Goal: Task Accomplishment & Management: Use online tool/utility

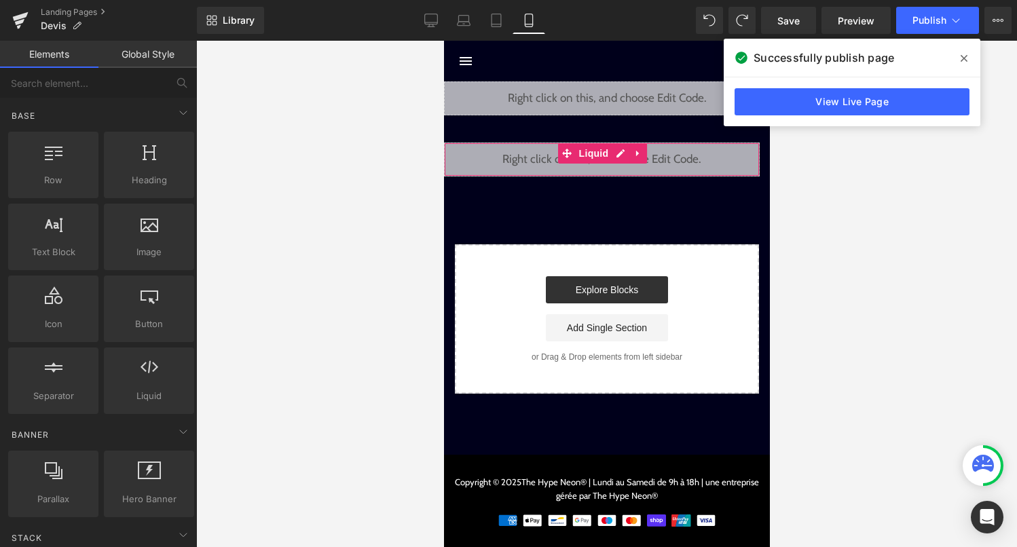
scroll to position [2604, 0]
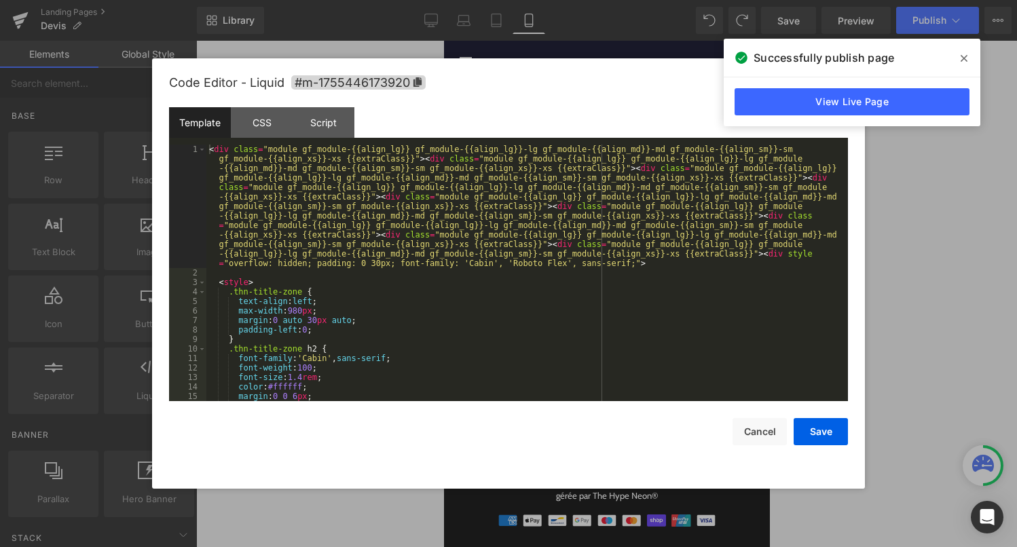
click at [615, 154] on div "Liquid" at bounding box center [601, 160] width 316 height 34
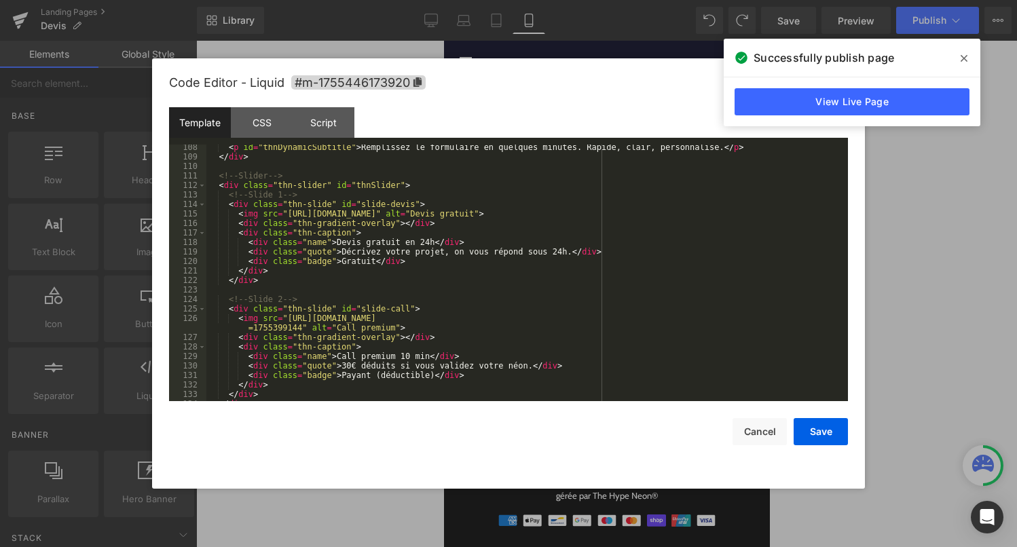
scroll to position [1133, 0]
click at [742, 439] on button "Cancel" at bounding box center [759, 431] width 54 height 27
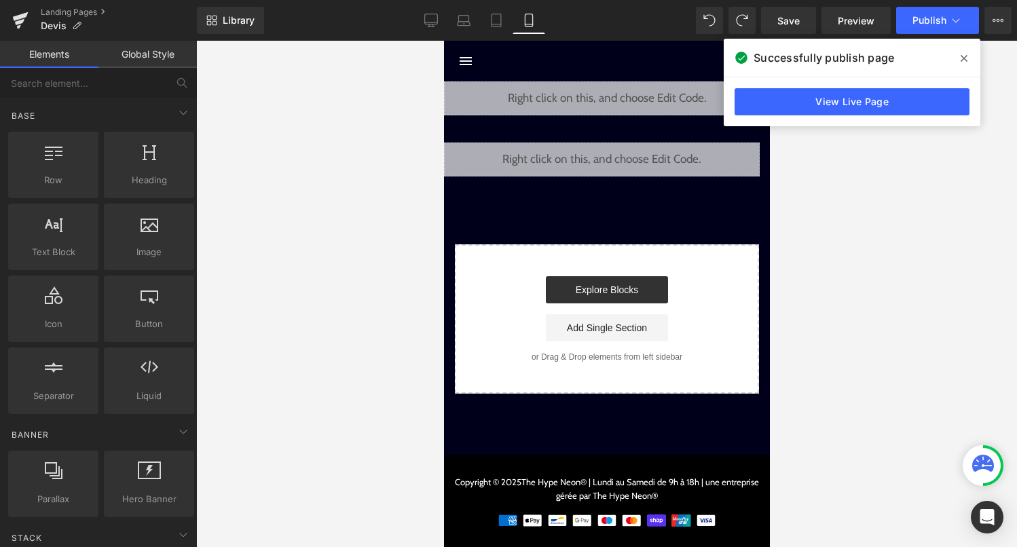
click at [963, 58] on icon at bounding box center [964, 58] width 7 height 7
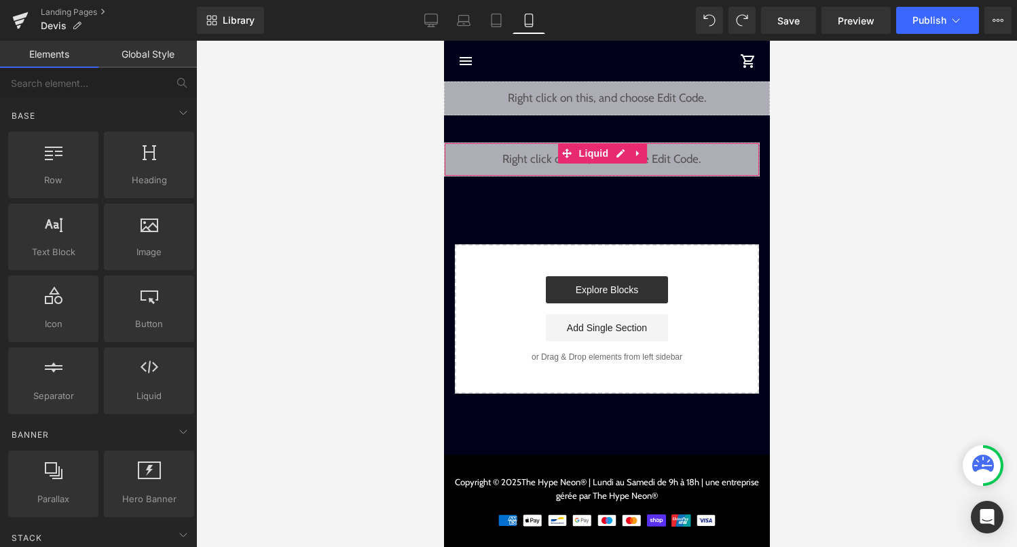
click at [621, 154] on div "Liquid" at bounding box center [601, 160] width 316 height 34
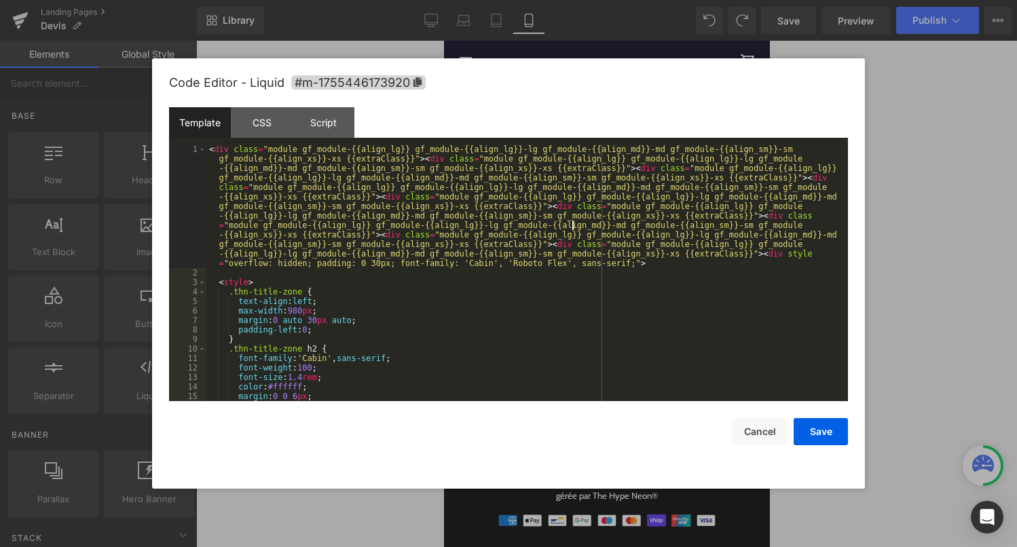
click at [574, 225] on div "< div class = "module gf_module-{{align_lg}} gf_module-{{align_lg}}-lg gf_modul…" at bounding box center [524, 340] width 636 height 390
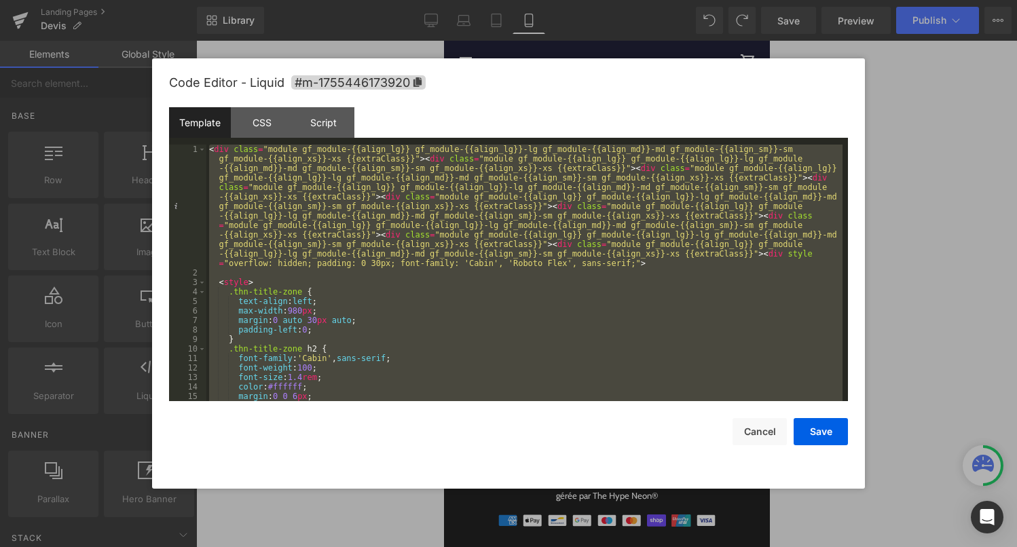
click at [436, 333] on div "< div class = "module gf_module-{{align_lg}} gf_module-{{align_lg}}-lg gf_modul…" at bounding box center [524, 340] width 636 height 390
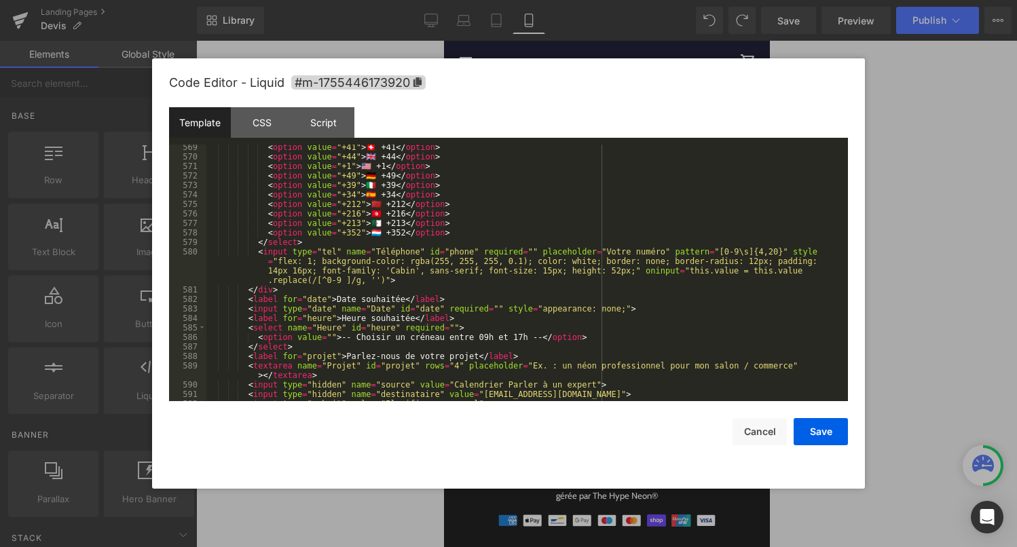
scroll to position [5592, 0]
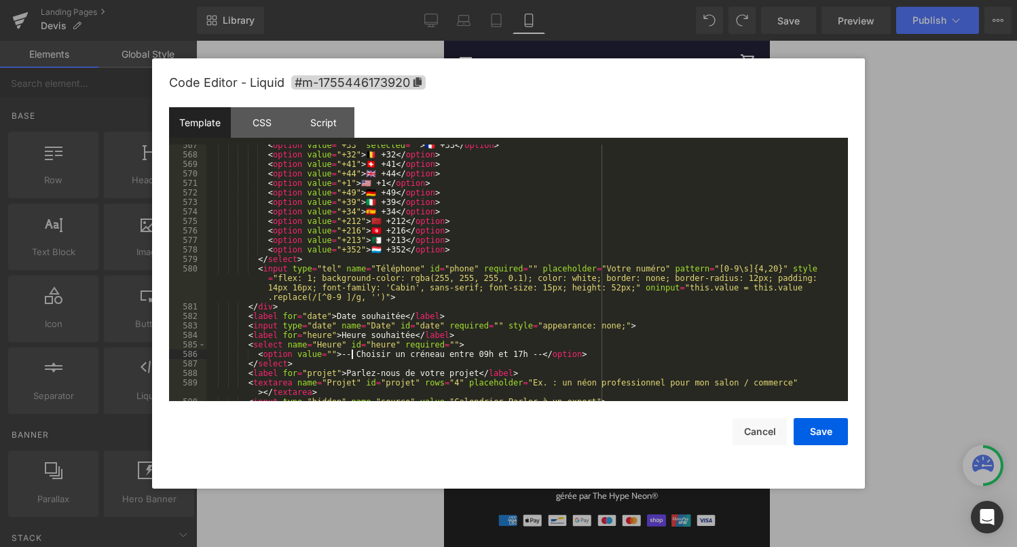
click at [353, 356] on div "< option value = "+33" selected = "" > 🇫🇷 +33 </ option > < option value = "+32…" at bounding box center [524, 279] width 636 height 276
click at [530, 356] on div "< option value = "+33" selected = "" > 🇫🇷 +33 </ option > < option value = "+32…" at bounding box center [524, 279] width 636 height 276
click at [566, 358] on div "< option value = "+33" selected = "" > 🇫🇷 +33 </ option > < option value = "+32…" at bounding box center [524, 279] width 636 height 276
click at [365, 369] on div "< option value = "+33" selected = "" > 🇫🇷 +33 </ option > < option value = "+32…" at bounding box center [524, 279] width 636 height 276
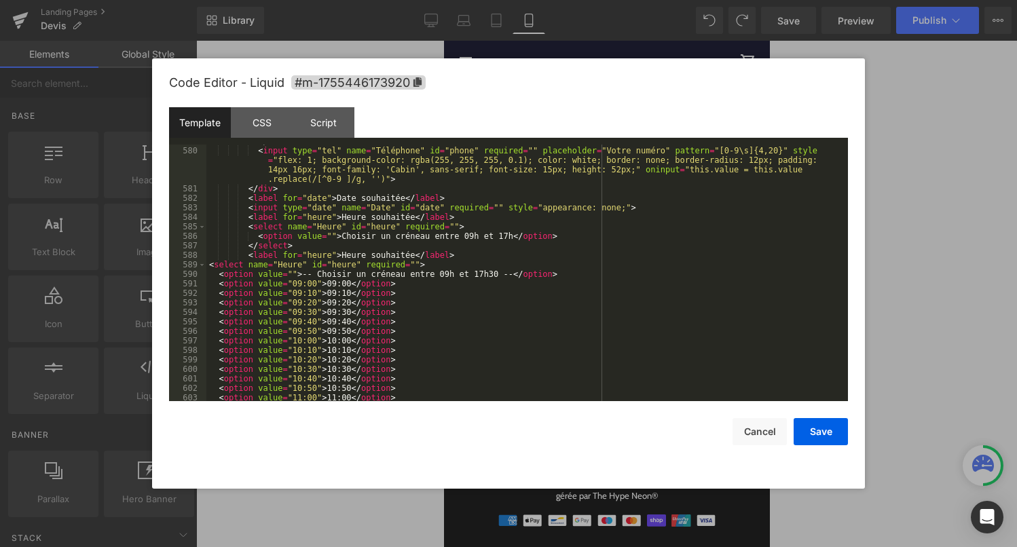
scroll to position [5690, 0]
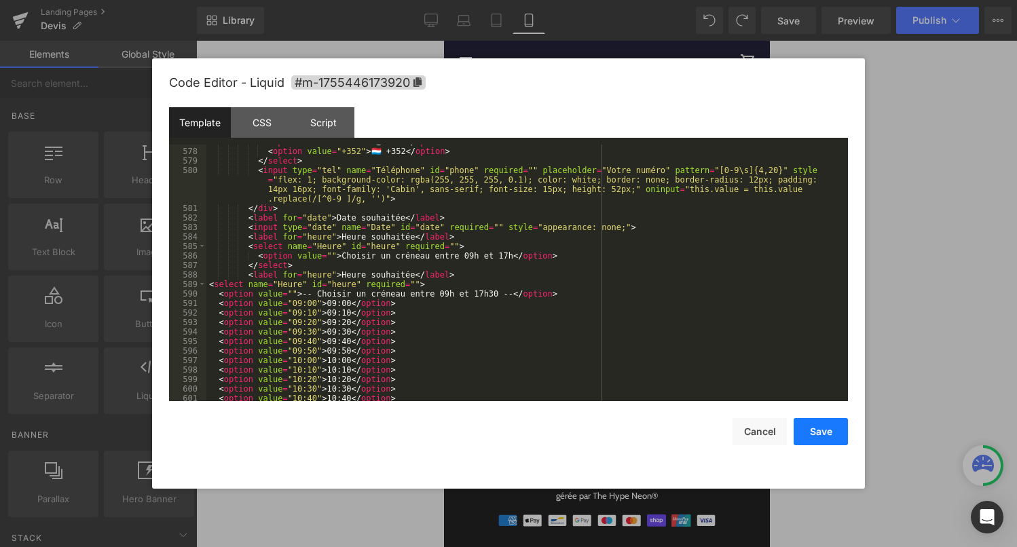
click at [823, 441] on button "Save" at bounding box center [821, 431] width 54 height 27
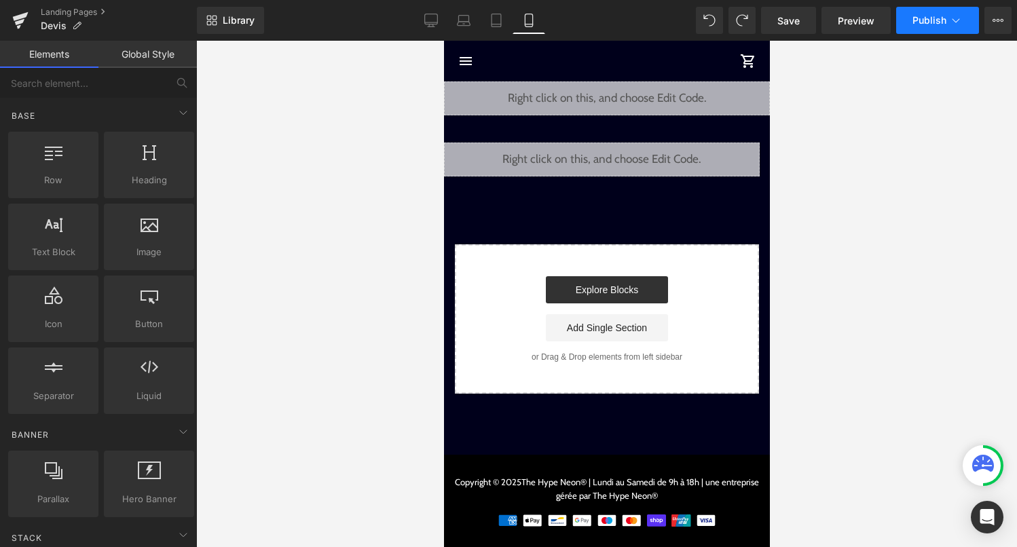
click at [942, 25] on span "Publish" at bounding box center [929, 20] width 34 height 11
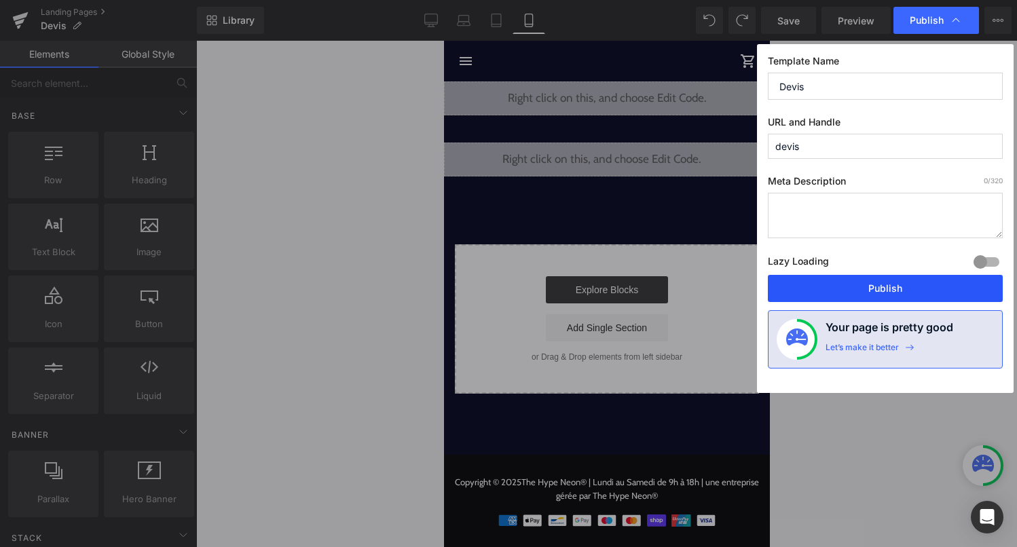
click at [930, 284] on button "Publish" at bounding box center [885, 288] width 235 height 27
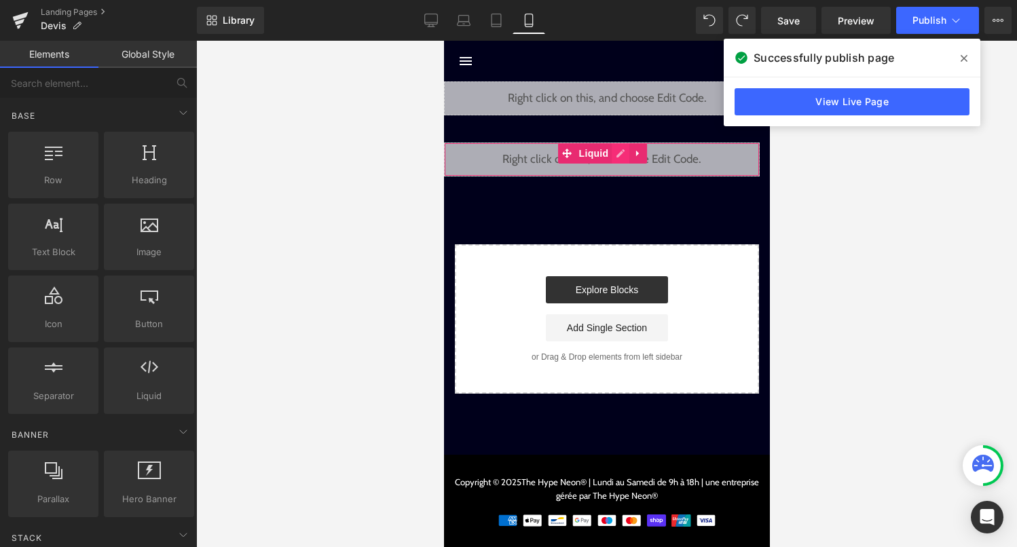
click at [624, 156] on div "Liquid" at bounding box center [601, 160] width 316 height 34
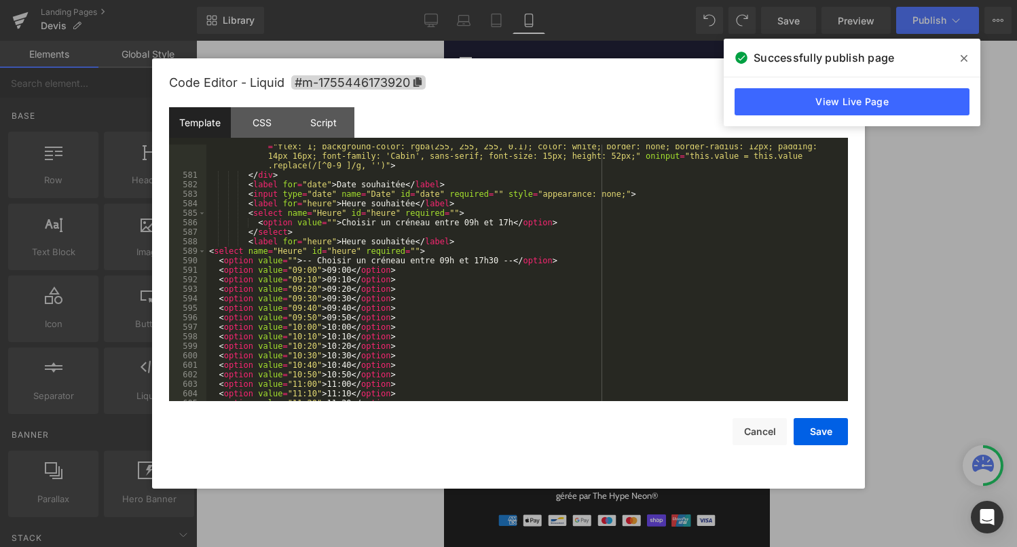
scroll to position [5741, 0]
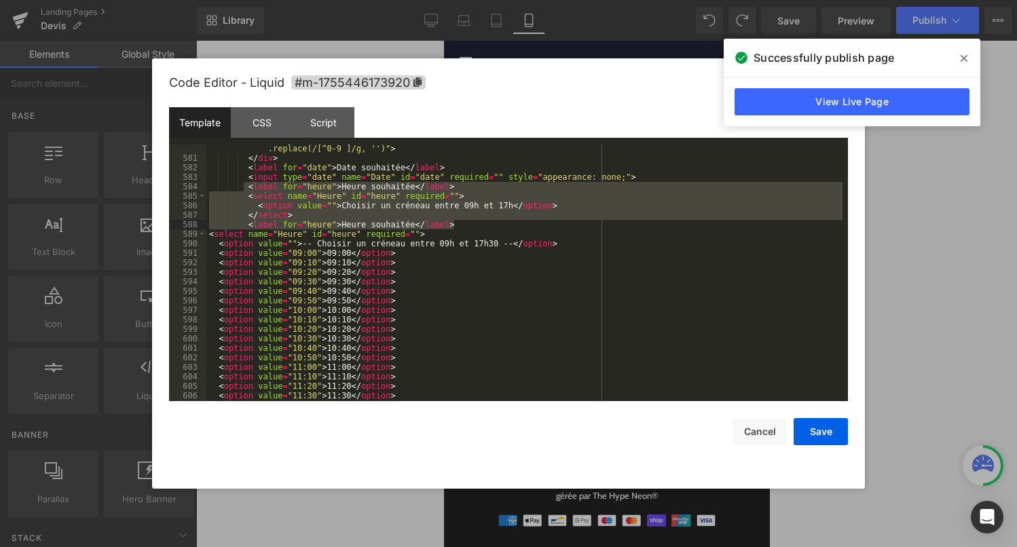
drag, startPoint x: 245, startPoint y: 187, endPoint x: 488, endPoint y: 222, distance: 245.5
click at [488, 222] on div "< input type = "tel" name = "Téléphone" id = "phone" required = "" placeholder …" at bounding box center [524, 267] width 636 height 304
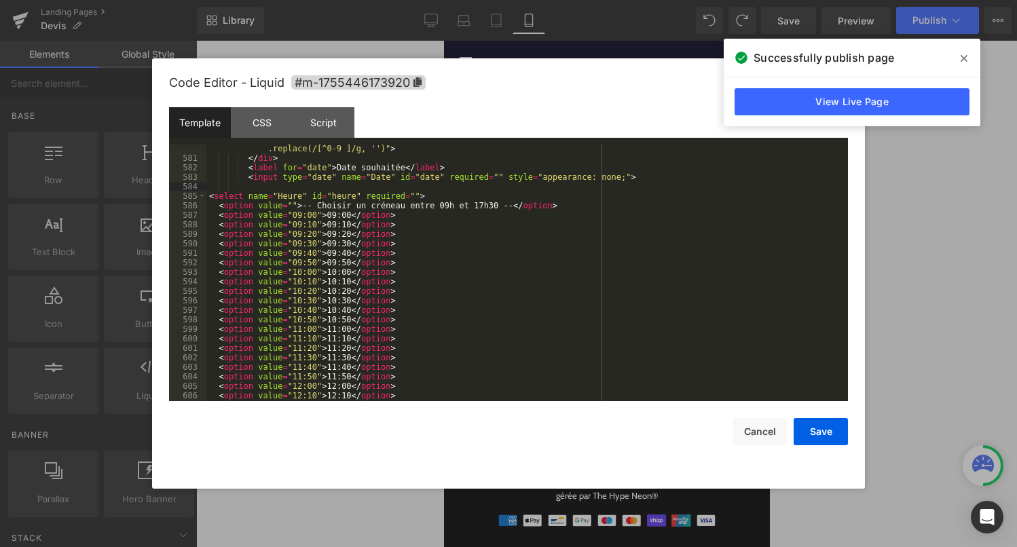
click at [318, 204] on div "< input type = "tel" name = "Téléphone" id = "phone" required = "" placeholder …" at bounding box center [524, 267] width 636 height 304
click at [498, 204] on div "< input type = "tel" name = "Téléphone" id = "phone" required = "" placeholder …" at bounding box center [524, 267] width 636 height 304
click at [807, 436] on button "Save" at bounding box center [821, 431] width 54 height 27
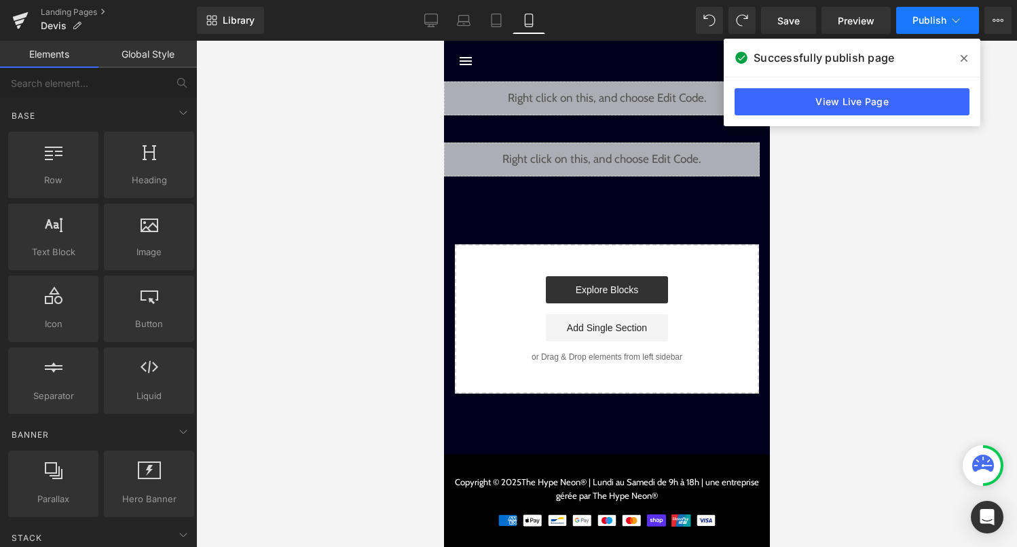
click at [942, 21] on span "Publish" at bounding box center [929, 20] width 34 height 11
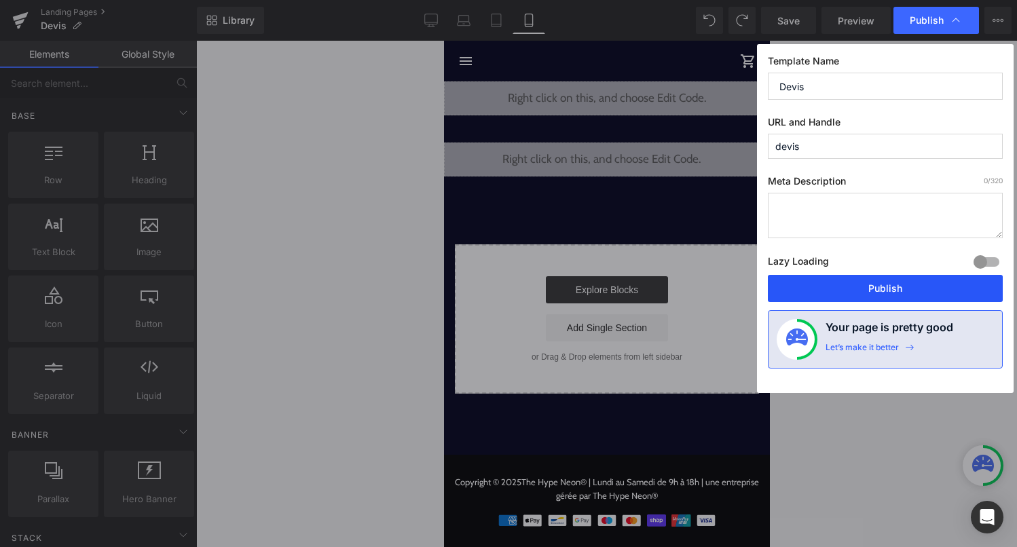
click at [865, 295] on button "Publish" at bounding box center [885, 288] width 235 height 27
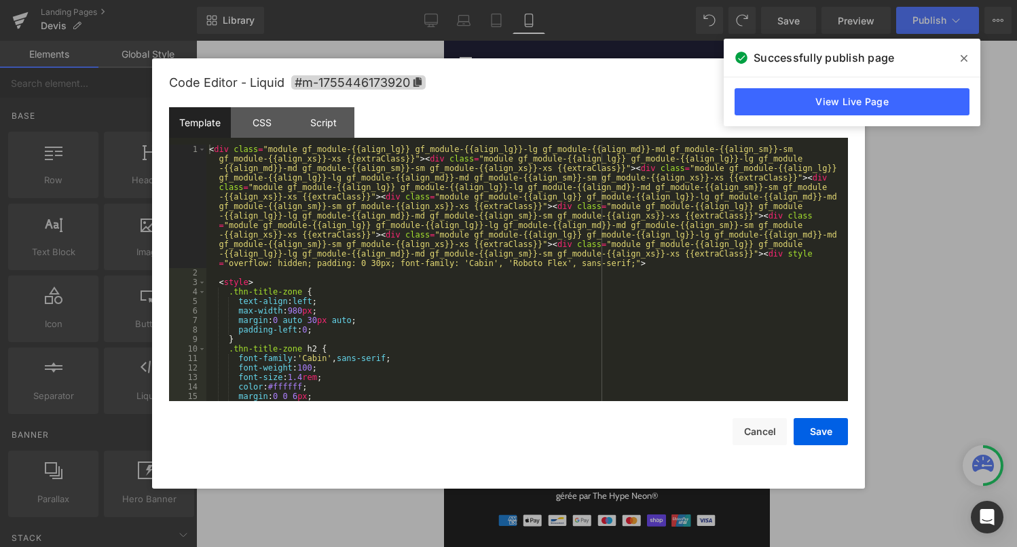
click at [623, 162] on div "Liquid" at bounding box center [601, 160] width 316 height 34
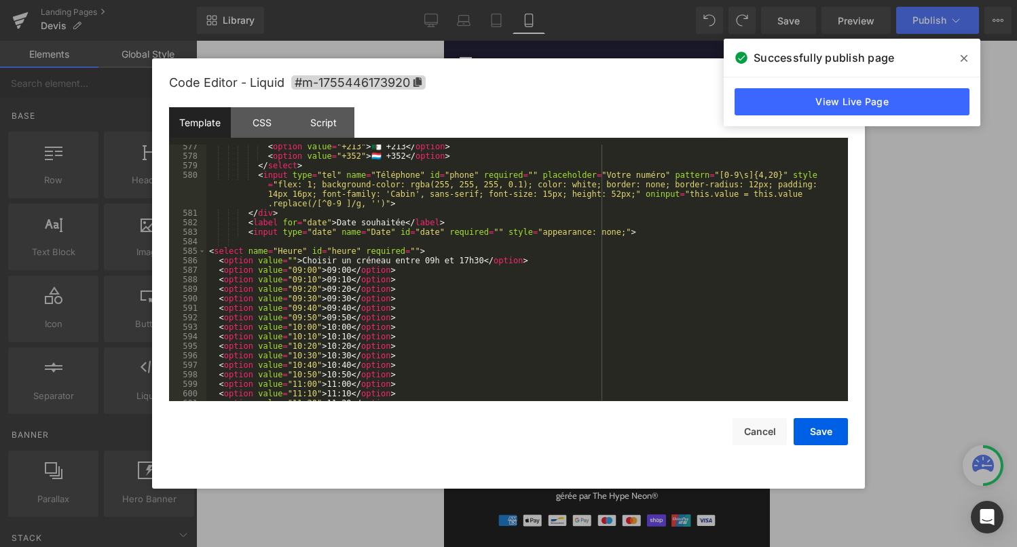
scroll to position [5688, 0]
click at [210, 250] on div "< option value = "+213" > 🇩🇿 +213 </ option > < option value = "+352" > 🇱🇺 +352…" at bounding box center [524, 277] width 636 height 276
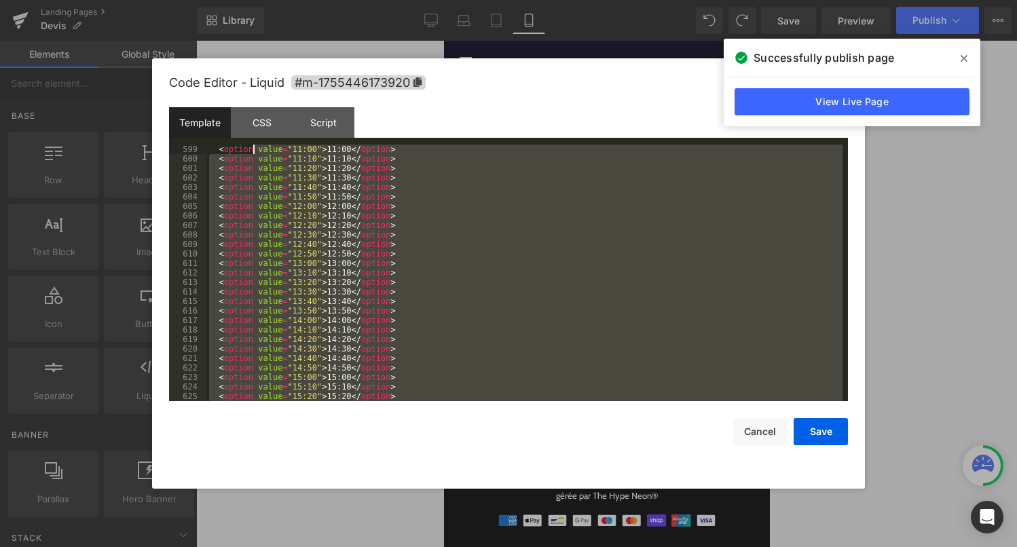
scroll to position [5759, 0]
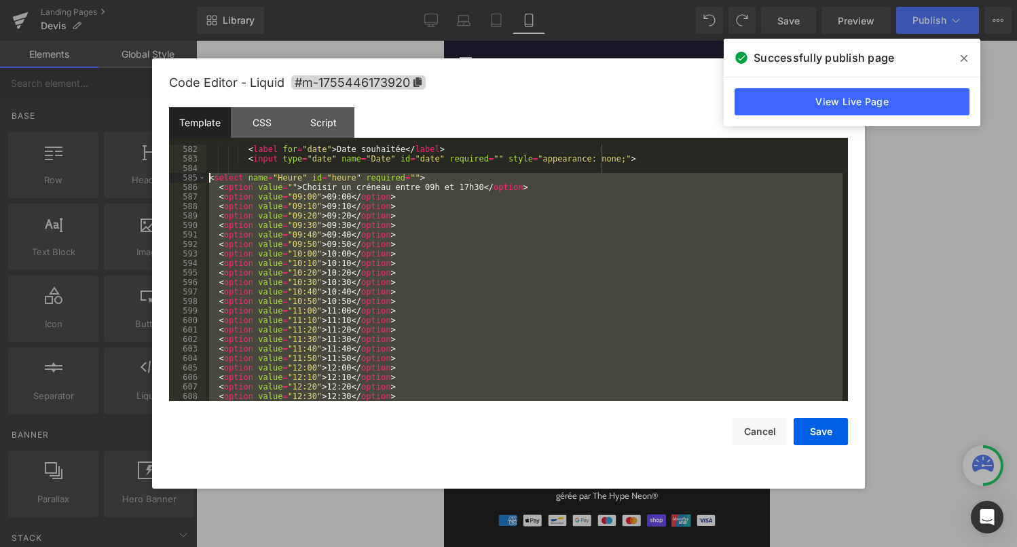
drag, startPoint x: 263, startPoint y: 261, endPoint x: 211, endPoint y: 182, distance: 94.7
click at [211, 182] on div "< label for = "date" > Date souhaitée </ label > < input type = "date" name = "…" at bounding box center [524, 283] width 636 height 276
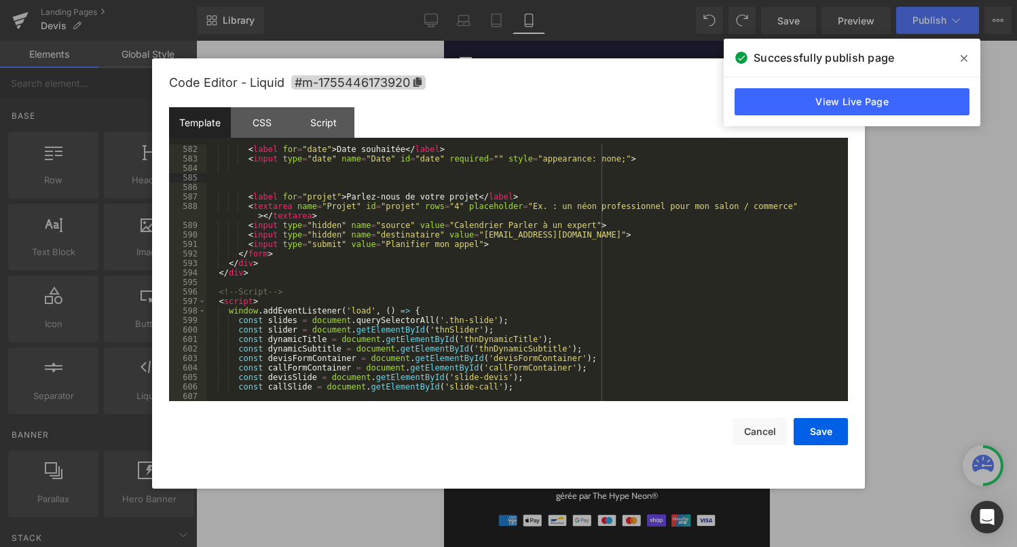
click at [261, 178] on div "< label for = "date" > Date souhaitée </ label > < input type = "date" name = "…" at bounding box center [524, 283] width 636 height 276
click at [261, 168] on div "< label for = "date" > Date souhaitée </ label > < input type = "date" name = "…" at bounding box center [524, 283] width 636 height 276
click at [646, 160] on div "< label for = "date" > Date souhaitée </ label > < input type = "date" name = "…" at bounding box center [524, 283] width 636 height 276
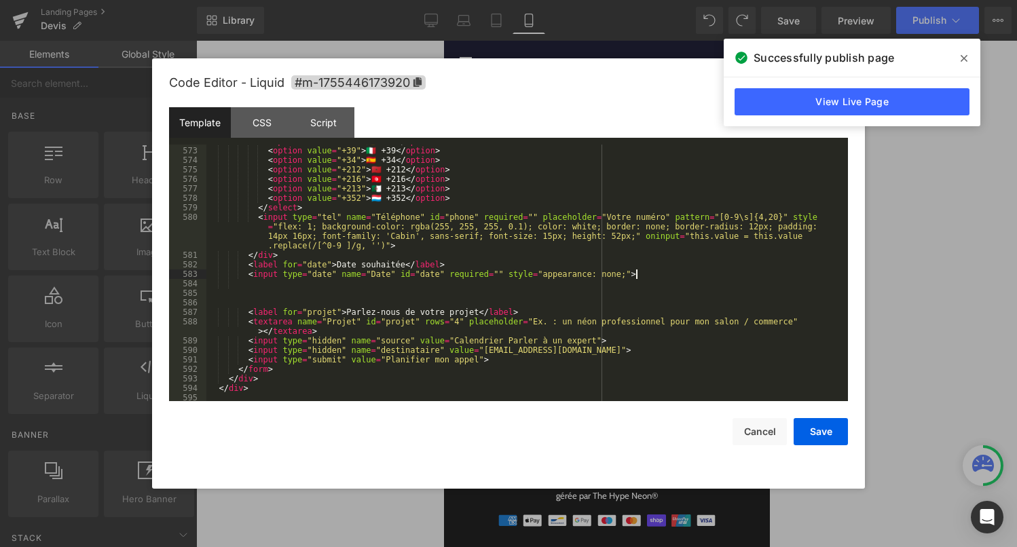
scroll to position [6182, 0]
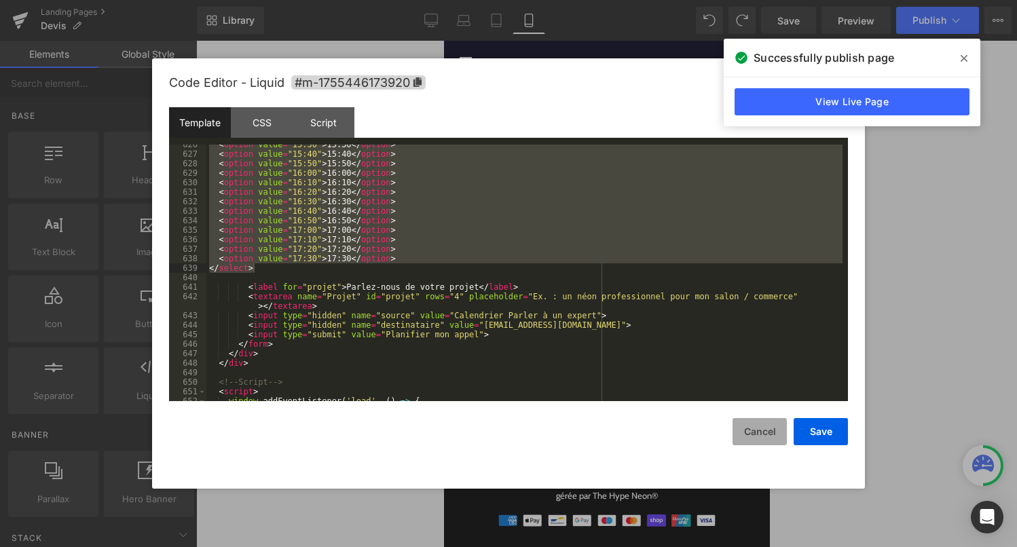
click at [759, 430] on button "Cancel" at bounding box center [759, 431] width 54 height 27
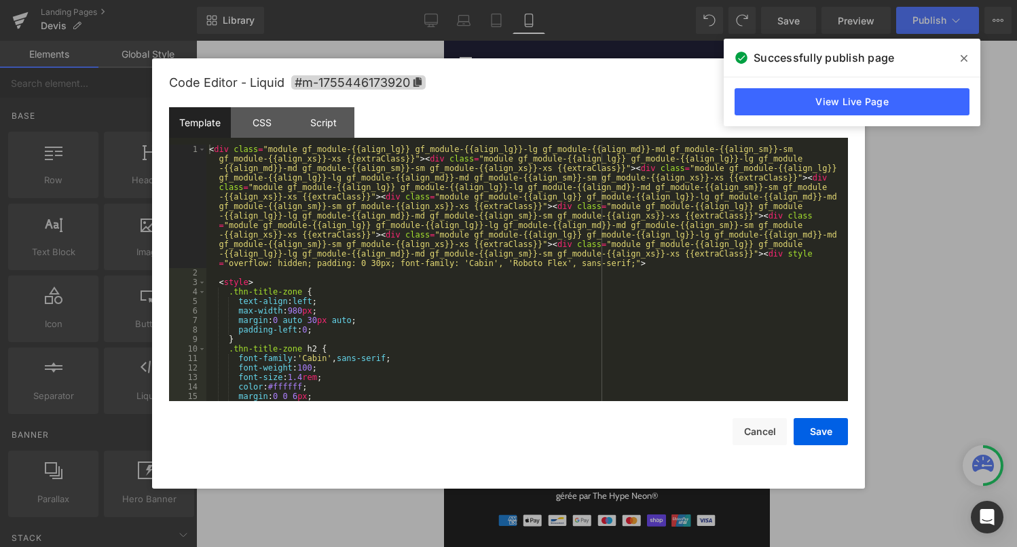
click at [619, 155] on div "Liquid" at bounding box center [601, 160] width 316 height 34
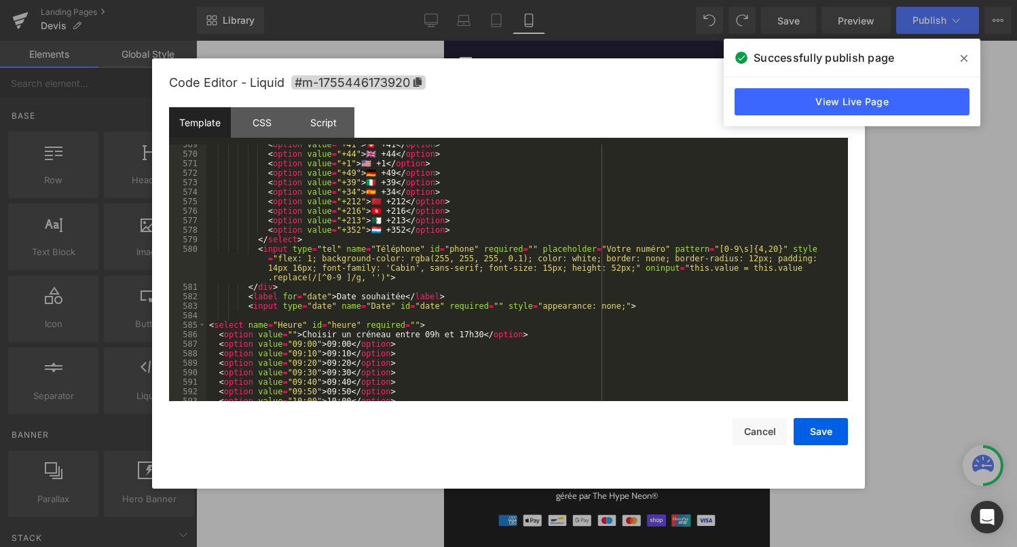
scroll to position [5637, 0]
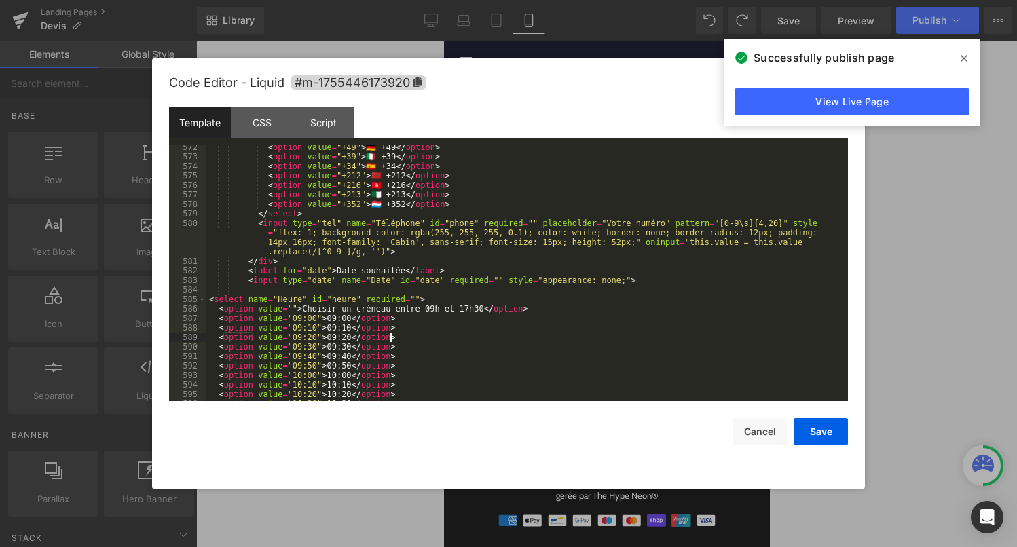
click at [392, 337] on div "< option value = "+49" > 🇩🇪 +49 </ option > < option value = "+39" > 🇮🇹 +39 </ …" at bounding box center [524, 281] width 636 height 276
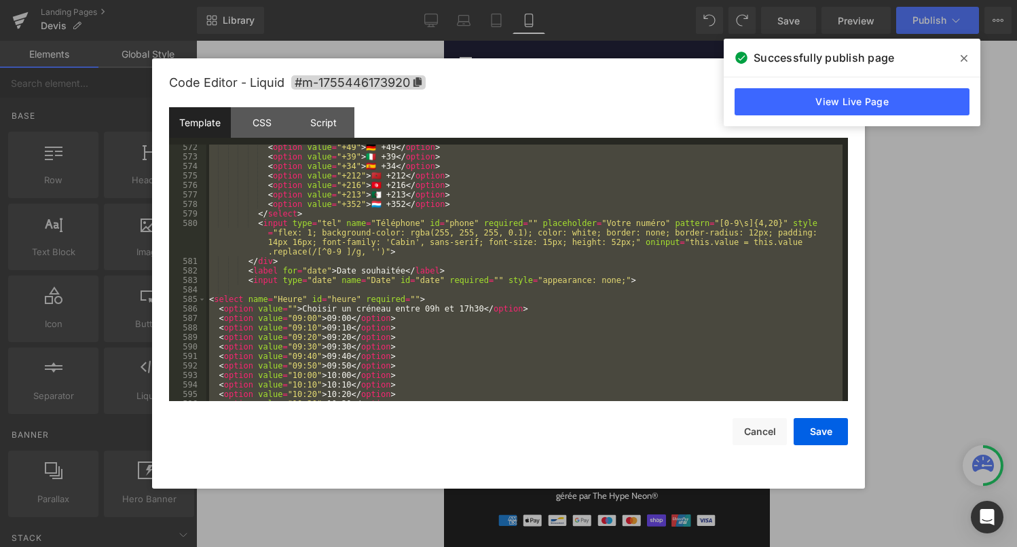
click at [396, 297] on div "< option value = "+49" > 🇩🇪 +49 </ option > < option value = "+39" > 🇮🇹 +39 </ …" at bounding box center [524, 281] width 636 height 276
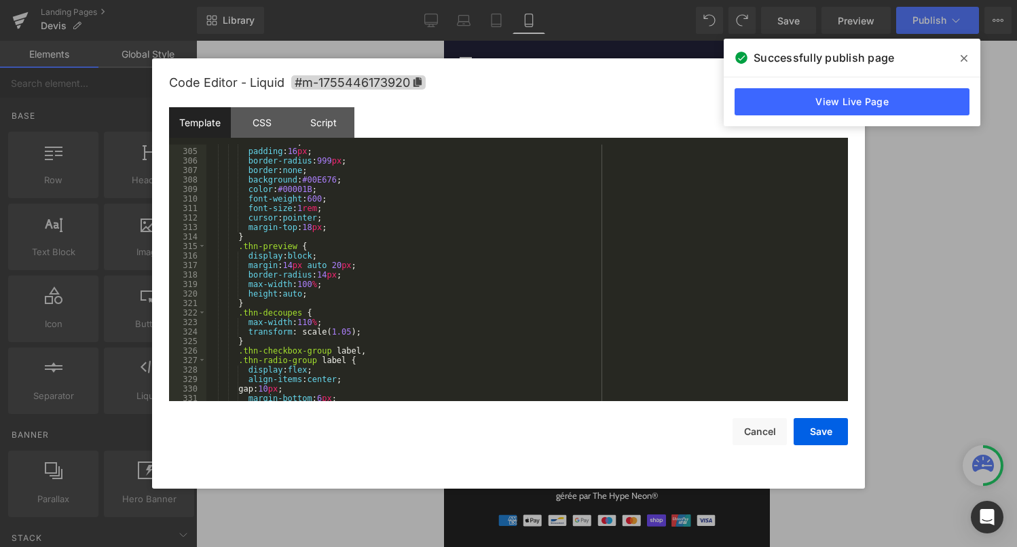
scroll to position [3058, 0]
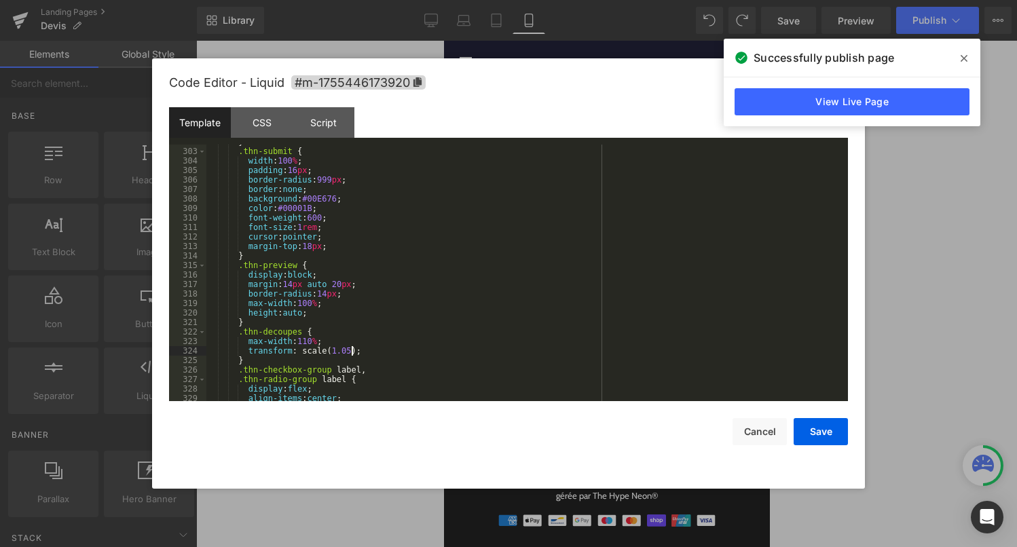
click at [349, 352] on div "} .thn-submit { width : 100 % ; padding : 16 px ; border-radius : 999 px ; bord…" at bounding box center [524, 275] width 636 height 276
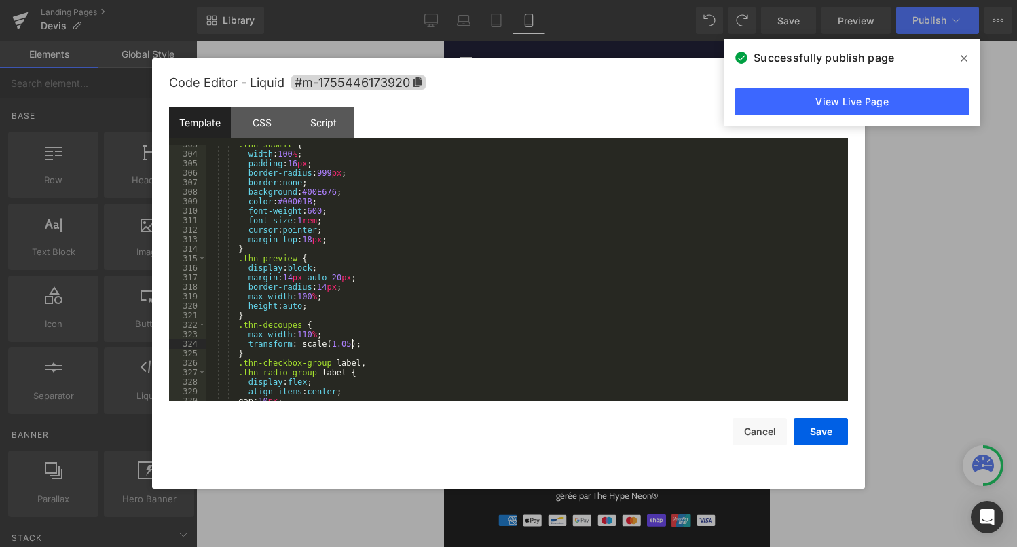
scroll to position [3065, 0]
click at [312, 335] on div ".thn-submit { width : 100 % ; padding : 16 px ; border-radius : 999 px ; border…" at bounding box center [524, 278] width 636 height 276
click at [349, 346] on div ".thn-submit { width : 100 % ; padding : 16 px ; border-radius : 999 px ; border…" at bounding box center [524, 278] width 636 height 276
click at [814, 434] on button "Save" at bounding box center [821, 431] width 54 height 27
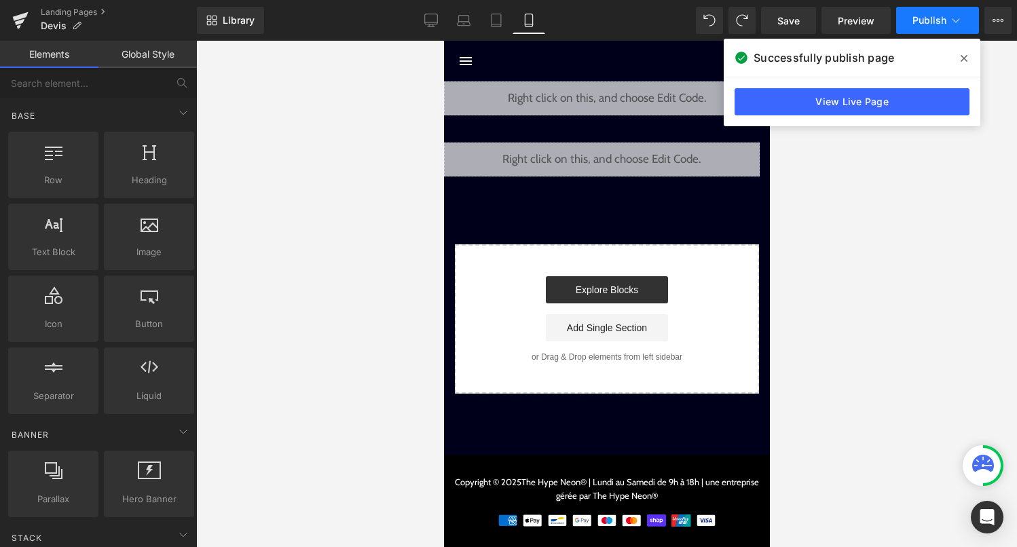
click at [922, 16] on span "Publish" at bounding box center [929, 20] width 34 height 11
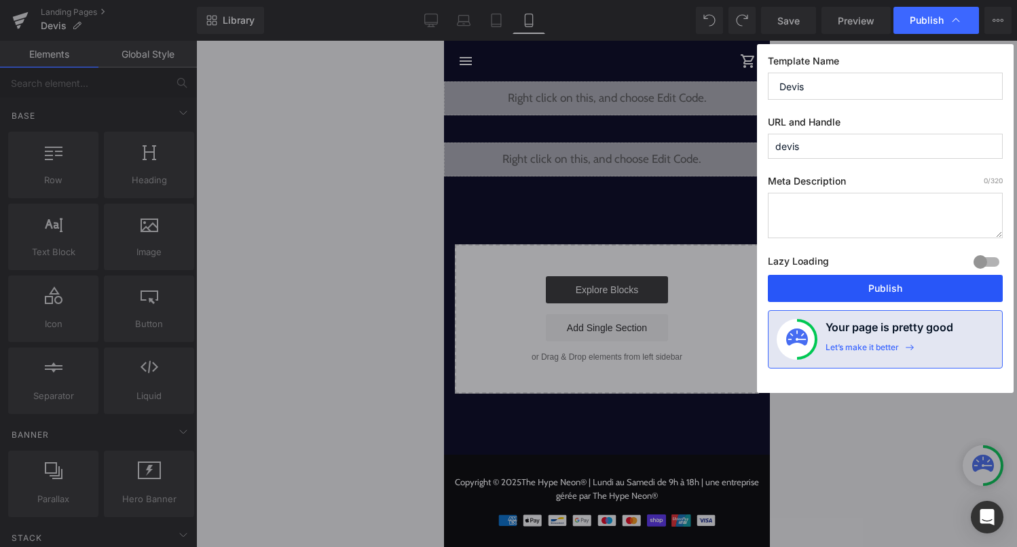
click at [896, 285] on button "Publish" at bounding box center [885, 288] width 235 height 27
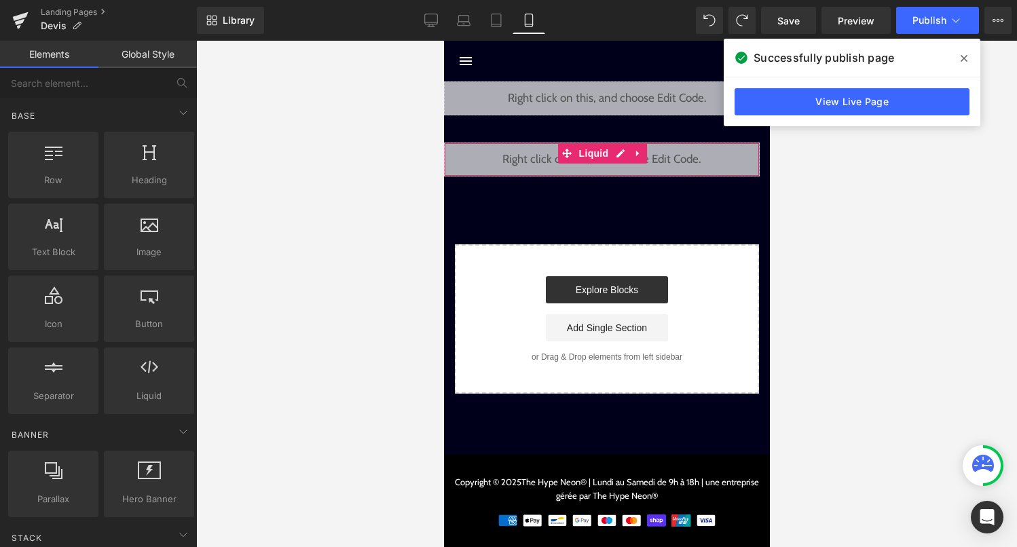
click at [620, 157] on div "Liquid" at bounding box center [601, 160] width 316 height 34
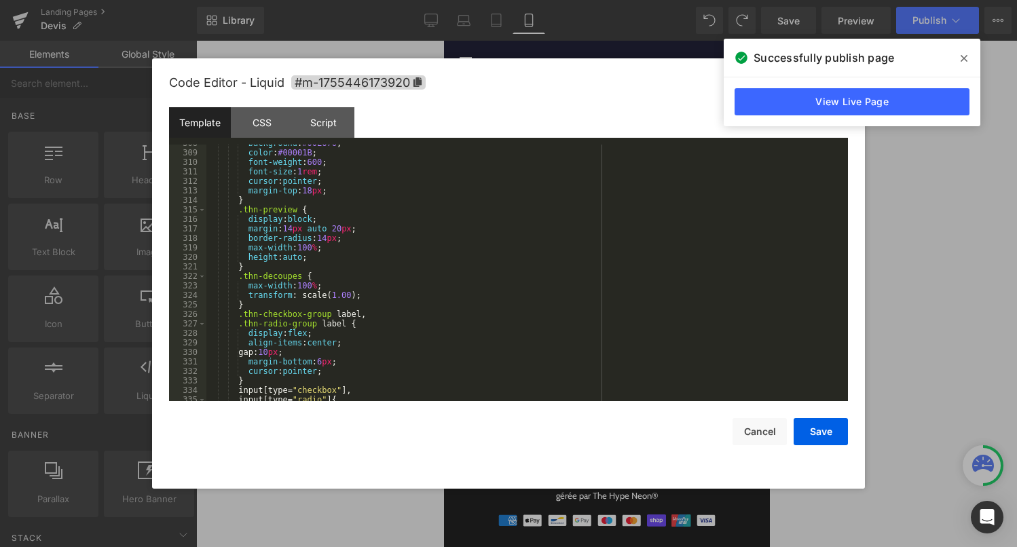
scroll to position [3114, 0]
click at [297, 233] on div "background : #00E676 ; color : #00001B ; font-weight : 600 ; font-size : 1 rem …" at bounding box center [524, 276] width 636 height 276
click at [346, 229] on div "background : #00E676 ; color : #00001B ; font-weight : 600 ; font-size : 1 rem …" at bounding box center [524, 276] width 636 height 276
click at [314, 252] on div "background : #00E676 ; color : #00001B ; font-weight : 600 ; font-size : 1 rem …" at bounding box center [524, 276] width 636 height 276
click at [837, 434] on button "Save" at bounding box center [821, 431] width 54 height 27
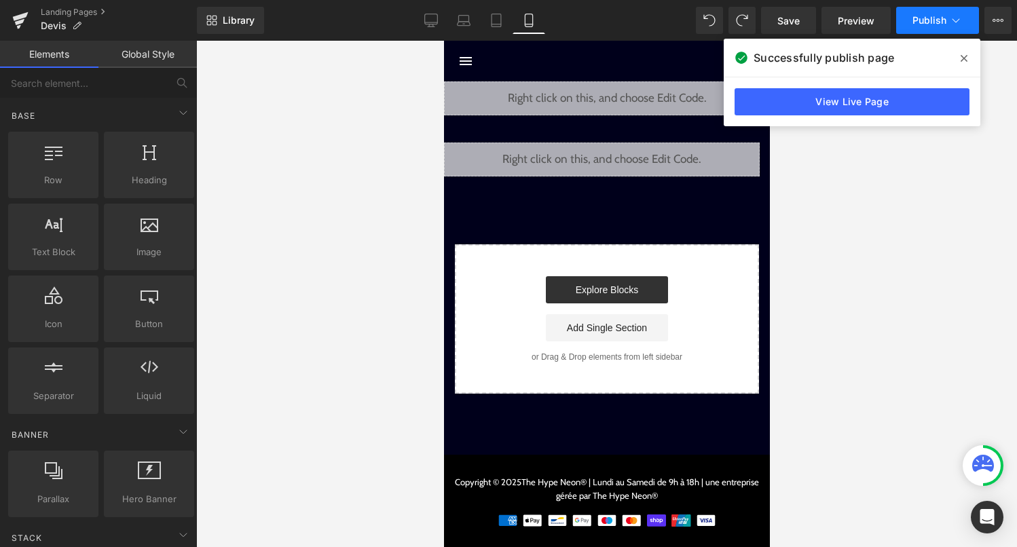
click at [949, 25] on icon at bounding box center [956, 21] width 14 height 14
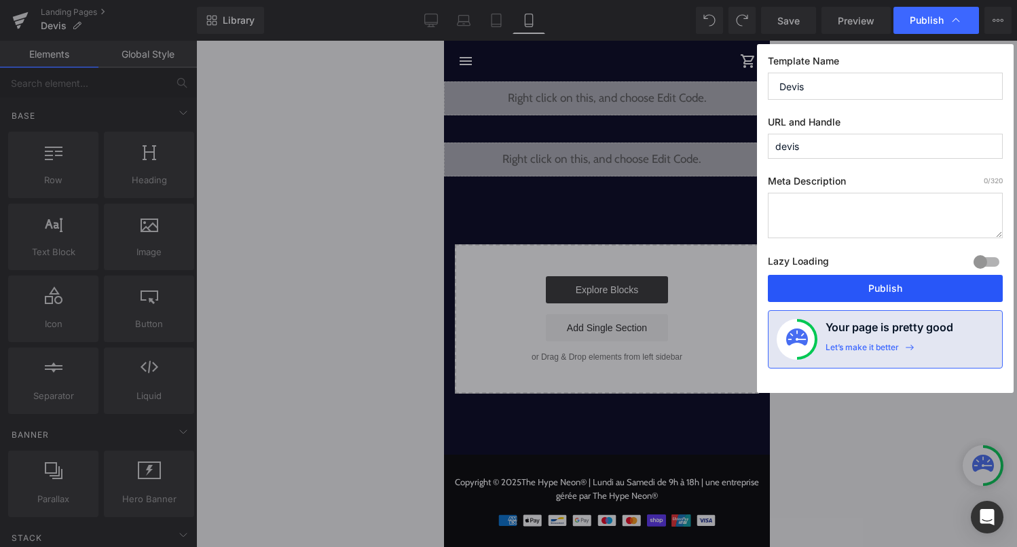
click at [922, 291] on button "Publish" at bounding box center [885, 288] width 235 height 27
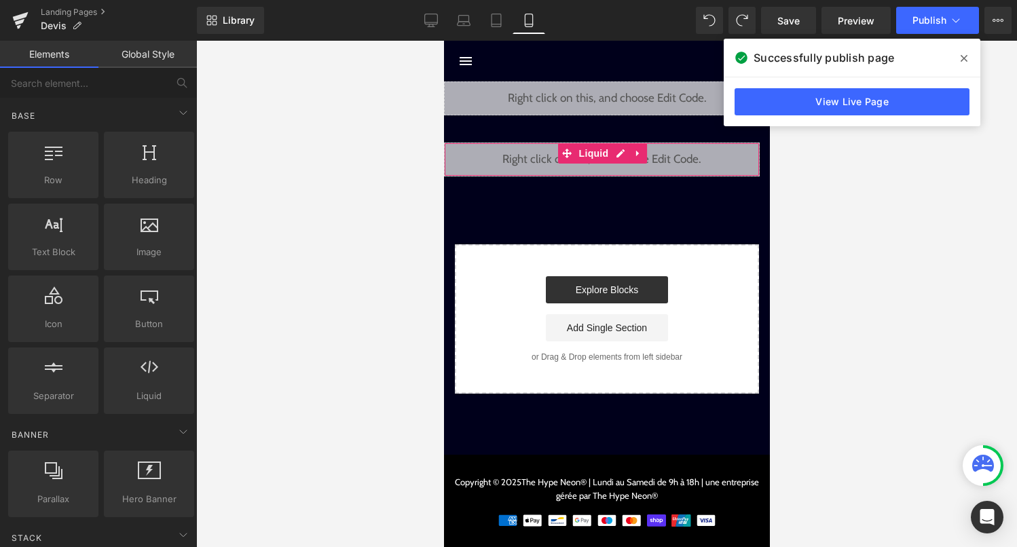
click at [622, 156] on div "Liquid" at bounding box center [601, 160] width 316 height 34
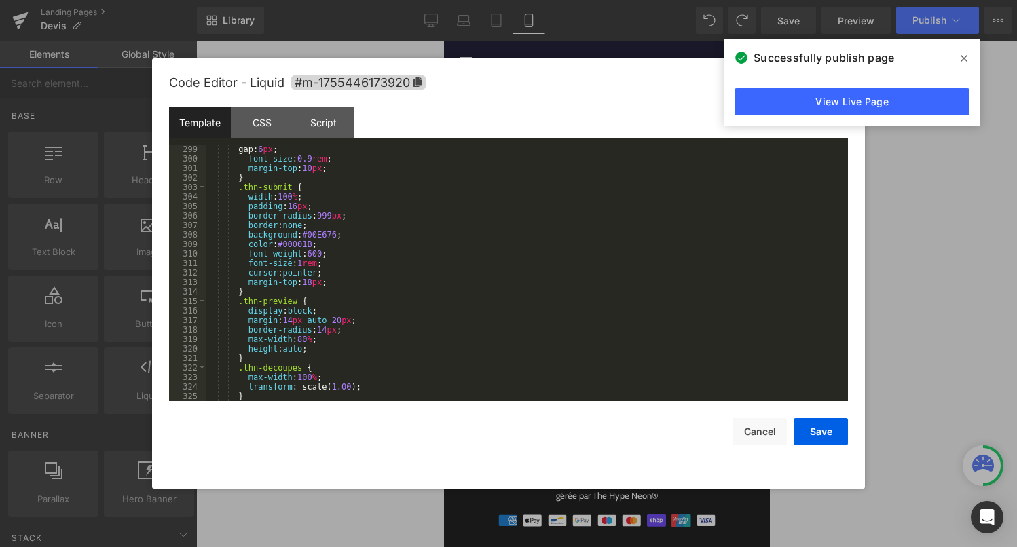
scroll to position [3046, 0]
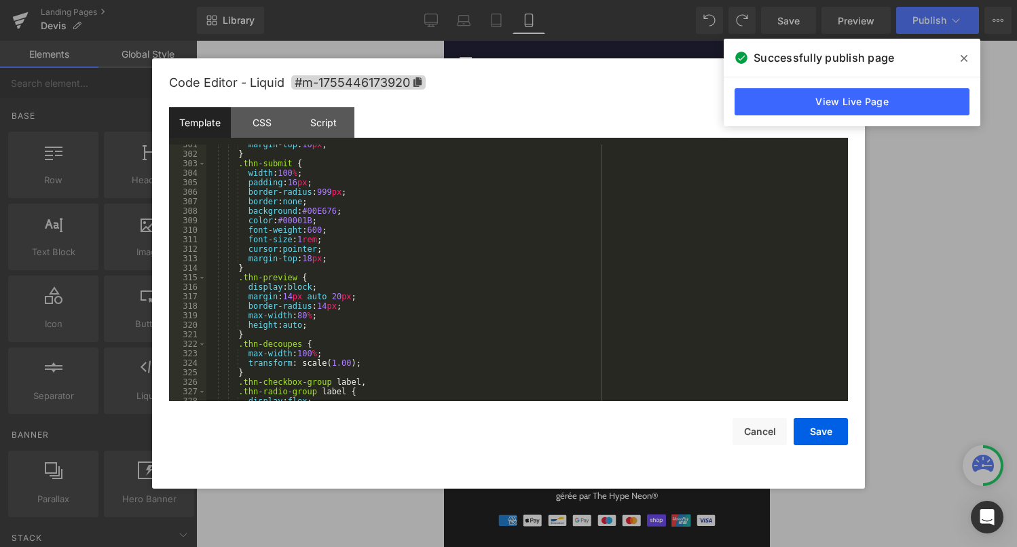
click at [293, 301] on div "margin-top : 10 px ; } .thn-submit { width : 100 % ; padding : 16 px ; border-r…" at bounding box center [524, 278] width 636 height 276
click at [343, 299] on div "margin-top : 10 px ; } .thn-submit { width : 100 % ; padding : 16 px ; border-r…" at bounding box center [524, 278] width 636 height 276
click at [328, 310] on div "margin-top : 10 px ; } .thn-submit { width : 100 % ; padding : 16 px ; border-r…" at bounding box center [524, 278] width 636 height 276
click at [828, 429] on button "Save" at bounding box center [821, 431] width 54 height 27
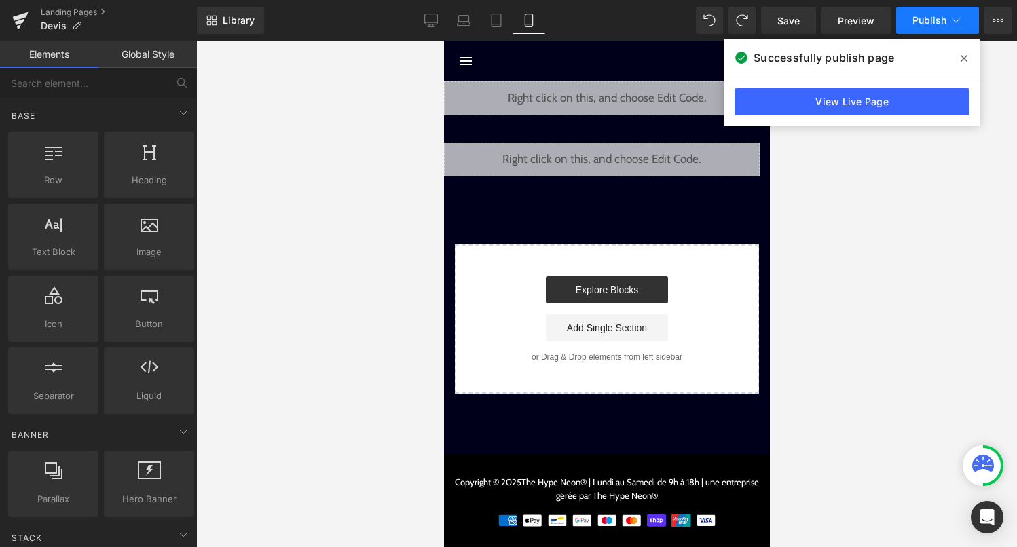
click at [931, 26] on span "Publish" at bounding box center [929, 20] width 34 height 11
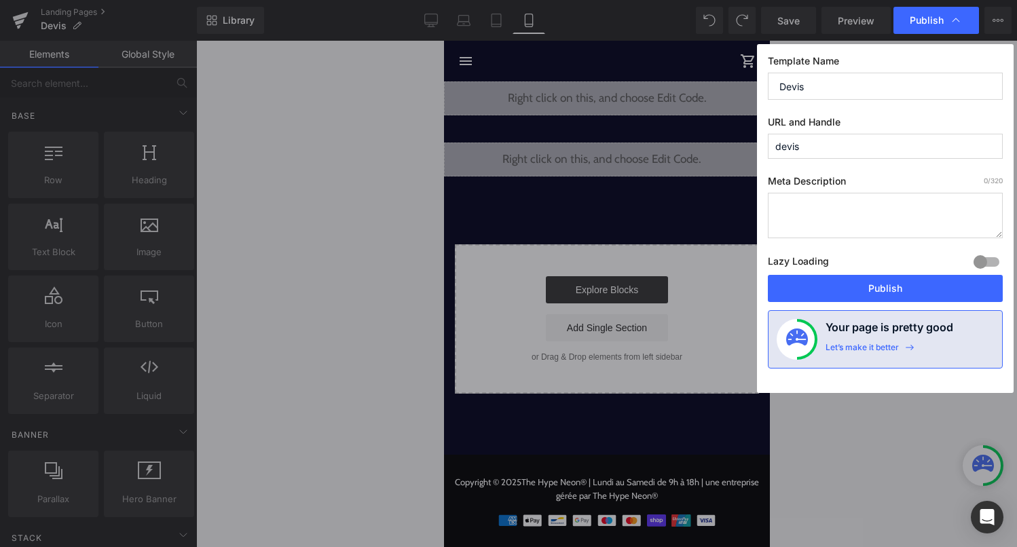
click at [931, 26] on span "Publish" at bounding box center [927, 20] width 34 height 12
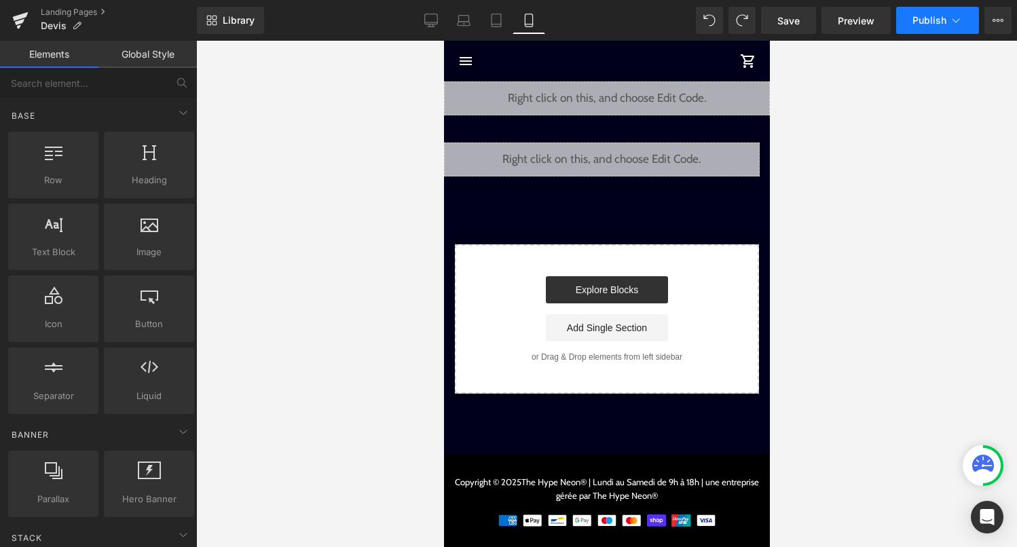
click at [931, 26] on span "Publish" at bounding box center [929, 20] width 34 height 11
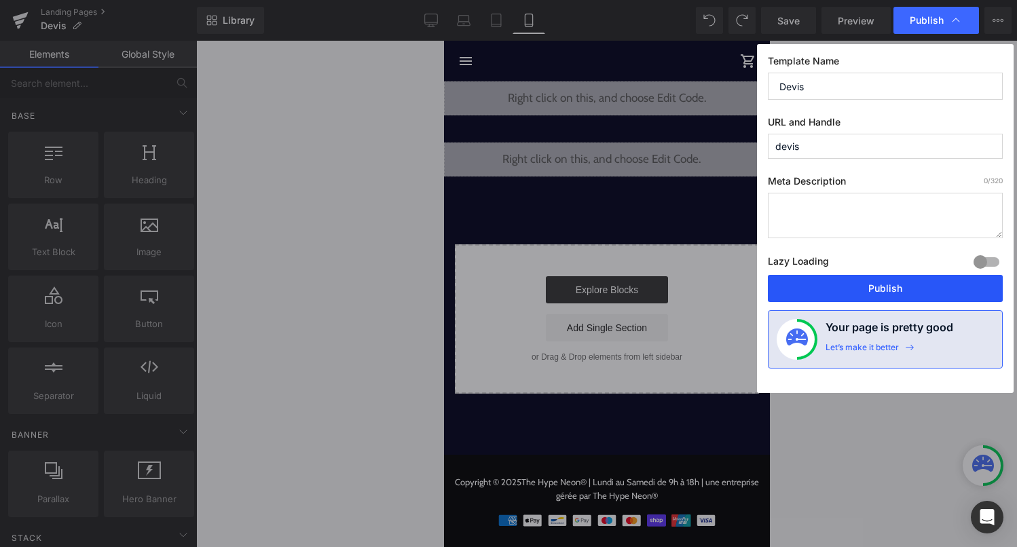
click at [901, 292] on button "Publish" at bounding box center [885, 288] width 235 height 27
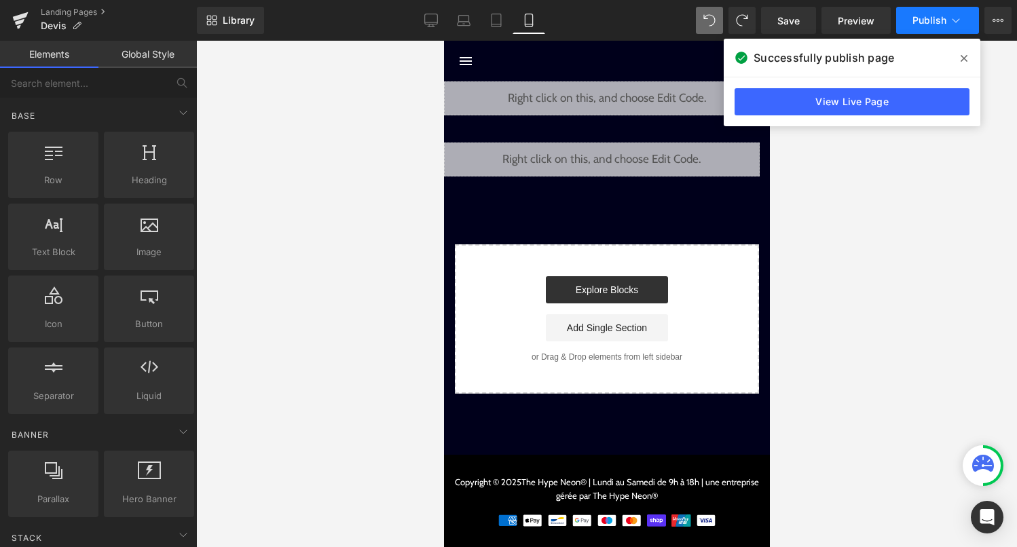
click at [912, 25] on button "Publish" at bounding box center [937, 20] width 83 height 27
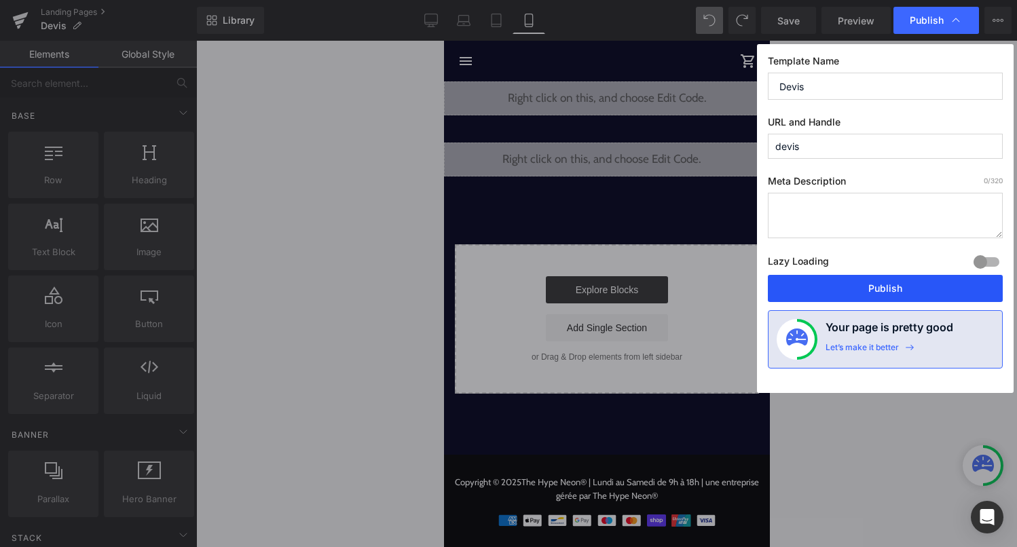
click at [875, 282] on button "Publish" at bounding box center [885, 288] width 235 height 27
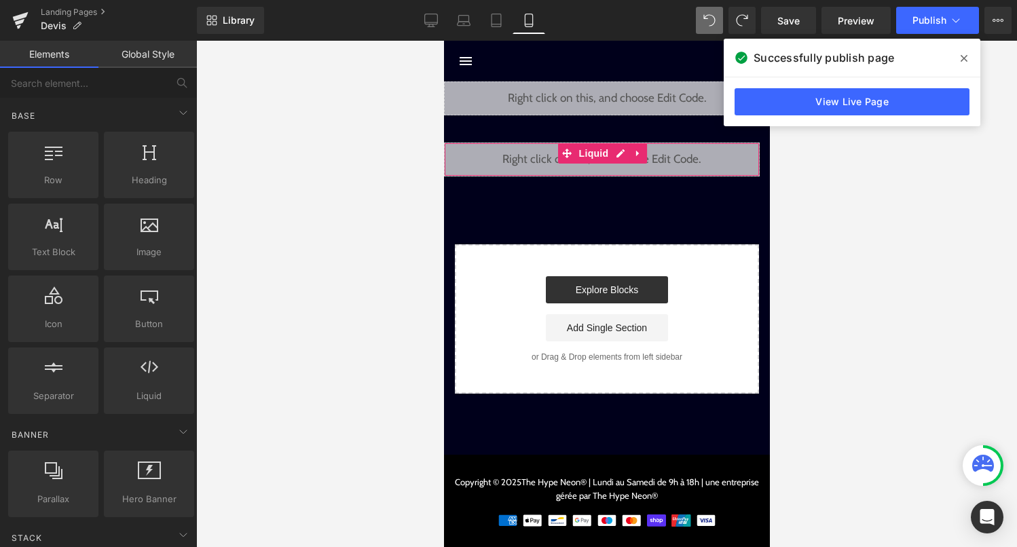
click at [621, 151] on div "Liquid" at bounding box center [601, 160] width 316 height 34
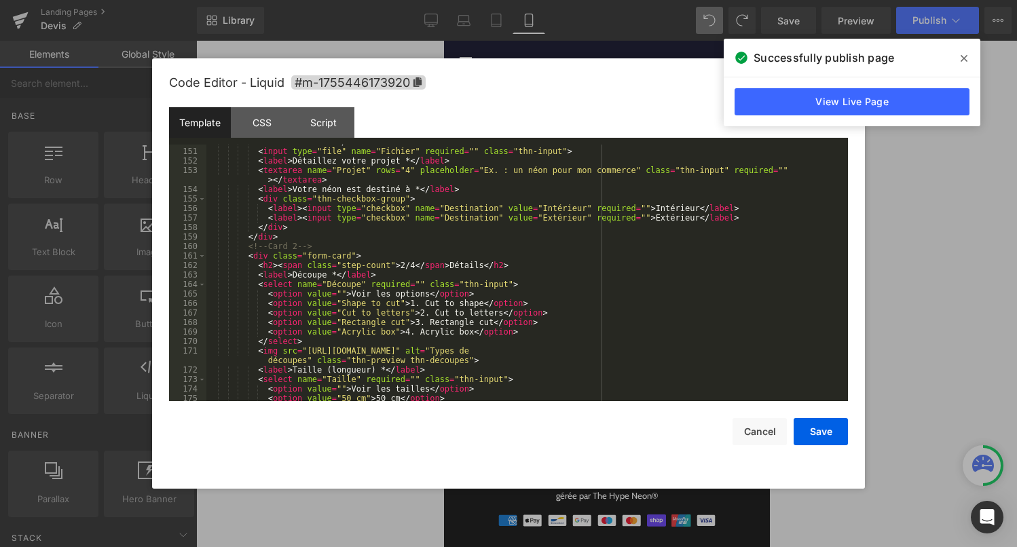
scroll to position [1589, 0]
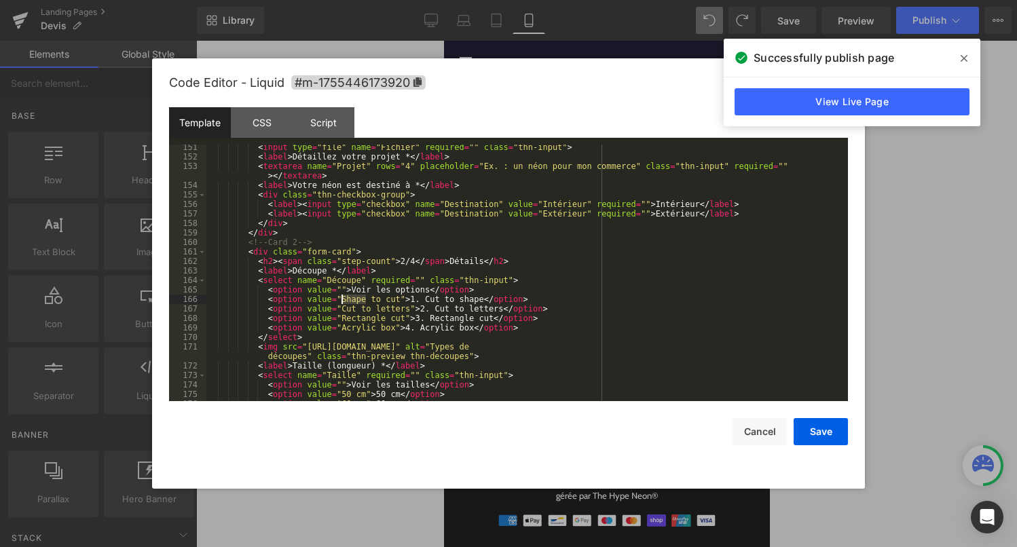
drag, startPoint x: 366, startPoint y: 302, endPoint x: 343, endPoint y: 301, distance: 23.1
click at [343, 301] on div "< input type = "file" name = "Fichier" required = "" class = "thn-input" > < la…" at bounding box center [524, 281] width 636 height 276
drag, startPoint x: 379, startPoint y: 302, endPoint x: 386, endPoint y: 303, distance: 6.8
click at [386, 303] on div "< input type = "file" name = "Fichier" required = "" class = "thn-input" > < la…" at bounding box center [524, 281] width 636 height 276
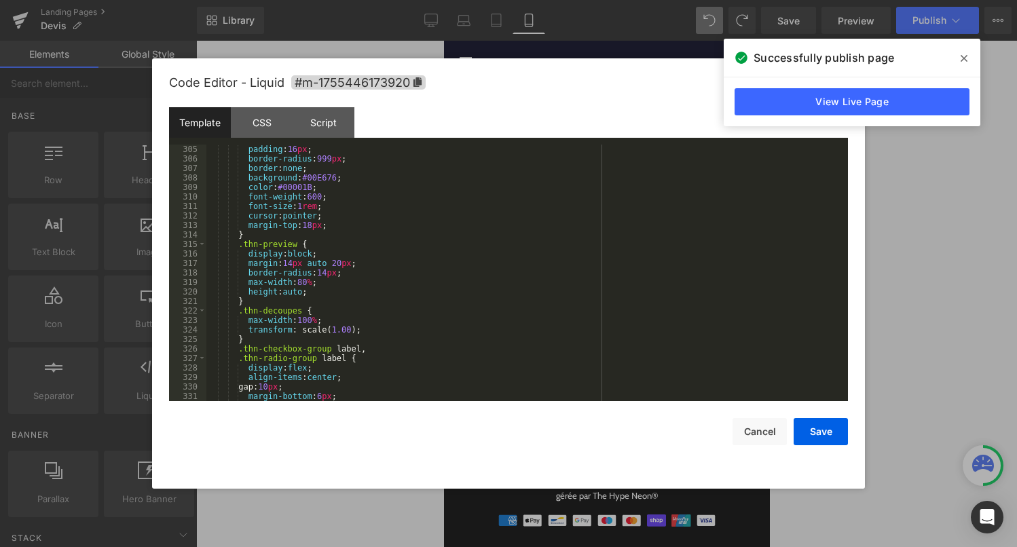
scroll to position [3108, 0]
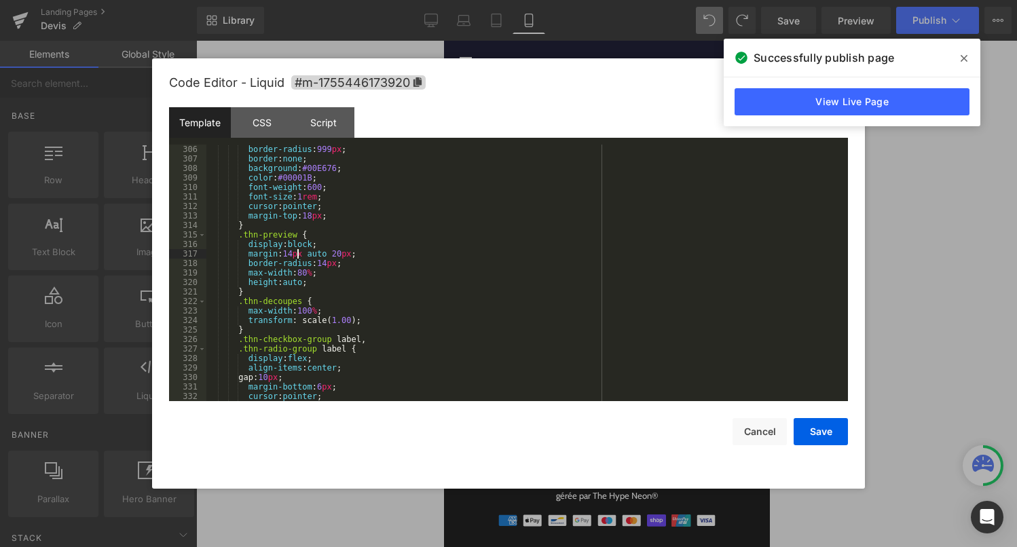
click at [297, 257] on div "border-radius : 999 px ; border : none ; background : #00E676 ; color : #00001B…" at bounding box center [524, 283] width 636 height 276
click at [318, 283] on div "border-radius : 999 px ; border : none ; background : #00E676 ; color : #00001B…" at bounding box center [524, 283] width 636 height 276
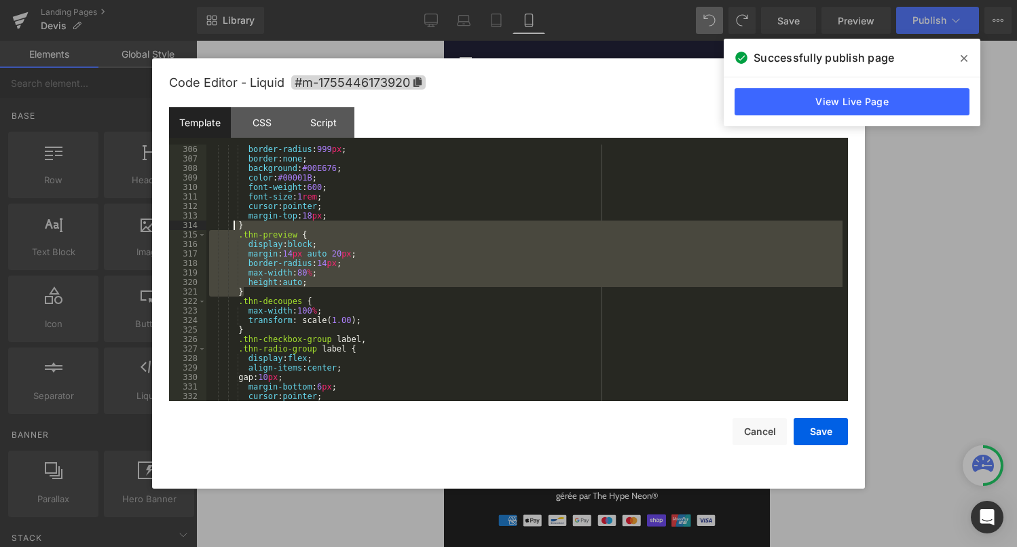
drag, startPoint x: 263, startPoint y: 295, endPoint x: 235, endPoint y: 229, distance: 71.5
click at [235, 229] on div "border-radius : 999 px ; border : none ; background : #00E676 ; color : #00001B…" at bounding box center [524, 283] width 636 height 276
click at [296, 276] on div "border-radius : 999 px ; border : none ; background : #00E676 ; color : #00001B…" at bounding box center [524, 283] width 636 height 276
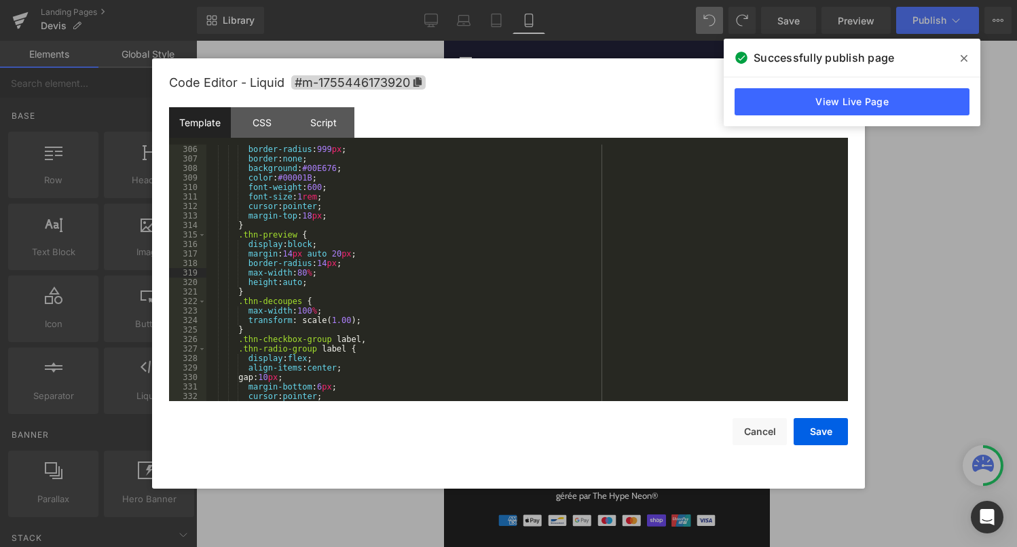
click at [311, 276] on div "border-radius : 999 px ; border : none ; background : #00E676 ; color : #00001B…" at bounding box center [524, 283] width 636 height 276
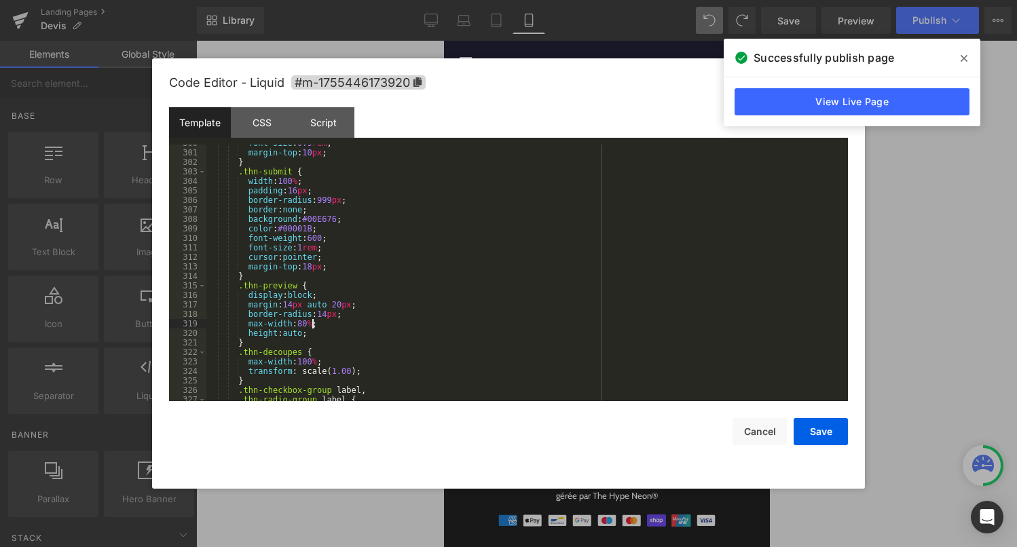
scroll to position [3069, 0]
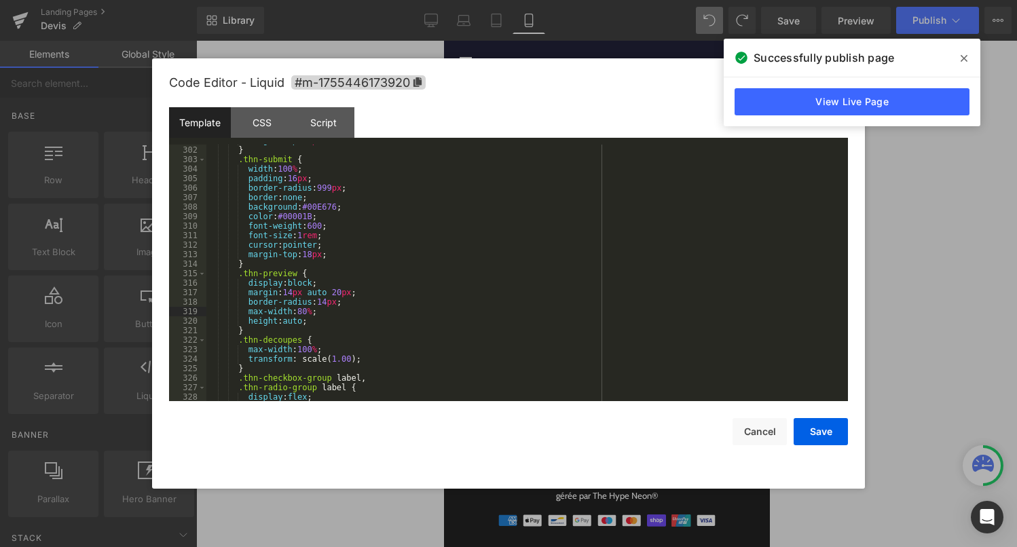
click at [320, 322] on div "margin-top : 10 px ; } .thn-submit { width : 100 % ; padding : 16 px ; border-r…" at bounding box center [524, 274] width 636 height 276
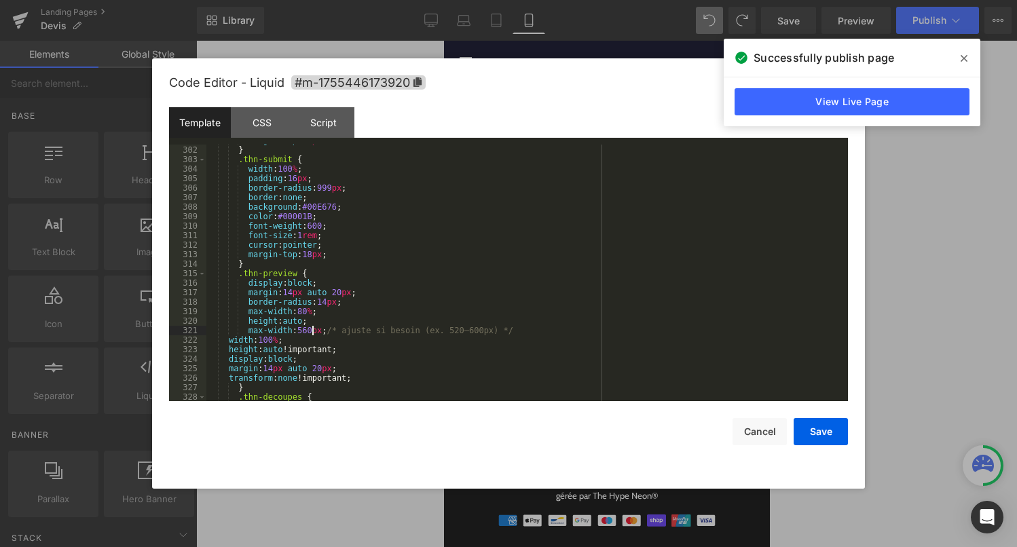
click at [312, 333] on div "margin-top : 10 px ; } .thn-submit { width : 100 % ; padding : 16 px ; border-r…" at bounding box center [524, 274] width 636 height 276
click at [310, 311] on div "margin-top : 10 px ; } .thn-submit { width : 100 % ; padding : 16 px ; border-r…" at bounding box center [524, 274] width 636 height 276
click at [819, 434] on button "Save" at bounding box center [821, 431] width 54 height 27
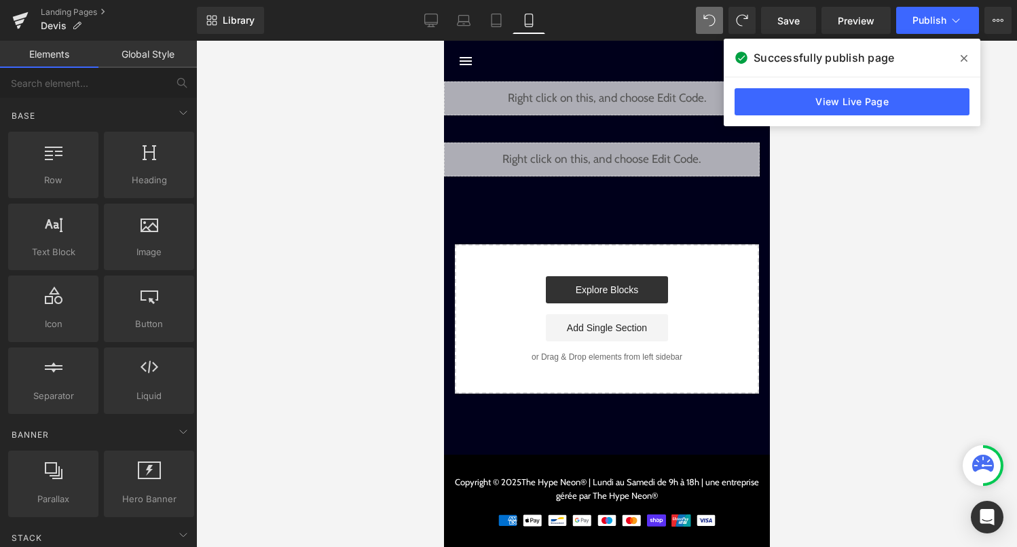
click at [917, 40] on div "Successfully publish page" at bounding box center [852, 58] width 257 height 38
click at [920, 30] on button "Publish" at bounding box center [937, 20] width 83 height 27
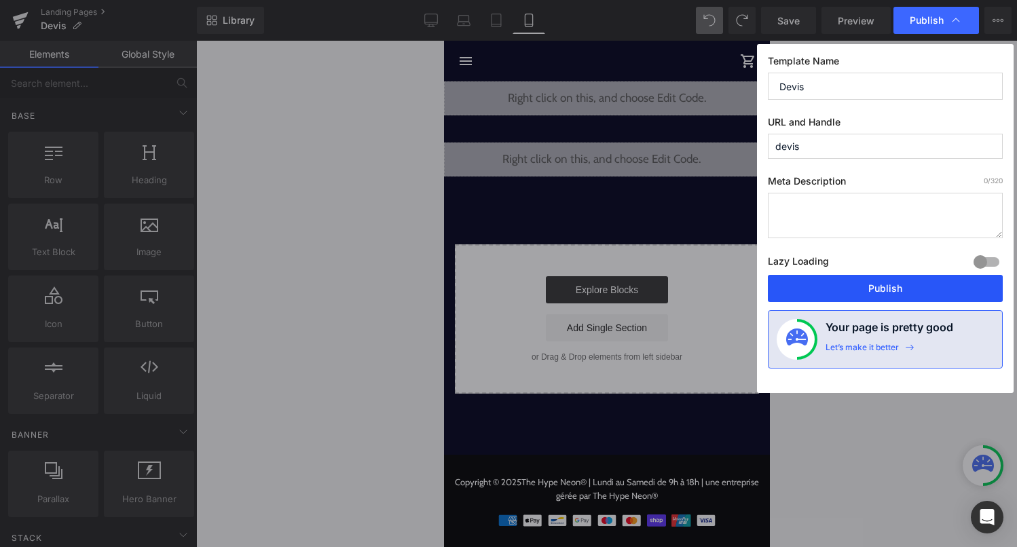
click at [944, 291] on button "Publish" at bounding box center [885, 288] width 235 height 27
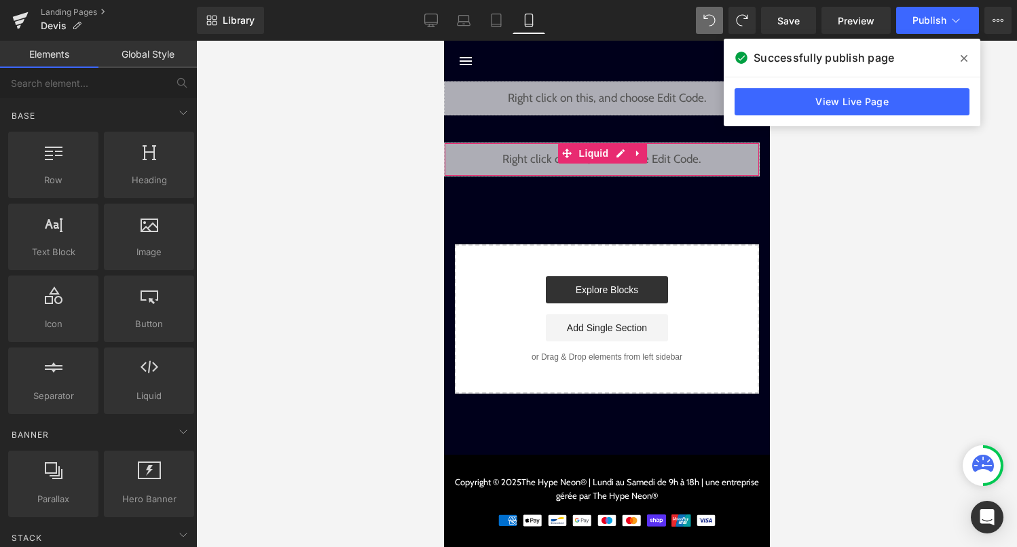
click at [618, 160] on div "Liquid" at bounding box center [601, 160] width 316 height 34
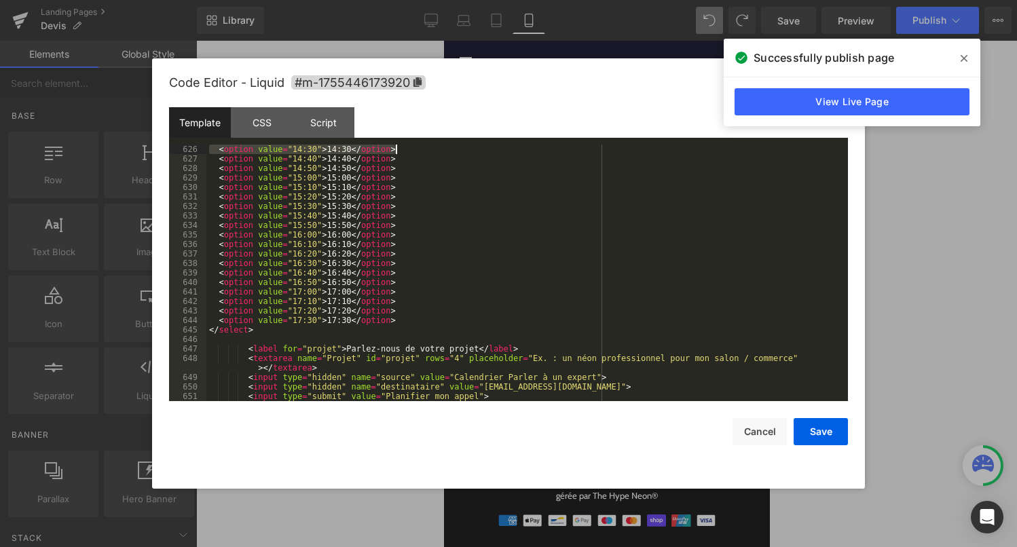
scroll to position [6187, 0]
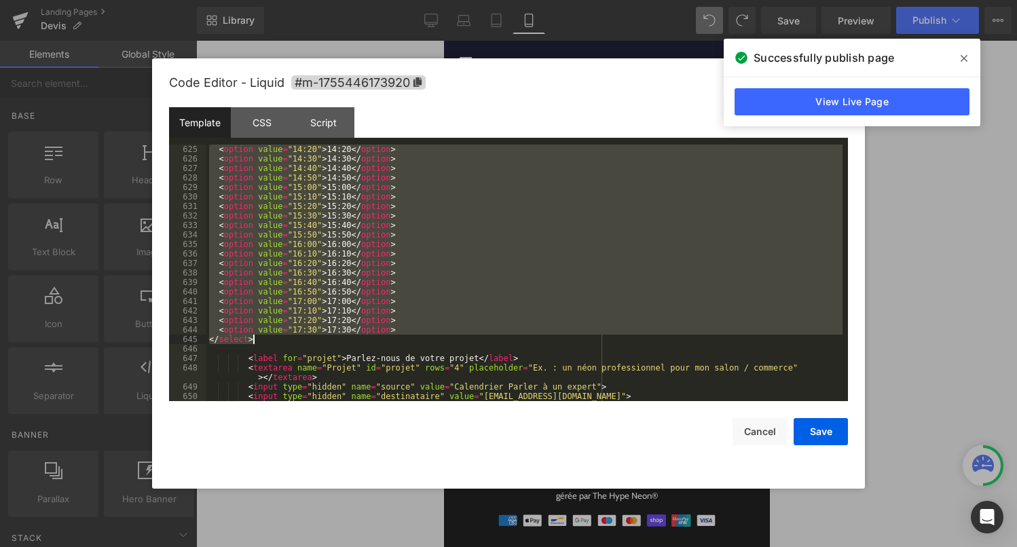
drag, startPoint x: 210, startPoint y: 225, endPoint x: 368, endPoint y: 339, distance: 194.6
click at [368, 339] on div "< option value = "14:20" > 14:20 </ option > < option value = "14:30" > 14:30 <…" at bounding box center [524, 283] width 636 height 276
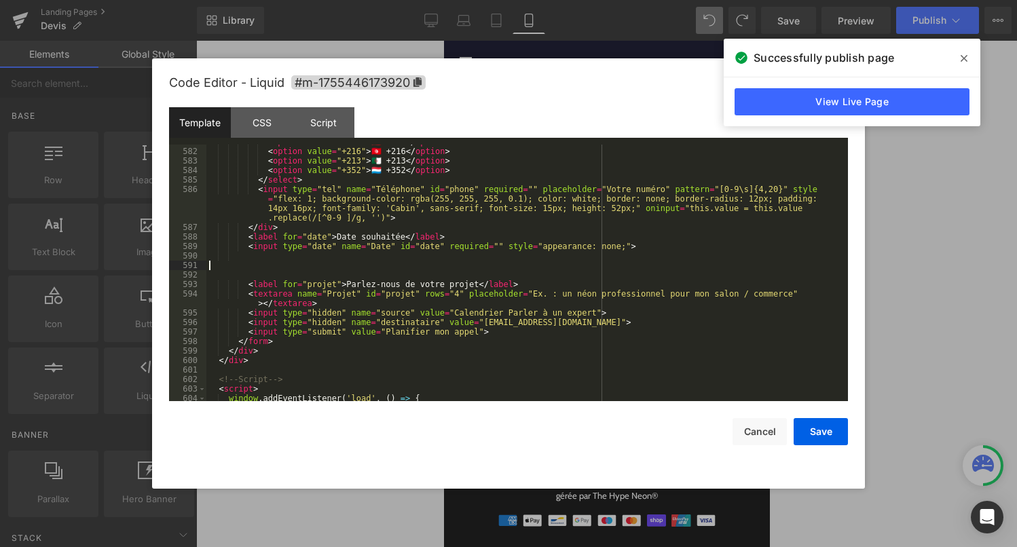
scroll to position [5727, 0]
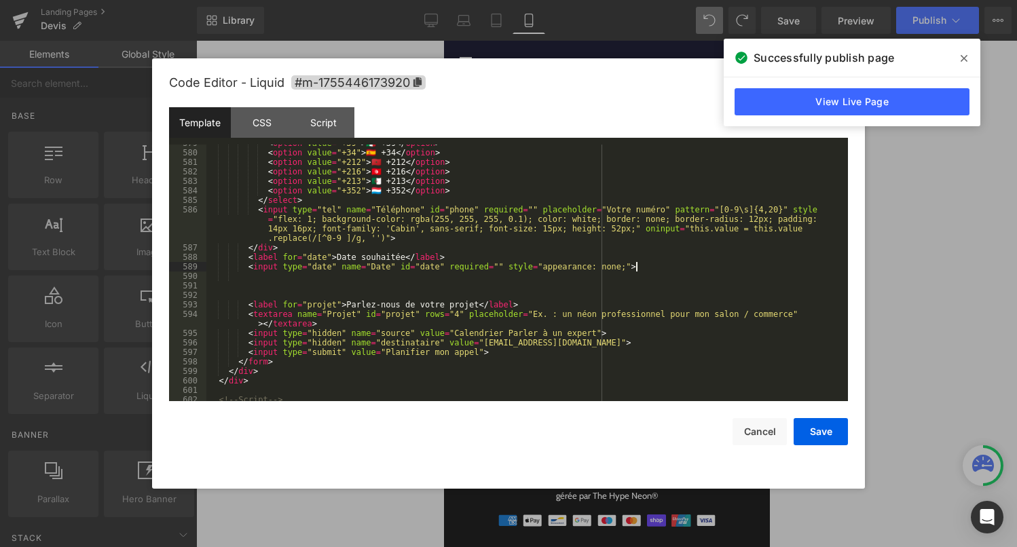
click at [643, 264] on div "< option value = "+39" > 🇮🇹 +39 </ option > < option value = "+34" > 🇪🇸 +34 </ …" at bounding box center [524, 276] width 636 height 276
paste textarea
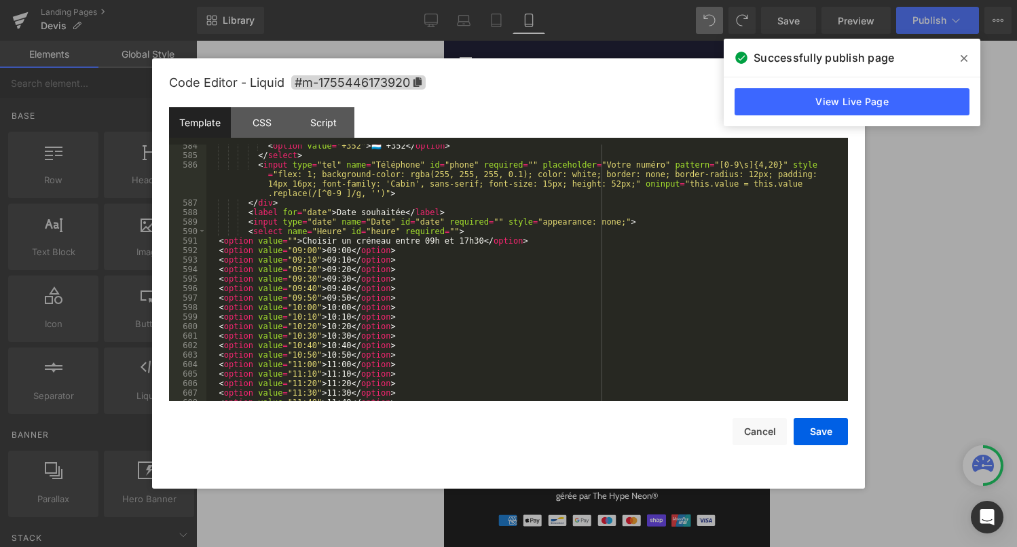
scroll to position [5759, 0]
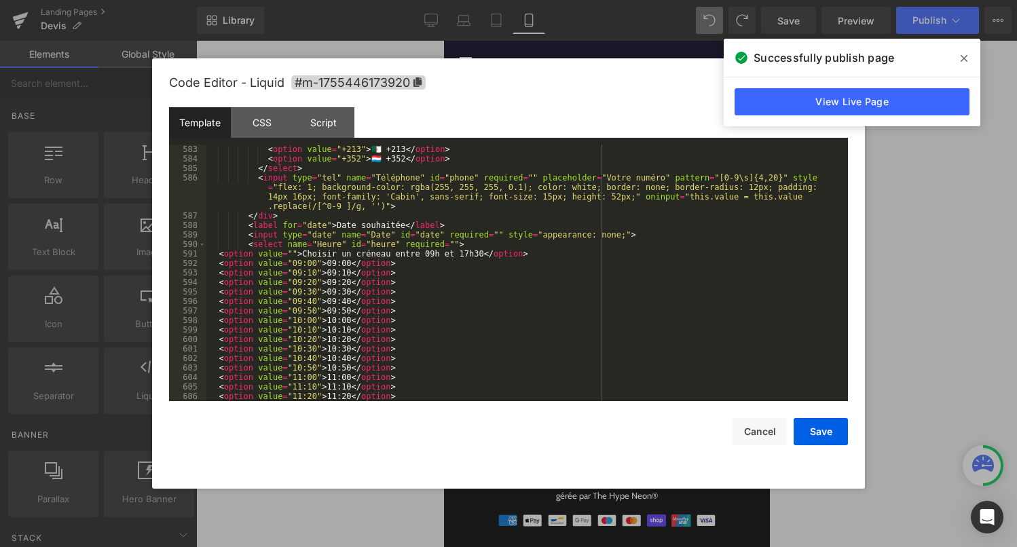
click at [215, 255] on div "< option value = "+213" > 🇩🇿 +213 </ option > < option value = "+352" > 🇱🇺 +352…" at bounding box center [524, 283] width 636 height 276
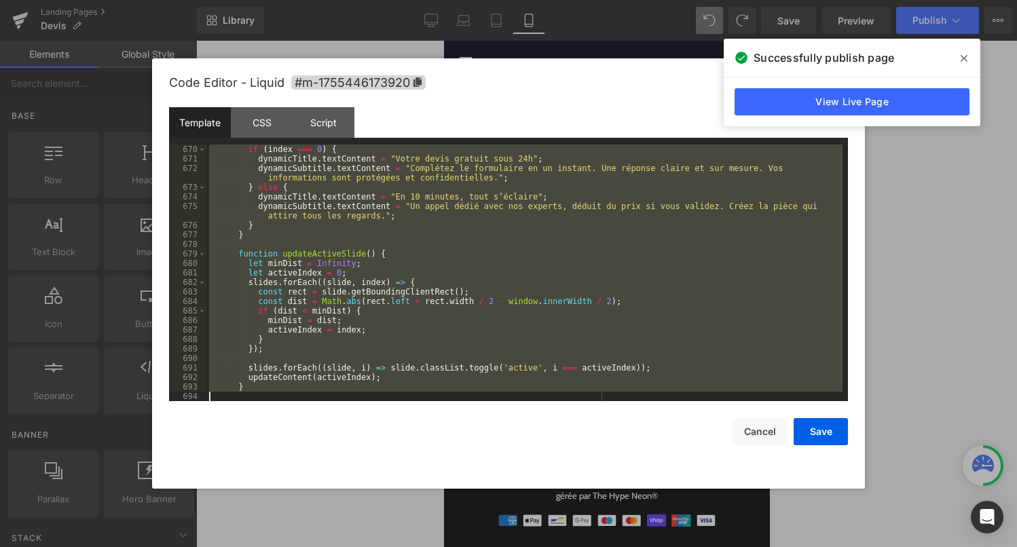
scroll to position [6662, 0]
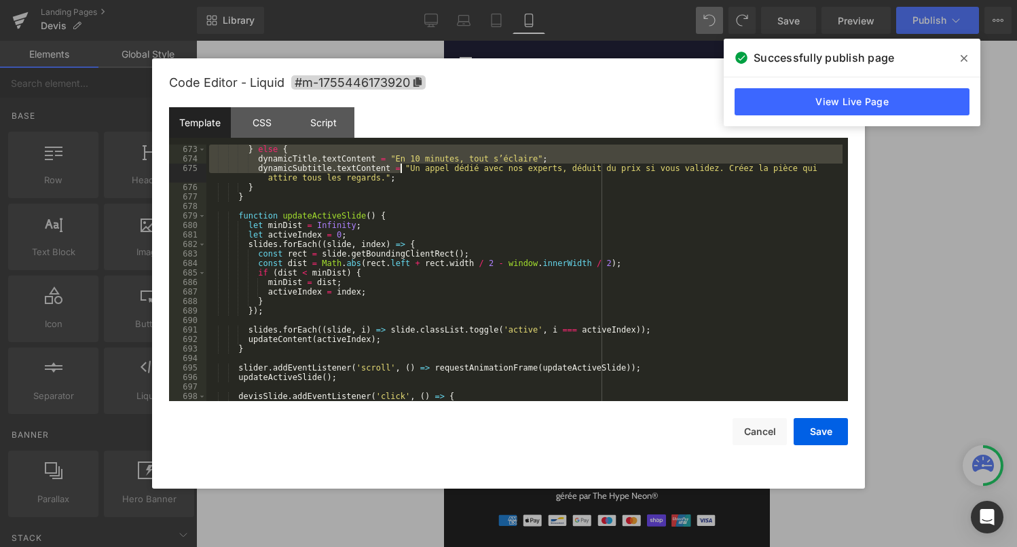
drag, startPoint x: 219, startPoint y: 253, endPoint x: 401, endPoint y: 172, distance: 199.7
click at [401, 172] on div "} else { dynamicTitle . textContent = "En 10 minutes, tout s’éclaire" ; dynamic…" at bounding box center [524, 283] width 636 height 276
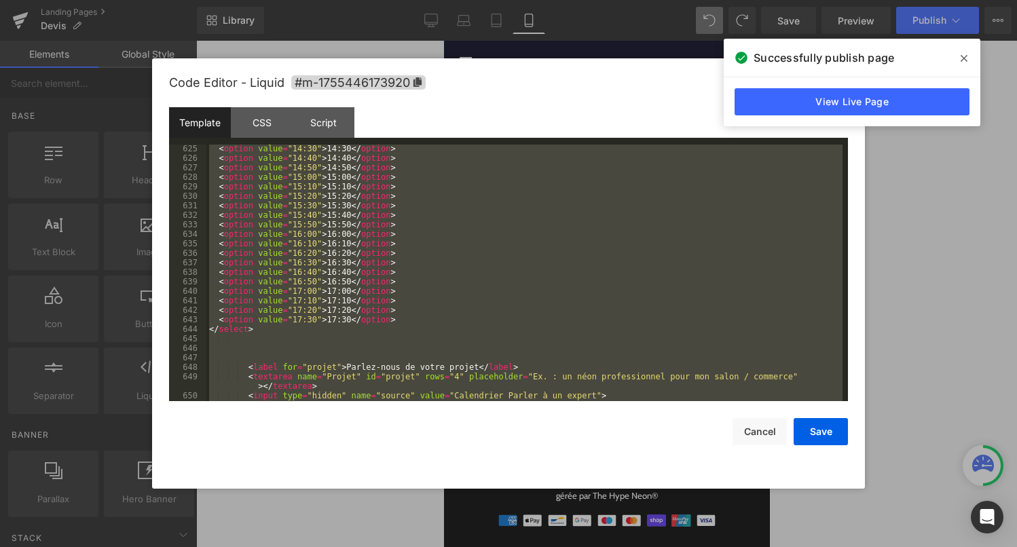
scroll to position [6189, 0]
click at [314, 315] on div "< option value = "14:30" > 14:30 </ option > < option value = "14:40" > 14:40 <…" at bounding box center [524, 281] width 636 height 276
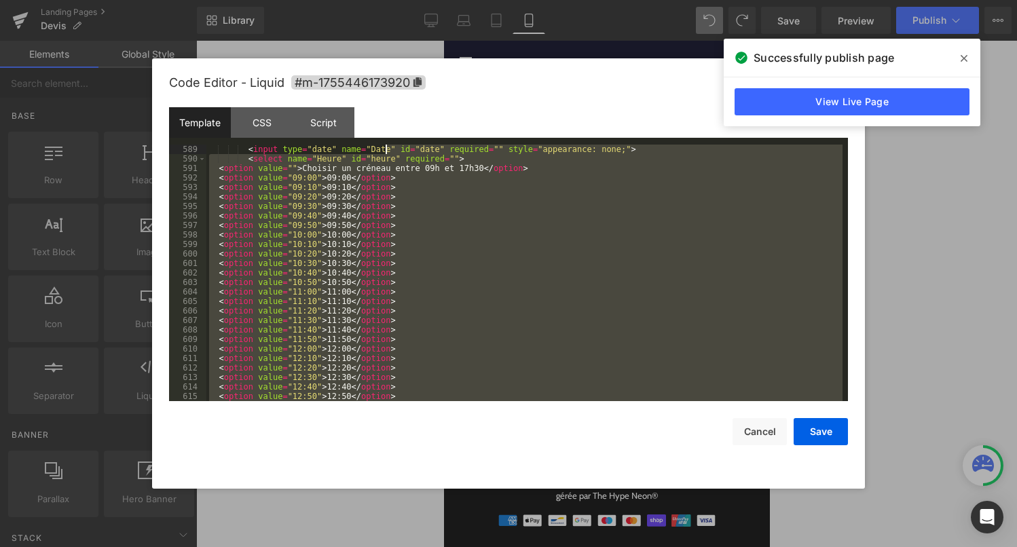
scroll to position [5702, 0]
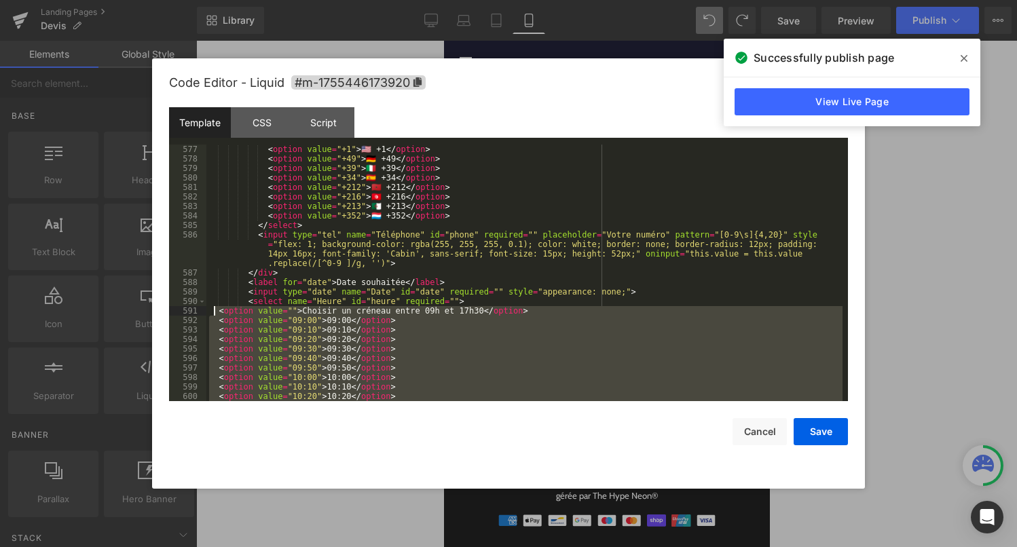
drag, startPoint x: 256, startPoint y: 332, endPoint x: 215, endPoint y: 312, distance: 45.2
click at [215, 312] on div "< option value = "+1" > 🇺🇸 +1 </ option > < option value = "+49" > 🇩🇪 +49 </ op…" at bounding box center [524, 283] width 636 height 276
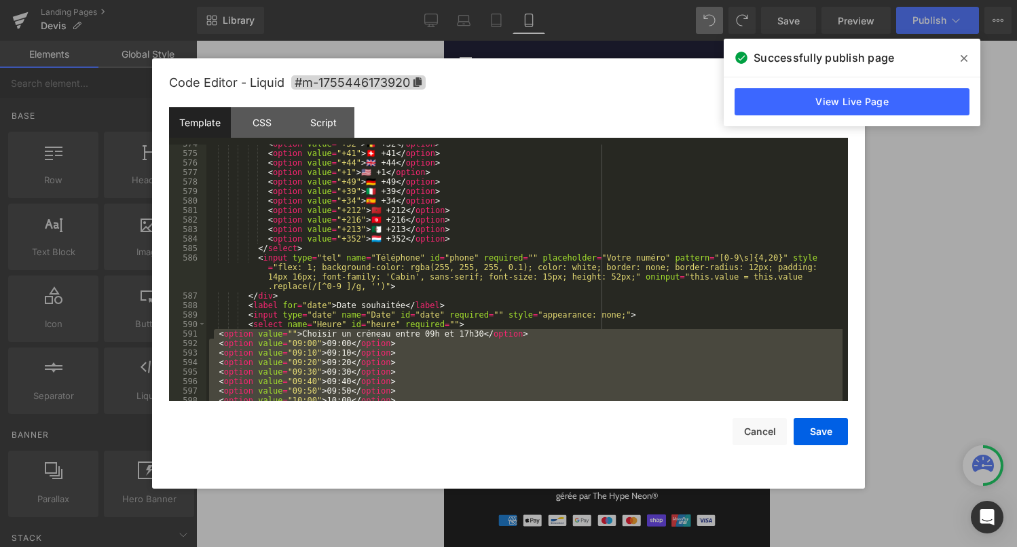
scroll to position [5683, 0]
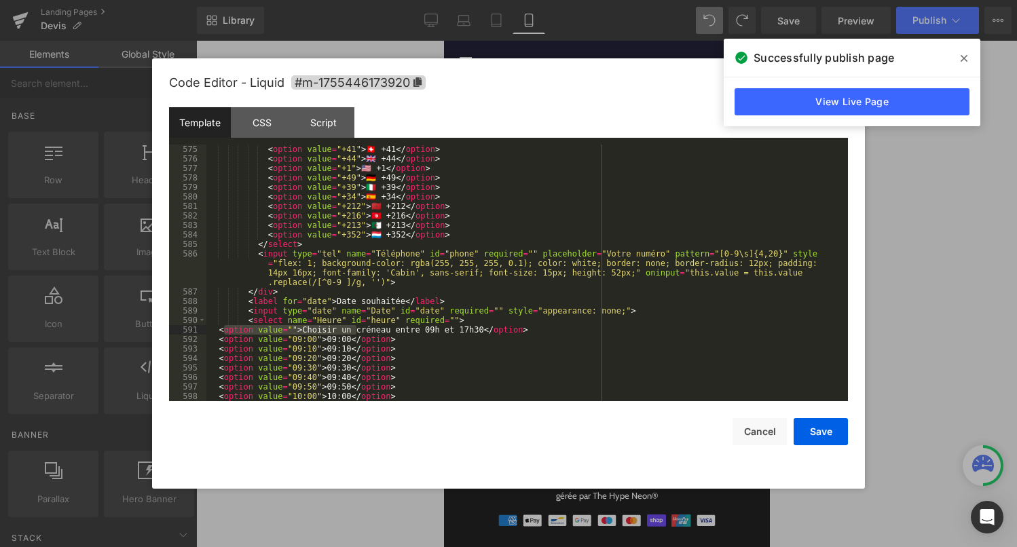
drag, startPoint x: 223, startPoint y: 329, endPoint x: 357, endPoint y: 334, distance: 133.8
click at [357, 334] on div "< option value = "+41" > 🇨🇭 +41 </ option > < option value = "+44" > 🇬🇧 +44 </ …" at bounding box center [524, 283] width 636 height 276
click at [440, 344] on div "< option value = "+41" > 🇨🇭 +41 </ option > < option value = "+44" > 🇬🇧 +44 </ …" at bounding box center [524, 283] width 636 height 276
click at [468, 365] on div "< option value = "+41" > 🇨🇭 +41 </ option > < option value = "+44" > 🇬🇧 +44 </ …" at bounding box center [524, 283] width 636 height 276
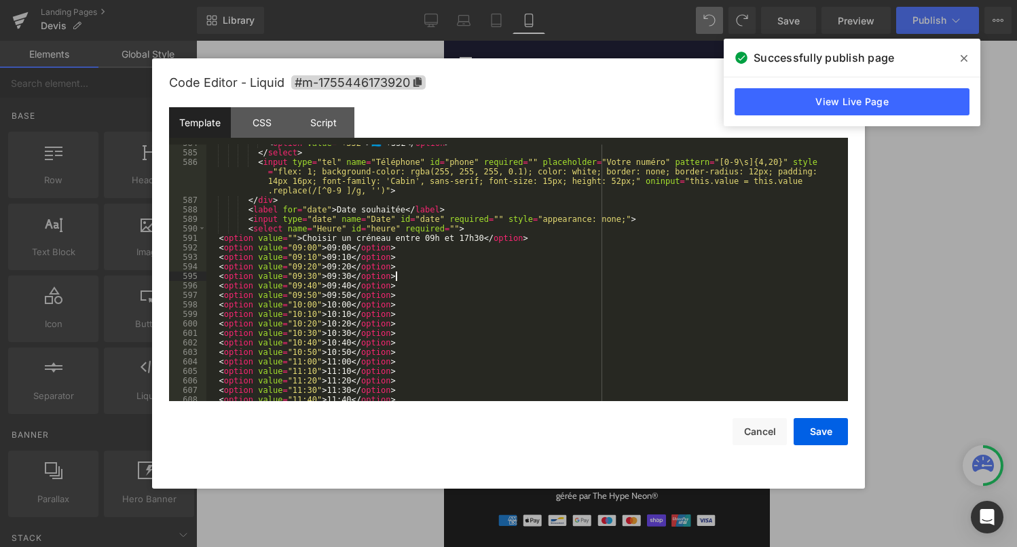
scroll to position [5781, 0]
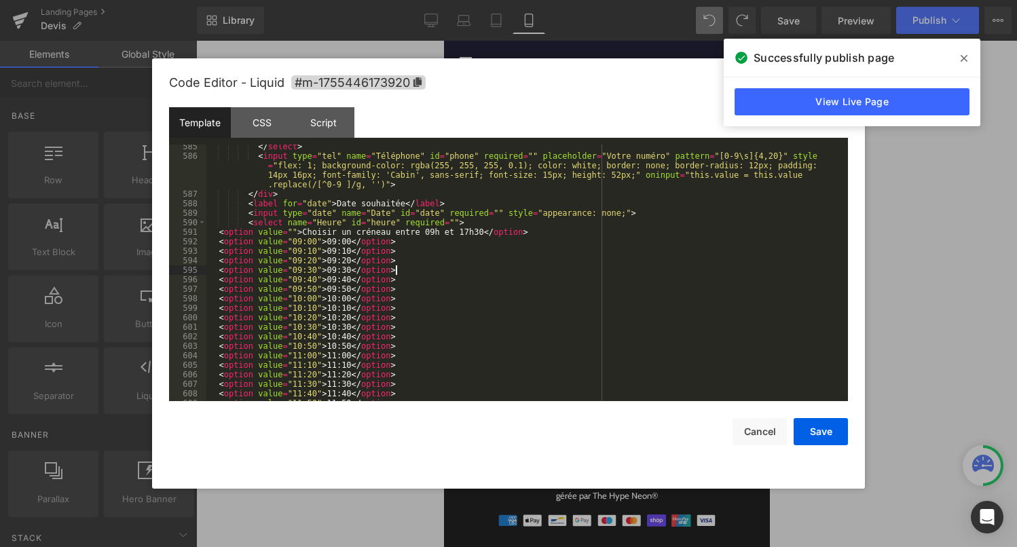
click at [216, 242] on div "</ select > < input type = "tel" name = "Téléphone" id = "phone" required = "" …" at bounding box center [524, 280] width 636 height 276
click at [217, 236] on div "</ select > < input type = "tel" name = "Téléphone" id = "phone" required = "" …" at bounding box center [524, 280] width 636 height 276
click at [219, 244] on div "</ select > < input type = "tel" name = "Téléphone" id = "phone" required = "" …" at bounding box center [524, 280] width 636 height 276
click at [216, 255] on div "</ select > < input type = "tel" name = "Téléphone" id = "phone" required = "" …" at bounding box center [524, 280] width 636 height 276
click at [216, 260] on div "</ select > < input type = "tel" name = "Téléphone" id = "phone" required = "" …" at bounding box center [524, 280] width 636 height 276
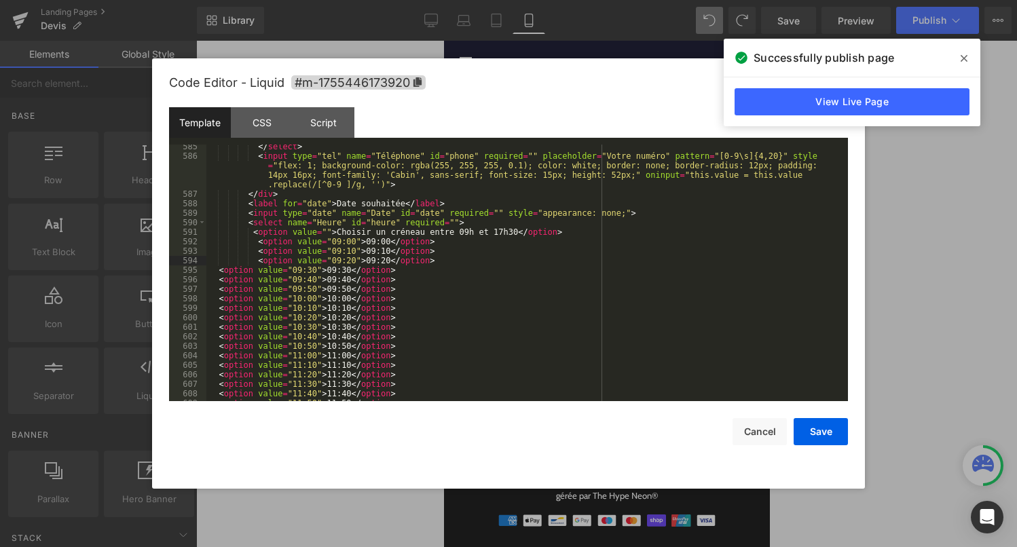
click at [216, 271] on div "</ select > < input type = "tel" name = "Téléphone" id = "phone" required = "" …" at bounding box center [524, 280] width 636 height 276
click at [218, 279] on div "</ select > < input type = "tel" name = "Téléphone" id = "phone" required = "" …" at bounding box center [524, 280] width 636 height 276
click at [221, 292] on div "</ select > < input type = "tel" name = "Téléphone" id = "phone" required = "" …" at bounding box center [524, 280] width 636 height 276
click at [221, 299] on div "</ select > < input type = "tel" name = "Téléphone" id = "phone" required = "" …" at bounding box center [524, 280] width 636 height 276
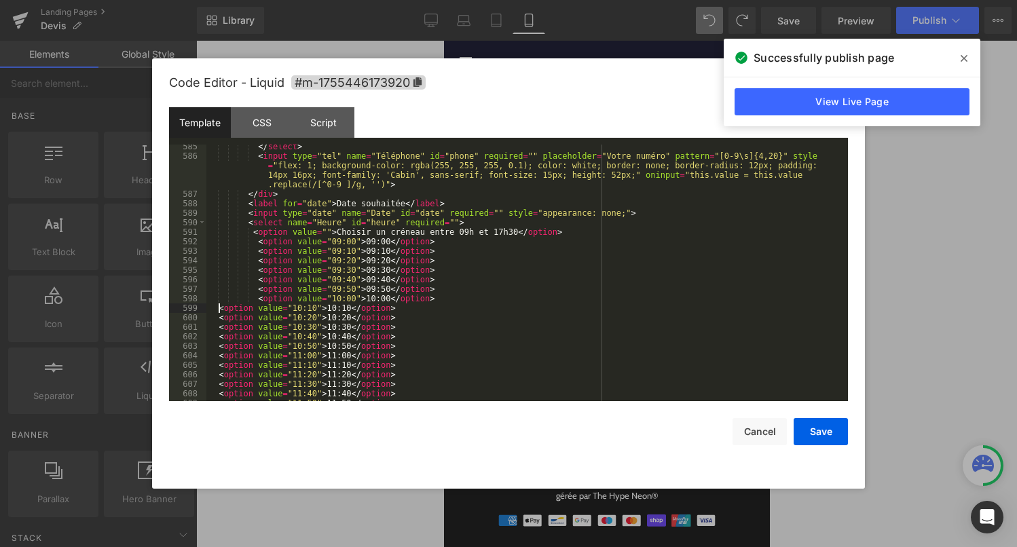
click at [219, 310] on div "</ select > < input type = "tel" name = "Téléphone" id = "phone" required = "" …" at bounding box center [524, 280] width 636 height 276
click at [216, 319] on div "</ select > < input type = "tel" name = "Téléphone" id = "phone" required = "" …" at bounding box center [524, 280] width 636 height 276
click at [215, 328] on div "</ select > < input type = "tel" name = "Téléphone" id = "phone" required = "" …" at bounding box center [524, 280] width 636 height 276
click at [217, 337] on div "</ select > < input type = "tel" name = "Téléphone" id = "phone" required = "" …" at bounding box center [524, 280] width 636 height 276
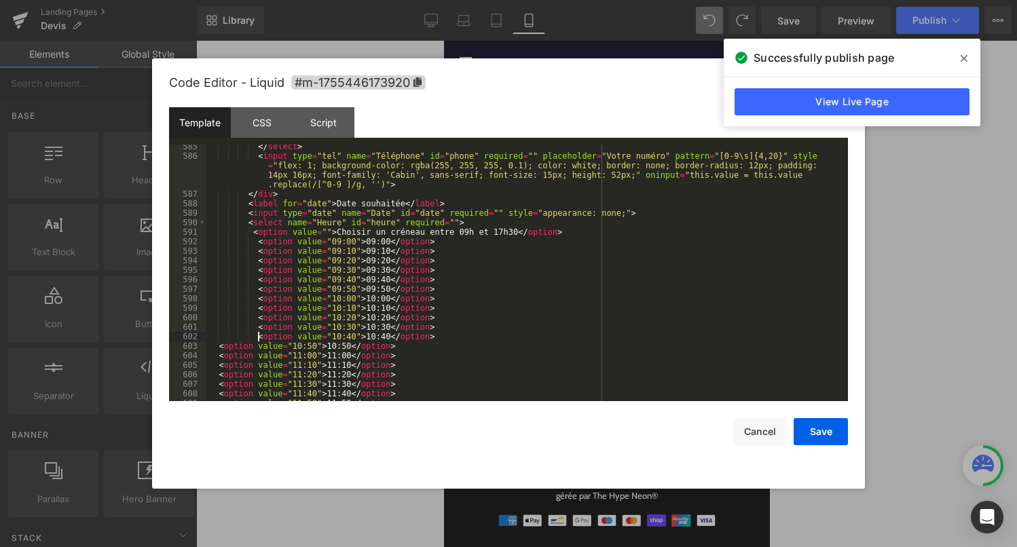
click at [219, 346] on div "</ select > < input type = "tel" name = "Téléphone" id = "phone" required = "" …" at bounding box center [524, 280] width 636 height 276
click at [220, 359] on div "</ select > < input type = "tel" name = "Téléphone" id = "phone" required = "" …" at bounding box center [524, 280] width 636 height 276
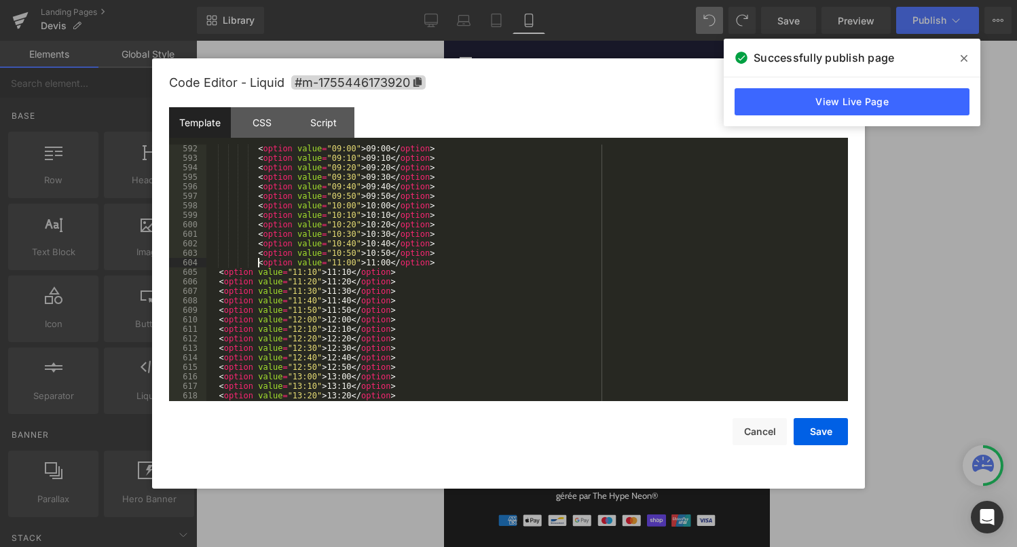
scroll to position [5955, 0]
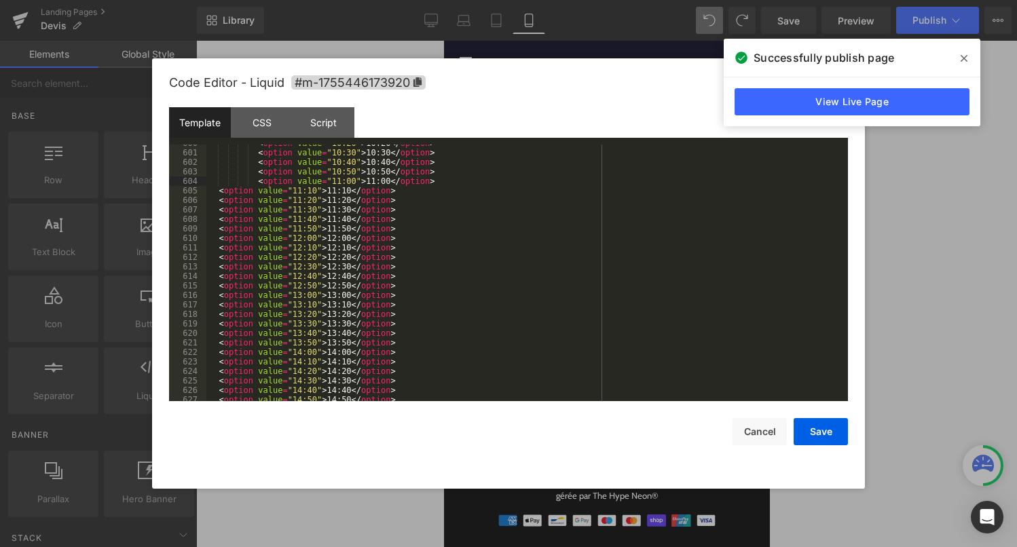
click at [219, 191] on div "< option value = "10:20" > 10:20 </ option > < option value = "10:30" > 10:30 <…" at bounding box center [524, 276] width 636 height 276
click at [219, 204] on div "< option value = "10:20" > 10:20 </ option > < option value = "10:30" > 10:30 <…" at bounding box center [524, 276] width 636 height 276
click at [217, 210] on div "< option value = "10:20" > 10:20 </ option > < option value = "10:30" > 10:30 <…" at bounding box center [524, 276] width 636 height 276
click at [219, 221] on div "< option value = "10:20" > 10:20 </ option > < option value = "10:30" > 10:30 <…" at bounding box center [524, 276] width 636 height 276
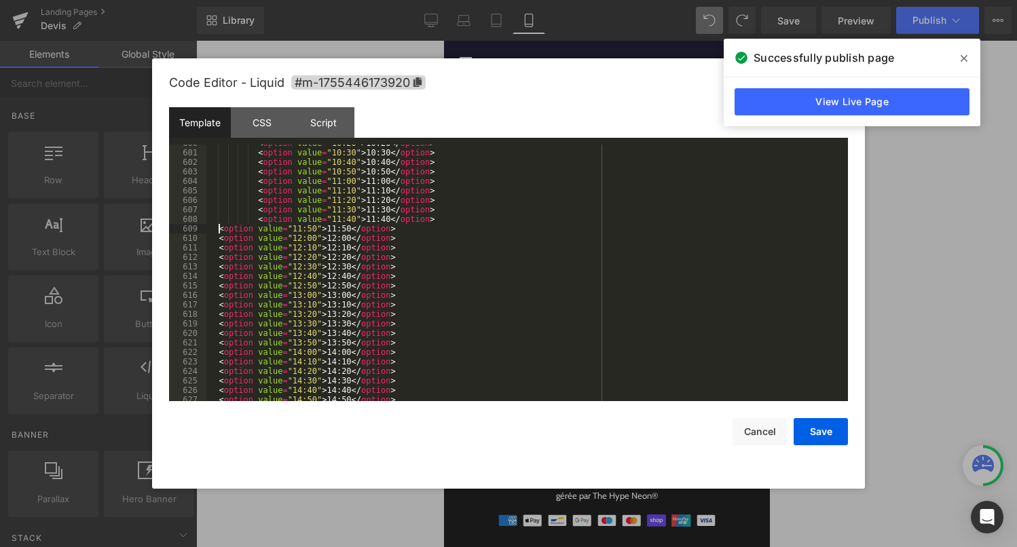
click at [219, 230] on div "< option value = "10:20" > 10:20 </ option > < option value = "10:30" > 10:30 <…" at bounding box center [524, 276] width 636 height 276
click at [218, 239] on div "< option value = "10:20" > 10:20 </ option > < option value = "10:30" > 10:30 <…" at bounding box center [524, 276] width 636 height 276
click at [216, 246] on div "< option value = "10:20" > 10:20 </ option > < option value = "10:30" > 10:30 <…" at bounding box center [524, 276] width 636 height 276
click at [218, 259] on div "< option value = "10:20" > 10:20 </ option > < option value = "10:30" > 10:30 <…" at bounding box center [524, 276] width 636 height 276
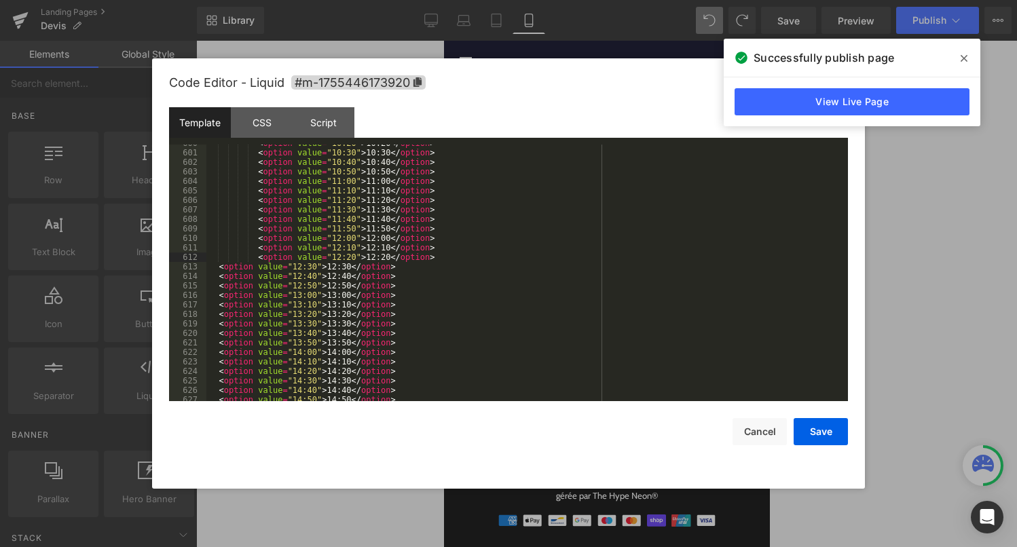
click at [218, 269] on div "< option value = "10:20" > 10:20 </ option > < option value = "10:30" > 10:30 <…" at bounding box center [524, 276] width 636 height 276
click at [217, 278] on div "< option value = "10:20" > 10:20 </ option > < option value = "10:30" > 10:30 <…" at bounding box center [524, 276] width 636 height 276
click at [219, 288] on div "< option value = "10:20" > 10:20 </ option > < option value = "10:30" > 10:30 <…" at bounding box center [524, 276] width 636 height 276
click at [219, 299] on div "< option value = "10:20" > 10:20 </ option > < option value = "10:30" > 10:30 <…" at bounding box center [524, 276] width 636 height 276
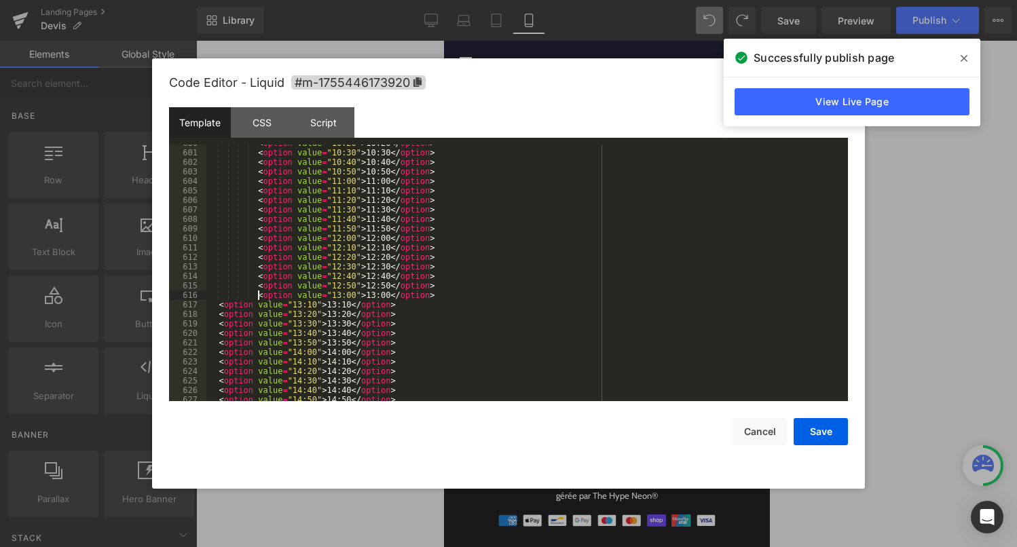
click at [221, 306] on div "< option value = "10:20" > 10:20 </ option > < option value = "10:30" > 10:30 <…" at bounding box center [524, 276] width 636 height 276
click at [219, 316] on div "< option value = "10:20" > 10:20 </ option > < option value = "10:30" > 10:30 <…" at bounding box center [524, 276] width 636 height 276
click at [218, 324] on div "< option value = "10:20" > 10:20 </ option > < option value = "10:30" > 10:30 <…" at bounding box center [524, 276] width 636 height 276
click at [219, 332] on div "< option value = "10:20" > 10:20 </ option > < option value = "10:30" > 10:30 <…" at bounding box center [524, 276] width 636 height 276
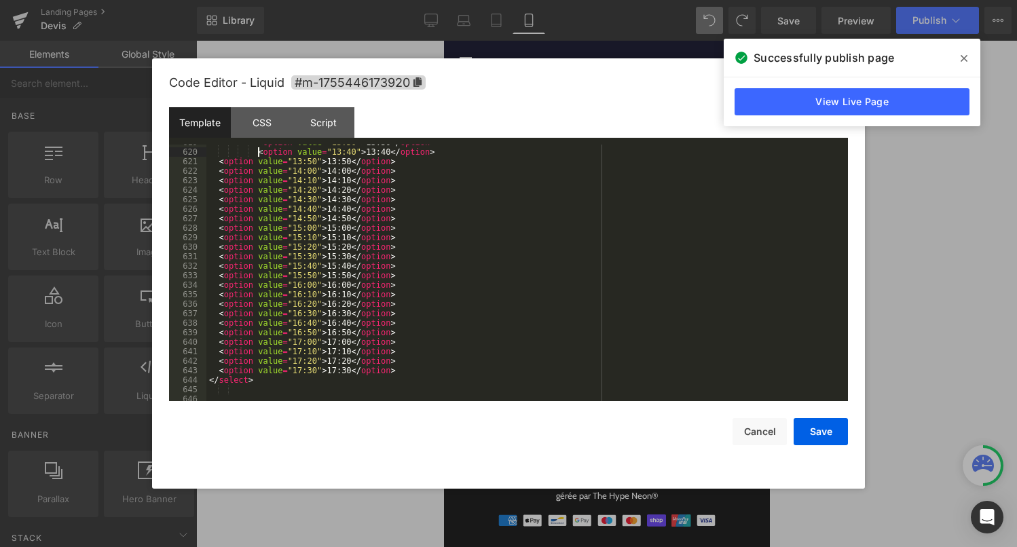
scroll to position [6108, 0]
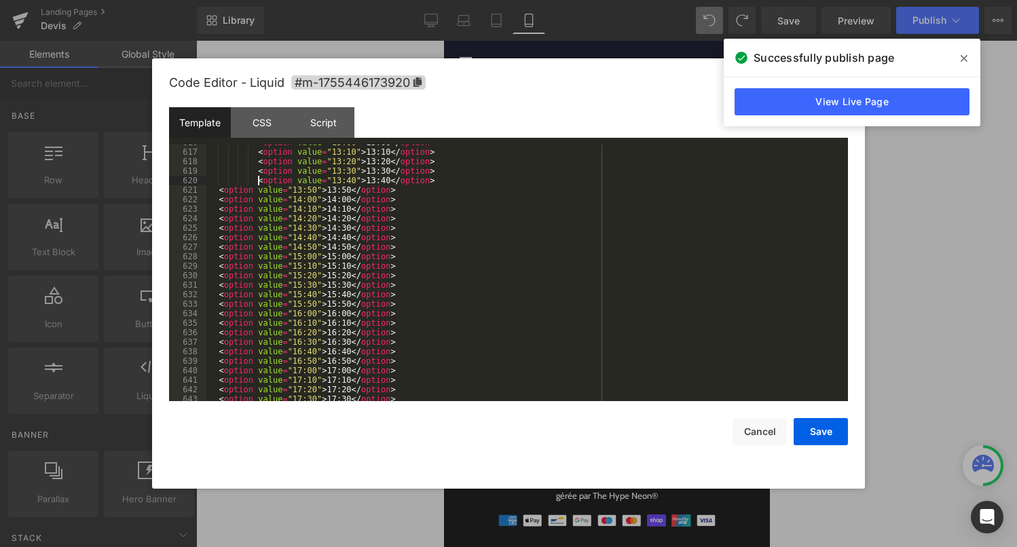
click at [222, 189] on div "< option value = "13:00" > 13:00 </ option > < option value = "13:10" > 13:10 <…" at bounding box center [524, 276] width 636 height 276
click at [221, 193] on div "< option value = "13:00" > 13:00 </ option > < option value = "13:10" > 13:10 <…" at bounding box center [524, 276] width 636 height 276
click at [219, 202] on div "< option value = "13:00" > 13:00 </ option > < option value = "13:10" > 13:10 <…" at bounding box center [524, 276] width 636 height 276
click at [220, 210] on div "< option value = "13:00" > 13:00 </ option > < option value = "13:10" > 13:10 <…" at bounding box center [524, 276] width 636 height 276
click at [217, 221] on div "< option value = "13:00" > 13:00 </ option > < option value = "13:10" > 13:10 <…" at bounding box center [524, 276] width 636 height 276
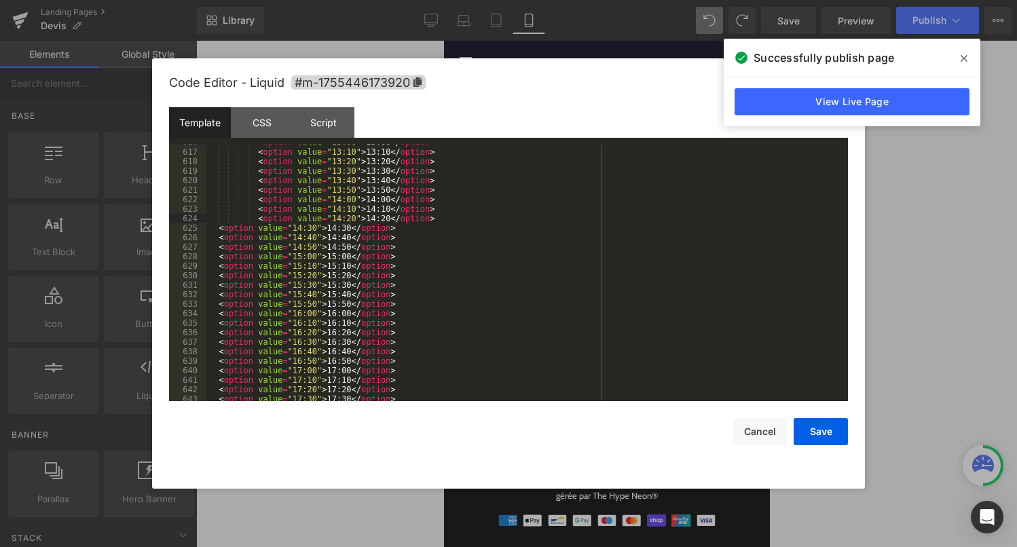
click at [221, 230] on div "< option value = "13:00" > 13:00 </ option > < option value = "13:10" > 13:10 <…" at bounding box center [524, 276] width 636 height 276
click at [217, 236] on div "< option value = "13:00" > 13:00 </ option > < option value = "13:10" > 13:10 <…" at bounding box center [524, 276] width 636 height 276
click at [219, 248] on div "< option value = "13:00" > 13:00 </ option > < option value = "13:10" > 13:10 <…" at bounding box center [524, 276] width 636 height 276
click at [216, 257] on div "< option value = "13:00" > 13:00 </ option > < option value = "13:10" > 13:10 <…" at bounding box center [524, 276] width 636 height 276
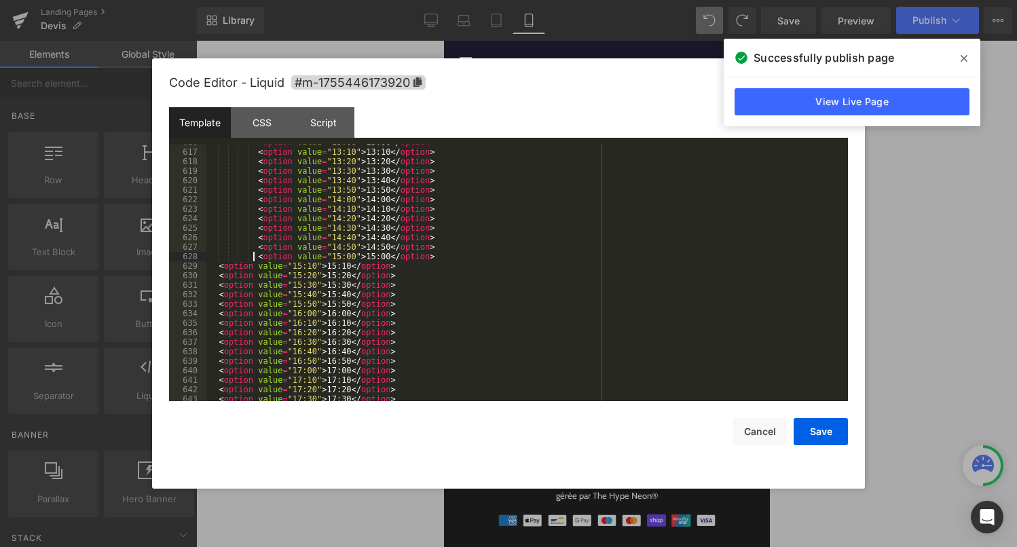
click at [219, 265] on div "< option value = "13:00" > 13:00 </ option > < option value = "13:10" > 13:10 <…" at bounding box center [524, 276] width 636 height 276
click at [221, 277] on div "< option value = "13:00" > 13:00 </ option > < option value = "13:10" > 13:10 <…" at bounding box center [524, 276] width 636 height 276
click at [218, 286] on div "< option value = "13:00" > 13:00 </ option > < option value = "13:10" > 13:10 <…" at bounding box center [524, 276] width 636 height 276
click at [218, 298] on div "< option value = "13:00" > 13:00 </ option > < option value = "13:10" > 13:10 <…" at bounding box center [524, 276] width 636 height 276
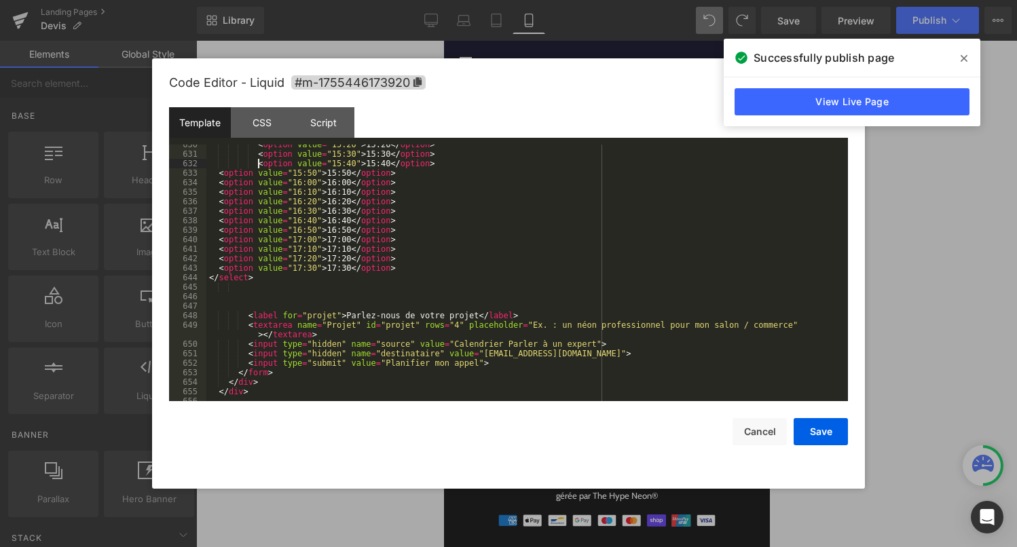
scroll to position [6232, 0]
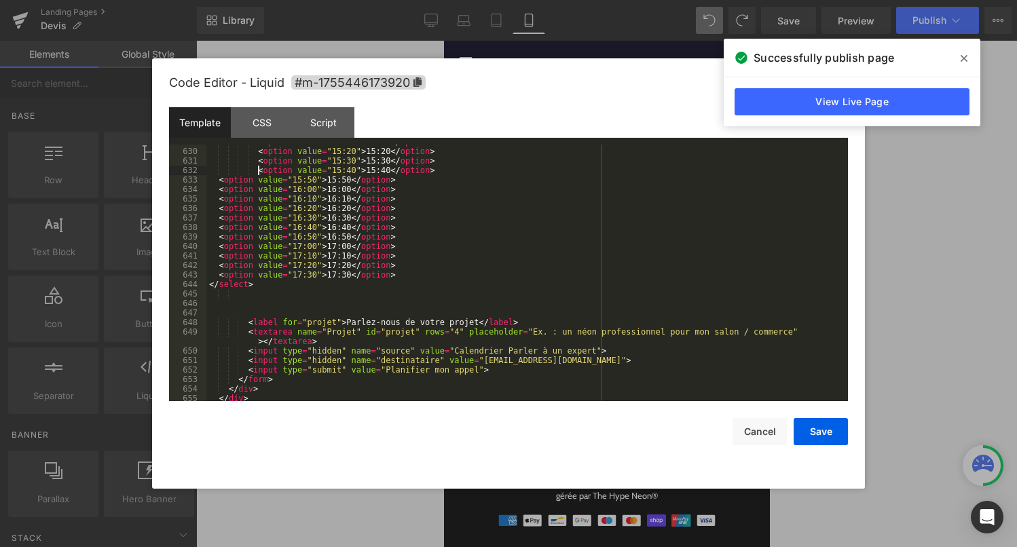
click at [220, 182] on div "< option value = "15:10" > 15:10 </ option > < option value = "15:20" > 15:20 <…" at bounding box center [524, 275] width 636 height 276
click at [221, 192] on div "< option value = "15:10" > 15:10 </ option > < option value = "15:20" > 15:20 <…" at bounding box center [524, 275] width 636 height 276
click at [220, 203] on div "< option value = "15:10" > 15:10 </ option > < option value = "15:20" > 15:20 <…" at bounding box center [524, 275] width 636 height 276
click at [219, 211] on div "< option value = "15:10" > 15:10 </ option > < option value = "15:20" > 15:20 <…" at bounding box center [524, 275] width 636 height 276
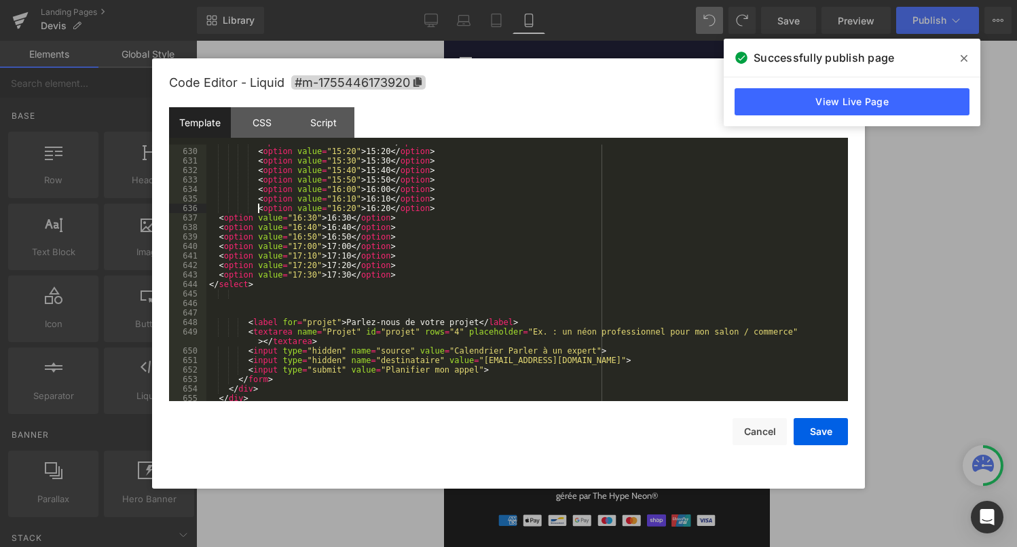
click at [219, 221] on div "< option value = "15:10" > 15:10 </ option > < option value = "15:20" > 15:20 <…" at bounding box center [524, 275] width 636 height 276
click at [221, 232] on div "< option value = "15:10" > 15:10 </ option > < option value = "15:20" > 15:20 <…" at bounding box center [524, 275] width 636 height 276
click at [219, 239] on div "< option value = "15:10" > 15:10 </ option > < option value = "15:20" > 15:20 <…" at bounding box center [524, 275] width 636 height 276
click at [220, 250] on div "< option value = "15:10" > 15:10 </ option > < option value = "15:20" > 15:20 <…" at bounding box center [524, 275] width 636 height 276
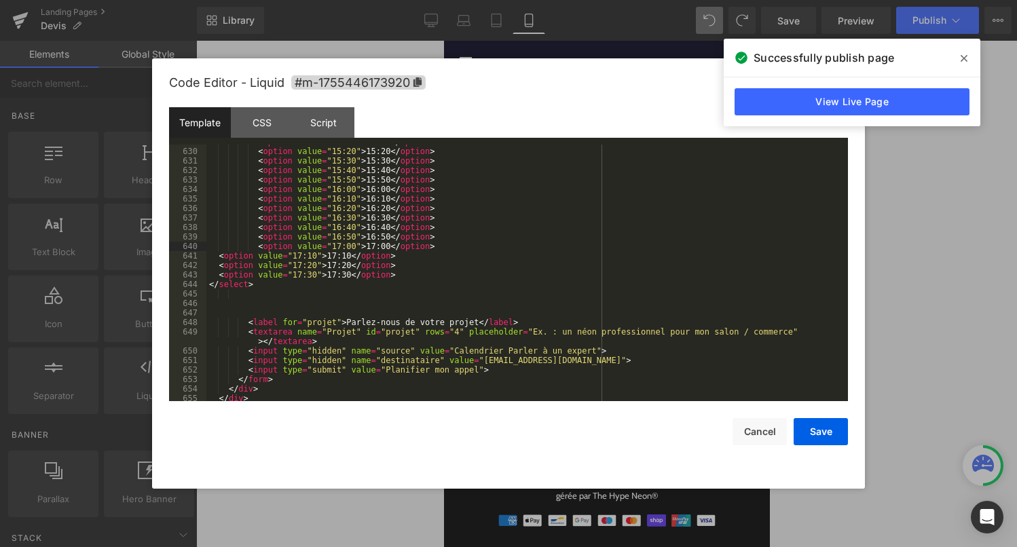
click at [218, 257] on div "< option value = "15:10" > 15:10 </ option > < option value = "15:20" > 15:20 <…" at bounding box center [524, 275] width 636 height 276
click at [221, 269] on div "< option value = "15:10" > 15:10 </ option > < option value = "15:20" > 15:20 <…" at bounding box center [524, 275] width 636 height 276
click at [217, 276] on div "< option value = "15:10" > 15:10 </ option > < option value = "15:20" > 15:20 <…" at bounding box center [524, 275] width 636 height 276
click at [211, 284] on div "< option value = "15:10" > 15:10 </ option > < option value = "15:20" > 15:20 <…" at bounding box center [524, 275] width 636 height 276
click at [426, 288] on div "< option value = "15:10" > 15:10 </ option > < option value = "15:20" > 15:20 <…" at bounding box center [524, 275] width 636 height 276
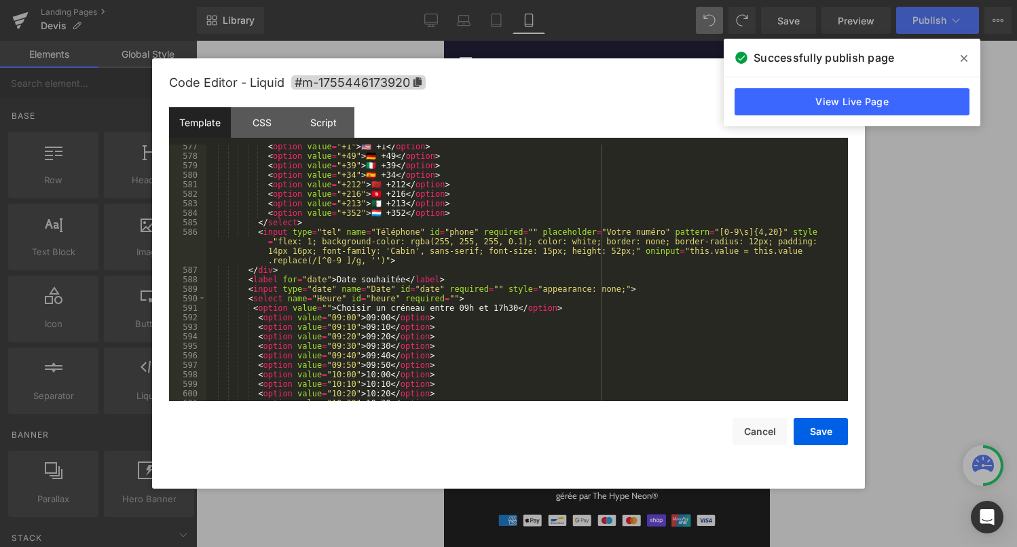
scroll to position [5705, 0]
click at [255, 310] on div "< option value = "+1" > 🇺🇸 +1 </ option > < option value = "+49" > 🇩🇪 +49 </ op…" at bounding box center [524, 280] width 636 height 276
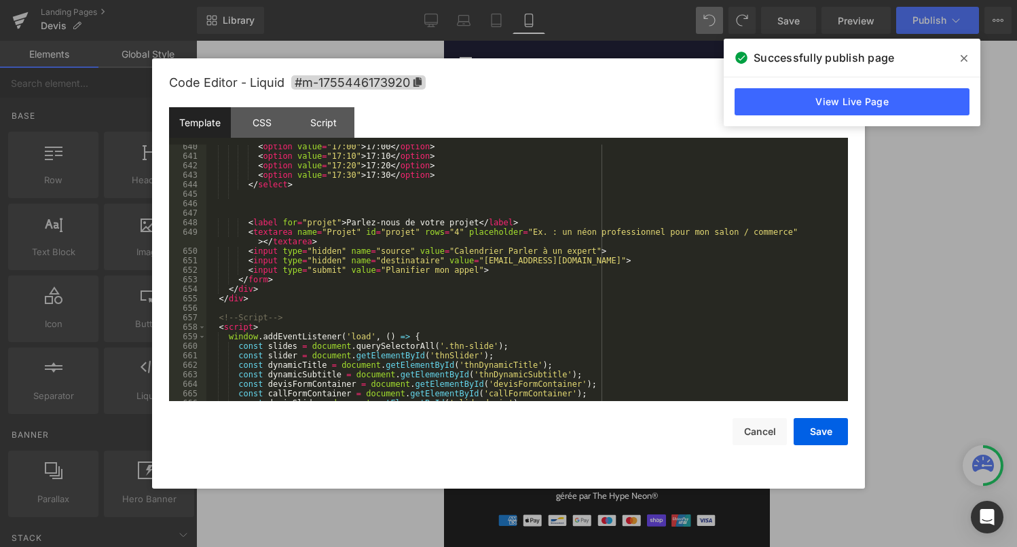
scroll to position [6331, 0]
click at [248, 206] on div "< option value = "17:00" > 17:00 </ option > < option value = "17:10" > 17:10 <…" at bounding box center [524, 281] width 636 height 276
click at [247, 216] on div "< option value = "17:00" > 17:00 </ option > < option value = "17:10" > 17:10 <…" at bounding box center [524, 281] width 636 height 276
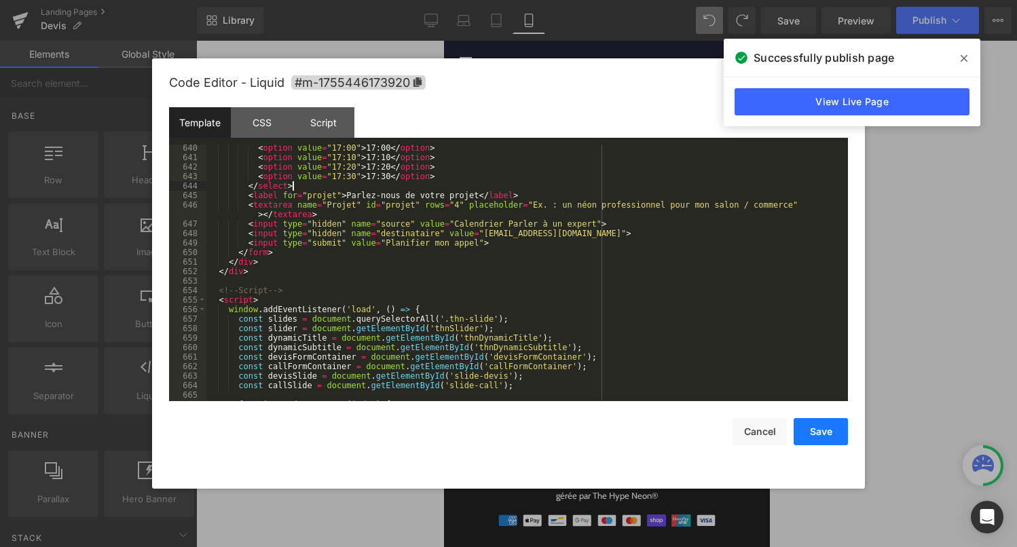
click at [826, 429] on button "Save" at bounding box center [821, 431] width 54 height 27
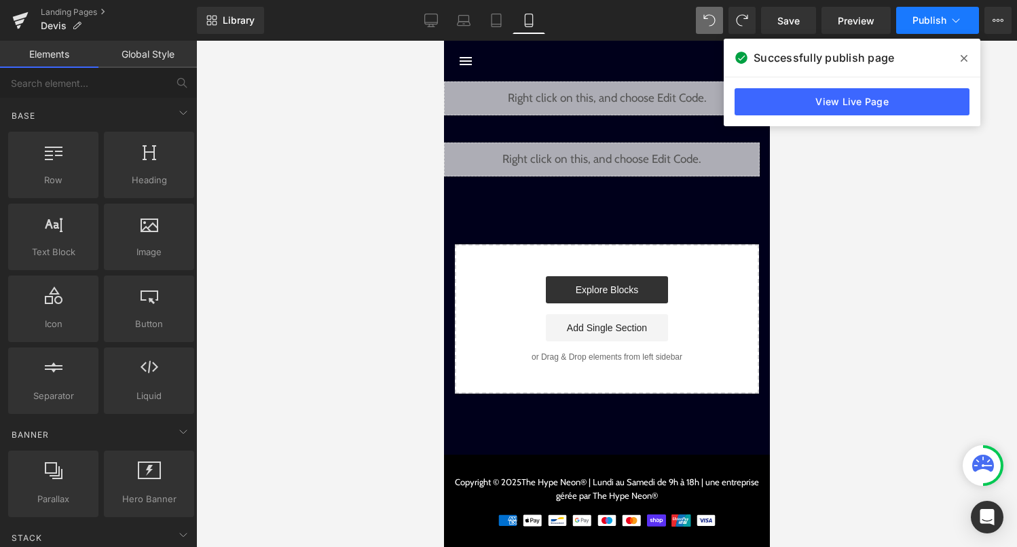
click at [933, 28] on button "Publish" at bounding box center [937, 20] width 83 height 27
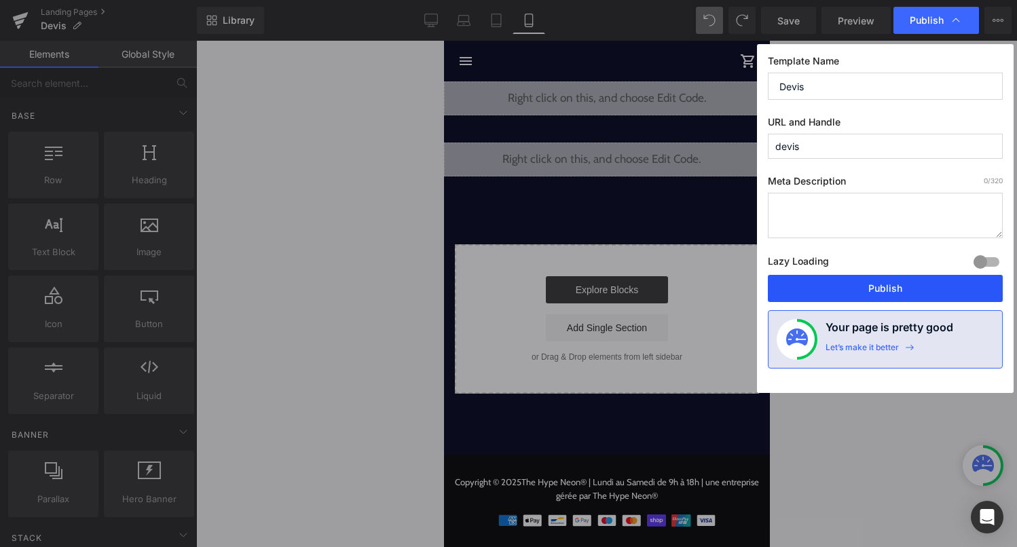
click at [883, 295] on button "Publish" at bounding box center [885, 288] width 235 height 27
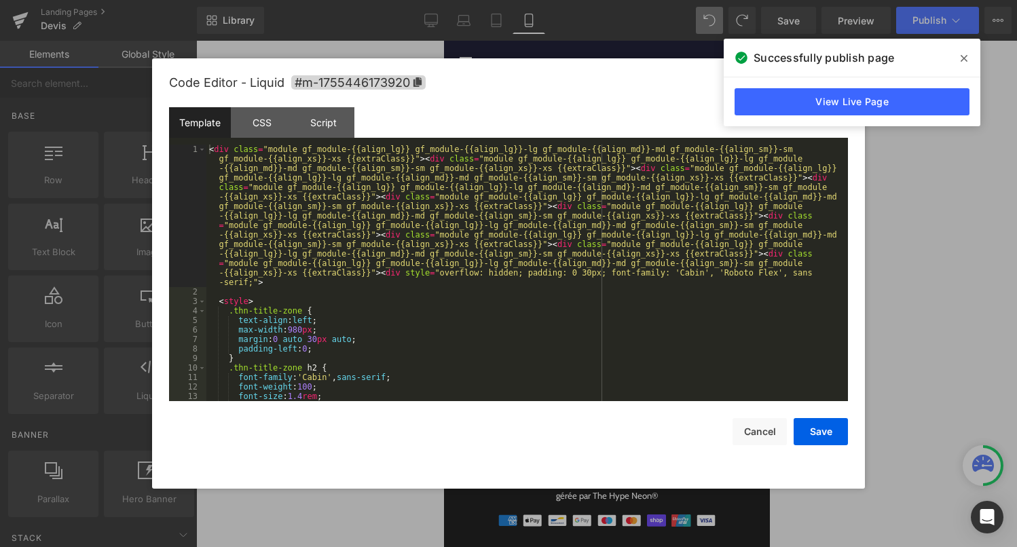
click at [620, 154] on div "Liquid" at bounding box center [601, 160] width 316 height 34
click at [592, 225] on div "< div class = "module gf_module-{{align_lg}} gf_module-{{align_lg}}-lg gf_modul…" at bounding box center [524, 349] width 636 height 409
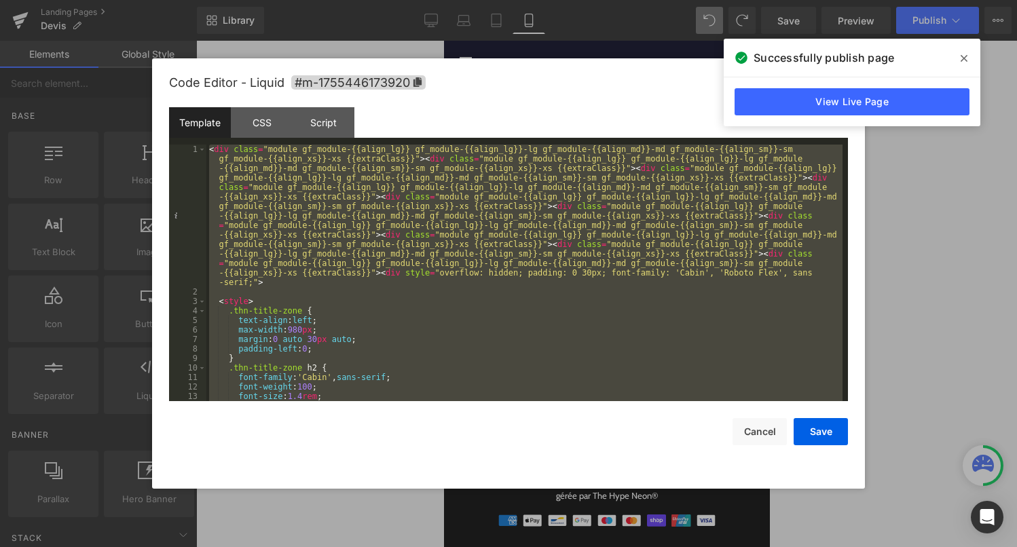
click at [431, 318] on div "< div class = "module gf_module-{{align_lg}} gf_module-{{align_lg}}-lg gf_modul…" at bounding box center [524, 349] width 636 height 409
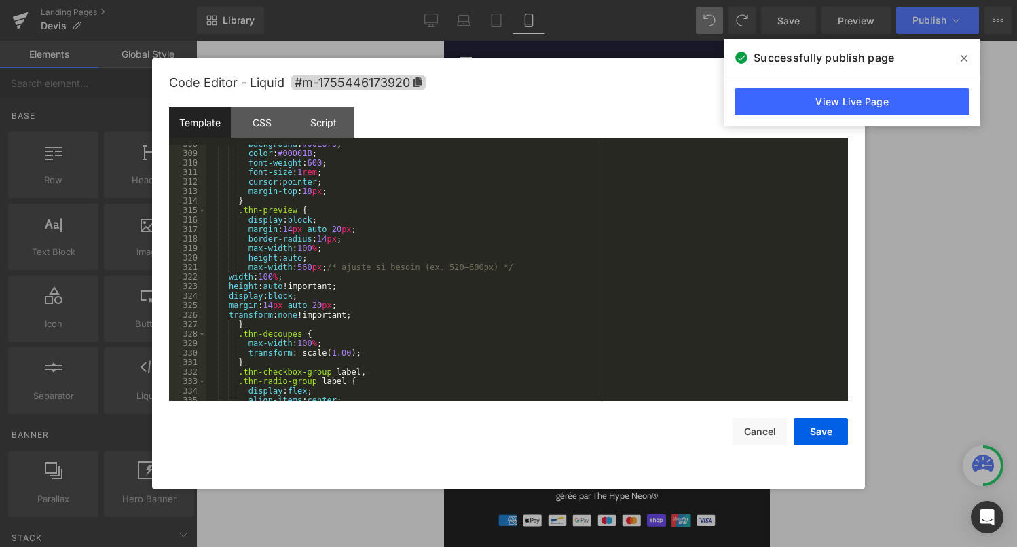
scroll to position [3132, 0]
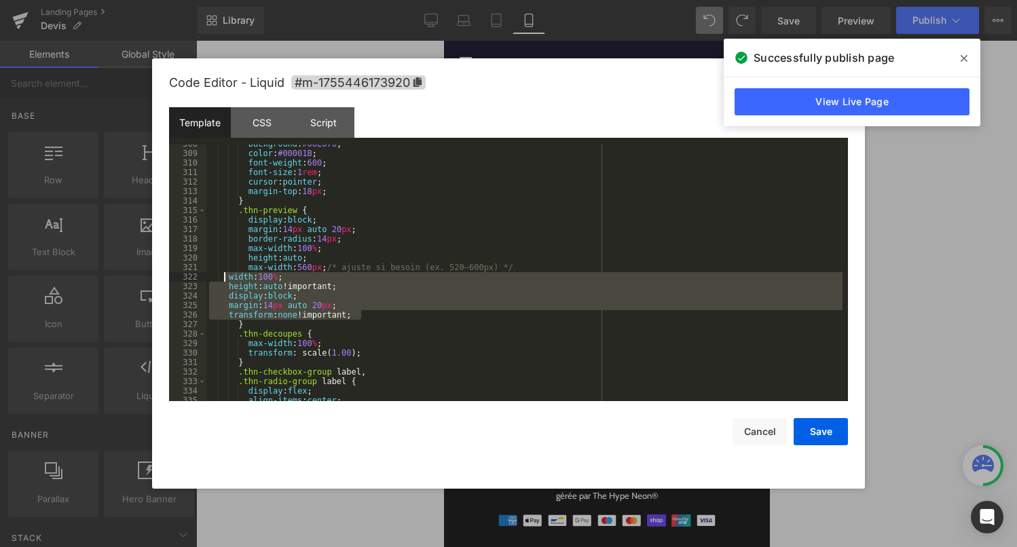
drag, startPoint x: 367, startPoint y: 316, endPoint x: 225, endPoint y: 276, distance: 147.4
click at [225, 276] on div "background : #00E676 ; color : #00001B ; font-weight : 600 ; font-size : 1 rem …" at bounding box center [524, 277] width 636 height 276
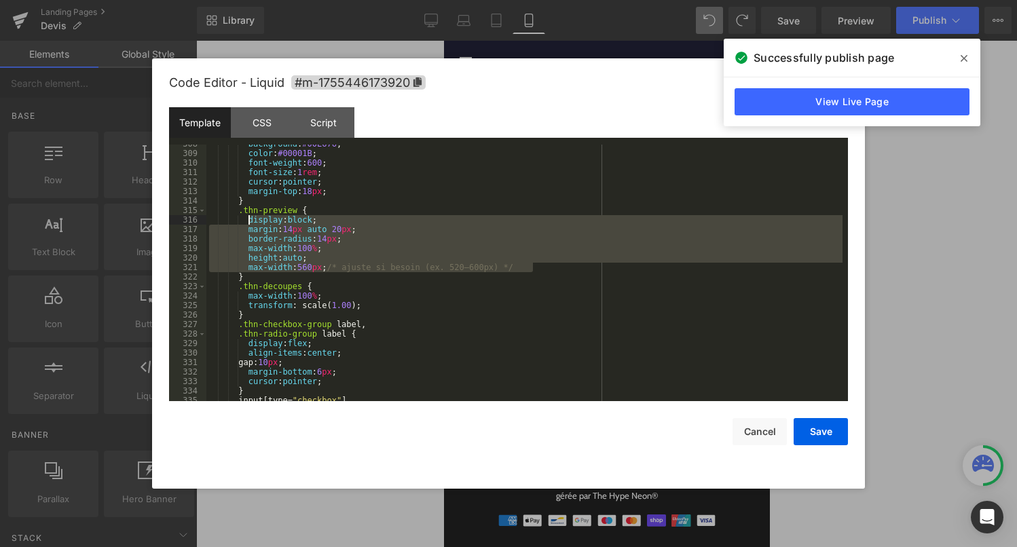
drag, startPoint x: 538, startPoint y: 269, endPoint x: 249, endPoint y: 221, distance: 292.5
click at [249, 221] on div "background : #00E676 ; color : #00001B ; font-weight : 600 ; font-size : 1 rem …" at bounding box center [524, 277] width 636 height 276
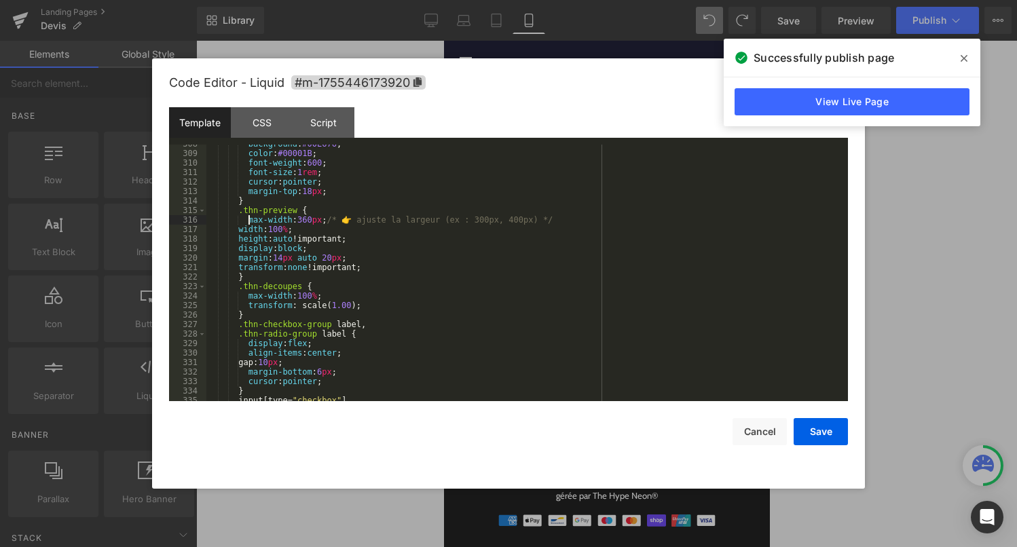
click at [248, 221] on div "background : #00E676 ; color : #00001B ; font-weight : 600 ; font-size : 1 rem …" at bounding box center [524, 277] width 636 height 276
click at [829, 432] on button "Save" at bounding box center [821, 431] width 54 height 27
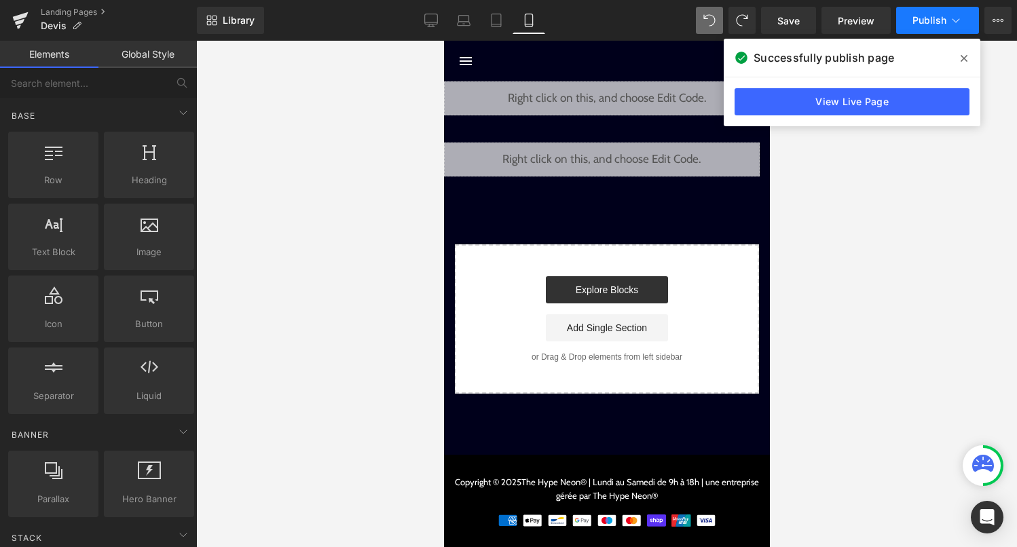
click at [942, 26] on span "Publish" at bounding box center [929, 20] width 34 height 11
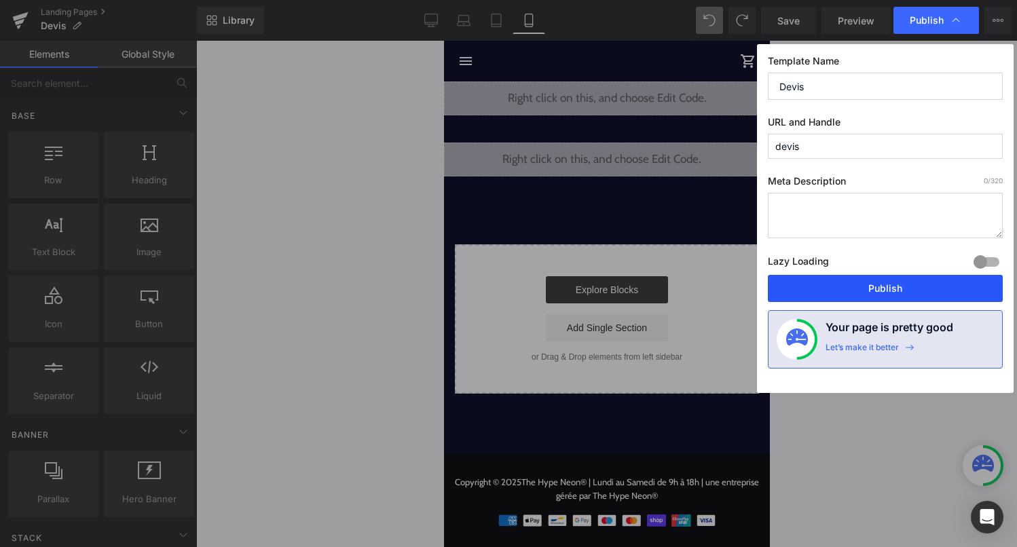
click at [881, 291] on button "Publish" at bounding box center [885, 288] width 235 height 27
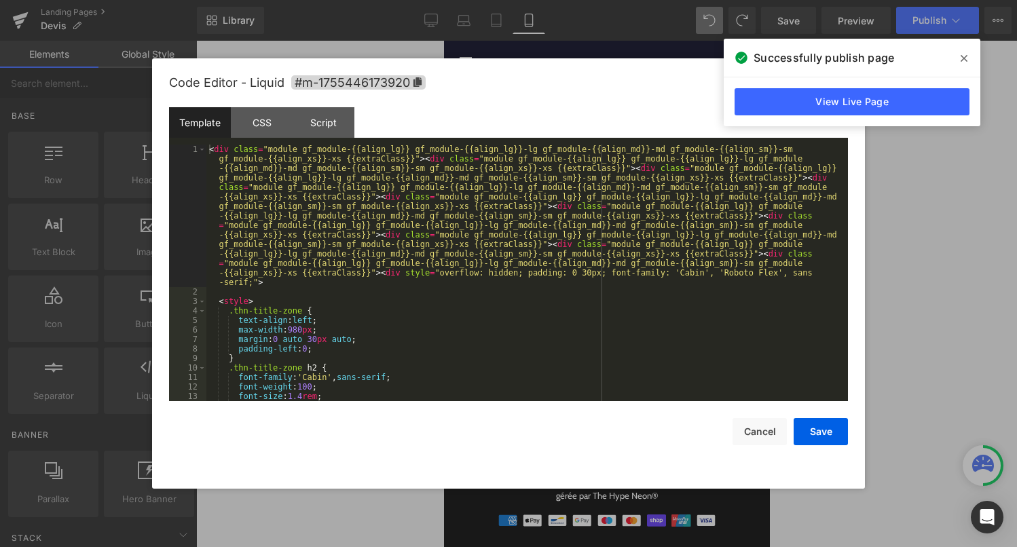
click at [614, 153] on div "Liquid" at bounding box center [601, 160] width 316 height 34
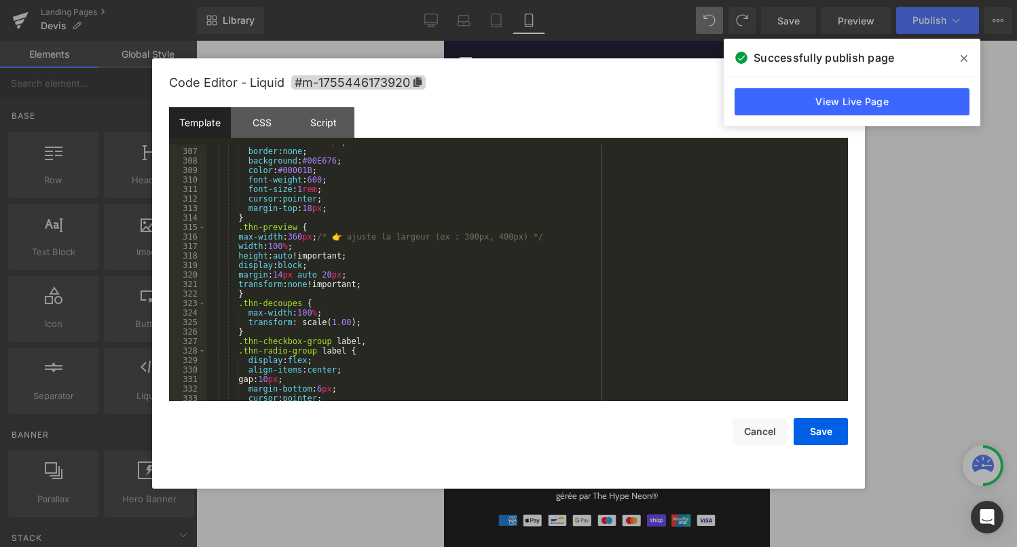
scroll to position [3116, 0]
click at [314, 315] on div "border-radius : 999 px ; border : none ; background : #00E676 ; color : #00001B…" at bounding box center [524, 274] width 636 height 276
click at [351, 323] on div "border-radius : 999 px ; border : none ; background : #00E676 ; color : #00001B…" at bounding box center [524, 274] width 636 height 276
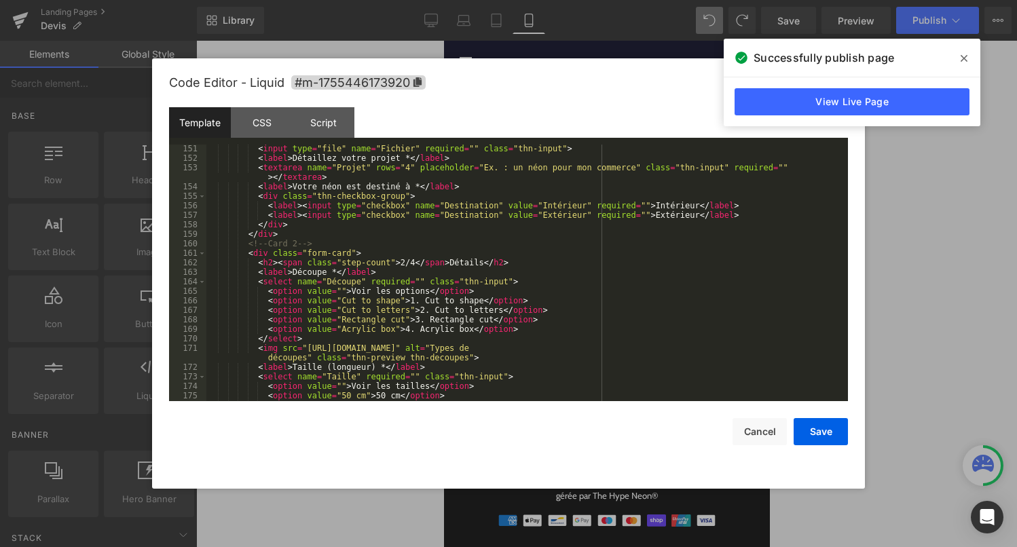
scroll to position [1588, 0]
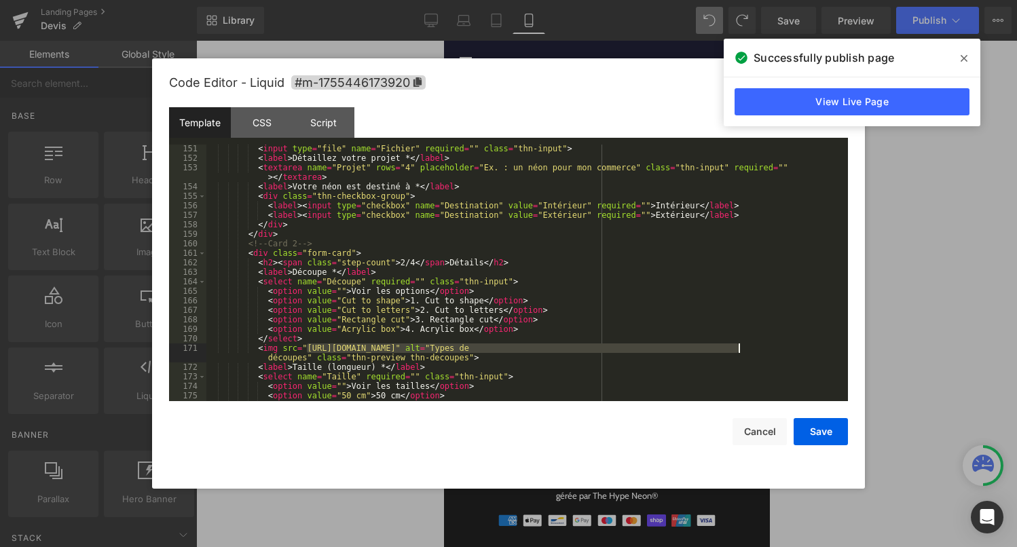
drag, startPoint x: 308, startPoint y: 349, endPoint x: 737, endPoint y: 348, distance: 428.3
click at [737, 348] on div "< input type = "file" name = "Fichier" required = "" class = "thn-input" > < la…" at bounding box center [524, 282] width 636 height 276
drag, startPoint x: 307, startPoint y: 350, endPoint x: 738, endPoint y: 350, distance: 430.4
click at [738, 350] on div "< input type = "file" name = "Fichier" required = "" class = "thn-input" > < la…" at bounding box center [524, 282] width 636 height 276
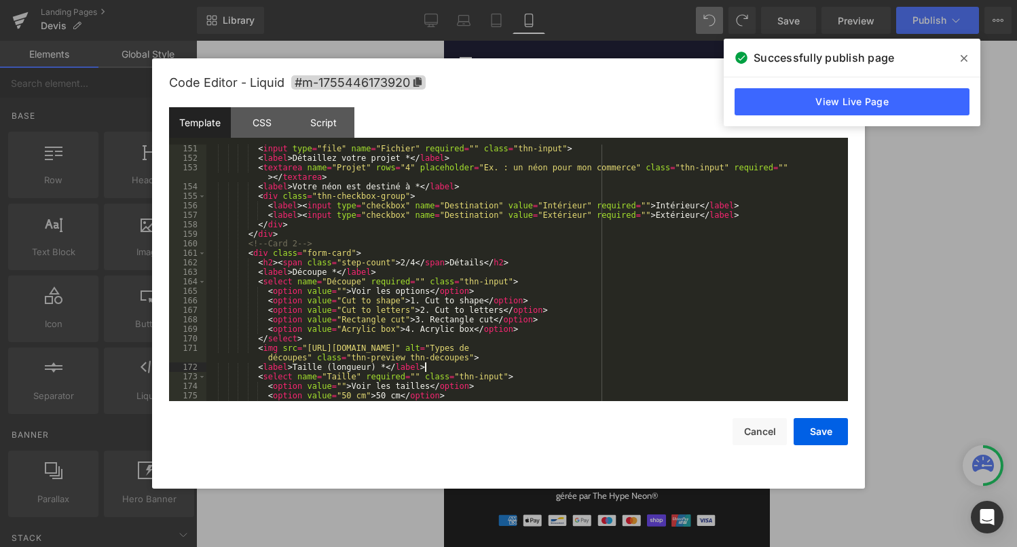
click at [721, 365] on div "< input type = "file" name = "Fichier" required = "" class = "thn-input" > < la…" at bounding box center [524, 282] width 636 height 276
drag, startPoint x: 412, startPoint y: 358, endPoint x: 353, endPoint y: 360, distance: 59.1
click at [353, 360] on div "< input type = "file" name = "Fichier" required = "" class = "thn-input" > < la…" at bounding box center [524, 282] width 636 height 276
click at [814, 432] on button "Save" at bounding box center [821, 431] width 54 height 27
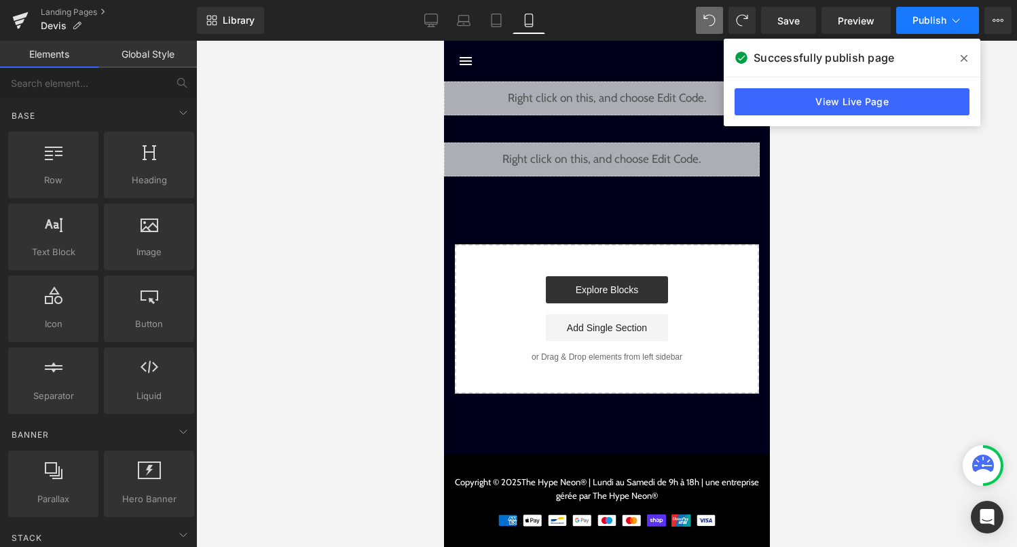
click at [948, 29] on button "Publish" at bounding box center [937, 20] width 83 height 27
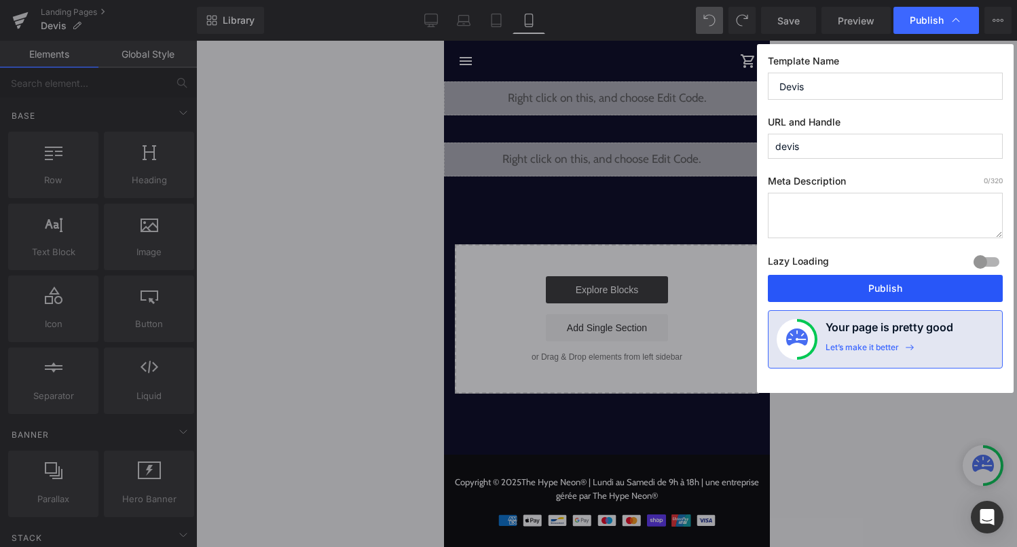
click at [880, 286] on button "Publish" at bounding box center [885, 288] width 235 height 27
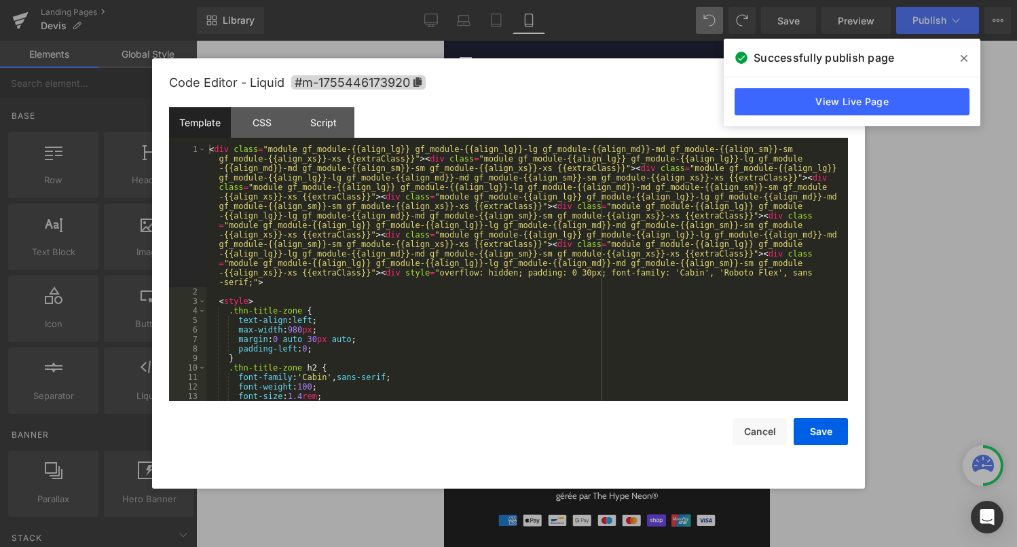
click at [614, 150] on div "Liquid" at bounding box center [601, 160] width 316 height 34
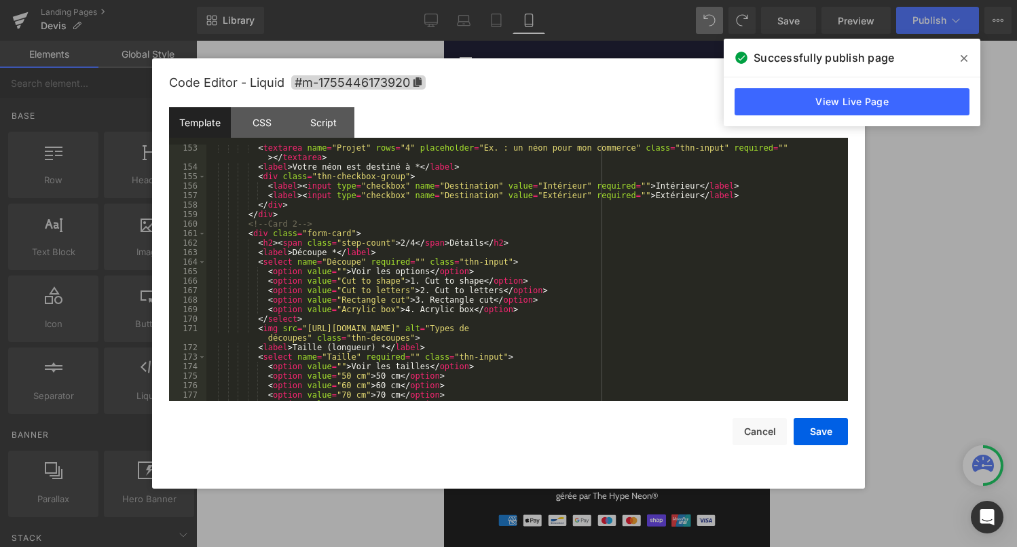
scroll to position [1608, 0]
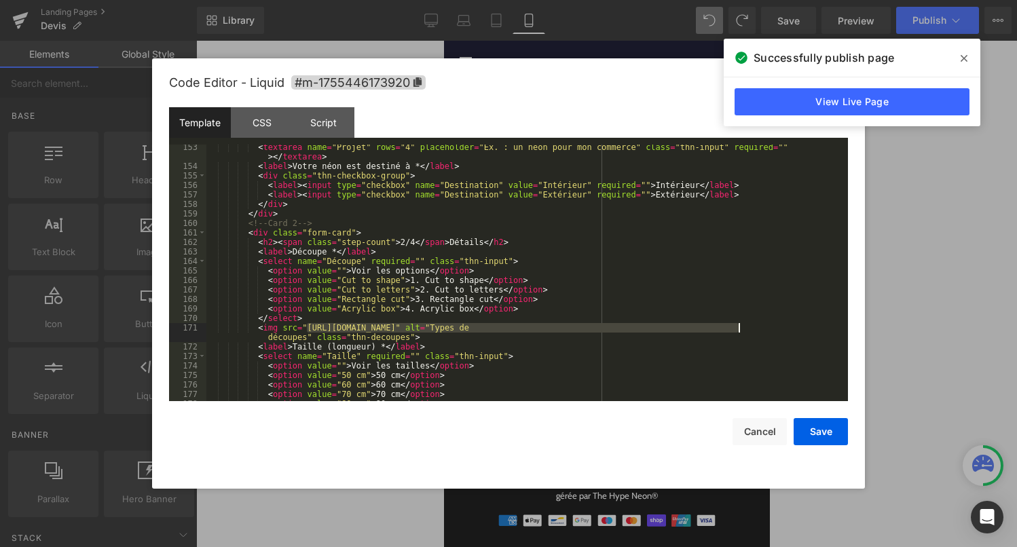
drag, startPoint x: 307, startPoint y: 331, endPoint x: 738, endPoint y: 330, distance: 431.0
click at [738, 330] on div "< textarea name = "Projet" rows = "4" placeholder = "Ex. : un néon pour mon com…" at bounding box center [524, 285] width 636 height 285
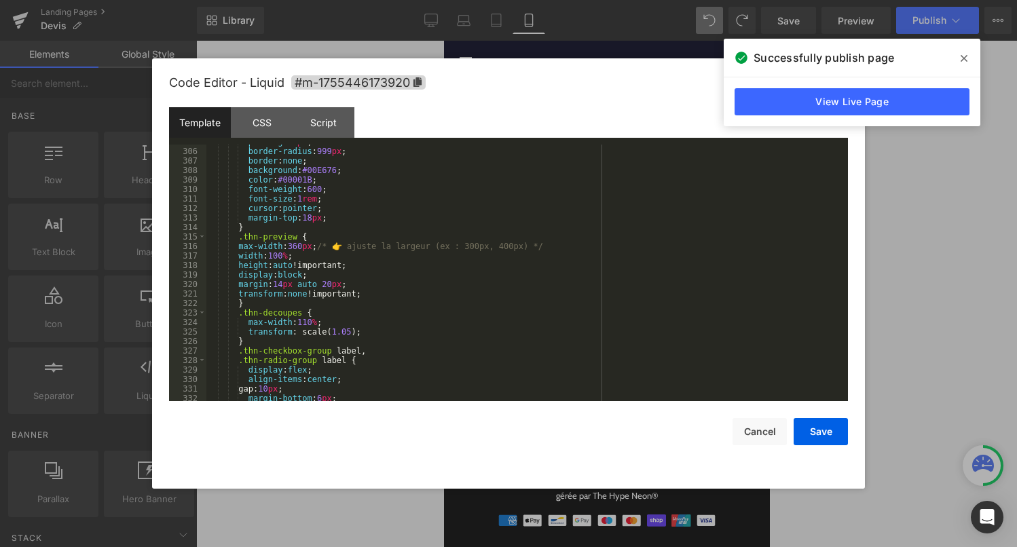
scroll to position [3129, 0]
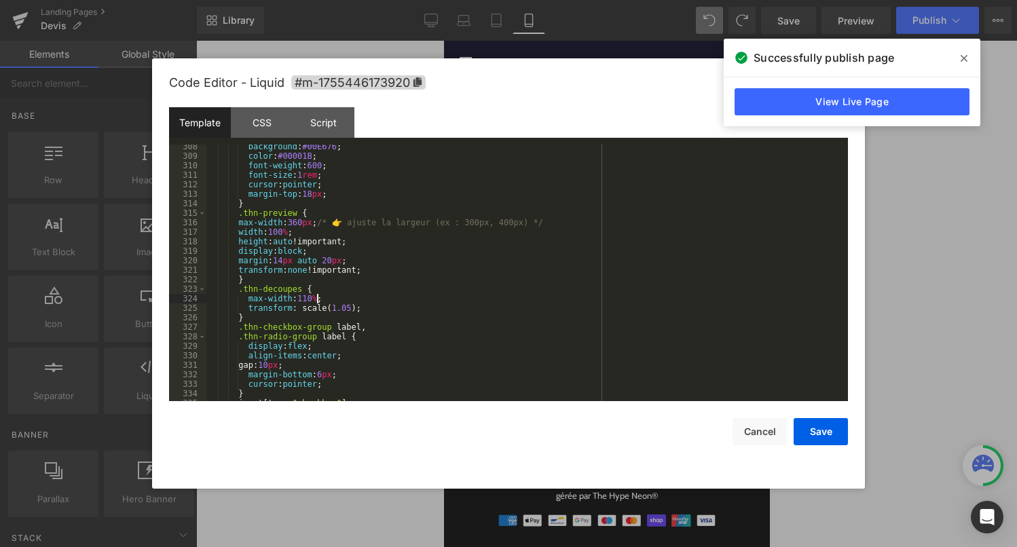
click at [316, 303] on div "background : #00E676 ; color : #00001B ; font-weight : 600 ; font-size : 1 rem …" at bounding box center [524, 280] width 636 height 276
drag, startPoint x: 301, startPoint y: 308, endPoint x: 354, endPoint y: 310, distance: 53.7
click at [354, 310] on div "background : #00E676 ; color : #00001B ; font-weight : 600 ; font-size : 1 rem …" at bounding box center [524, 280] width 636 height 276
click at [467, 331] on div "background : #00E676 ; color : #00001B ; font-weight : 600 ; font-size : 1 rem …" at bounding box center [524, 280] width 636 height 276
click at [829, 430] on button "Save" at bounding box center [821, 431] width 54 height 27
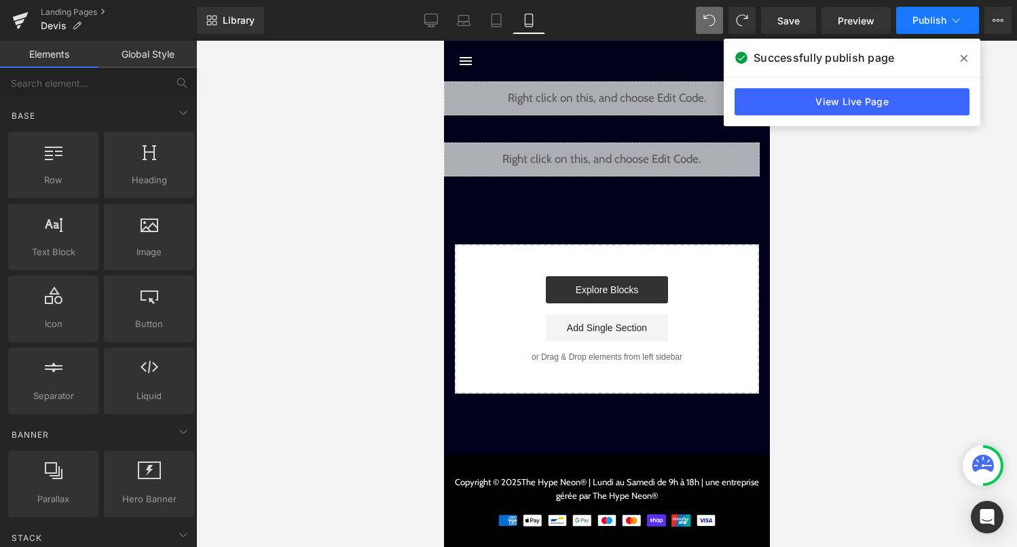
click at [949, 20] on icon at bounding box center [956, 21] width 14 height 14
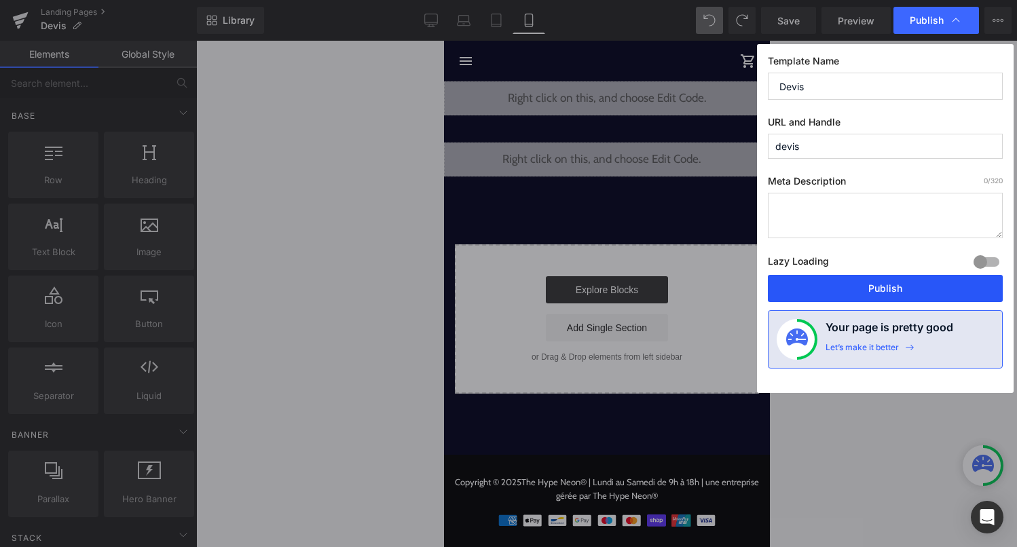
click at [914, 295] on button "Publish" at bounding box center [885, 288] width 235 height 27
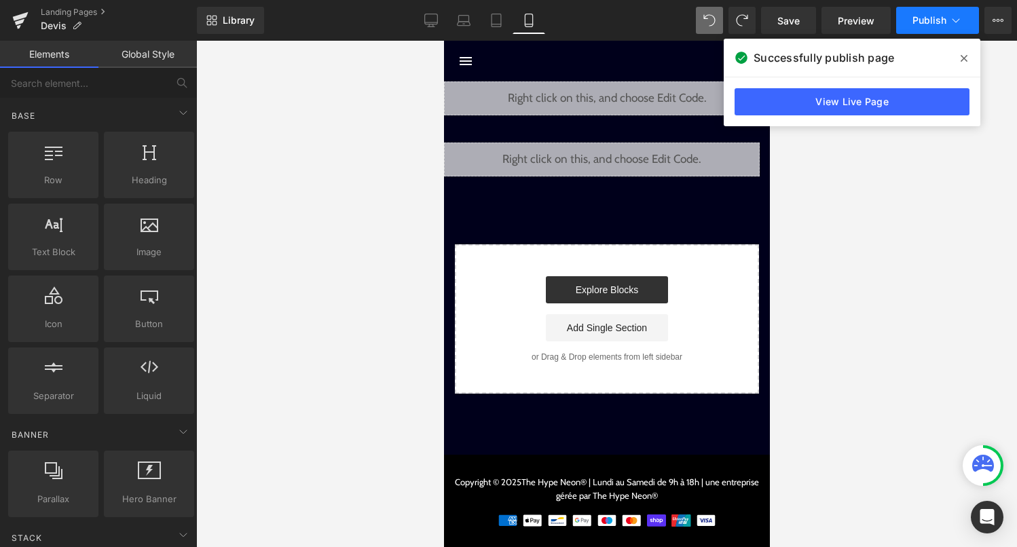
click at [913, 29] on button "Publish" at bounding box center [937, 20] width 83 height 27
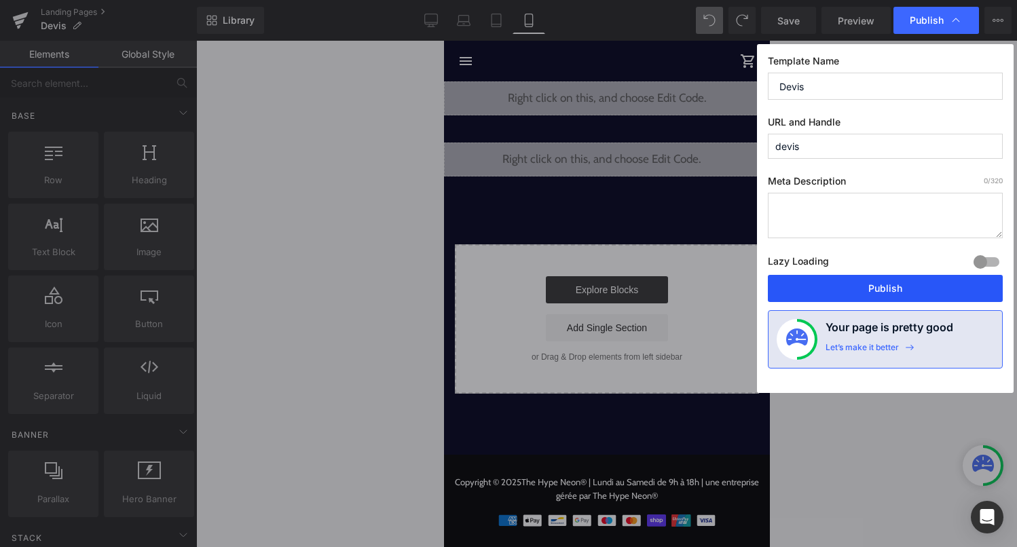
click at [866, 286] on button "Publish" at bounding box center [885, 288] width 235 height 27
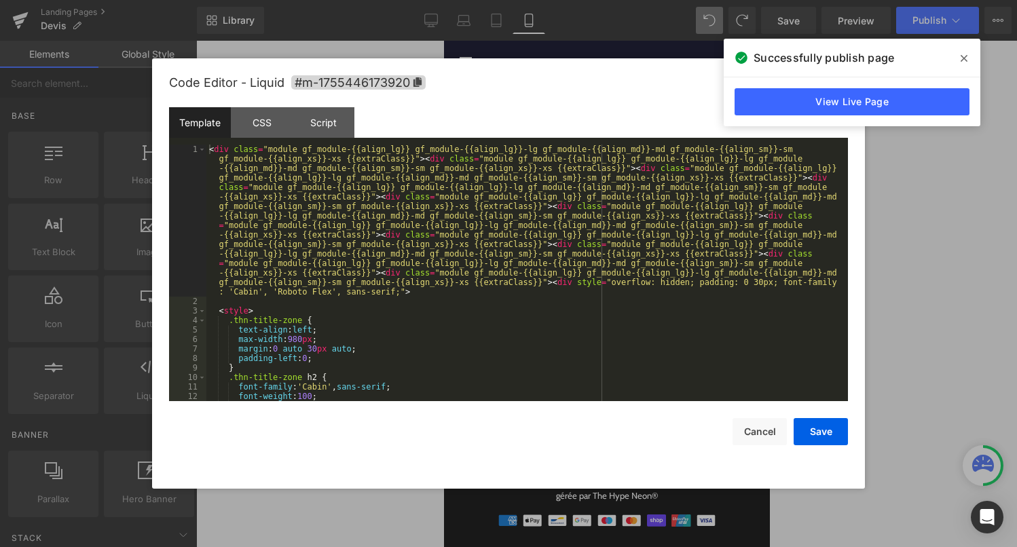
click at [619, 153] on div "Liquid" at bounding box center [601, 160] width 316 height 34
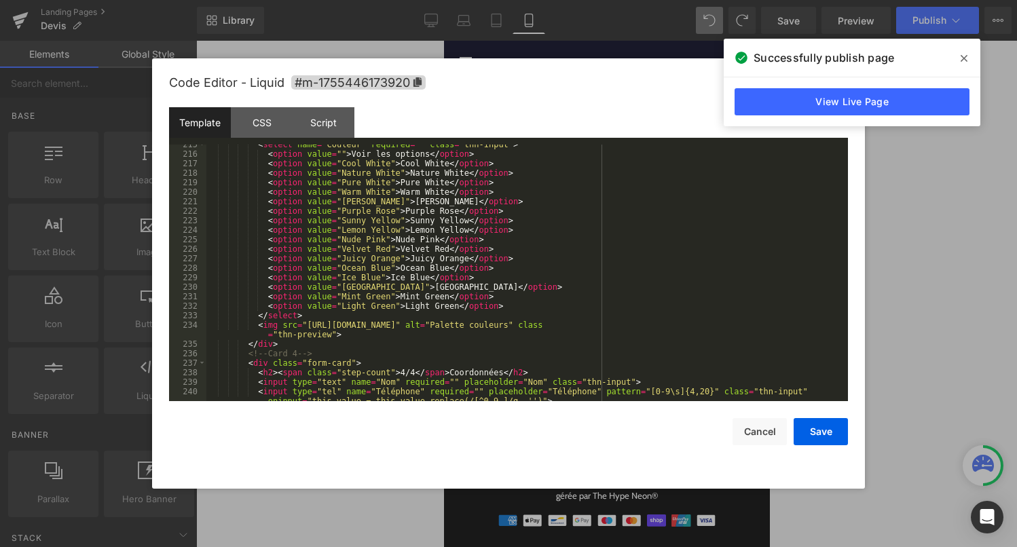
scroll to position [2229, 0]
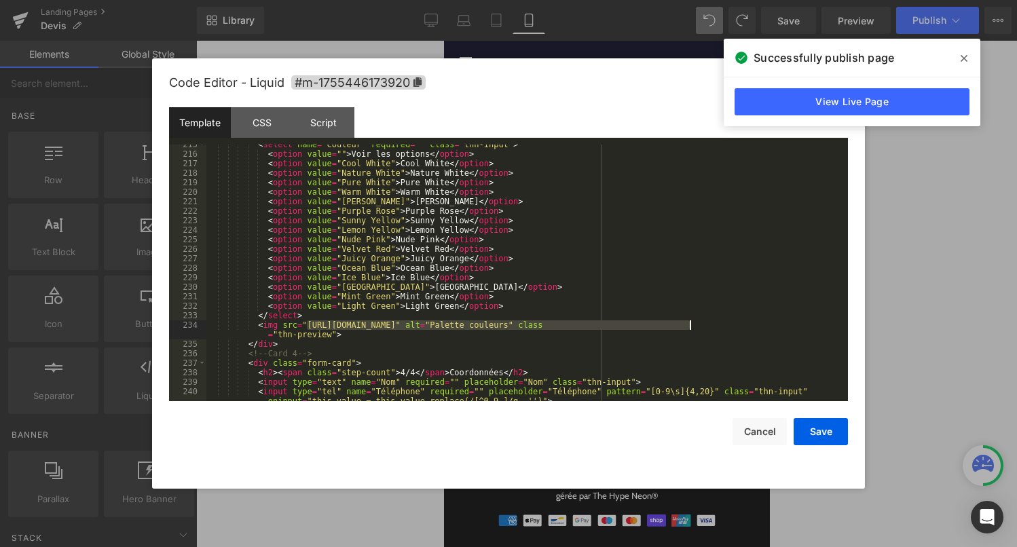
drag, startPoint x: 308, startPoint y: 326, endPoint x: 688, endPoint y: 327, distance: 380.1
click at [688, 327] on div "< select name = "Couleur" required = "" class = "thn-input" > < option value = …" at bounding box center [524, 282] width 636 height 285
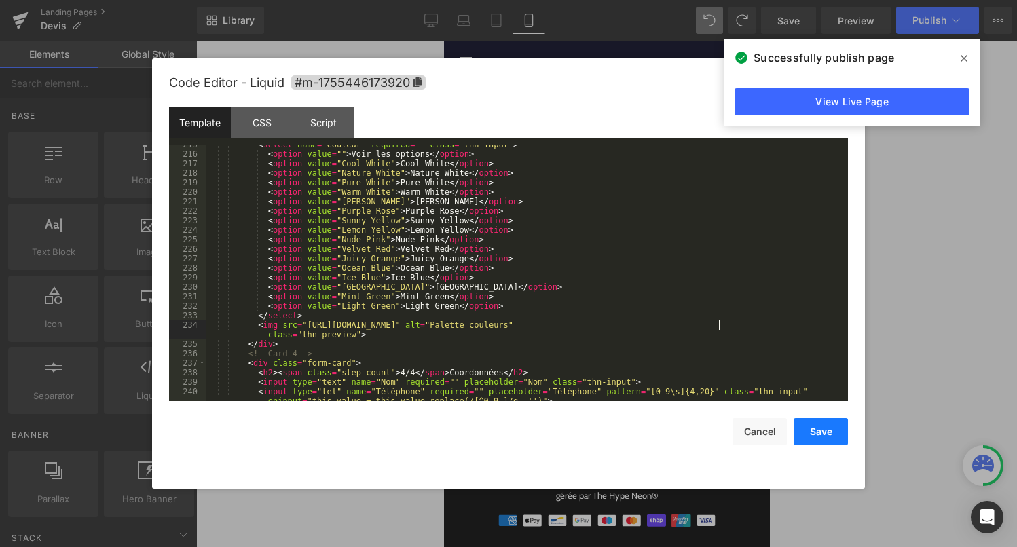
click at [809, 425] on button "Save" at bounding box center [821, 431] width 54 height 27
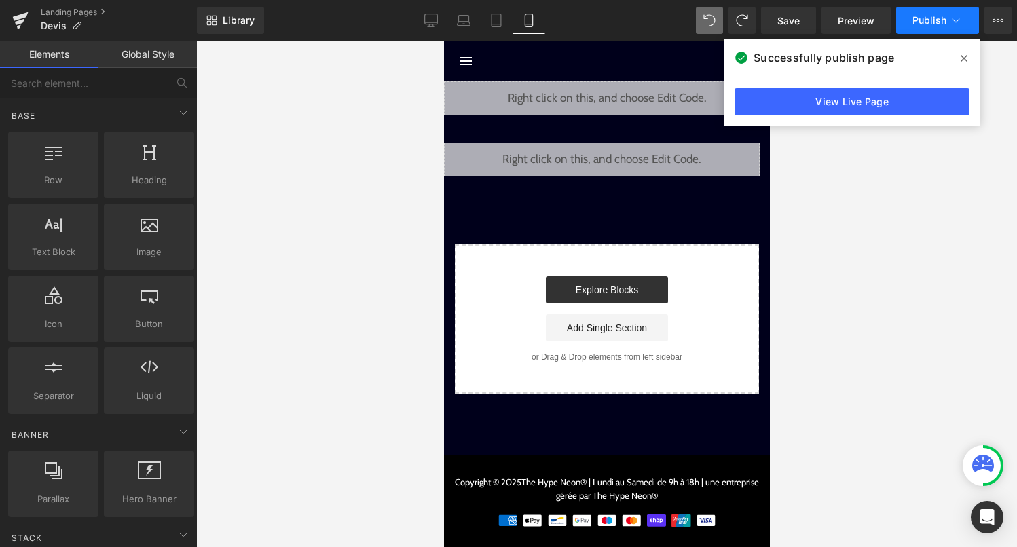
click at [927, 26] on button "Publish" at bounding box center [937, 20] width 83 height 27
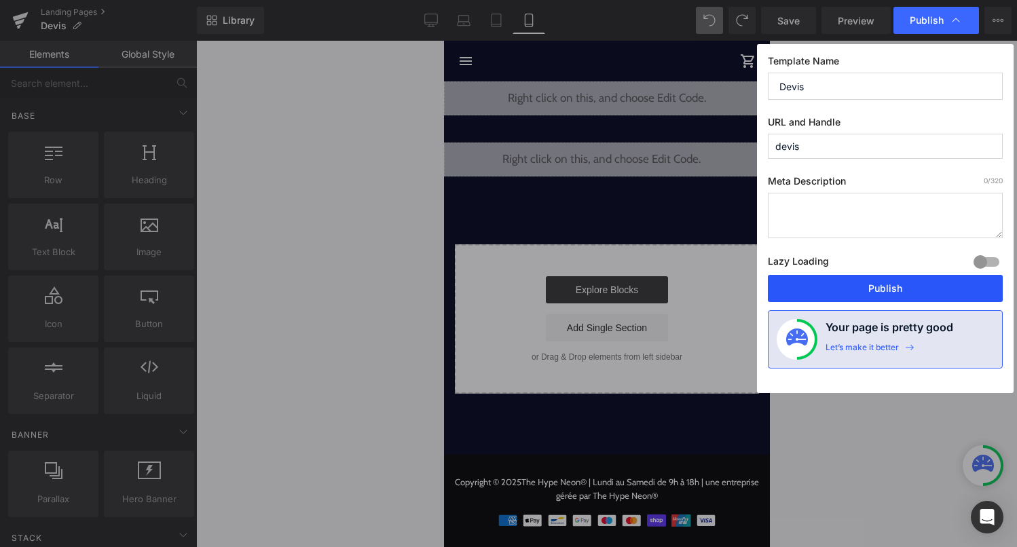
click at [899, 286] on button "Publish" at bounding box center [885, 288] width 235 height 27
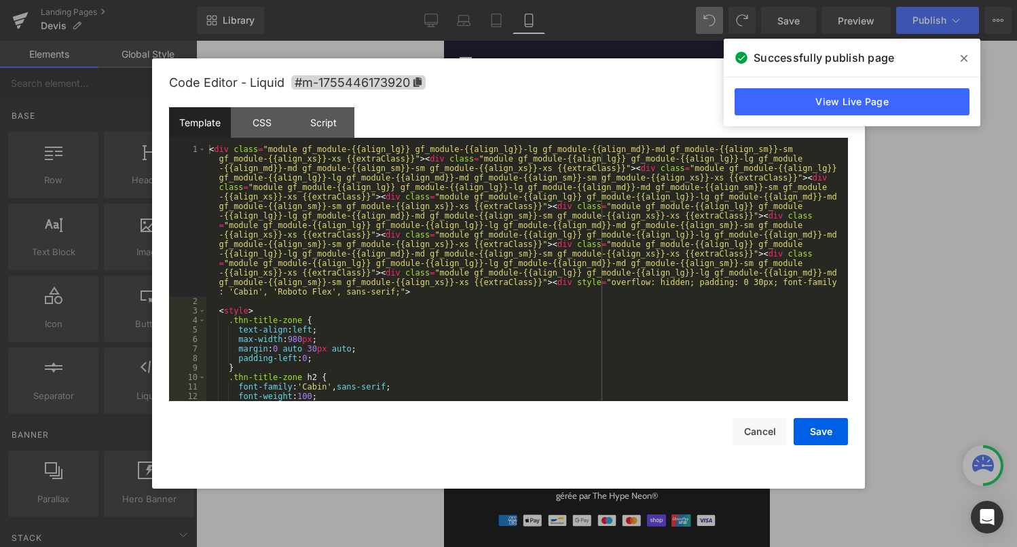
click at [617, 154] on div "Liquid" at bounding box center [601, 160] width 316 height 34
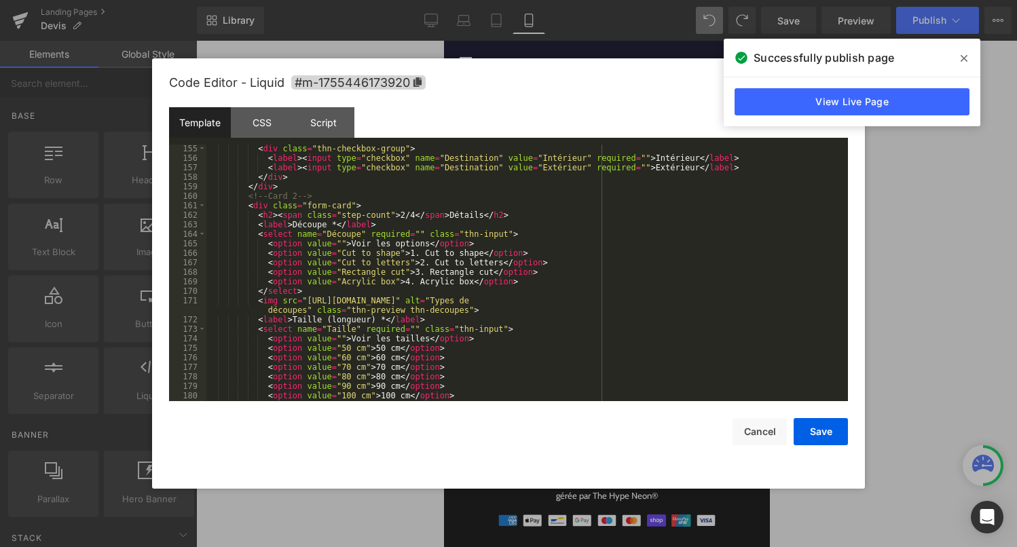
scroll to position [1646, 0]
drag, startPoint x: 411, startPoint y: 310, endPoint x: 354, endPoint y: 307, distance: 57.1
click at [354, 307] on div "< div class = "thn-checkbox-group" > < label > < input type = "checkbox" name =…" at bounding box center [524, 281] width 636 height 276
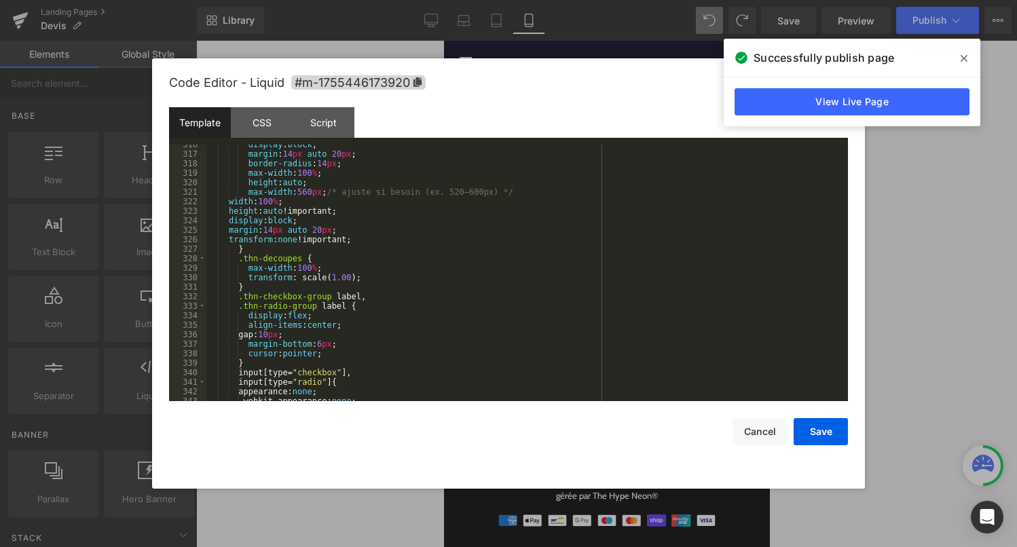
scroll to position [3223, 0]
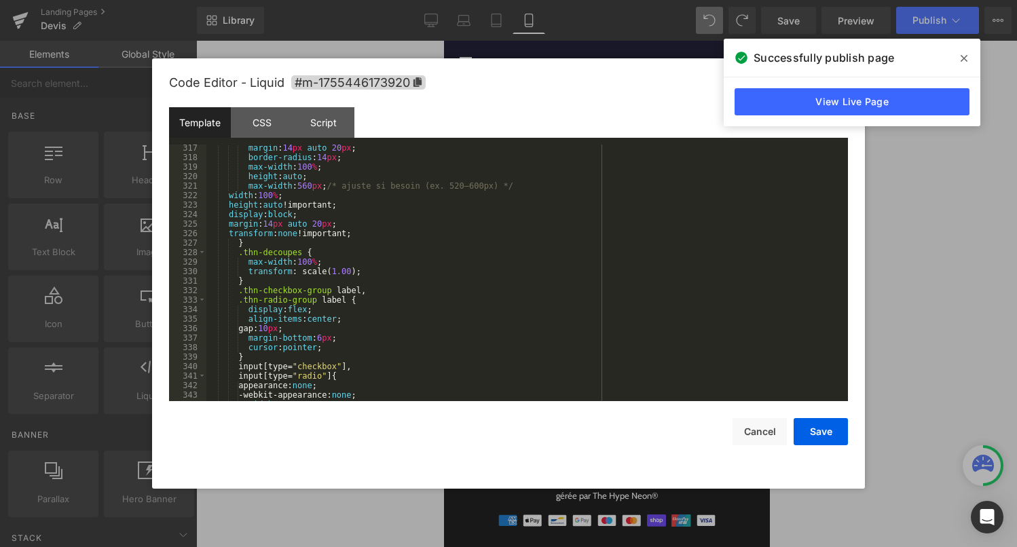
click at [315, 266] on div "margin : 14 px auto 20 px ; border-radius : 14 px ; max-width : 100 % ; height …" at bounding box center [524, 281] width 636 height 276
click at [313, 265] on div "margin : 14 px auto 20 px ; border-radius : 14 px ; max-width : 100 % ; height …" at bounding box center [524, 281] width 636 height 276
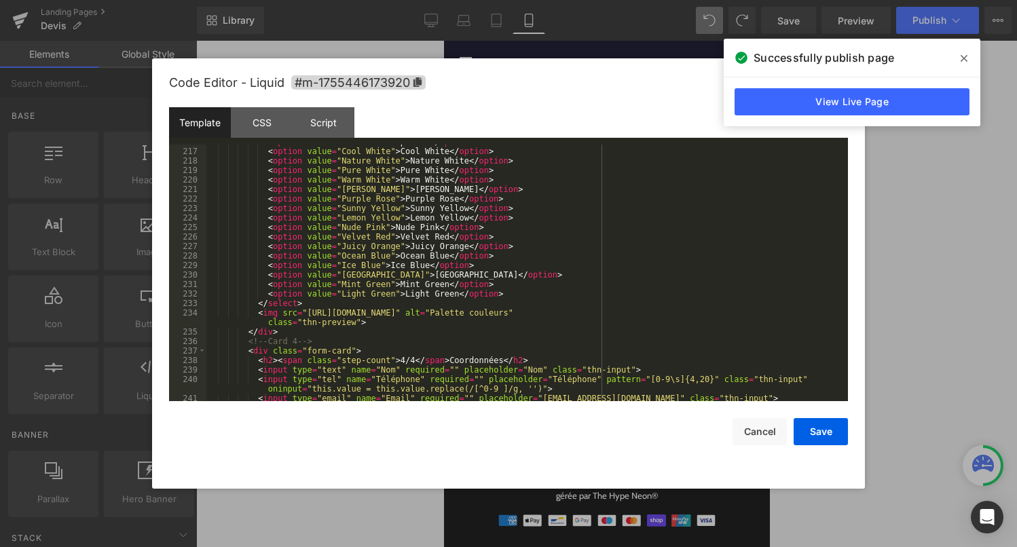
scroll to position [2250, 0]
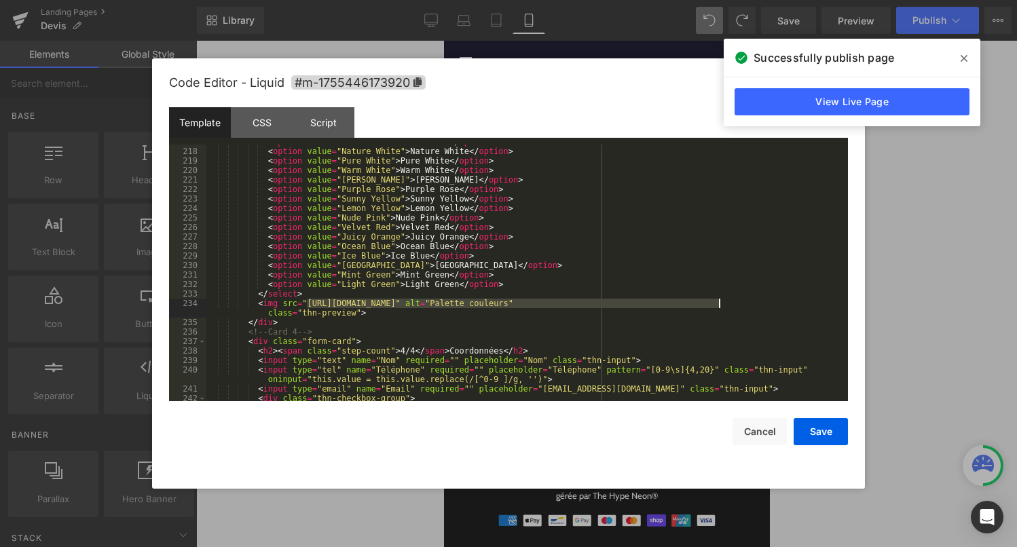
drag, startPoint x: 309, startPoint y: 306, endPoint x: 718, endPoint y: 308, distance: 409.3
click at [718, 308] on div "< option value = "Cool White" > Cool White </ option > < option value = "Nature…" at bounding box center [524, 275] width 636 height 276
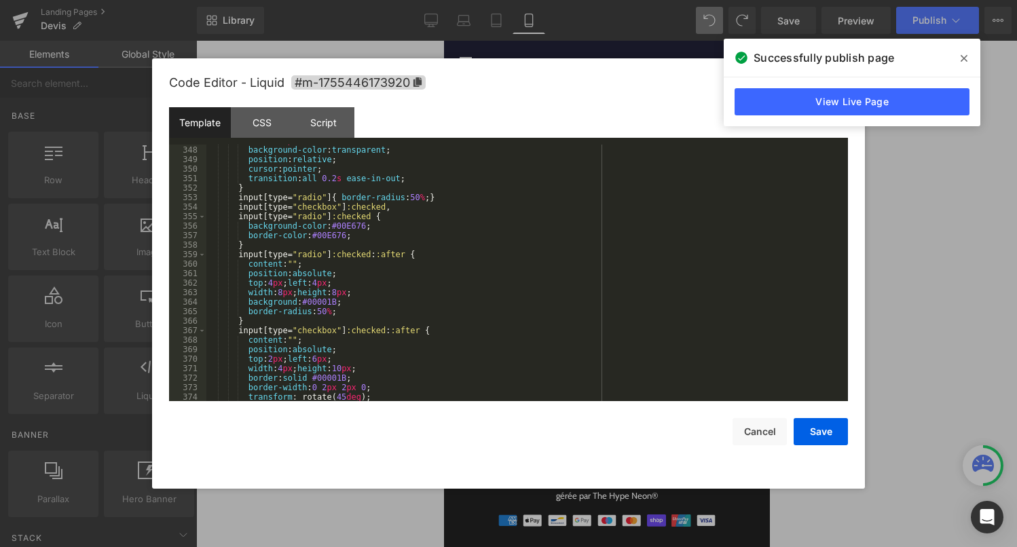
scroll to position [3514, 0]
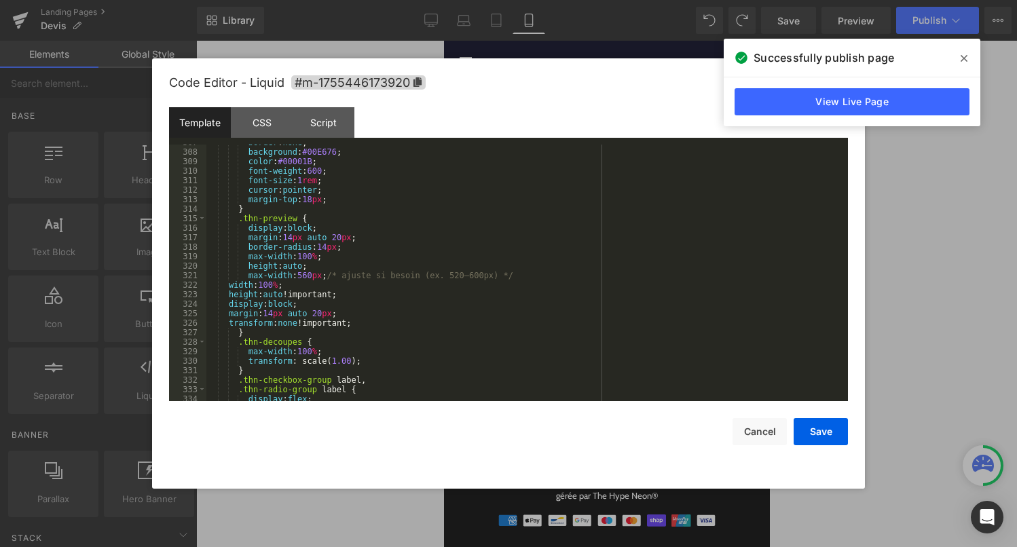
scroll to position [3133, 0]
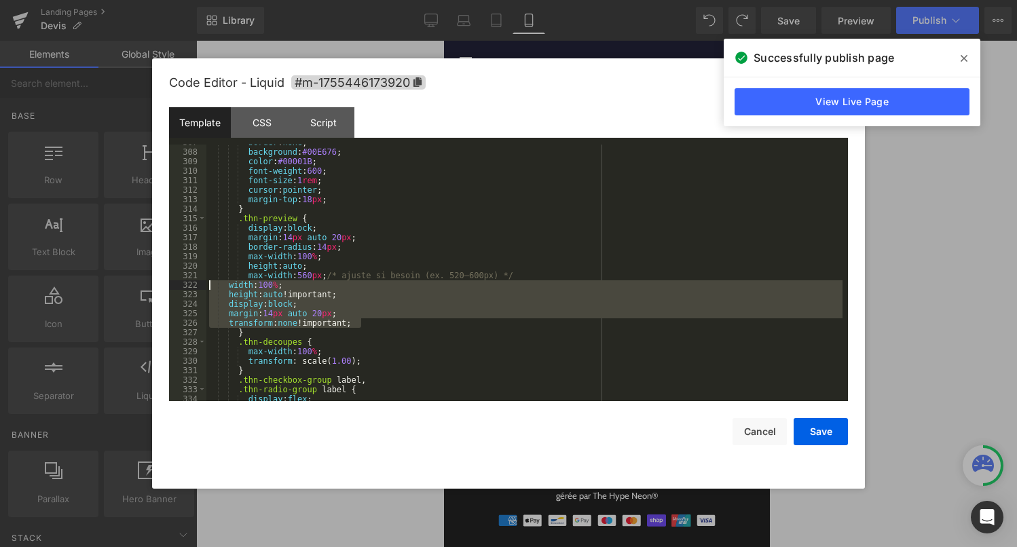
drag, startPoint x: 365, startPoint y: 324, endPoint x: 208, endPoint y: 285, distance: 161.7
click at [208, 285] on div "border : none ; background : #00E676 ; color : #00001B ; font-weight : 600 ; fo…" at bounding box center [524, 276] width 636 height 276
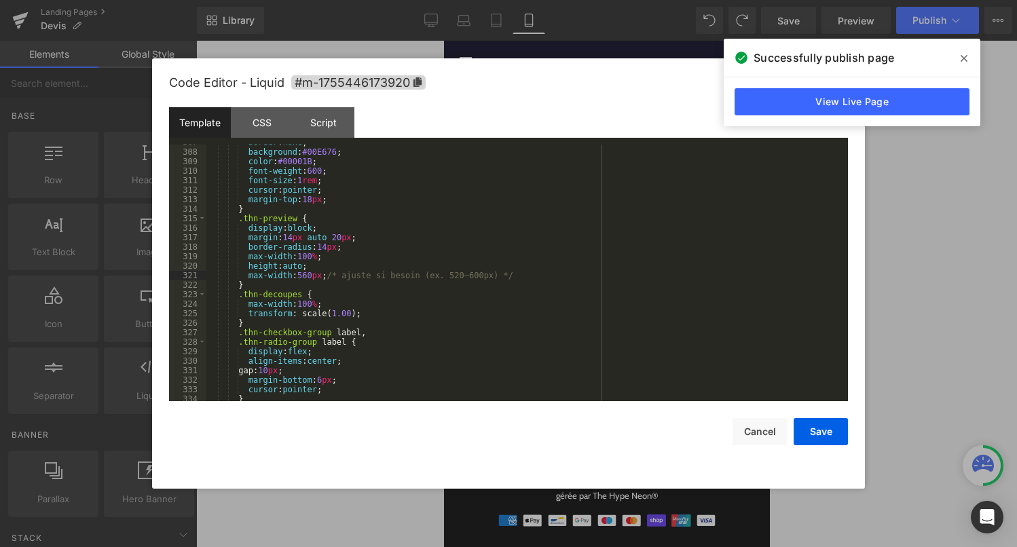
click at [312, 278] on div "border : none ; background : #00E676 ; color : #00001B ; font-weight : 600 ; fo…" at bounding box center [524, 276] width 636 height 276
click at [824, 433] on button "Save" at bounding box center [821, 431] width 54 height 27
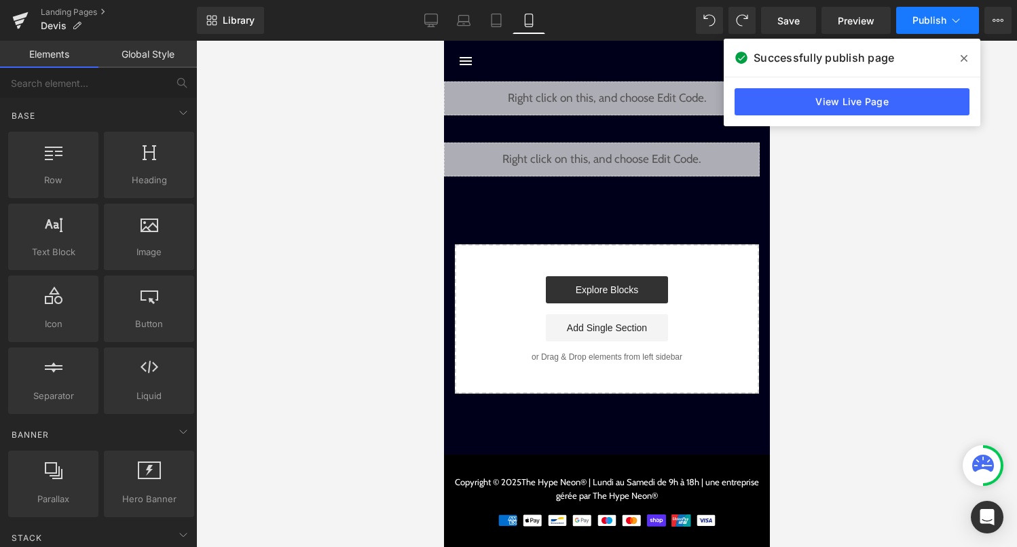
click at [942, 22] on span "Publish" at bounding box center [929, 20] width 34 height 11
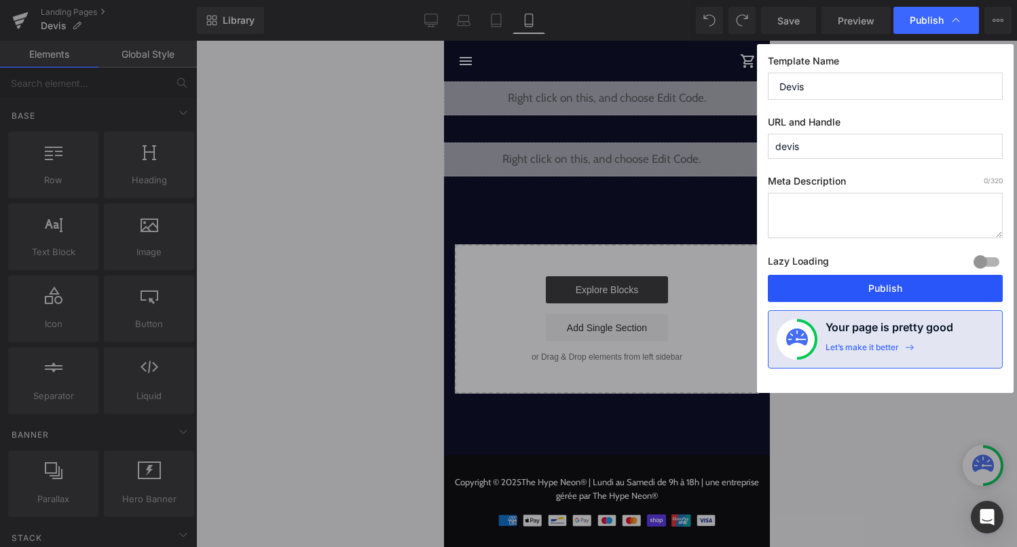
click at [907, 293] on button "Publish" at bounding box center [885, 288] width 235 height 27
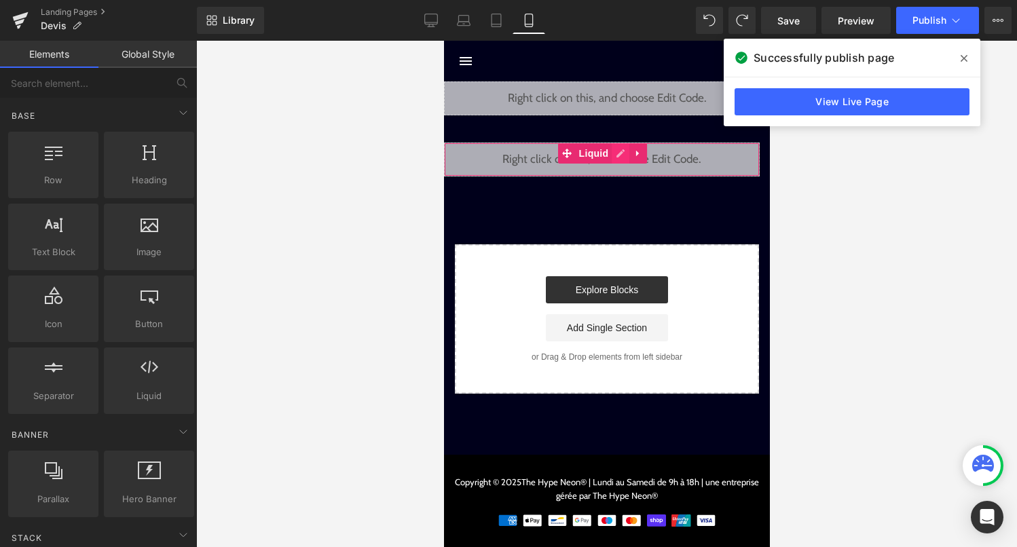
click at [622, 151] on div "Liquid" at bounding box center [601, 160] width 316 height 34
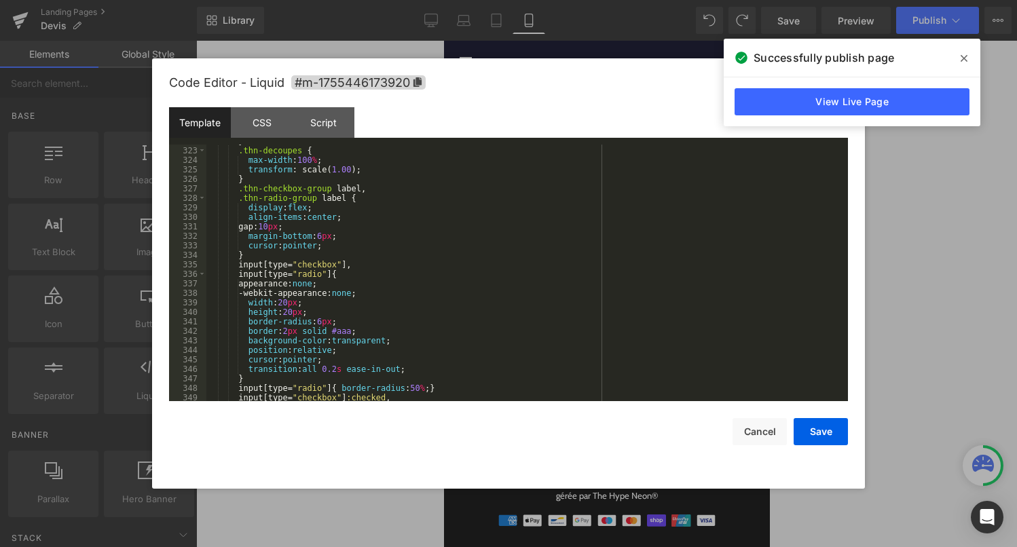
scroll to position [3258, 0]
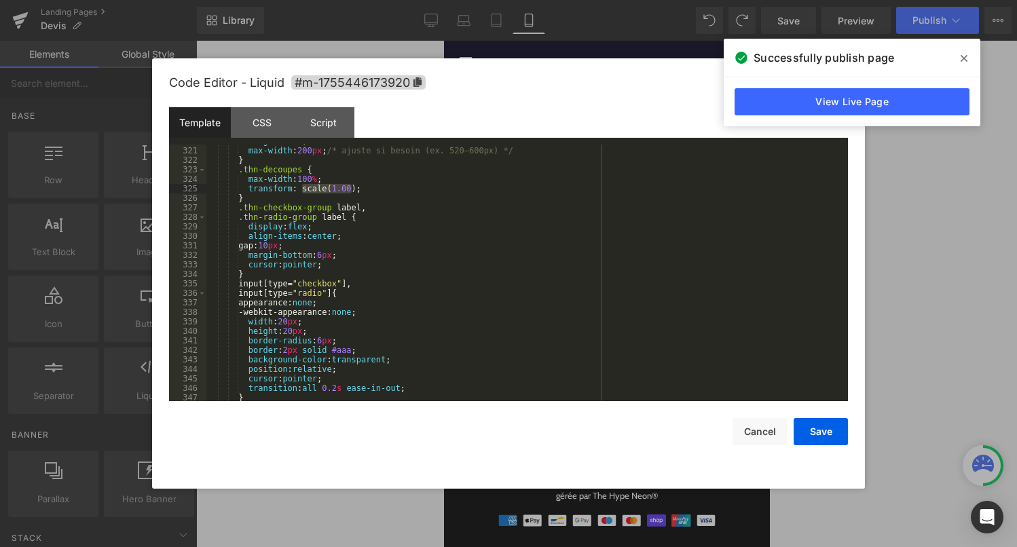
drag, startPoint x: 301, startPoint y: 190, endPoint x: 351, endPoint y: 191, distance: 50.2
click at [351, 191] on div "height : auto ; max-width : 200 px ; /* ajuste si besoin (ex. 520–600px) */ } .…" at bounding box center [524, 274] width 636 height 276
click at [815, 434] on button "Save" at bounding box center [821, 431] width 54 height 27
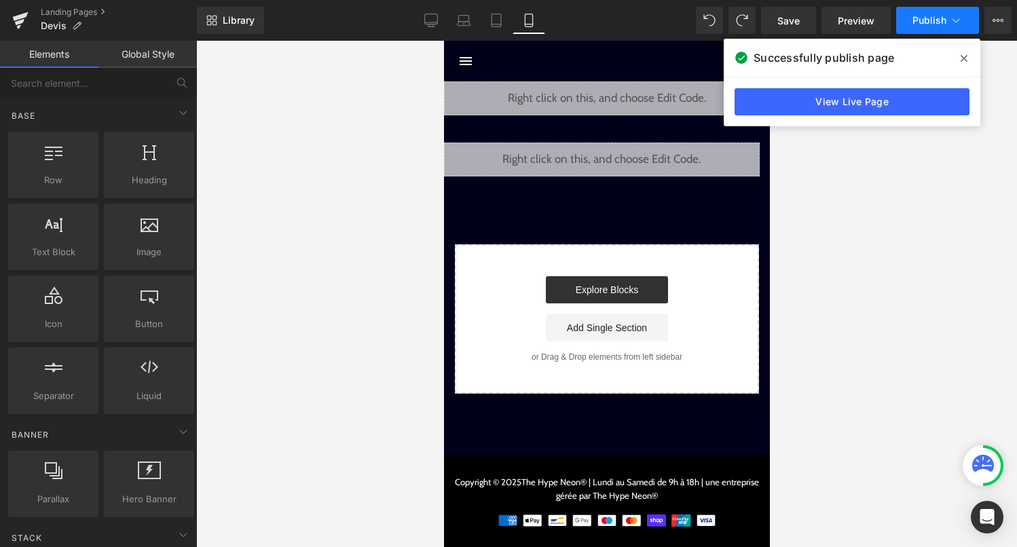
click at [932, 20] on span "Publish" at bounding box center [929, 20] width 34 height 11
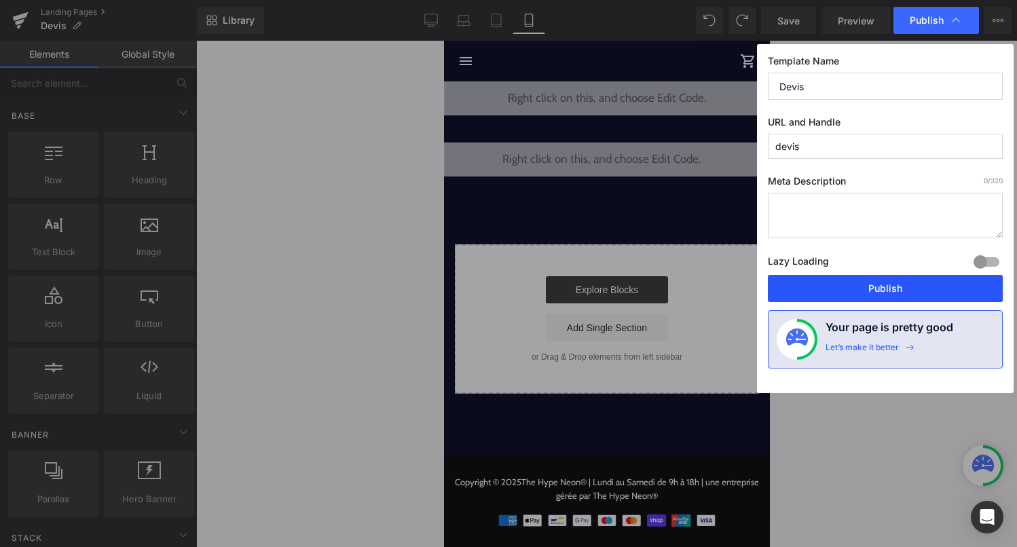
click at [851, 282] on button "Publish" at bounding box center [885, 288] width 235 height 27
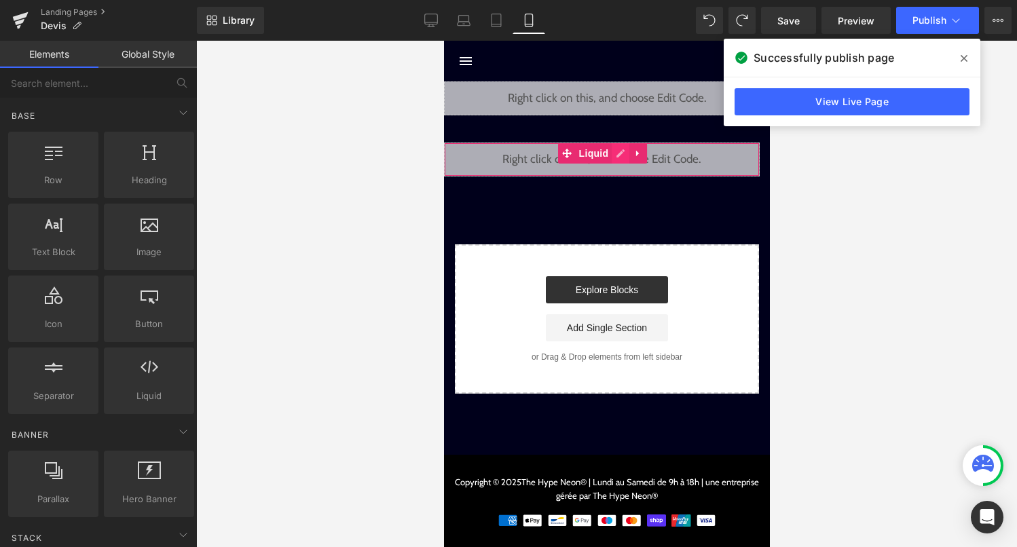
click at [618, 160] on div "Liquid" at bounding box center [601, 160] width 316 height 34
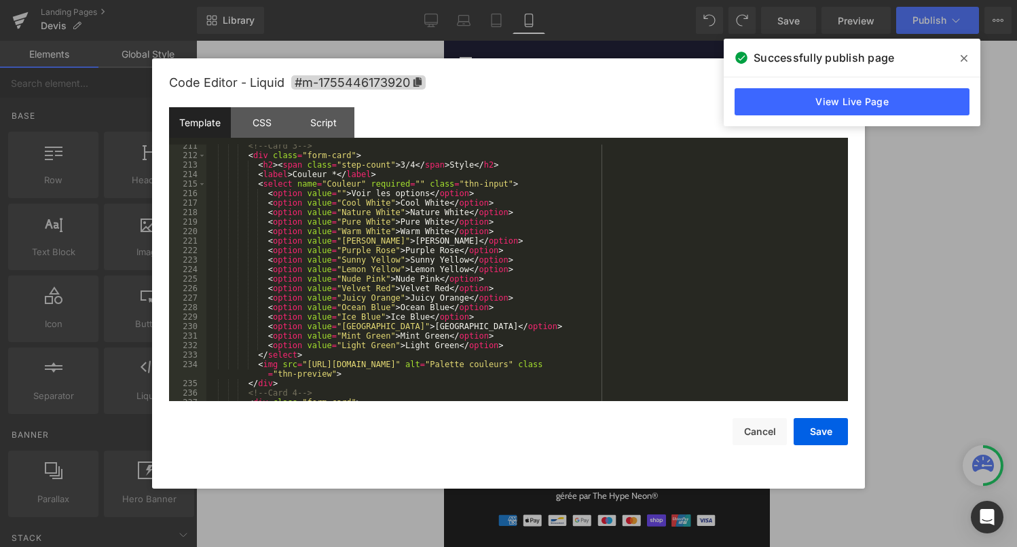
scroll to position [2189, 0]
drag, startPoint x: 308, startPoint y: 365, endPoint x: 690, endPoint y: 367, distance: 381.5
click at [690, 367] on div "<!-- Card 3 --> < div class = "form-card" > < h2 > < span class = "step-count" …" at bounding box center [524, 279] width 636 height 276
click at [825, 435] on button "Save" at bounding box center [821, 431] width 54 height 27
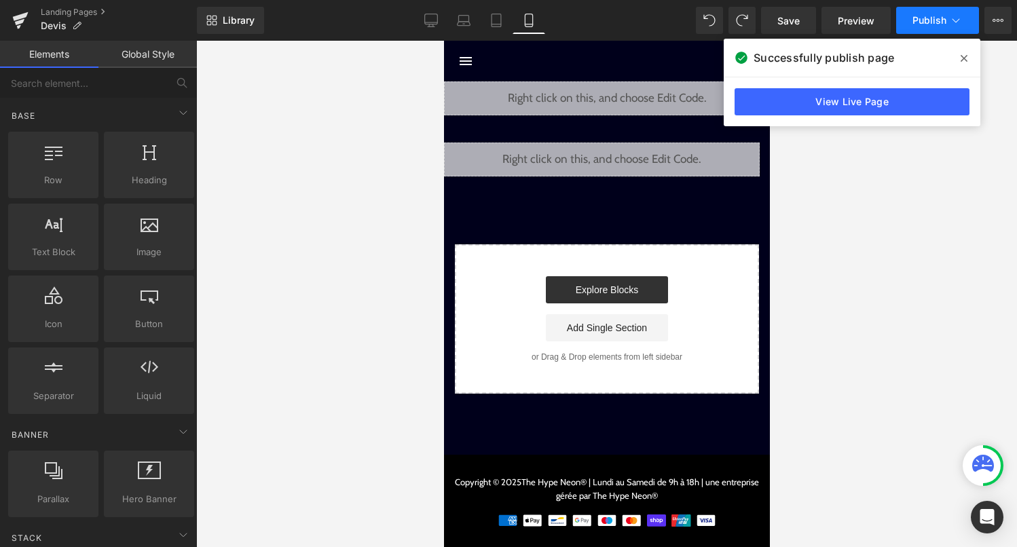
click at [939, 18] on span "Publish" at bounding box center [929, 20] width 34 height 11
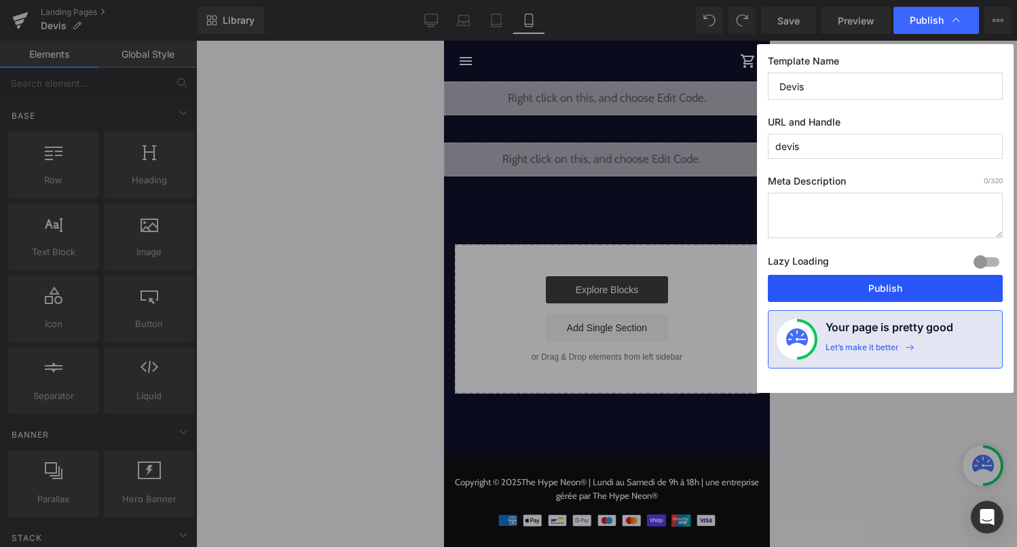
click at [866, 292] on button "Publish" at bounding box center [885, 288] width 235 height 27
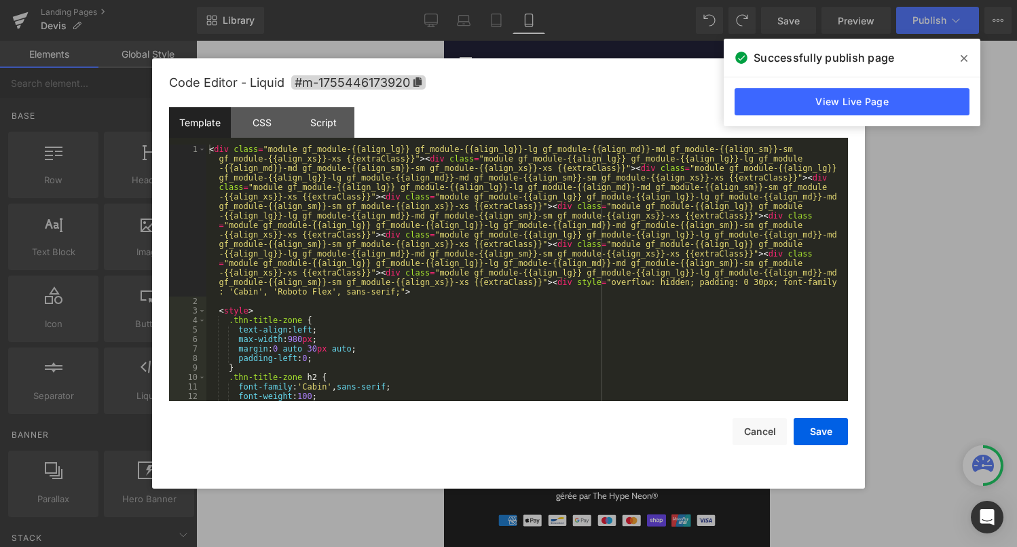
drag, startPoint x: 616, startPoint y: 155, endPoint x: 1056, endPoint y: 199, distance: 442.7
click at [616, 155] on div "Liquid" at bounding box center [601, 160] width 316 height 34
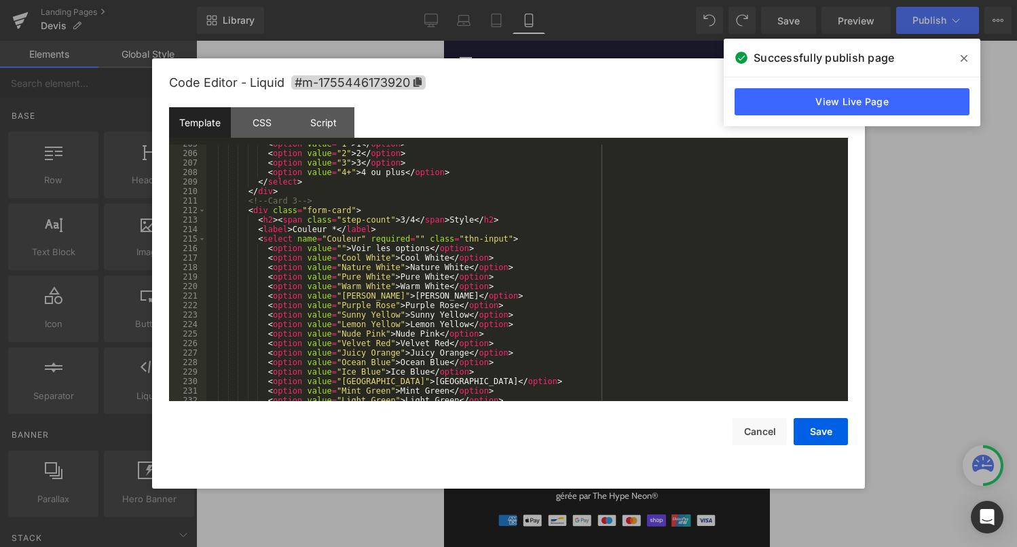
scroll to position [2224, 0]
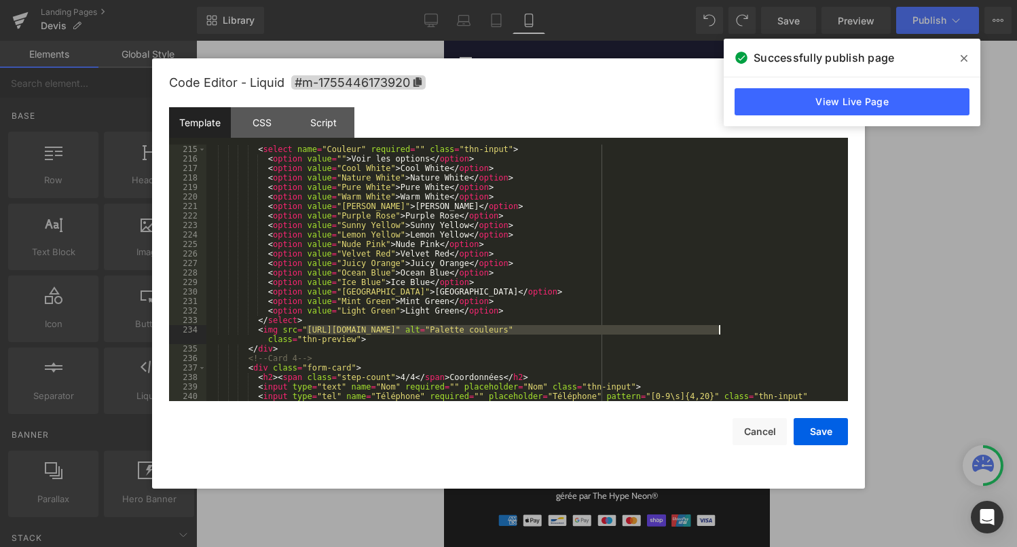
drag, startPoint x: 308, startPoint y: 330, endPoint x: 720, endPoint y: 330, distance: 412.0
click at [720, 330] on div "< select name = "Couleur" required = "" class = "thn-input" > < option value = …" at bounding box center [524, 287] width 636 height 285
click at [825, 434] on button "Save" at bounding box center [821, 431] width 54 height 27
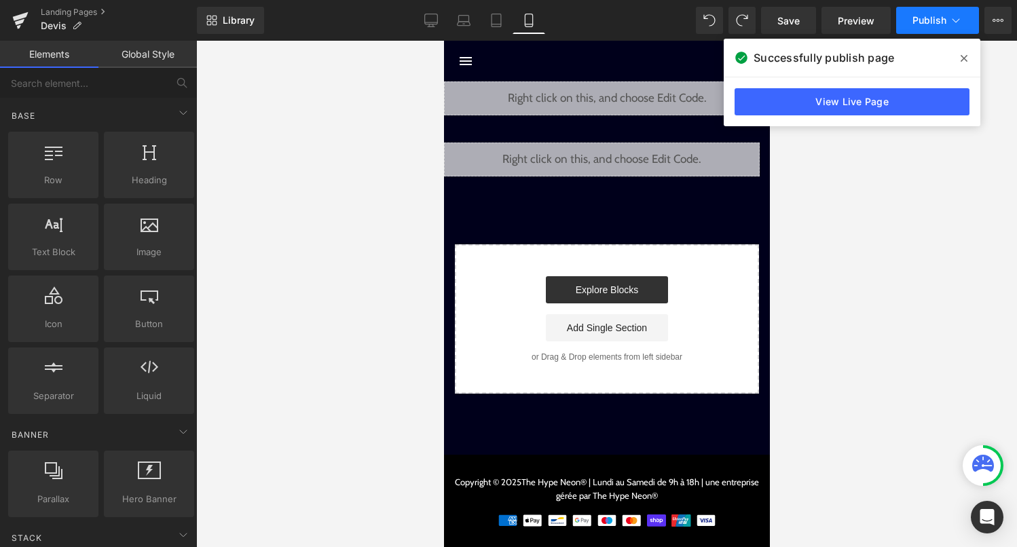
click at [947, 25] on button "Publish" at bounding box center [937, 20] width 83 height 27
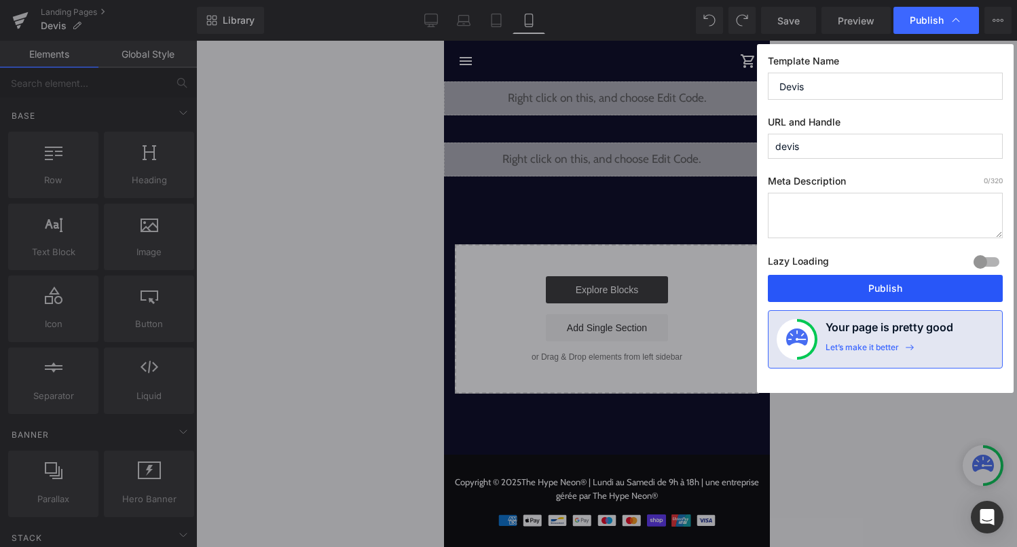
click at [889, 286] on button "Publish" at bounding box center [885, 288] width 235 height 27
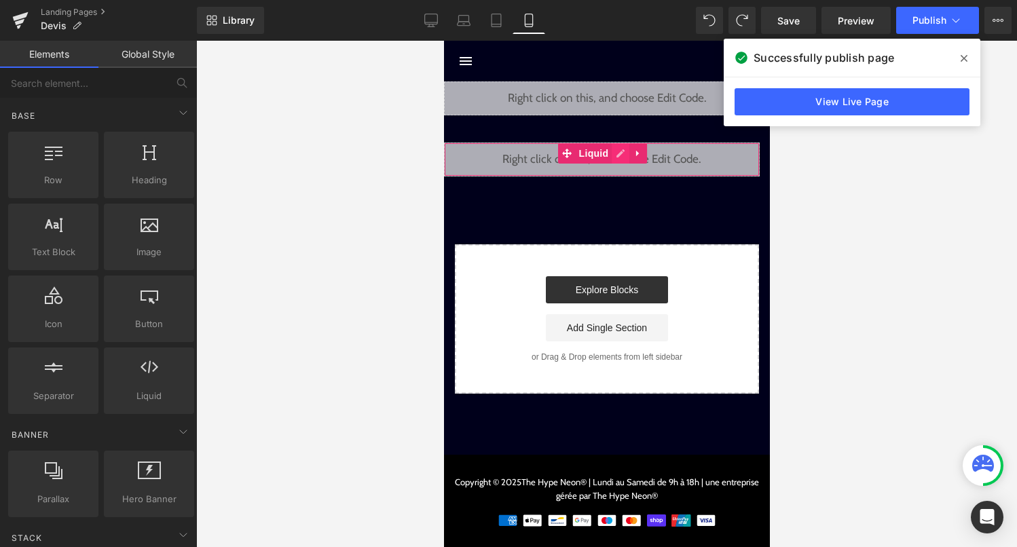
click at [620, 157] on div "Liquid" at bounding box center [601, 160] width 316 height 34
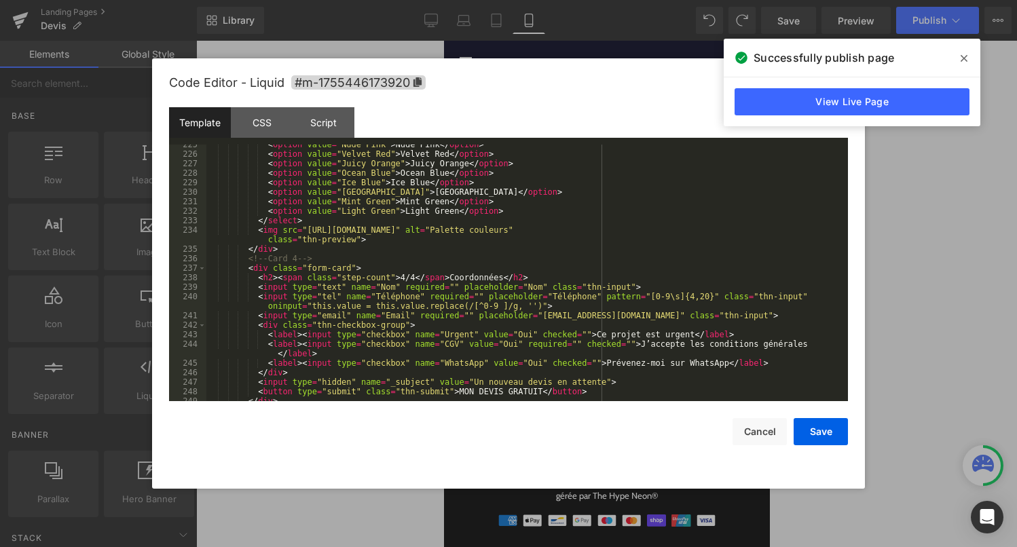
scroll to position [2320, 0]
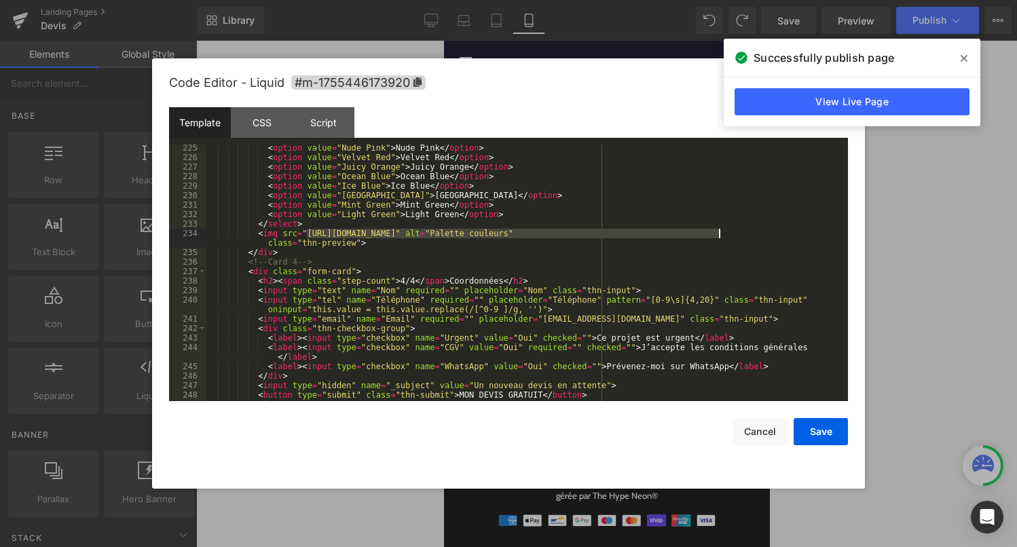
drag, startPoint x: 307, startPoint y: 234, endPoint x: 718, endPoint y: 234, distance: 410.7
click at [718, 234] on div "< option value = "Nude Pink" > Nude Pink </ option > < option value = "Velvet R…" at bounding box center [524, 281] width 636 height 276
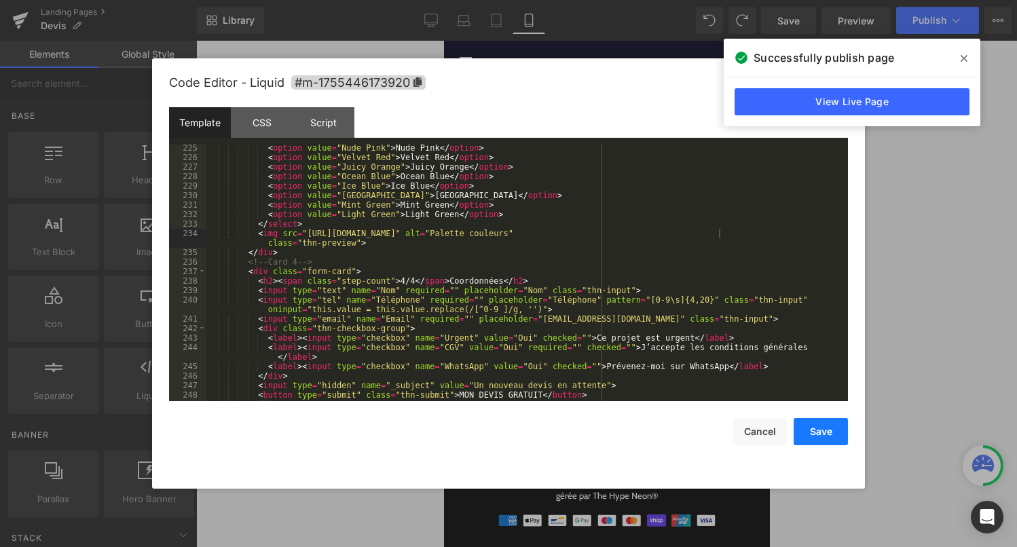
click at [824, 439] on button "Save" at bounding box center [821, 431] width 54 height 27
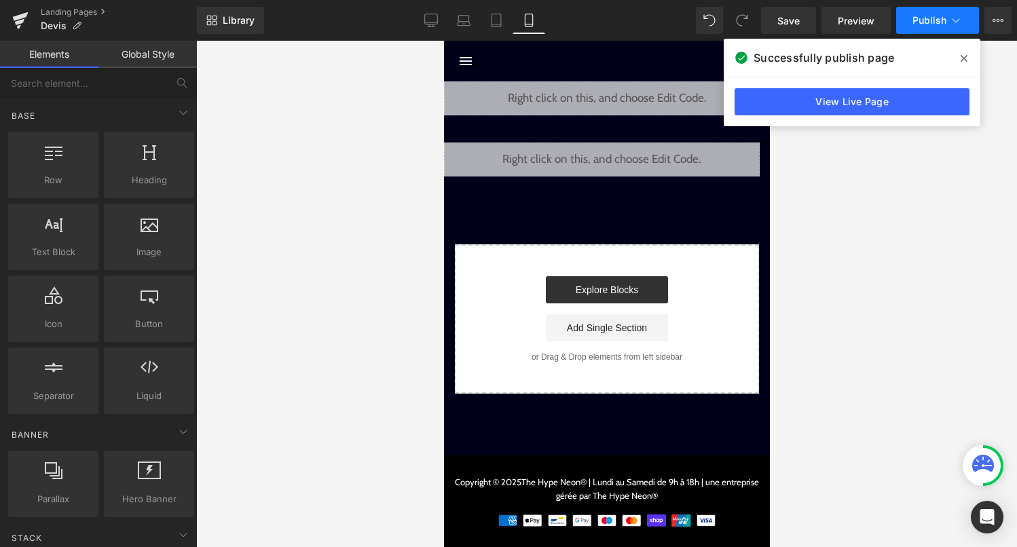
click at [933, 29] on button "Publish" at bounding box center [937, 20] width 83 height 27
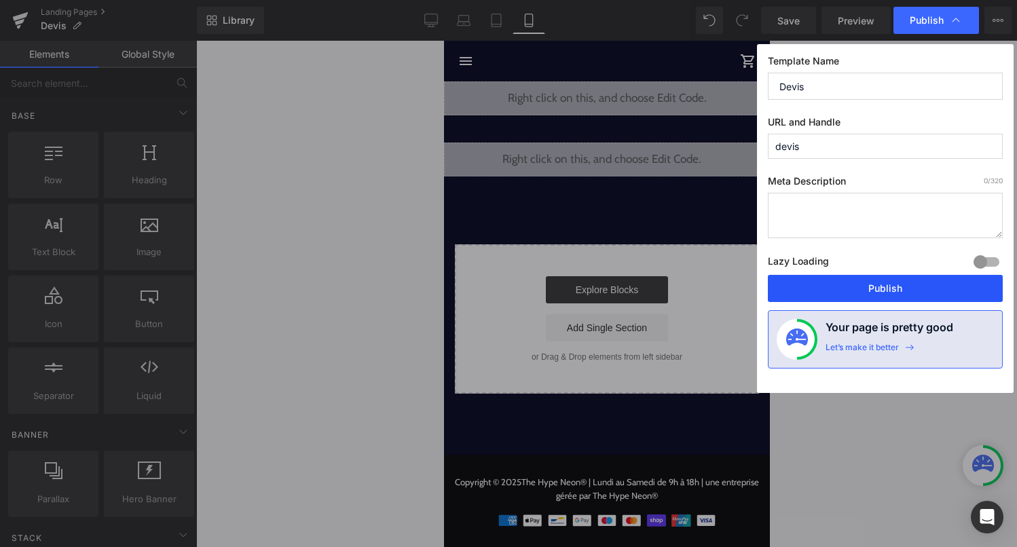
click at [882, 290] on button "Publish" at bounding box center [885, 288] width 235 height 27
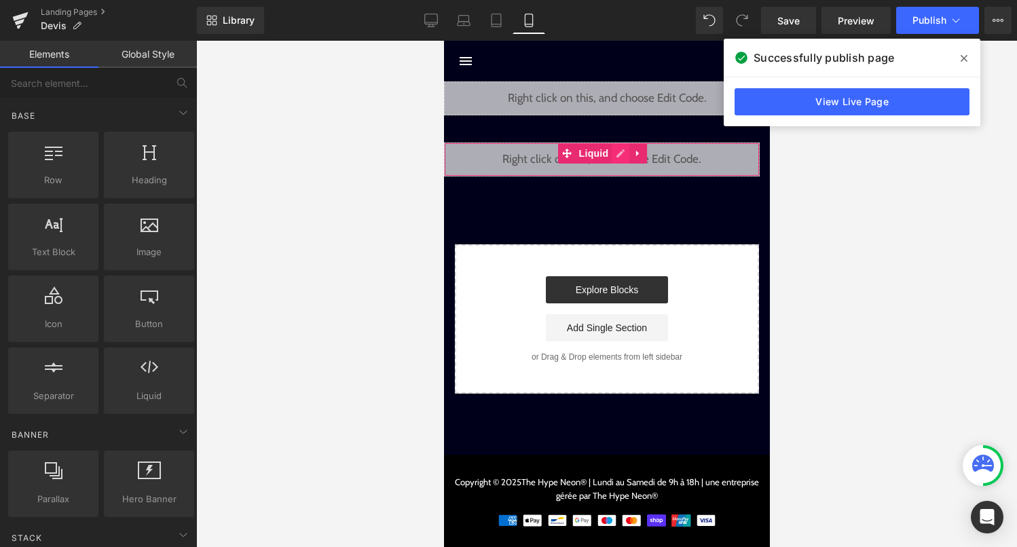
click at [620, 155] on div "Liquid" at bounding box center [601, 160] width 316 height 34
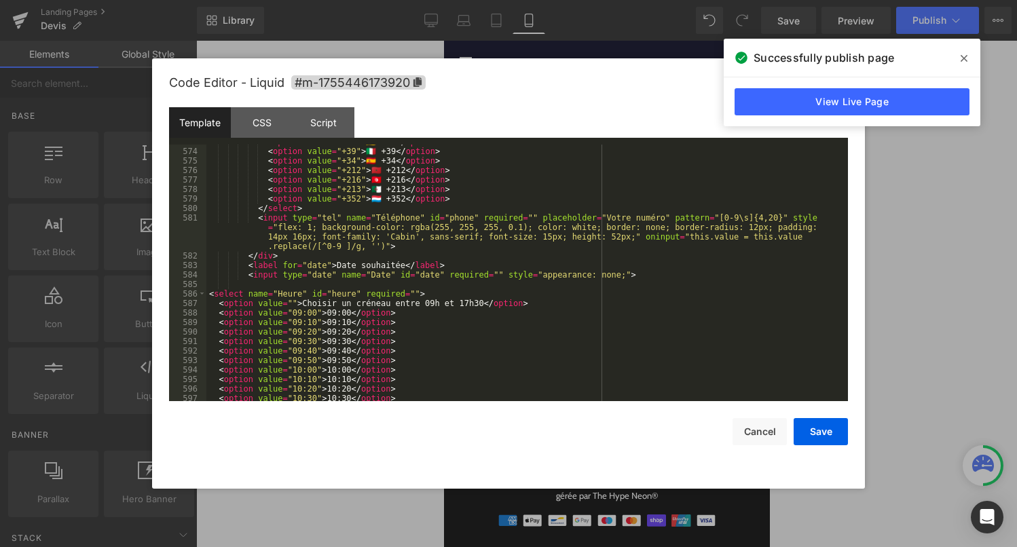
scroll to position [5681, 0]
drag, startPoint x: 250, startPoint y: 267, endPoint x: 466, endPoint y: 266, distance: 215.9
click at [466, 266] on div "< option value = "+49" > 🇩🇪 +49 </ option > < option value = "+39" > 🇮🇹 +39 </ …" at bounding box center [524, 275] width 636 height 276
click at [257, 290] on div "< option value = "+49" > 🇩🇪 +49 </ option > < option value = "+39" > 🇮🇹 +39 </ …" at bounding box center [524, 276] width 636 height 276
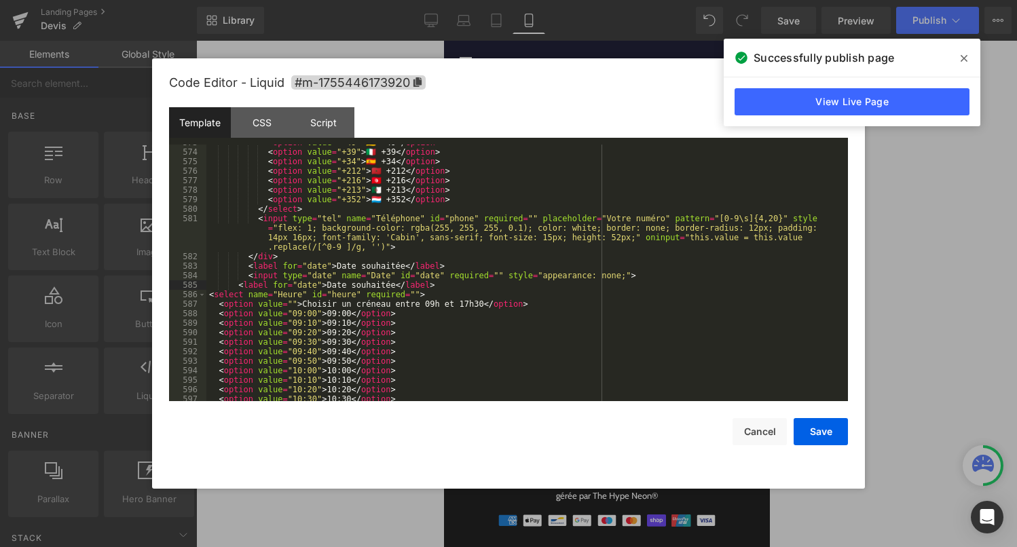
click at [317, 287] on div "< option value = "+49" > 🇩🇪 +49 </ option > < option value = "+39" > 🇮🇹 +39 </ …" at bounding box center [524, 276] width 636 height 276
drag, startPoint x: 333, startPoint y: 282, endPoint x: 398, endPoint y: 289, distance: 65.5
click at [398, 289] on div "< option value = "+49" > 🇩🇪 +49 </ option > < option value = "+39" > 🇮🇹 +39 </ …" at bounding box center [524, 276] width 636 height 276
click at [350, 287] on div "< option value = "+49" > 🇩🇪 +49 </ option > < option value = "+39" > 🇮🇹 +39 </ …" at bounding box center [524, 276] width 636 height 276
drag, startPoint x: 249, startPoint y: 276, endPoint x: 642, endPoint y: 276, distance: 393.0
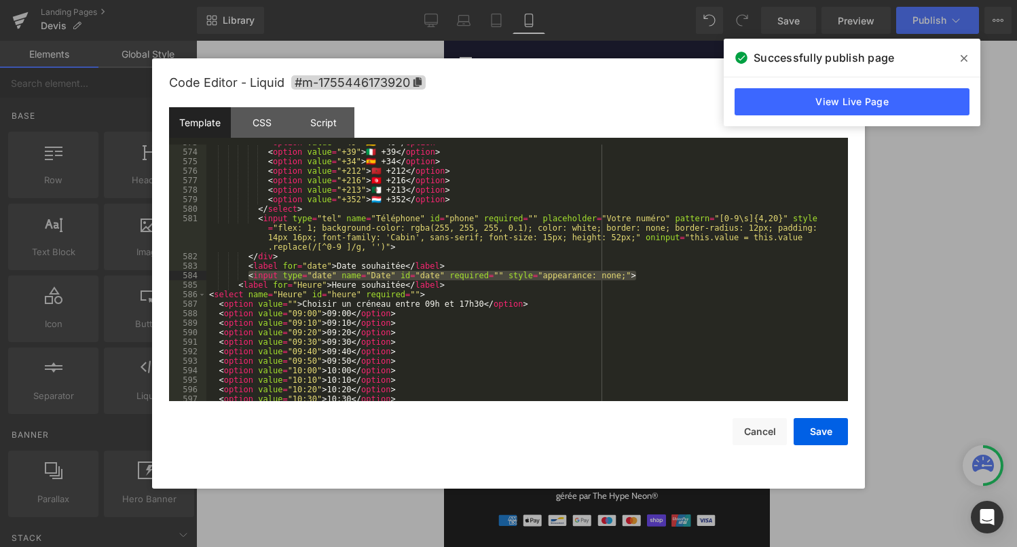
click at [642, 276] on div "< option value = "+49" > 🇩🇪 +49 </ option > < option value = "+39" > 🇮🇹 +39 </ …" at bounding box center [524, 276] width 636 height 276
click at [459, 285] on div "< option value = "+49" > 🇩🇪 +49 </ option > < option value = "+39" > 🇮🇹 +39 </ …" at bounding box center [524, 276] width 636 height 276
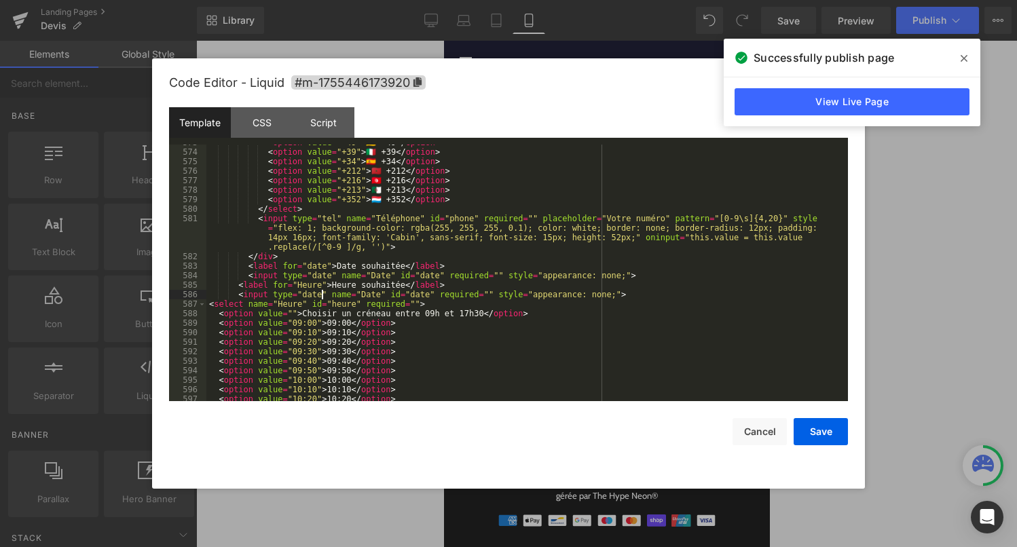
click at [323, 297] on div "< option value = "+49" > 🇩🇪 +49 </ option > < option value = "+39" > 🇮🇹 +39 </ …" at bounding box center [524, 276] width 636 height 276
drag, startPoint x: 367, startPoint y: 294, endPoint x: 385, endPoint y: 294, distance: 17.6
click at [385, 294] on div "< option value = "+49" > 🇩🇪 +49 </ option > < option value = "+39" > 🇮🇹 +39 </ …" at bounding box center [524, 276] width 636 height 276
drag, startPoint x: 422, startPoint y: 295, endPoint x: 440, endPoint y: 295, distance: 17.6
click at [440, 295] on div "< option value = "+49" > 🇩🇪 +49 </ option > < option value = "+39" > 🇮🇹 +39 </ …" at bounding box center [524, 276] width 636 height 276
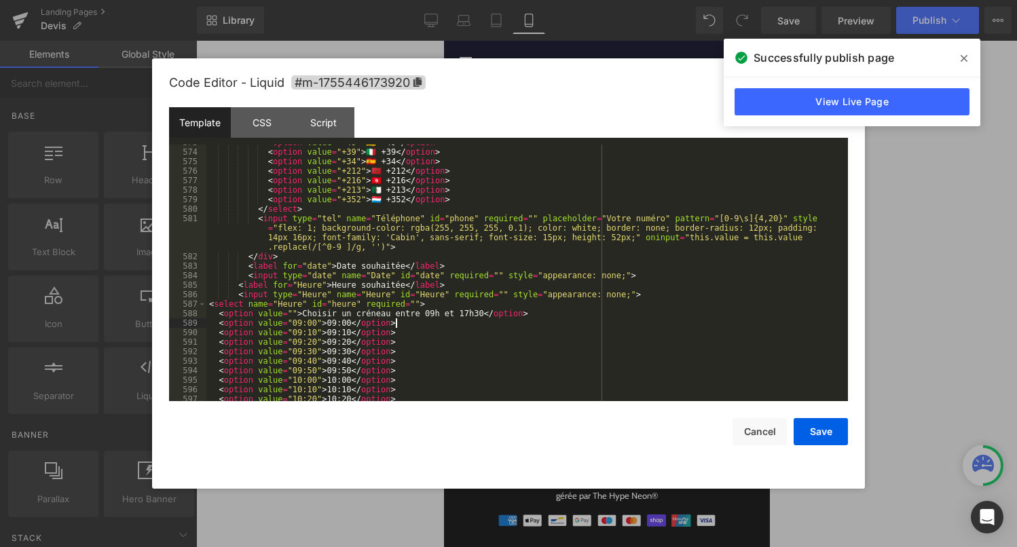
click at [679, 324] on div "< option value = "+49" > 🇩🇪 +49 </ option > < option value = "+39" > 🇮🇹 +39 </ …" at bounding box center [524, 276] width 636 height 276
click at [825, 424] on button "Save" at bounding box center [821, 431] width 54 height 27
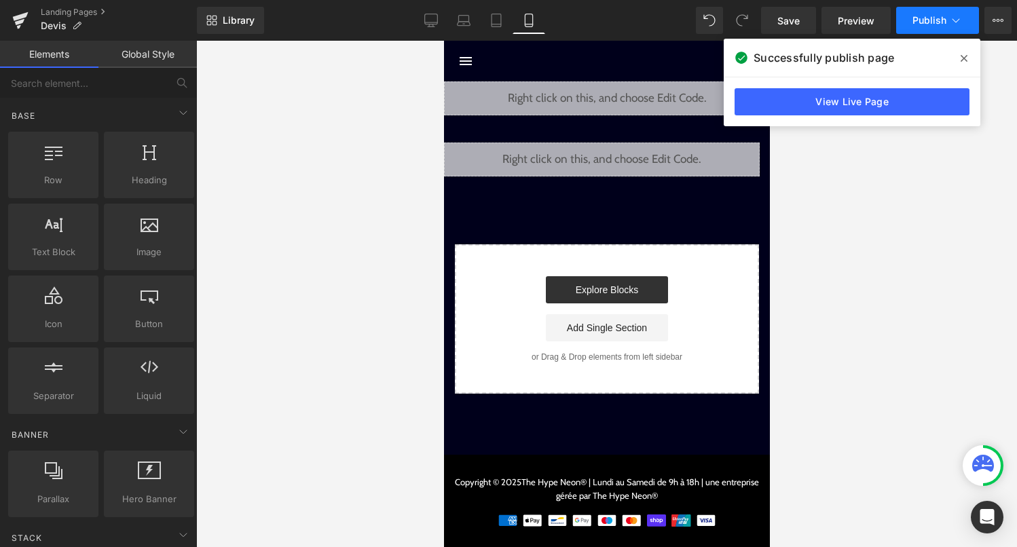
click at [944, 18] on span "Publish" at bounding box center [929, 20] width 34 height 11
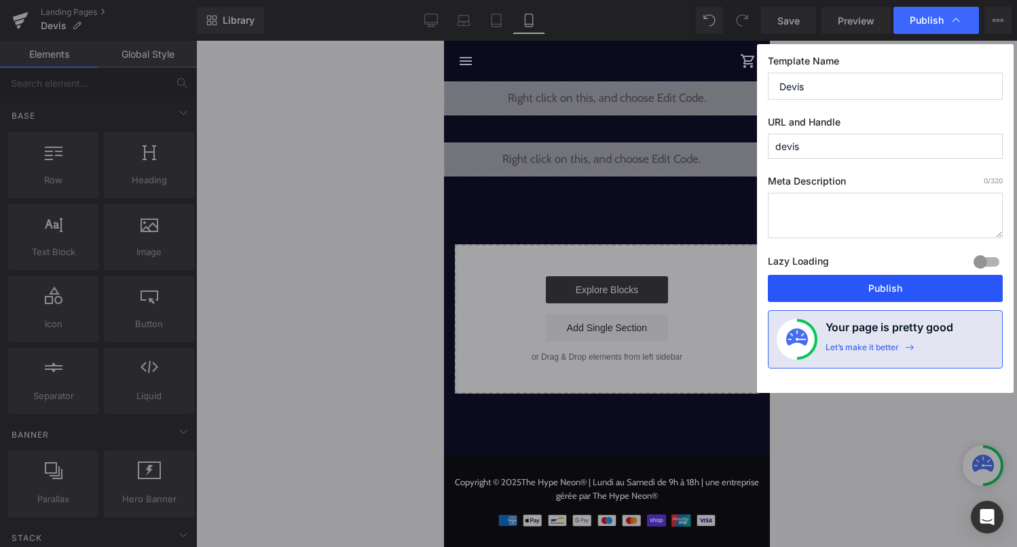
click at [916, 297] on button "Publish" at bounding box center [885, 288] width 235 height 27
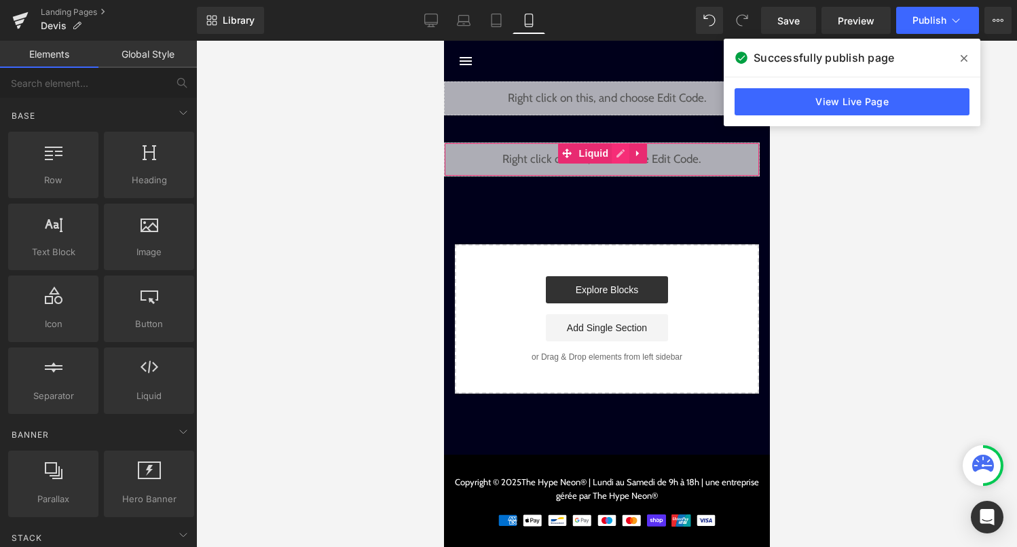
click at [616, 153] on div "Liquid" at bounding box center [601, 160] width 316 height 34
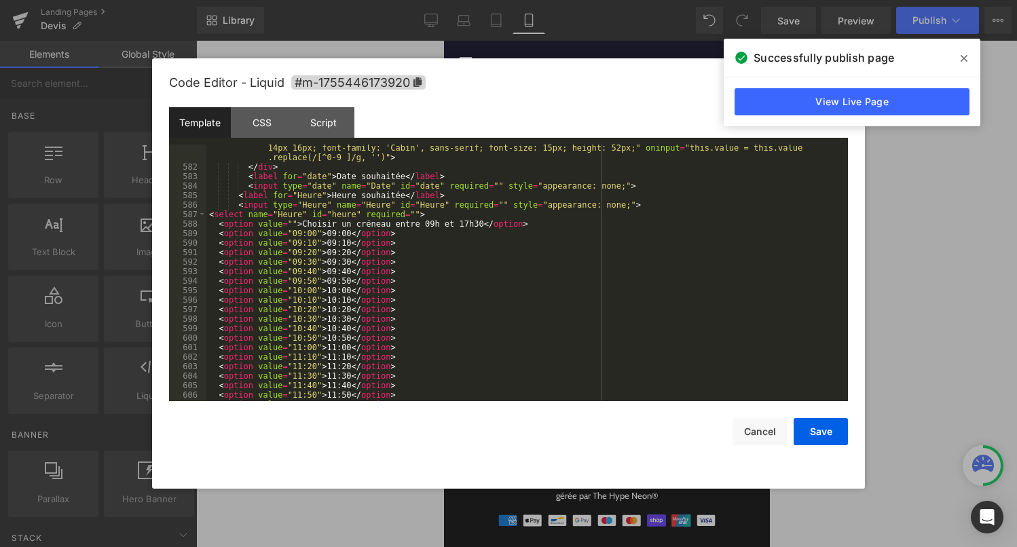
scroll to position [5752, 0]
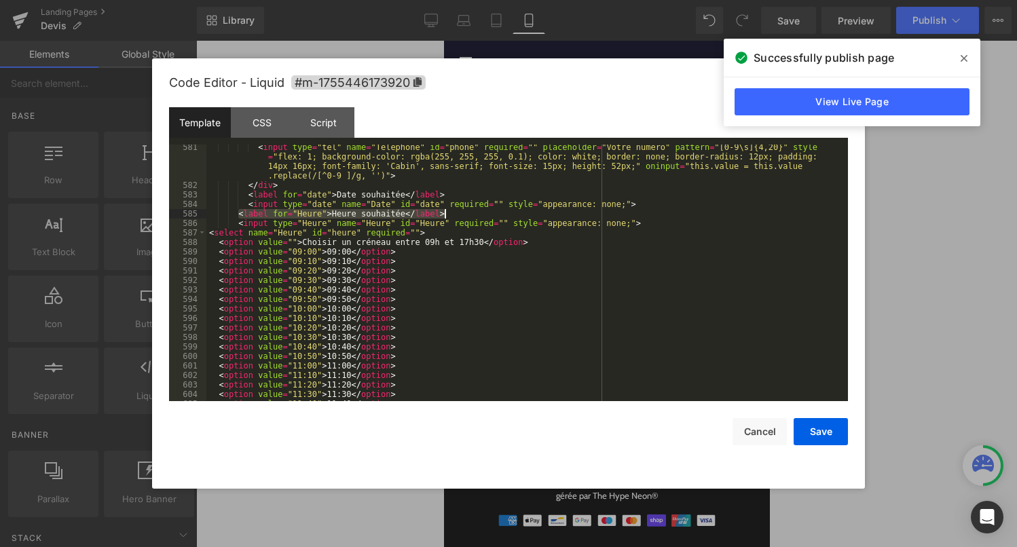
drag, startPoint x: 238, startPoint y: 215, endPoint x: 465, endPoint y: 213, distance: 227.4
click at [465, 213] on div "< input type = "tel" name = "Téléphone" id = "phone" required = "" placeholder …" at bounding box center [524, 295] width 636 height 304
drag, startPoint x: 240, startPoint y: 225, endPoint x: 644, endPoint y: 224, distance: 403.9
click at [644, 224] on div "< input type = "tel" name = "Téléphone" id = "phone" required = "" placeholder …" at bounding box center [524, 295] width 636 height 304
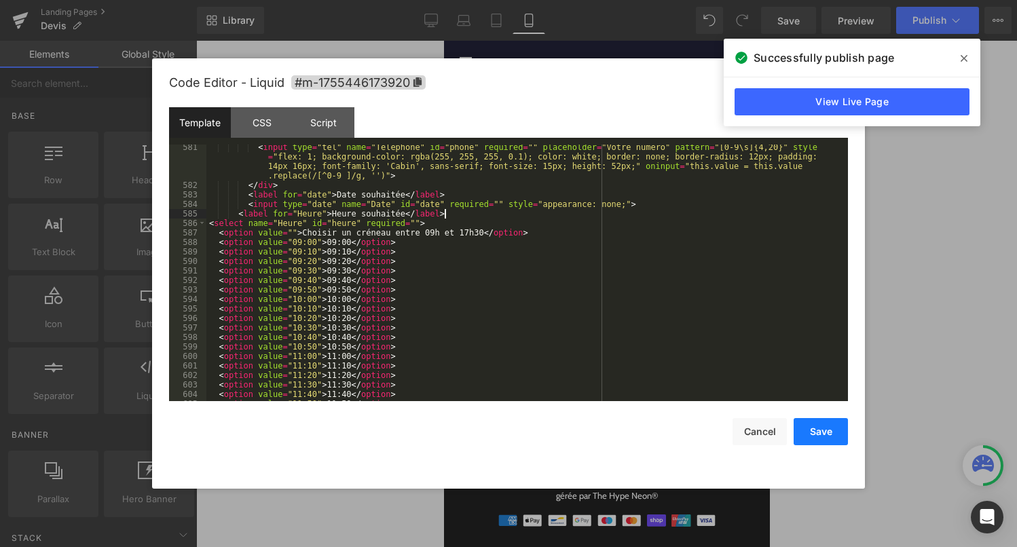
click at [828, 441] on button "Save" at bounding box center [821, 431] width 54 height 27
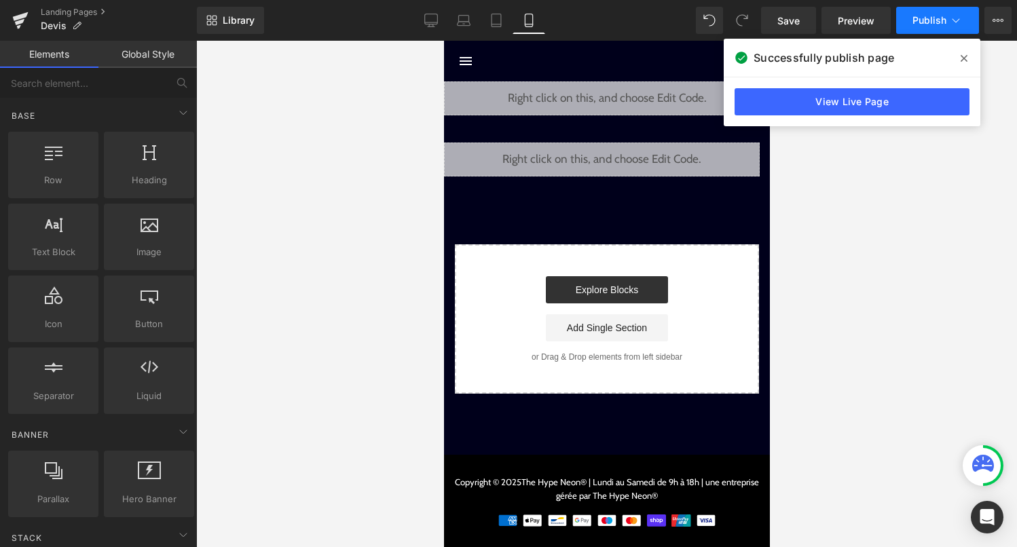
click at [944, 24] on span "Publish" at bounding box center [929, 20] width 34 height 11
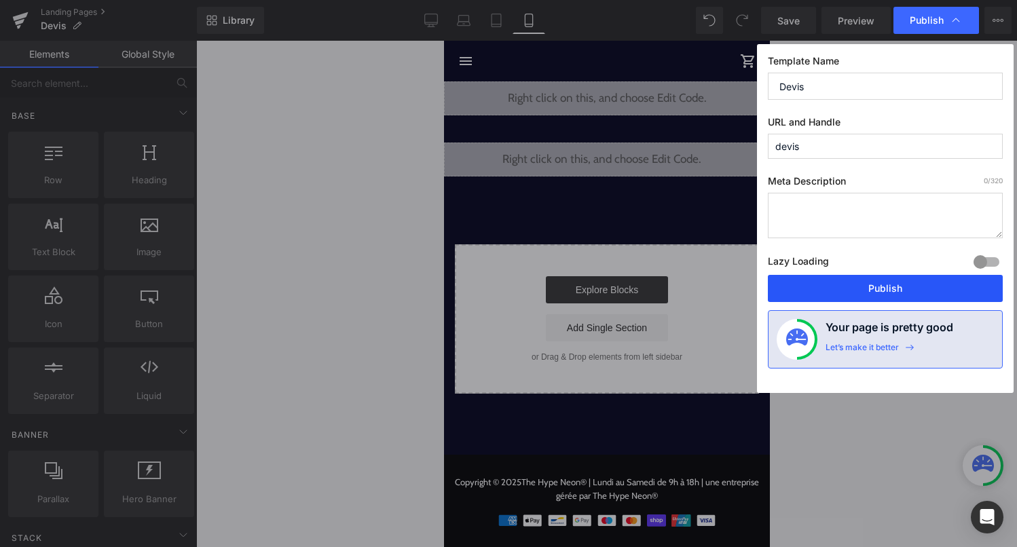
click at [878, 284] on button "Publish" at bounding box center [885, 288] width 235 height 27
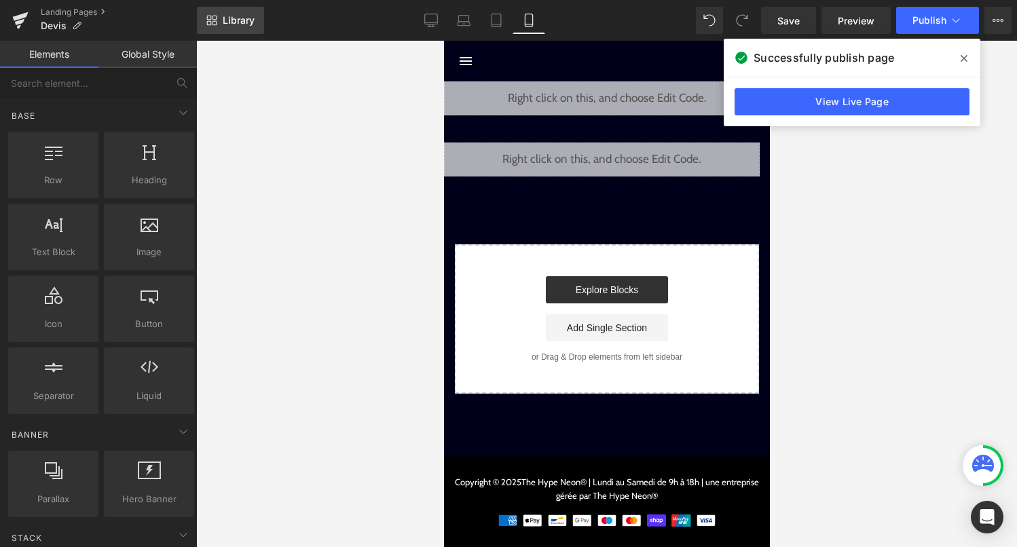
click at [242, 23] on span "Library" at bounding box center [239, 20] width 32 height 12
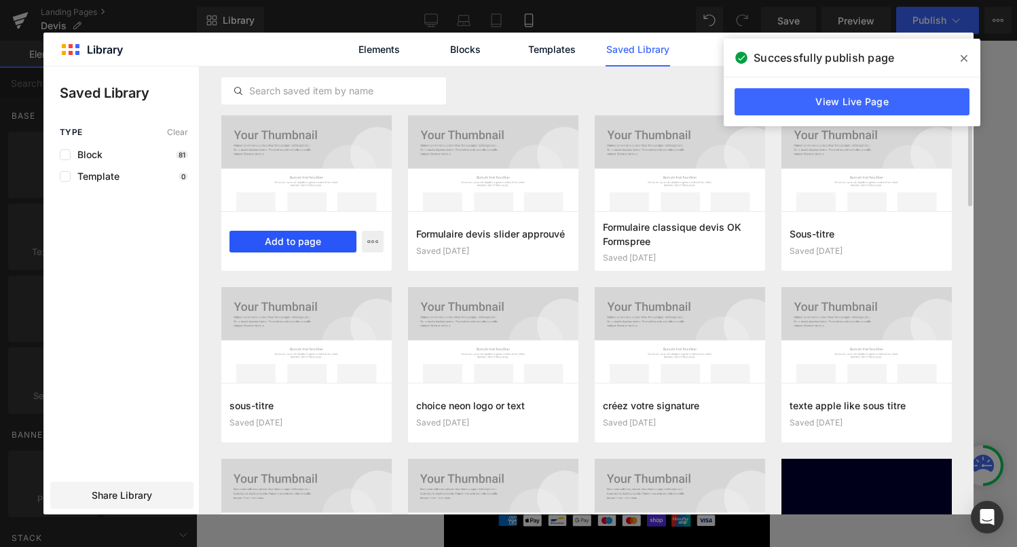
click at [308, 248] on button "Add to page" at bounding box center [292, 242] width 127 height 22
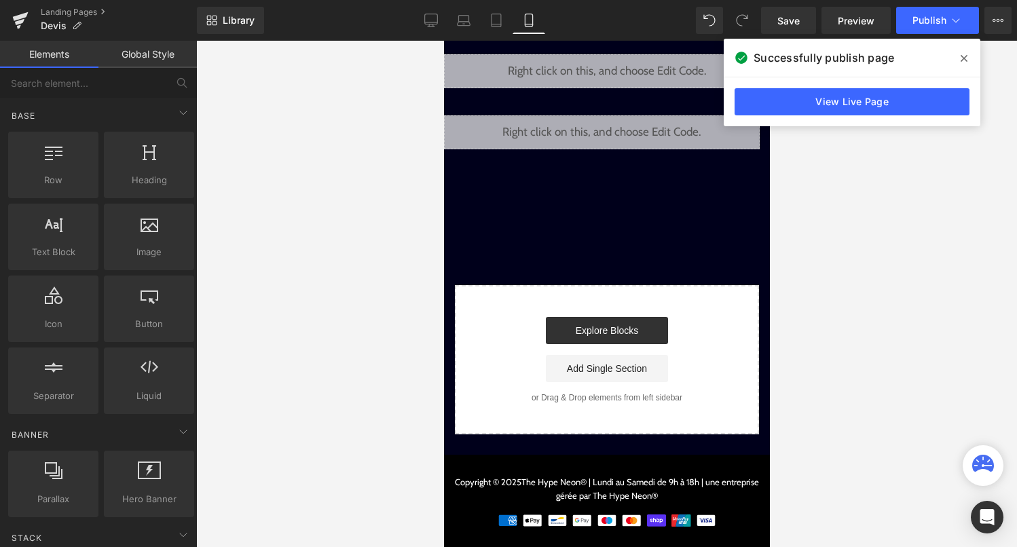
scroll to position [20, 0]
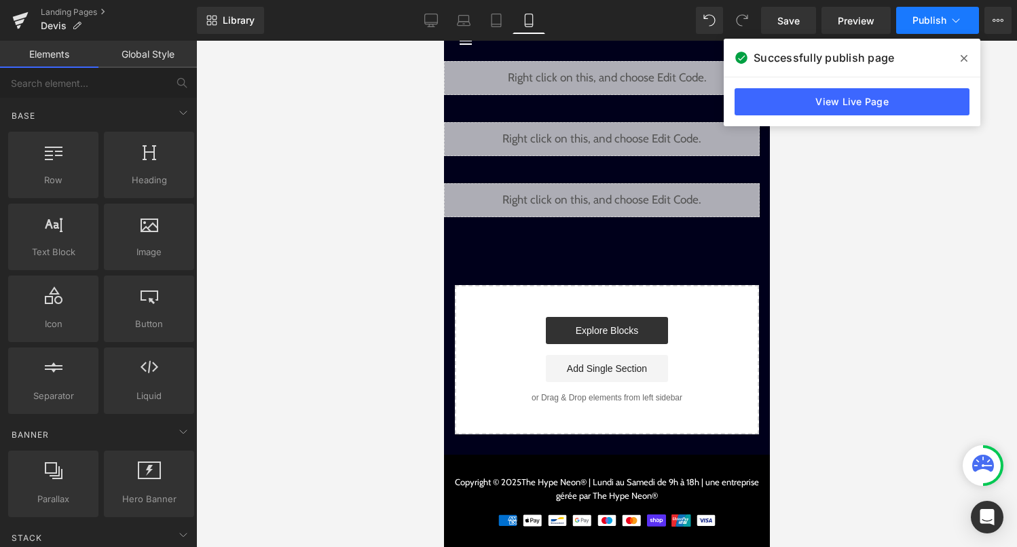
click at [958, 32] on button "Publish" at bounding box center [937, 20] width 83 height 27
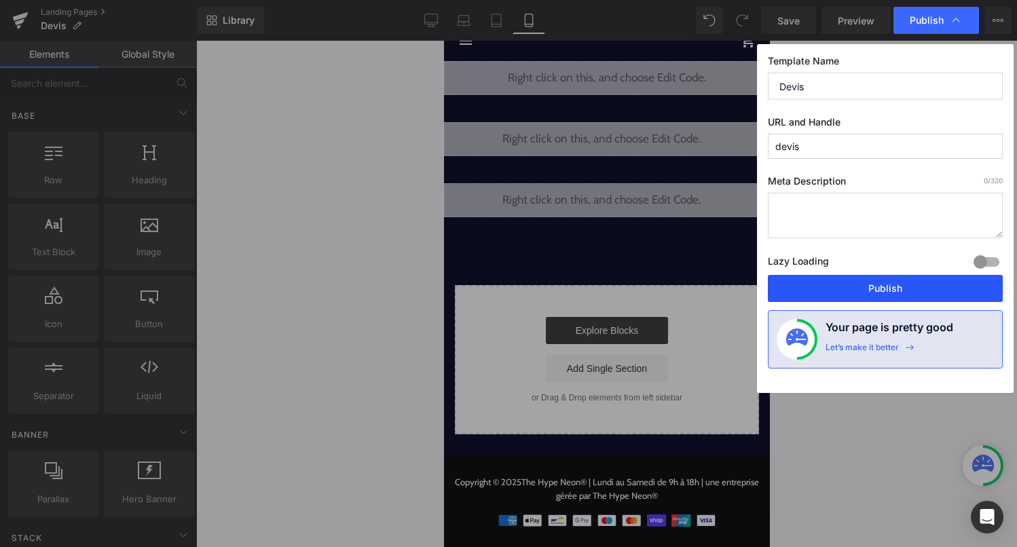
click at [912, 291] on button "Publish" at bounding box center [885, 288] width 235 height 27
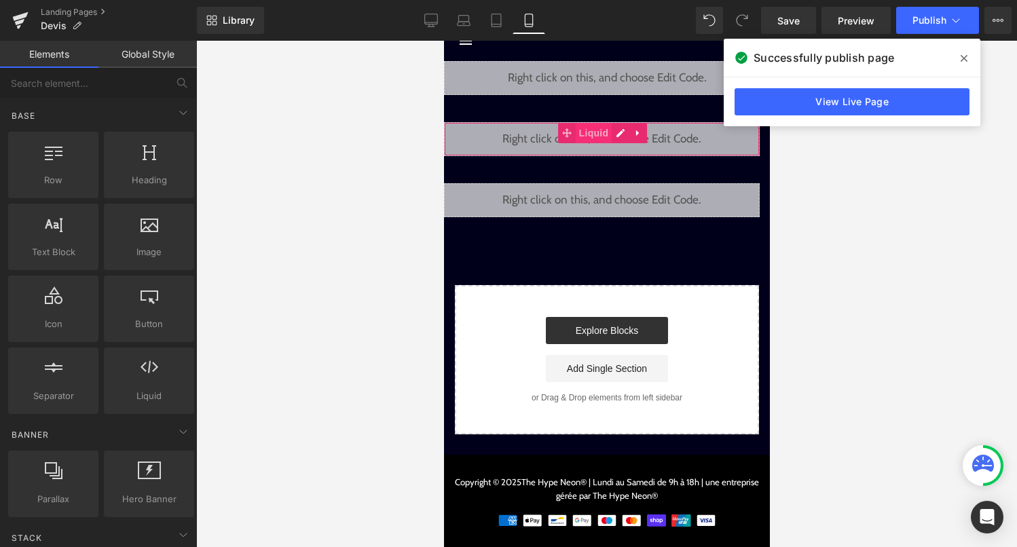
click at [595, 134] on span "Liquid" at bounding box center [593, 133] width 37 height 20
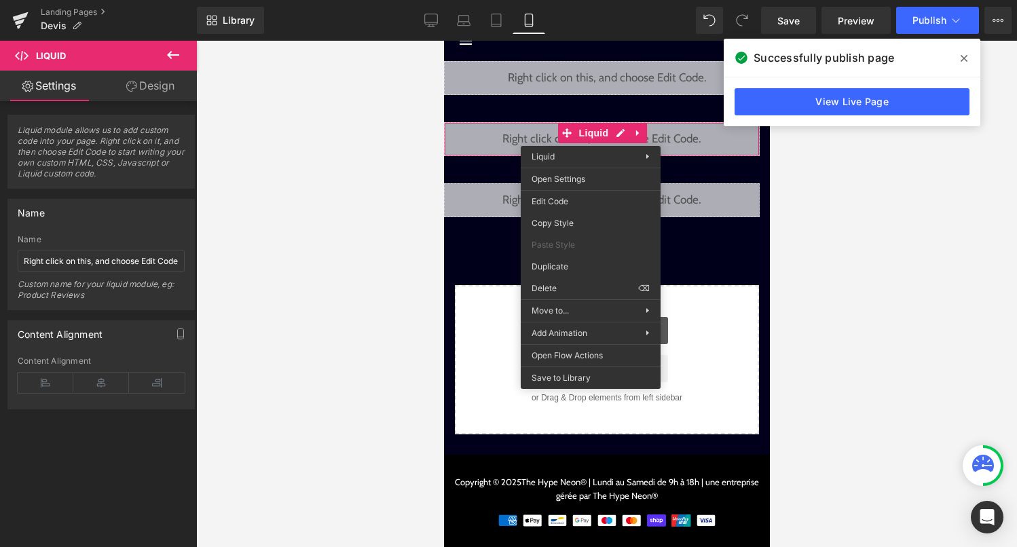
drag, startPoint x: 1029, startPoint y: 327, endPoint x: 586, endPoint y: 286, distance: 445.1
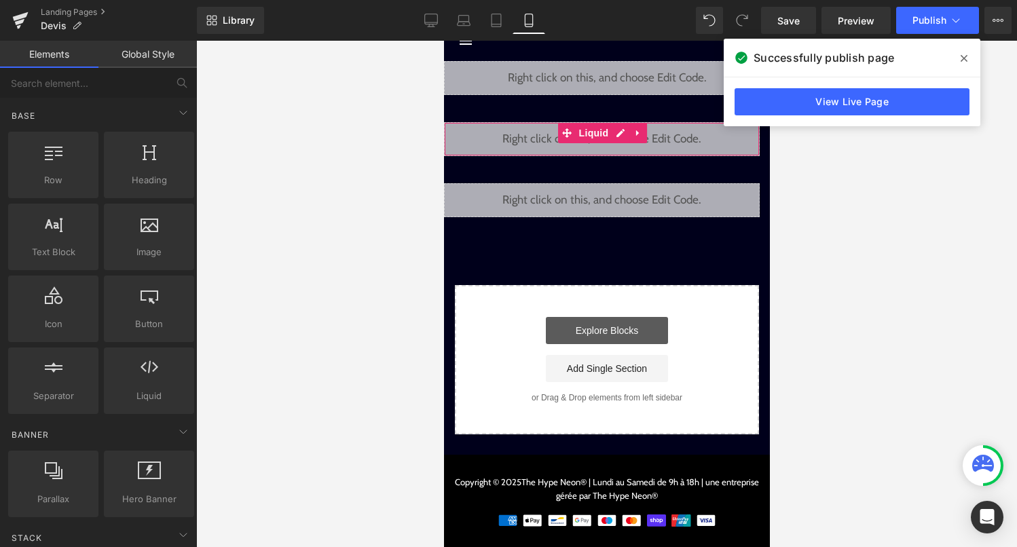
scroll to position [0, 0]
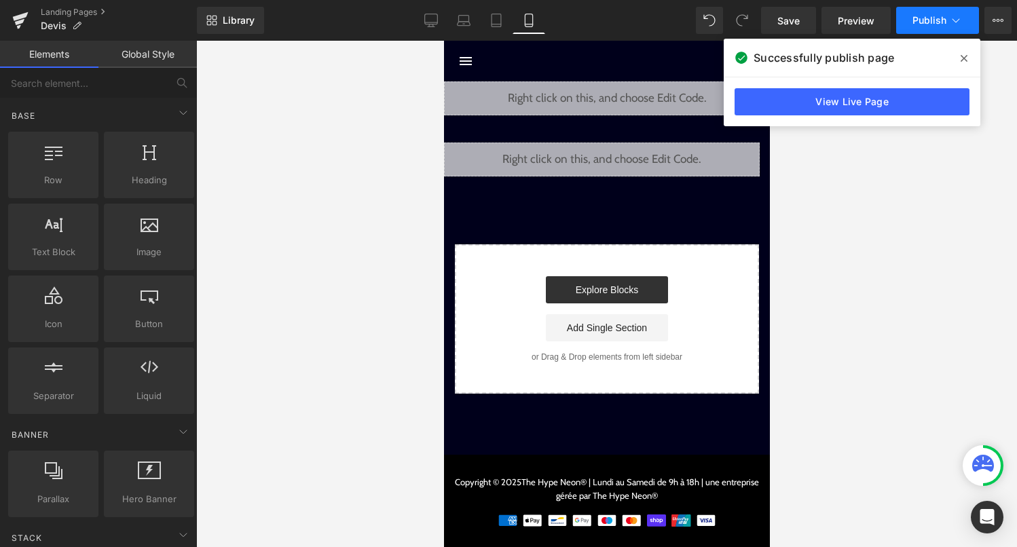
click at [929, 27] on button "Publish" at bounding box center [937, 20] width 83 height 27
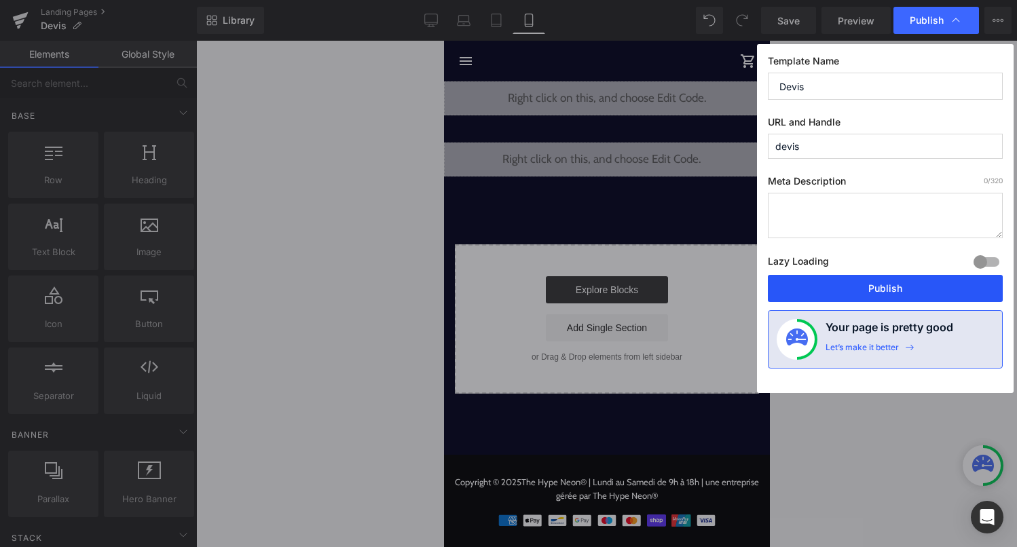
click at [877, 286] on button "Publish" at bounding box center [885, 288] width 235 height 27
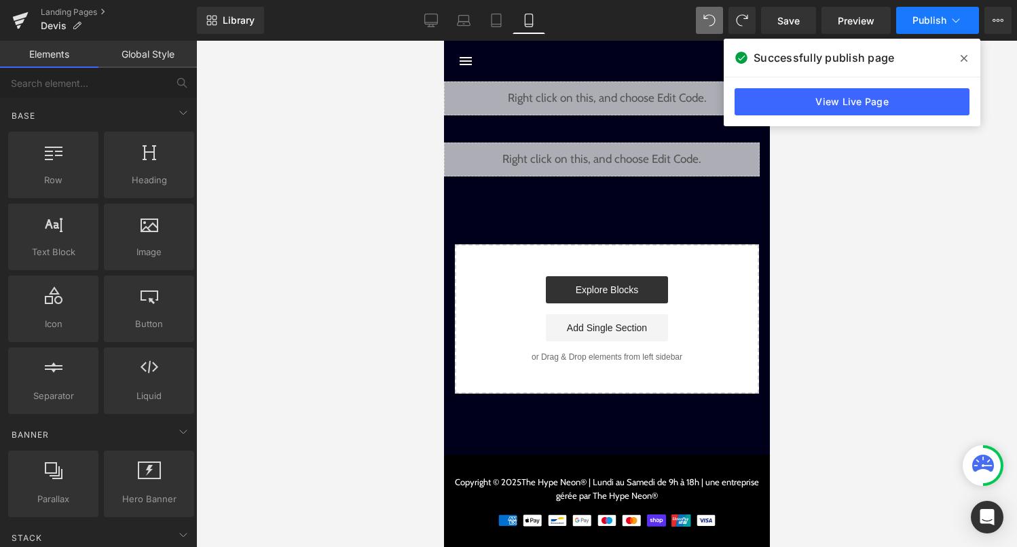
click at [947, 26] on button "Publish" at bounding box center [937, 20] width 83 height 27
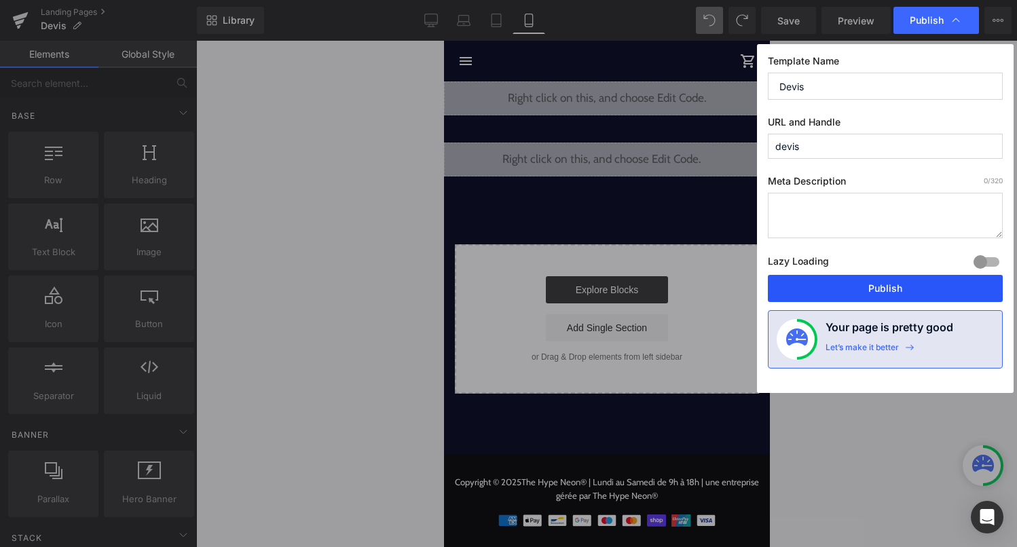
click at [859, 288] on button "Publish" at bounding box center [885, 288] width 235 height 27
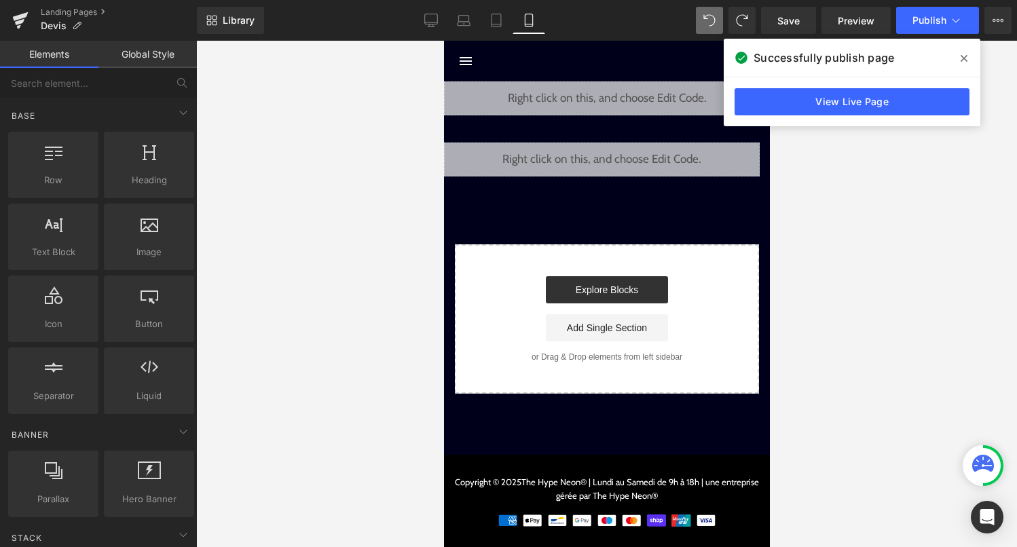
click at [956, 60] on span at bounding box center [964, 59] width 22 height 22
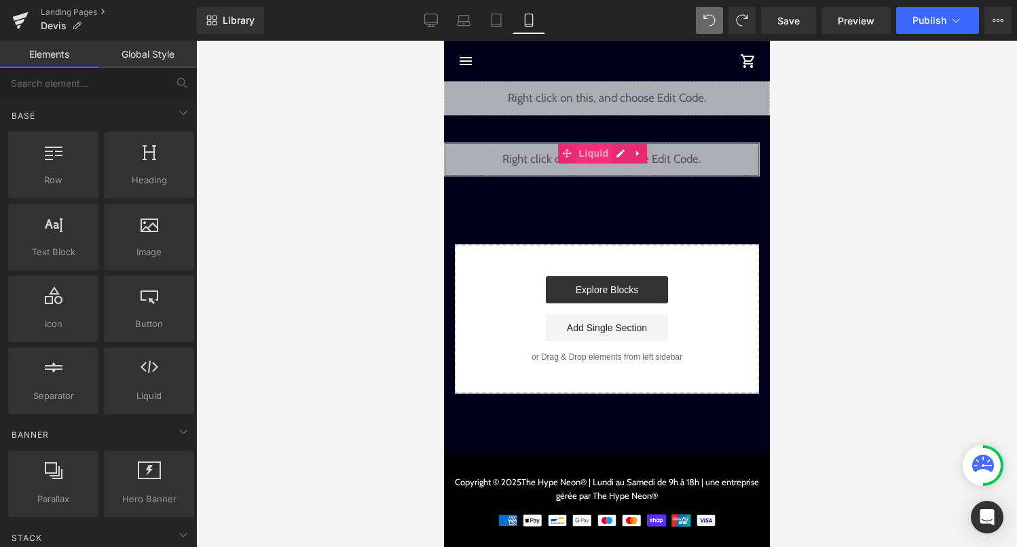
click at [610, 157] on span "Liquid" at bounding box center [593, 153] width 37 height 20
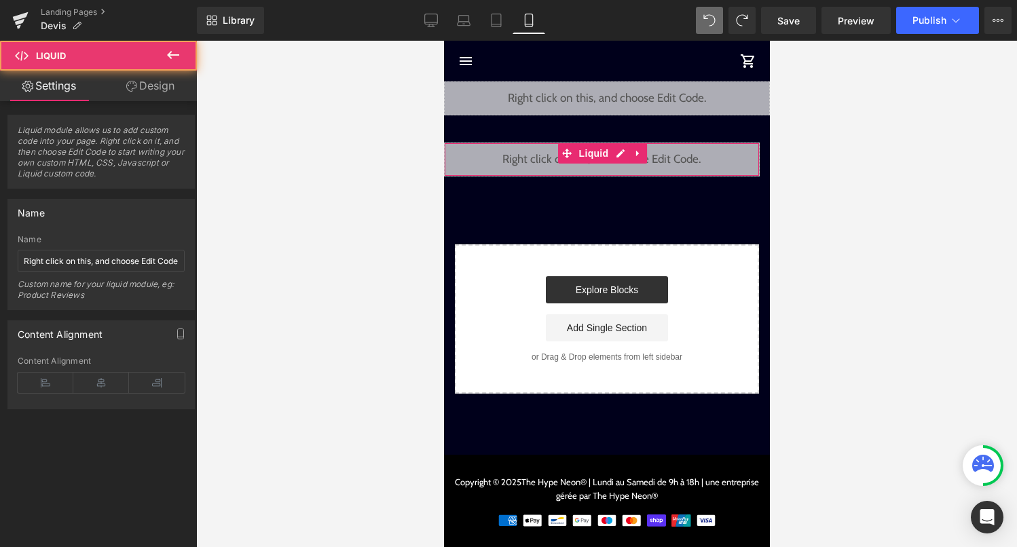
click at [617, 155] on div "Liquid" at bounding box center [601, 160] width 316 height 34
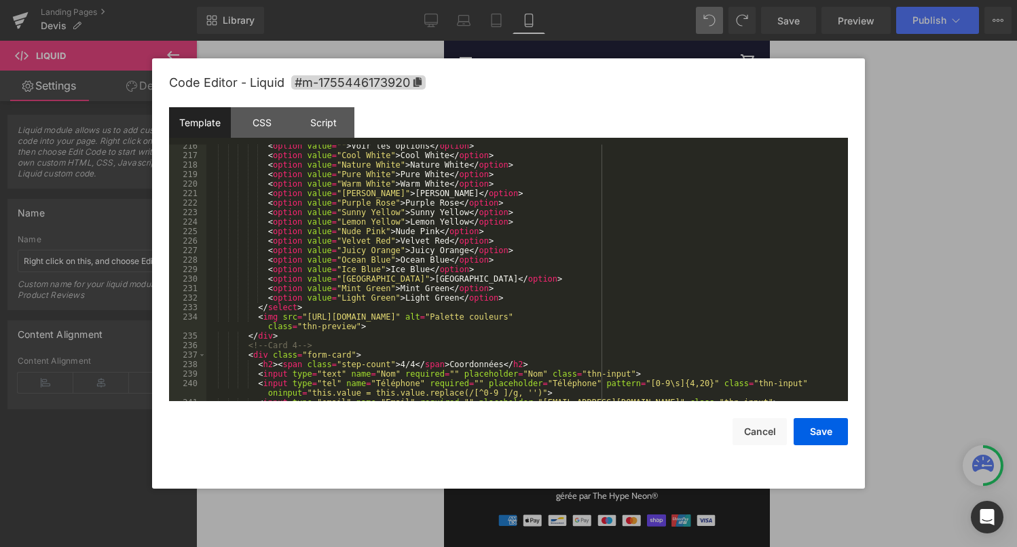
scroll to position [2213, 0]
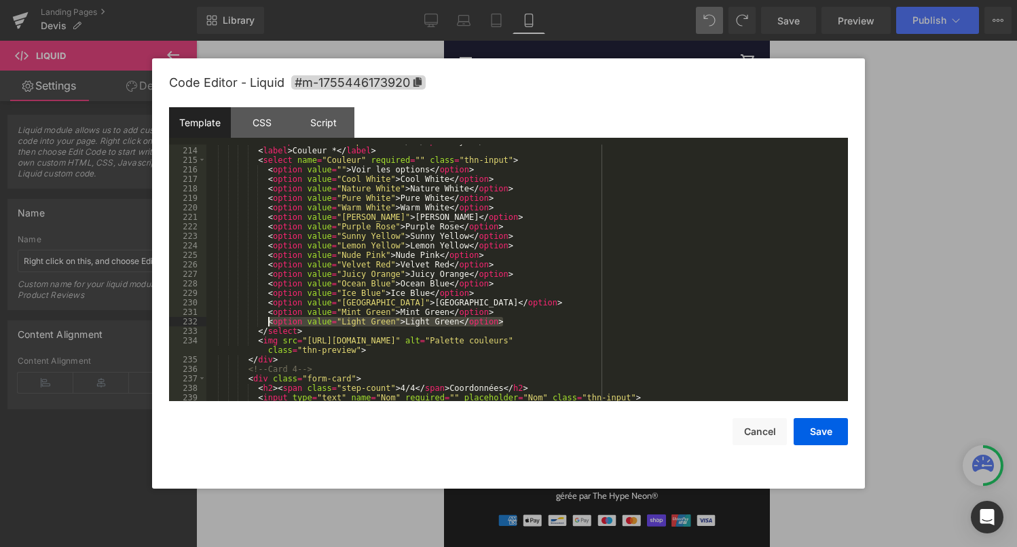
drag, startPoint x: 512, startPoint y: 322, endPoint x: 267, endPoint y: 324, distance: 245.7
click at [266, 324] on div "< h2 > < span class = "step-count" > 3/4 </ span > Style </ h2 > < label > Coul…" at bounding box center [524, 274] width 636 height 276
click at [515, 326] on div "< h2 > < span class = "step-count" > 3/4 </ span > Style </ h2 > < label > Coul…" at bounding box center [524, 274] width 636 height 276
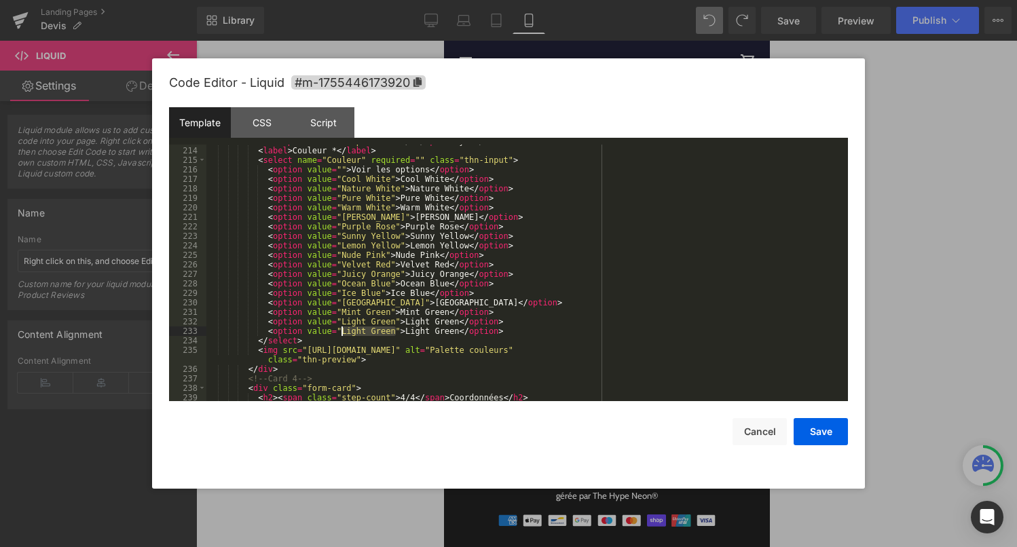
drag, startPoint x: 396, startPoint y: 333, endPoint x: 342, endPoint y: 331, distance: 53.7
click at [342, 331] on div "< h2 > < span class = "step-count" > 3/4 </ span > Style </ h2 > < label > Coul…" at bounding box center [524, 274] width 636 height 276
drag, startPoint x: 440, startPoint y: 334, endPoint x: 491, endPoint y: 333, distance: 51.6
click at [491, 333] on div "< h2 > < span class = "step-count" > 3/4 </ span > Style </ h2 > < label > Coul…" at bounding box center [524, 274] width 636 height 276
click at [421, 333] on div "< h2 > < span class = "step-count" > 3/4 </ span > Style </ h2 > < label > Coul…" at bounding box center [524, 274] width 636 height 276
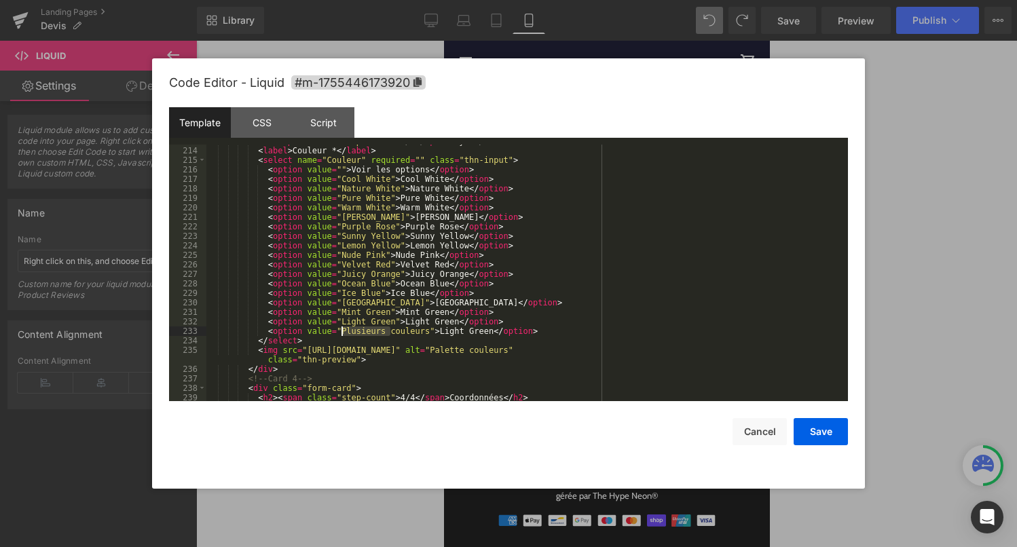
drag, startPoint x: 389, startPoint y: 331, endPoint x: 343, endPoint y: 331, distance: 45.5
click at [343, 331] on div "< h2 > < span class = "step-count" > 3/4 </ span > Style </ h2 > < label > Coul…" at bounding box center [524, 274] width 636 height 276
drag, startPoint x: 350, startPoint y: 333, endPoint x: 341, endPoint y: 333, distance: 8.8
click at [341, 333] on div "< h2 > < span class = "step-count" > 3/4 </ span > Style </ h2 > < label > Coul…" at bounding box center [524, 274] width 636 height 276
drag, startPoint x: 422, startPoint y: 331, endPoint x: 473, endPoint y: 334, distance: 51.7
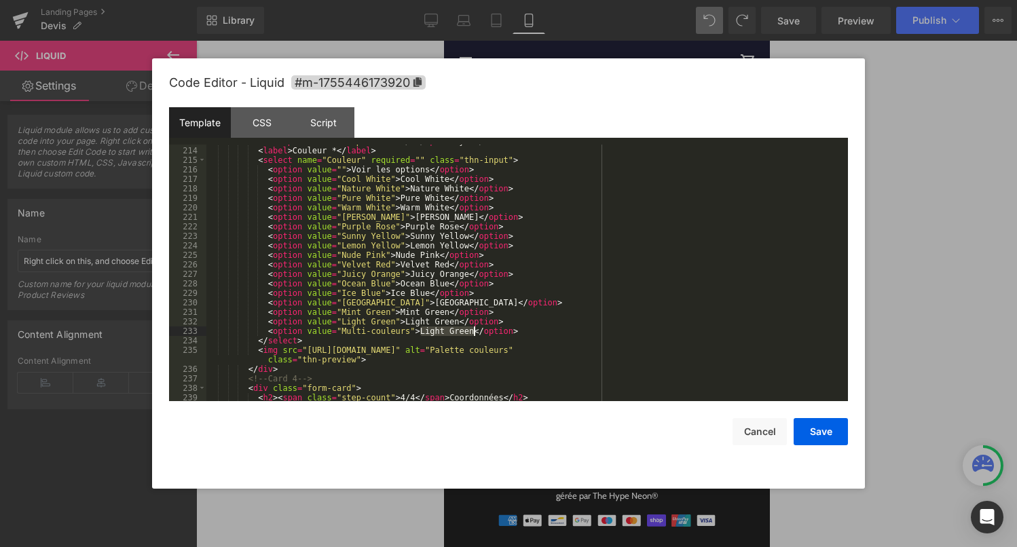
click at [473, 334] on div "< h2 > < span class = "step-count" > 3/4 </ span > Style </ h2 > < label > Coul…" at bounding box center [524, 274] width 636 height 276
drag, startPoint x: 422, startPoint y: 336, endPoint x: 432, endPoint y: 336, distance: 10.9
click at [432, 336] on div "< h2 > < span class = "step-count" > 3/4 </ span > Style </ h2 > < label > Coul…" at bounding box center [524, 274] width 636 height 276
click at [515, 334] on div "< h2 > < span class = "step-count" > 3/4 </ span > Style </ h2 > < label > Coul…" at bounding box center [524, 274] width 636 height 276
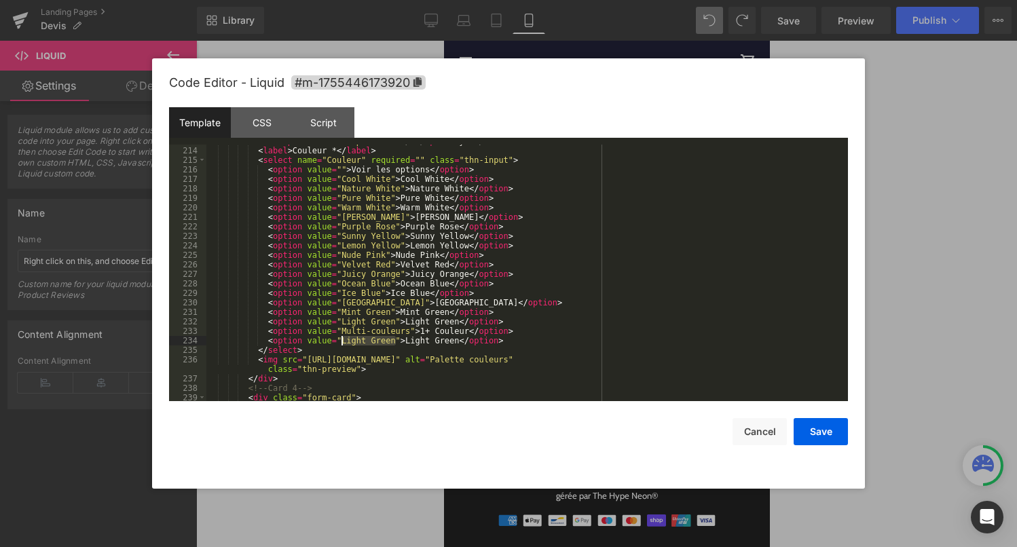
drag, startPoint x: 393, startPoint y: 342, endPoint x: 343, endPoint y: 341, distance: 49.6
click at [343, 341] on div "< h2 > < span class = "step-count" > 3/4 </ span > Style </ h2 > < label > Coul…" at bounding box center [524, 274] width 636 height 276
drag, startPoint x: 397, startPoint y: 345, endPoint x: 448, endPoint y: 343, distance: 51.0
click at [448, 343] on div "< h2 > < span class = "step-count" > 3/4 </ span > Style </ h2 > < label > Coul…" at bounding box center [524, 274] width 636 height 276
click at [439, 332] on div "< h2 > < span class = "step-count" > 3/4 </ span > Style </ h2 > < label > Coul…" at bounding box center [524, 274] width 636 height 276
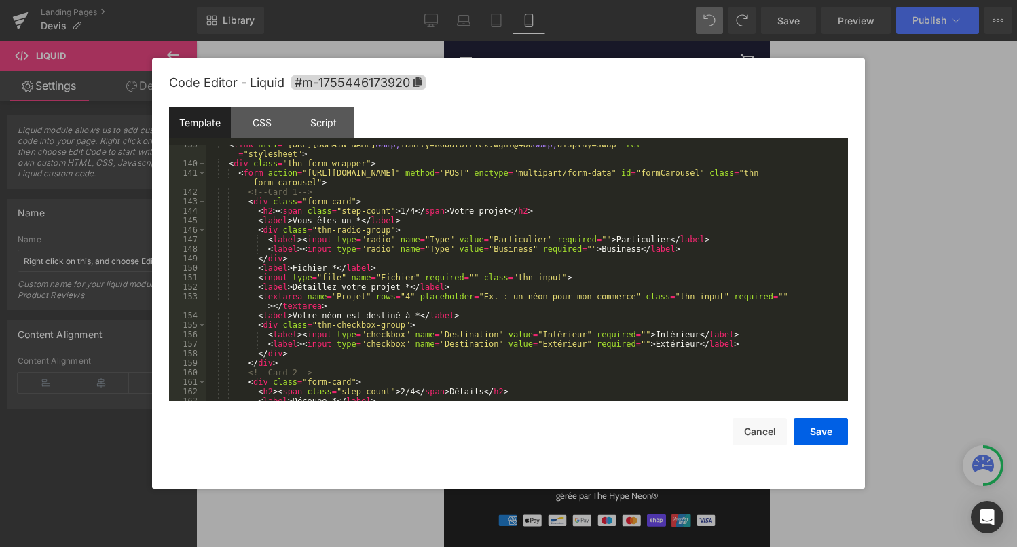
scroll to position [1461, 0]
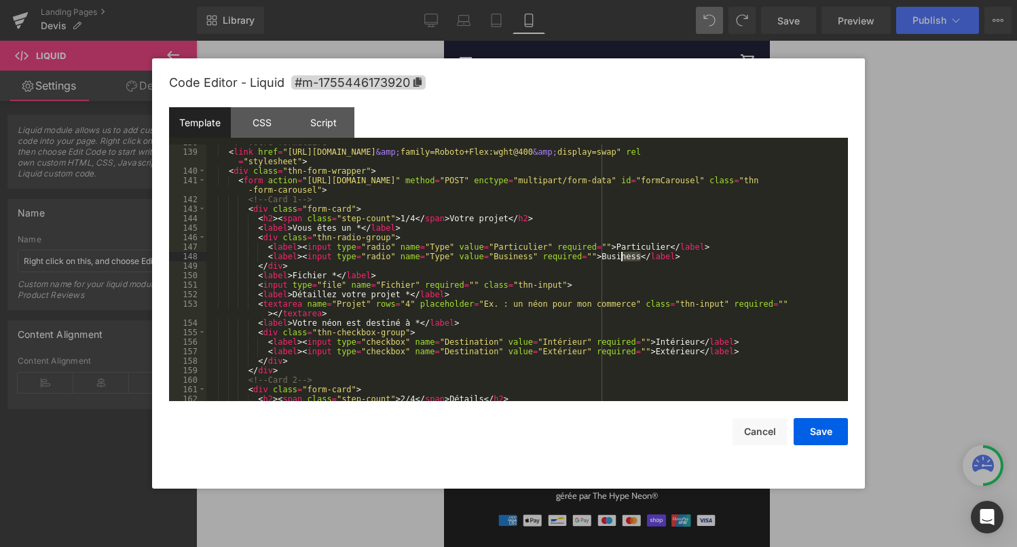
drag, startPoint x: 643, startPoint y: 257, endPoint x: 623, endPoint y: 257, distance: 19.7
click at [623, 257] on div "<!-- Votre formulaire --> < link href = "https://fonts.googleapis.com/css2?fami…" at bounding box center [524, 276] width 636 height 276
click at [647, 259] on div "<!-- Votre formulaire --> < link href = "https://fonts.googleapis.com/css2?fami…" at bounding box center [524, 276] width 636 height 276
drag, startPoint x: 644, startPoint y: 257, endPoint x: 608, endPoint y: 257, distance: 36.7
click at [608, 257] on div "<!-- Votre formulaire --> < link href = "https://fonts.googleapis.com/css2?fami…" at bounding box center [524, 276] width 636 height 276
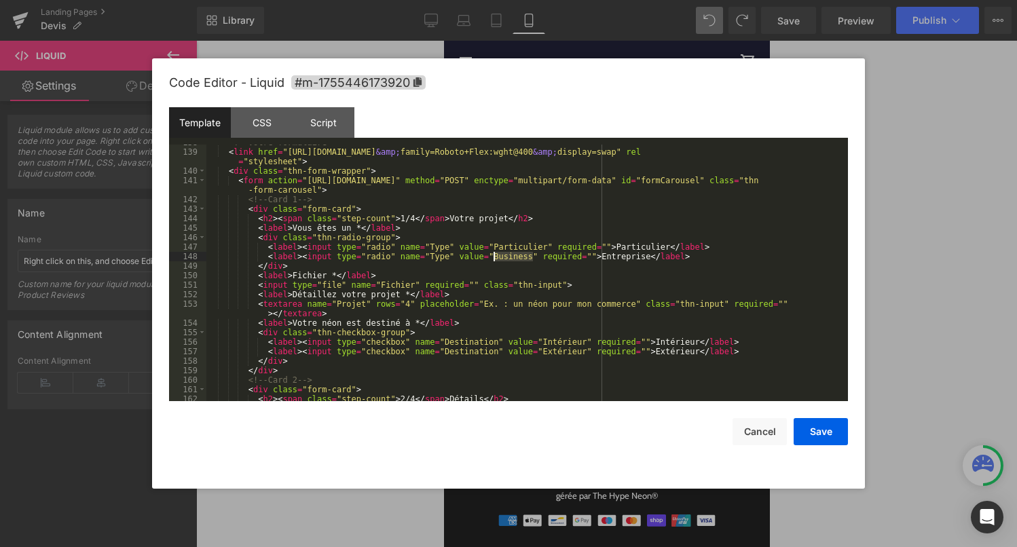
drag, startPoint x: 531, startPoint y: 258, endPoint x: 495, endPoint y: 259, distance: 36.0
click at [495, 259] on div "<!-- Votre formulaire --> < link href = "https://fonts.googleapis.com/css2?fami…" at bounding box center [524, 276] width 636 height 276
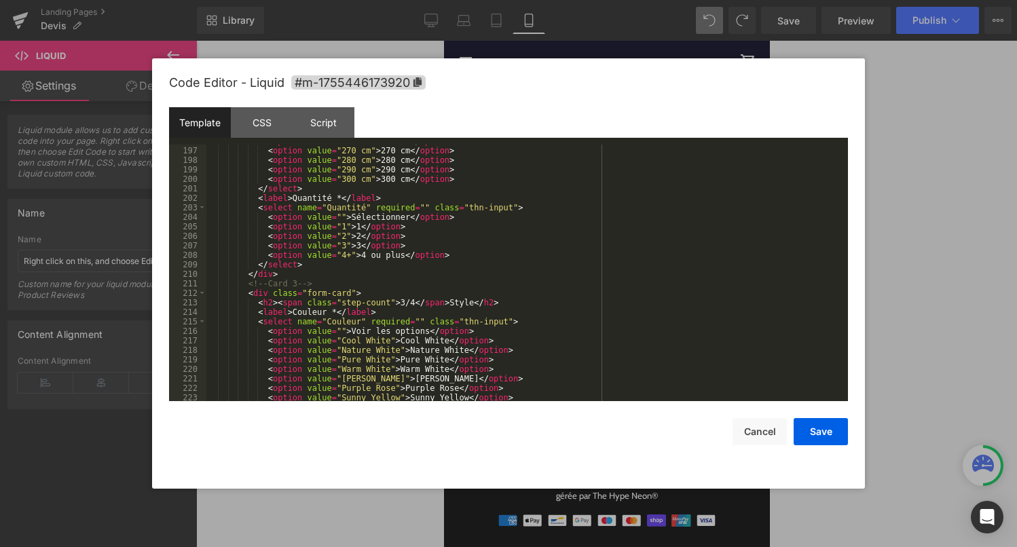
scroll to position [2057, 0]
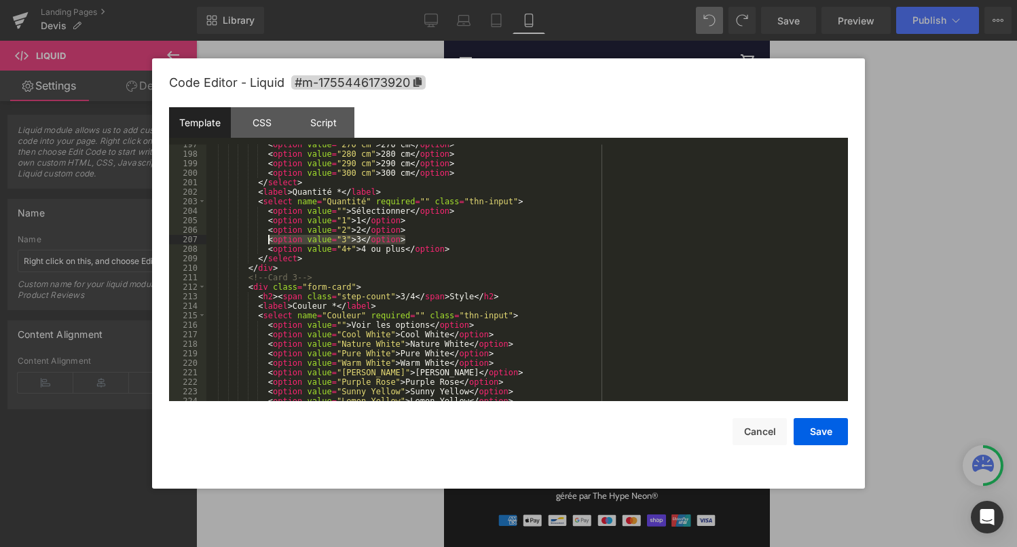
drag, startPoint x: 407, startPoint y: 240, endPoint x: 267, endPoint y: 241, distance: 139.8
click at [267, 241] on div "< option value = "270 cm" > 270 cm </ option > < option value = "280 cm" > 280 …" at bounding box center [524, 278] width 636 height 276
click at [414, 237] on div "< option value = "270 cm" > 270 cm </ option > < option value = "280 cm" > 280 …" at bounding box center [524, 278] width 636 height 276
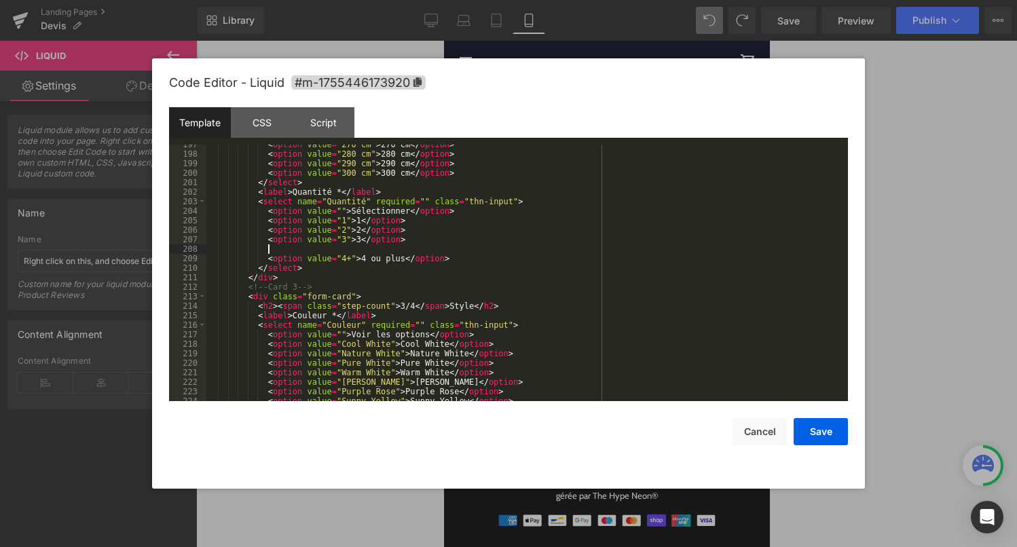
paste textarea
click at [346, 250] on div "< option value = "270 cm" > 270 cm </ option > < option value = "280 cm" > 280 …" at bounding box center [524, 278] width 636 height 276
click at [360, 249] on div "< option value = "270 cm" > 270 cm </ option > < option value = "280 cm" > 280 …" at bounding box center [524, 278] width 636 height 276
click at [351, 259] on div "< option value = "270 cm" > 270 cm </ option > < option value = "280 cm" > 280 …" at bounding box center [524, 278] width 636 height 276
click at [362, 261] on div "< option value = "270 cm" > 270 cm </ option > < option value = "280 cm" > 280 …" at bounding box center [524, 278] width 636 height 276
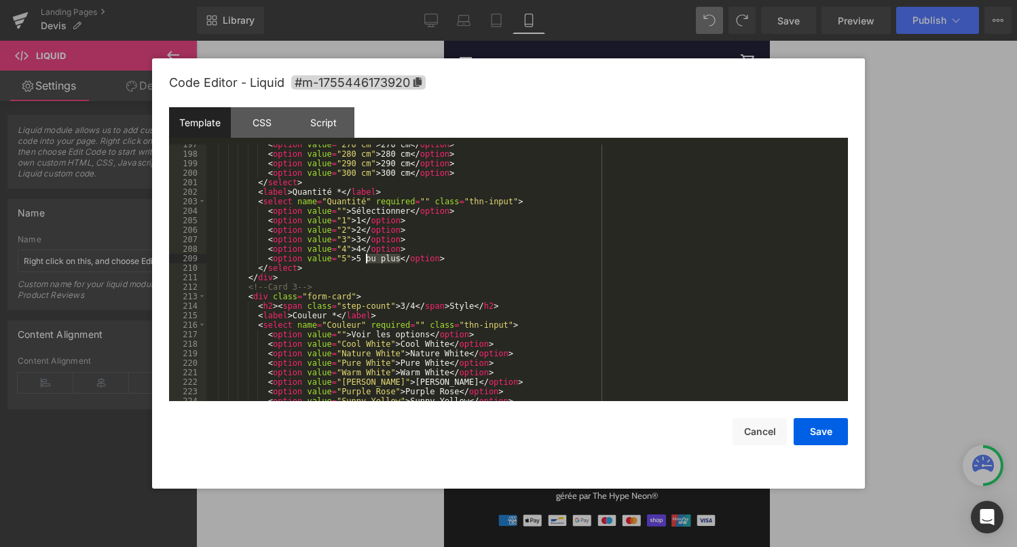
drag, startPoint x: 398, startPoint y: 259, endPoint x: 367, endPoint y: 259, distance: 31.2
click at [367, 259] on div "< option value = "270 cm" > 270 cm </ option > < option value = "280 cm" > 280 …" at bounding box center [524, 278] width 636 height 276
drag, startPoint x: 412, startPoint y: 259, endPoint x: 267, endPoint y: 258, distance: 145.3
click at [267, 258] on div "< option value = "270 cm" > 270 cm </ option > < option value = "280 cm" > 280 …" at bounding box center [524, 278] width 636 height 276
click at [412, 258] on div "< option value = "270 cm" > 270 cm </ option > < option value = "280 cm" > 280 …" at bounding box center [524, 278] width 636 height 276
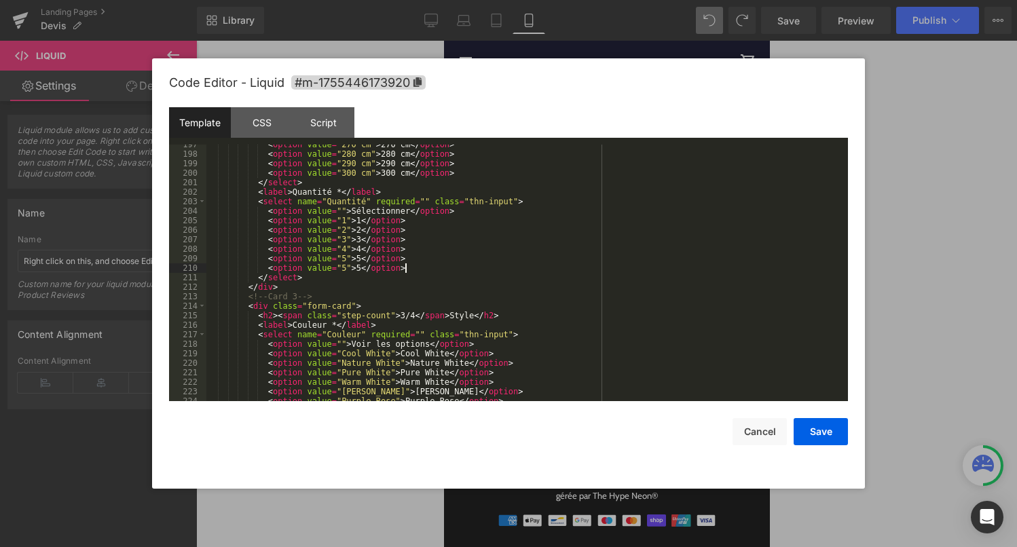
click at [344, 268] on div "< option value = "270 cm" > 270 cm </ option > < option value = "280 cm" > 280 …" at bounding box center [524, 278] width 636 height 276
click at [362, 267] on div "< option value = "270 cm" > 270 cm </ option > < option value = "280 cm" > 280 …" at bounding box center [524, 278] width 636 height 276
drag, startPoint x: 422, startPoint y: 269, endPoint x: 269, endPoint y: 268, distance: 152.7
click at [269, 268] on div "< option value = "270 cm" > 270 cm </ option > < option value = "280 cm" > 280 …" at bounding box center [524, 278] width 636 height 276
click at [420, 271] on div "< option value = "270 cm" > 270 cm </ option > < option value = "280 cm" > 280 …" at bounding box center [524, 278] width 636 height 276
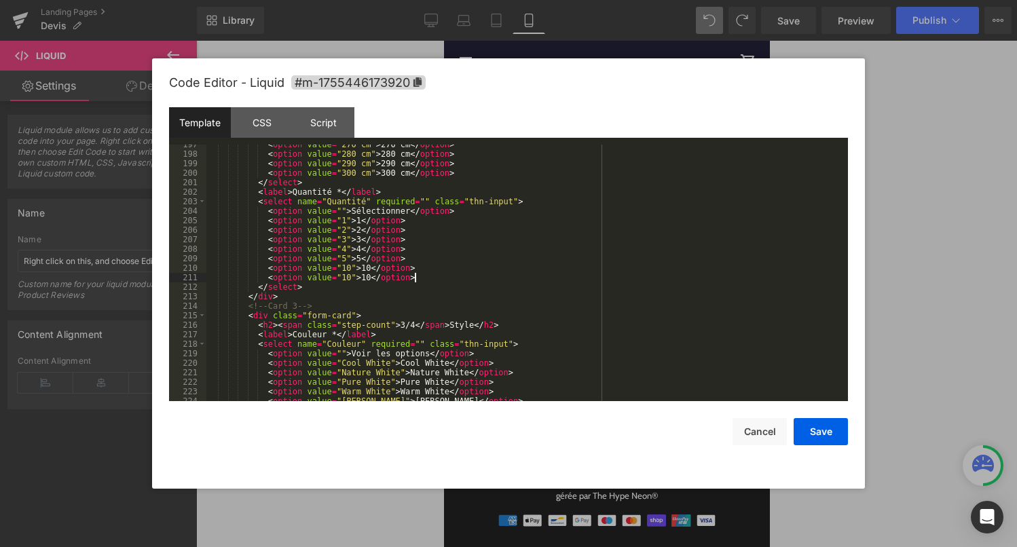
click at [348, 278] on div "< option value = "270 cm" > 270 cm </ option > < option value = "280 cm" > 280 …" at bounding box center [524, 278] width 636 height 276
click at [378, 280] on div "< option value = "270 cm" > 270 cm </ option > < option value = "280 cm" > 280 …" at bounding box center [524, 278] width 636 height 276
click at [829, 431] on button "Save" at bounding box center [821, 431] width 54 height 27
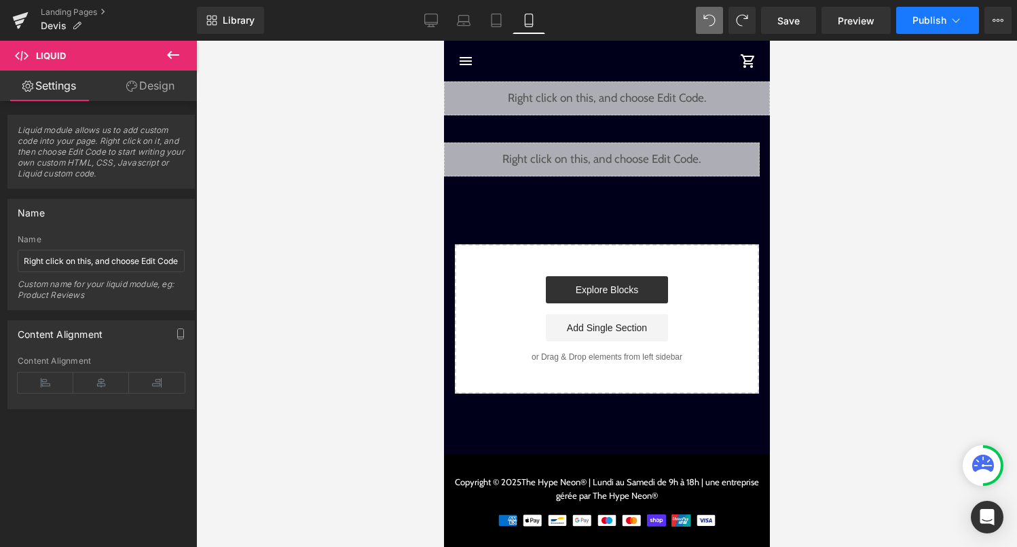
click at [928, 31] on button "Publish" at bounding box center [937, 20] width 83 height 27
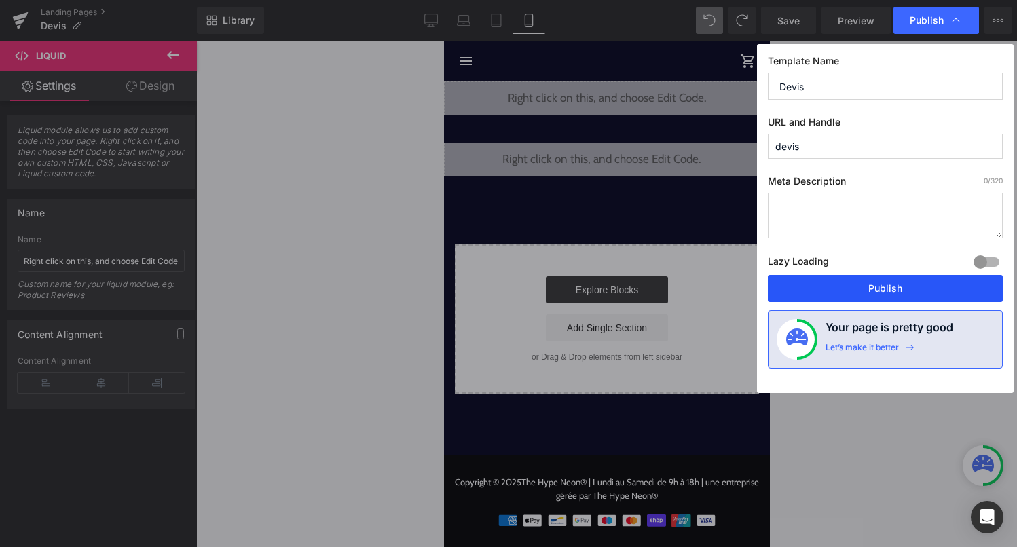
click at [869, 295] on button "Publish" at bounding box center [885, 288] width 235 height 27
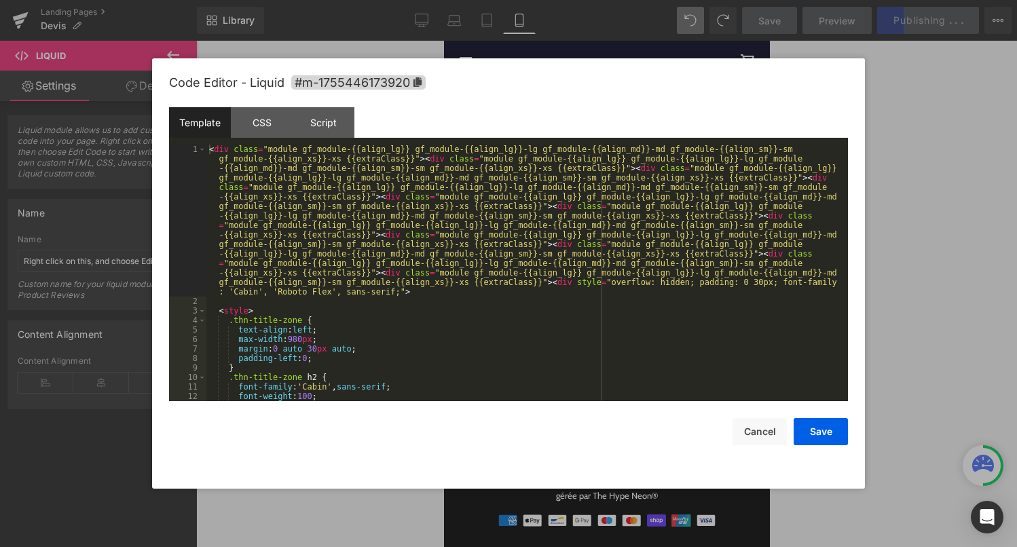
click at [621, 156] on div "Liquid" at bounding box center [601, 160] width 316 height 34
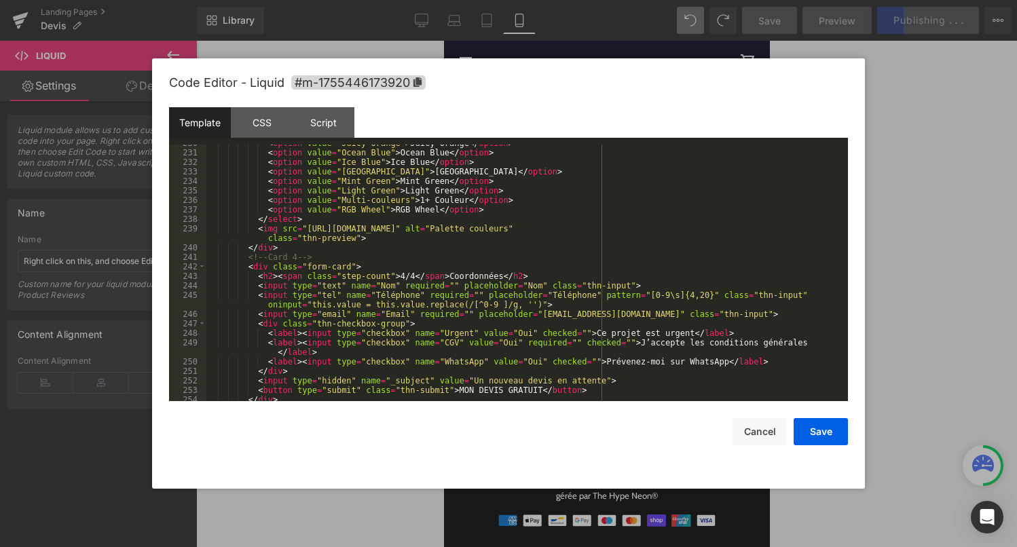
scroll to position [2417, 0]
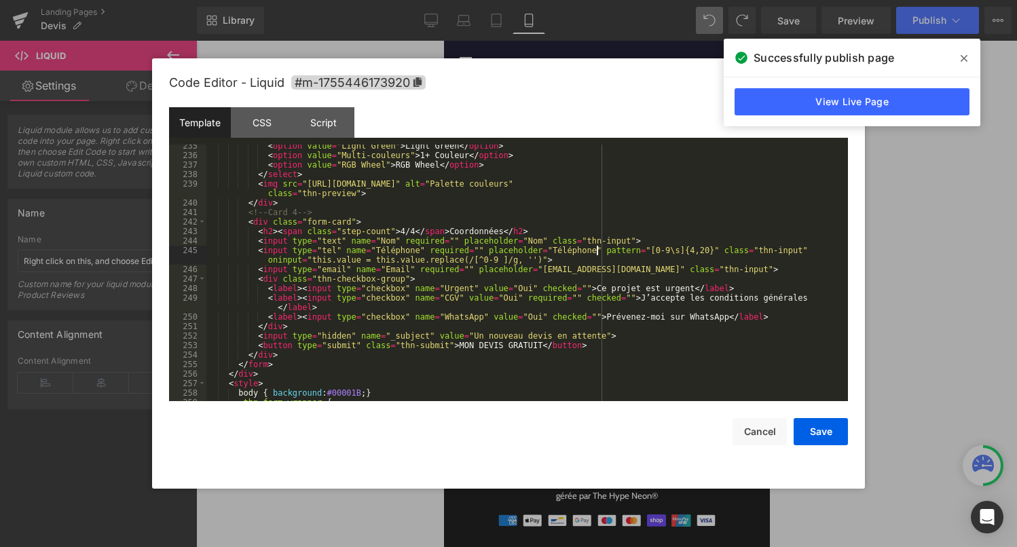
click at [595, 254] on div "< option value = "Light Green" > Light Green </ option > < option value = "Mult…" at bounding box center [524, 279] width 636 height 276
click at [667, 342] on div "< option value = "Light Green" > Light Green </ option > < option value = "Mult…" at bounding box center [524, 279] width 636 height 276
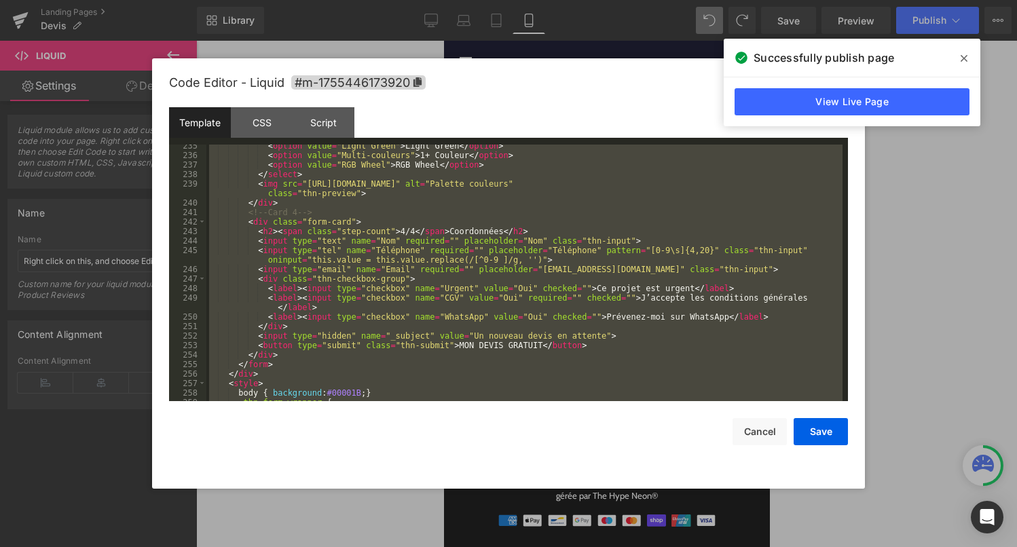
click at [397, 286] on div "< option value = "Light Green" > Light Green </ option > < option value = "Mult…" at bounding box center [524, 279] width 636 height 276
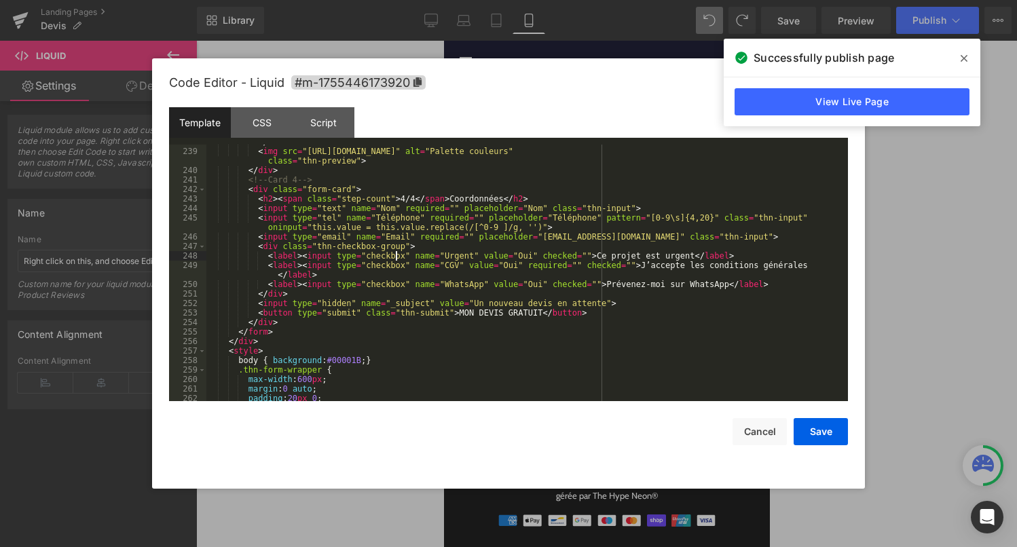
scroll to position [2460, 0]
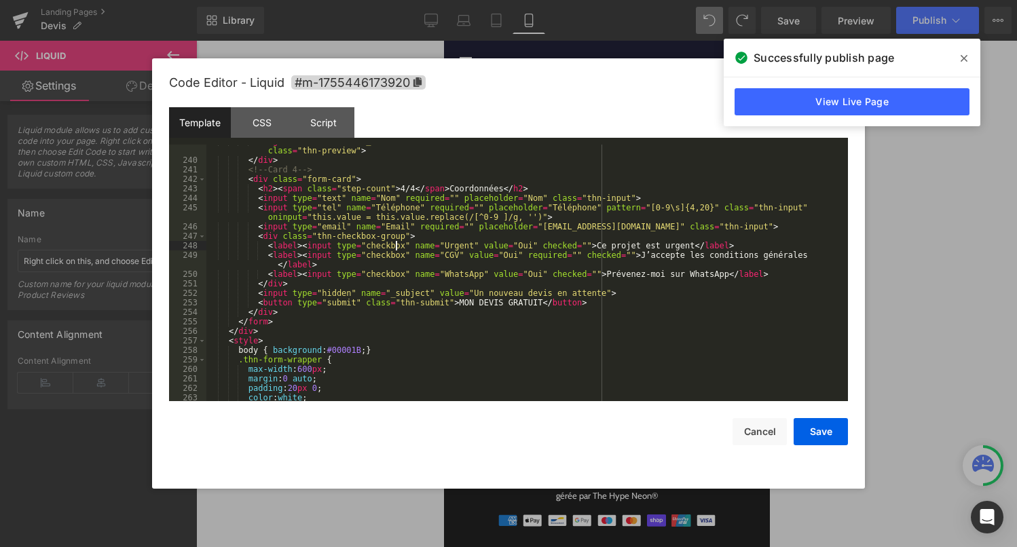
click at [537, 189] on div "< img src = "https://cdn.shopify.com/s/files/1/0755/2054/1015/files/Sans_titre-…" at bounding box center [524, 278] width 636 height 285
click at [662, 200] on div "< img src = "https://cdn.shopify.com/s/files/1/0755/2054/1015/files/Sans_titre-…" at bounding box center [524, 278] width 636 height 285
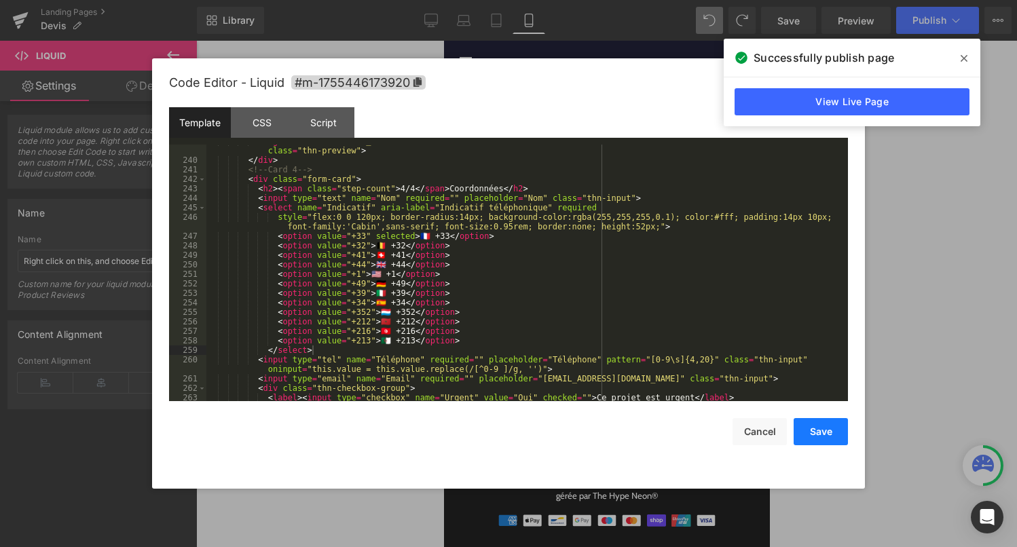
click at [810, 428] on button "Save" at bounding box center [821, 431] width 54 height 27
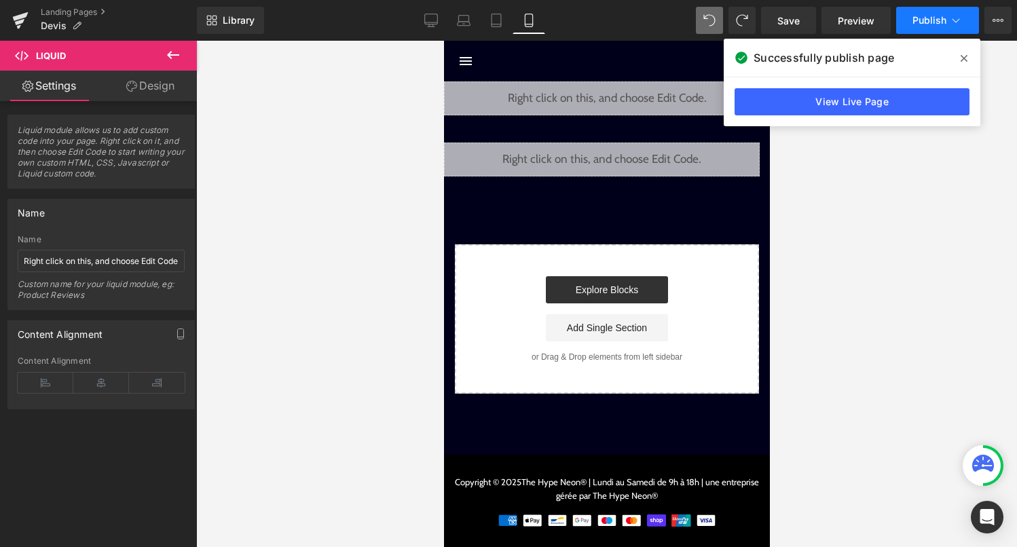
click at [935, 33] on button "Publish" at bounding box center [937, 20] width 83 height 27
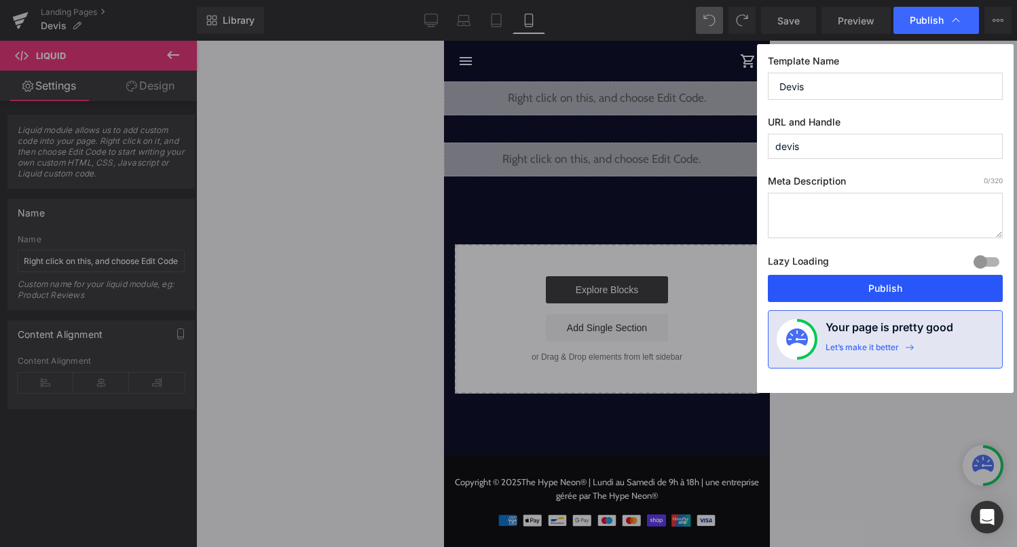
click at [884, 290] on button "Publish" at bounding box center [885, 288] width 235 height 27
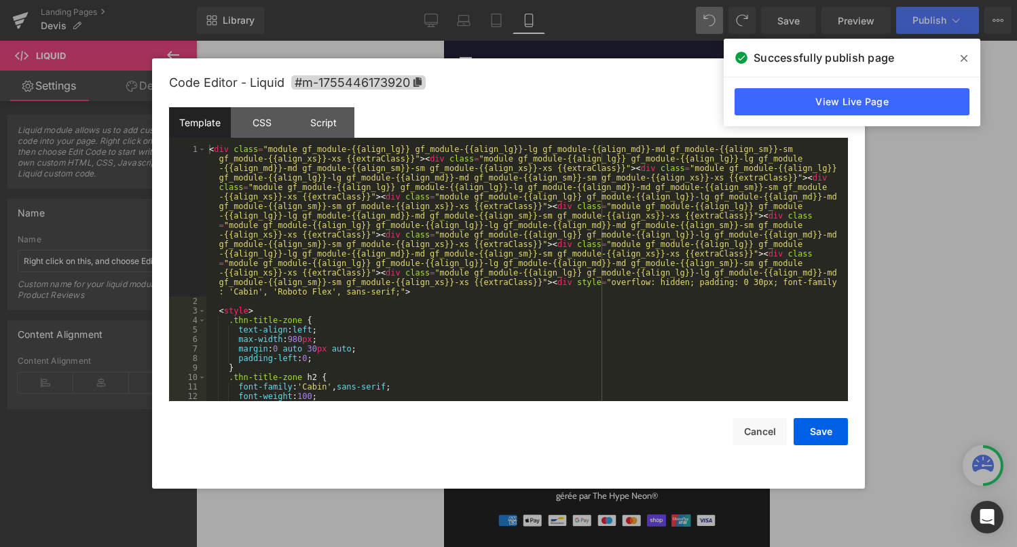
click at [625, 152] on link at bounding box center [620, 153] width 18 height 20
click at [713, 17] on div at bounding box center [508, 273] width 1017 height 547
click at [615, 155] on div "Liquid" at bounding box center [601, 160] width 316 height 34
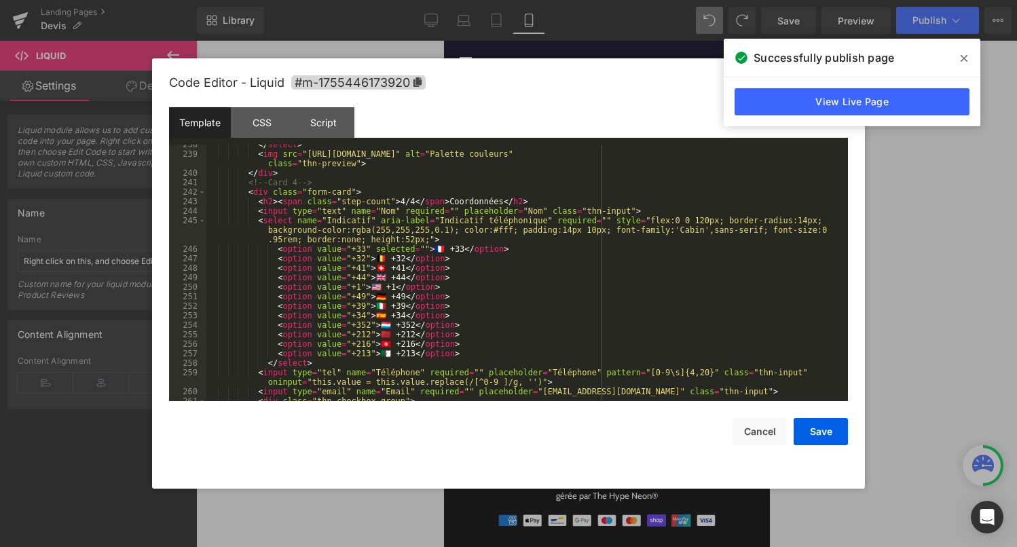
scroll to position [2452, 0]
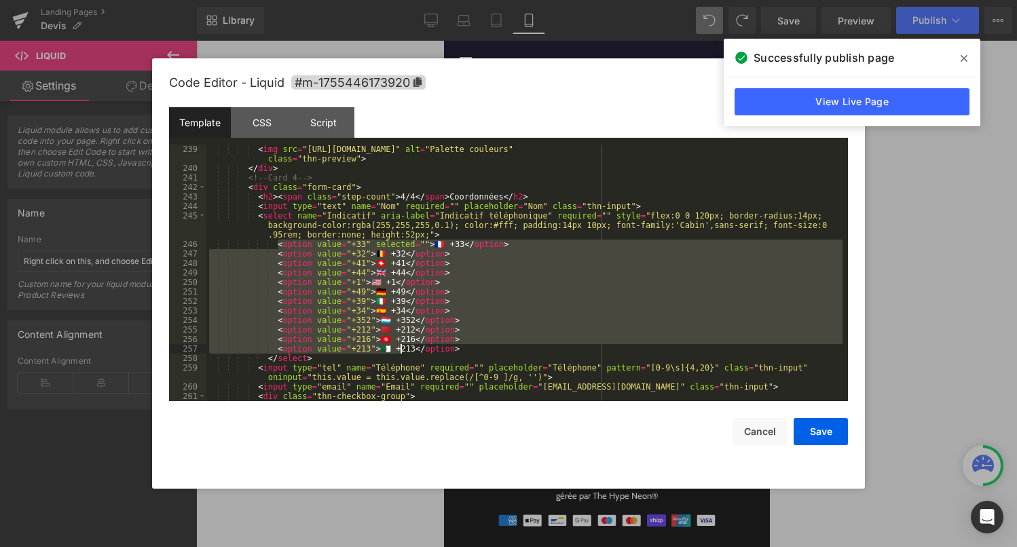
drag, startPoint x: 277, startPoint y: 244, endPoint x: 398, endPoint y: 352, distance: 163.0
click at [398, 352] on div "< img src = "https://cdn.shopify.com/s/files/1/0755/2054/1015/files/Sans_titre-…" at bounding box center [524, 287] width 636 height 285
drag, startPoint x: 486, startPoint y: 350, endPoint x: 275, endPoint y: 244, distance: 236.2
click at [275, 244] on div "< img src = "https://cdn.shopify.com/s/files/1/0755/2054/1015/files/Sans_titre-…" at bounding box center [524, 287] width 636 height 285
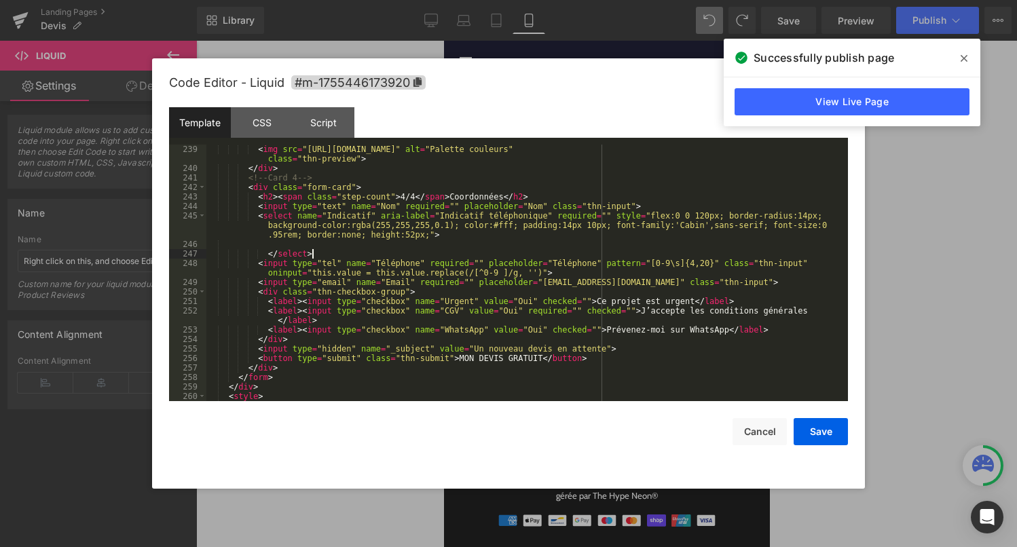
click at [371, 249] on div "< img src = "https://cdn.shopify.com/s/files/1/0755/2054/1015/files/Sans_titre-…" at bounding box center [524, 287] width 636 height 285
click at [280, 250] on div "< img src = "https://cdn.shopify.com/s/files/1/0755/2054/1015/files/Sans_titre-…" at bounding box center [524, 287] width 636 height 285
click at [282, 246] on div "< img src = "https://cdn.shopify.com/s/files/1/0755/2054/1015/files/Sans_titre-…" at bounding box center [524, 287] width 636 height 285
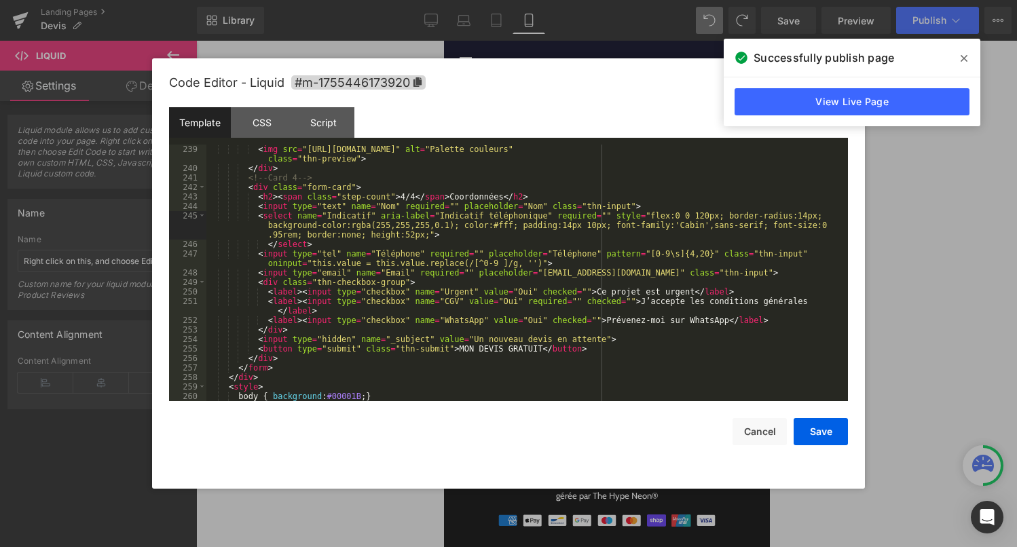
click at [299, 265] on div "< img src = "https://cdn.shopify.com/s/files/1/0755/2054/1015/files/Sans_titre-…" at bounding box center [524, 287] width 636 height 285
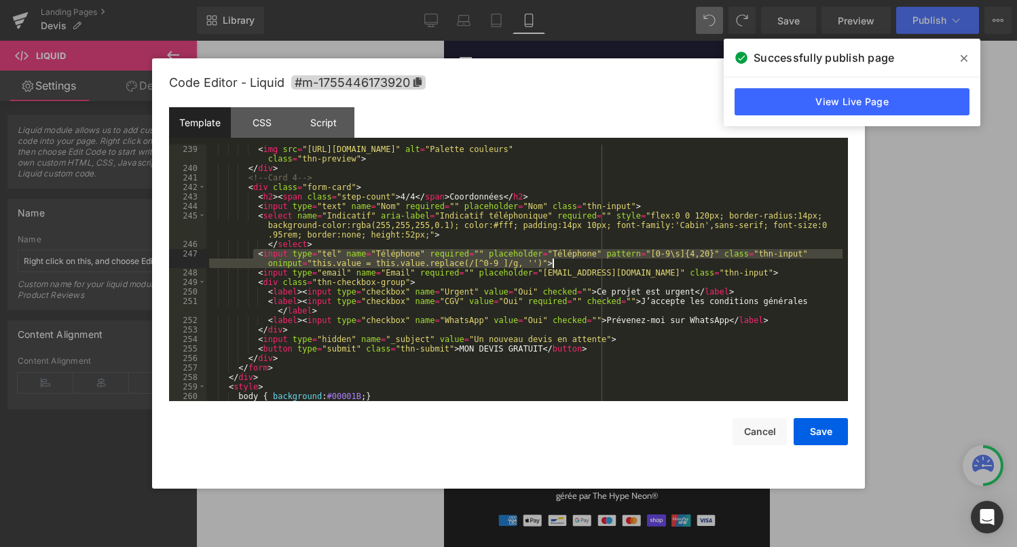
drag, startPoint x: 255, startPoint y: 252, endPoint x: 579, endPoint y: 261, distance: 324.6
click at [579, 262] on div "< img src = "https://cdn.shopify.com/s/files/1/0755/2054/1015/files/Sans_titre-…" at bounding box center [524, 287] width 636 height 285
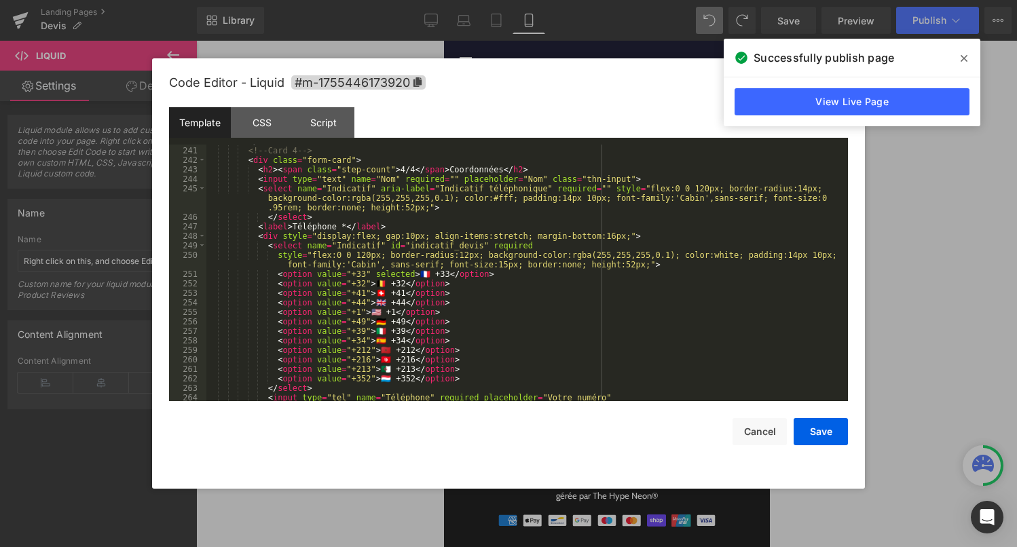
scroll to position [2463, 0]
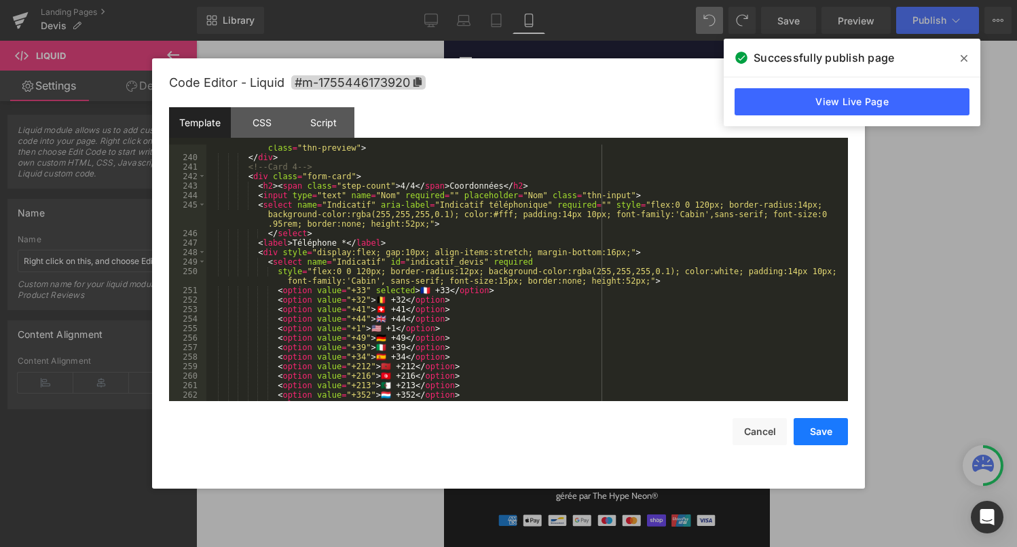
click at [828, 434] on button "Save" at bounding box center [821, 431] width 54 height 27
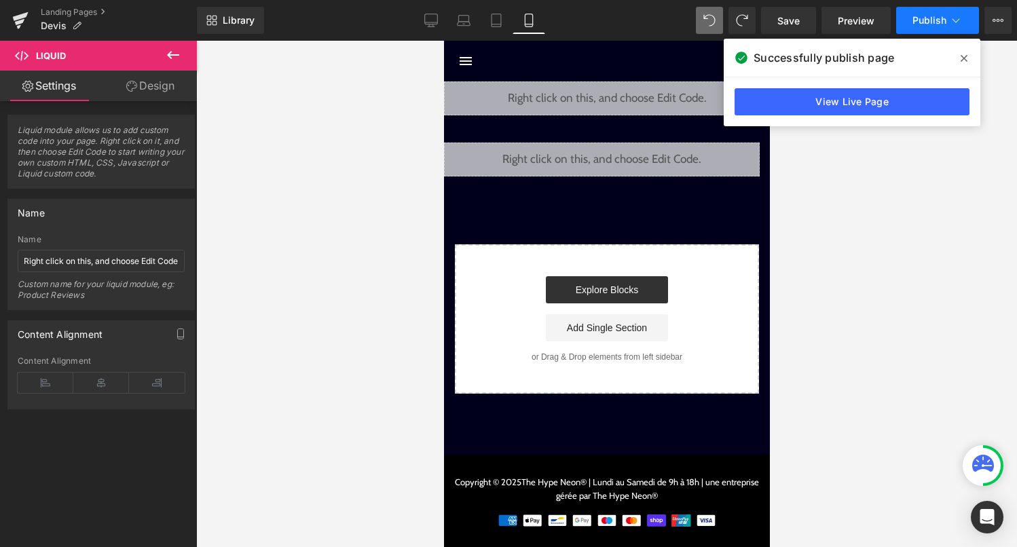
click at [934, 20] on span "Publish" at bounding box center [929, 20] width 34 height 11
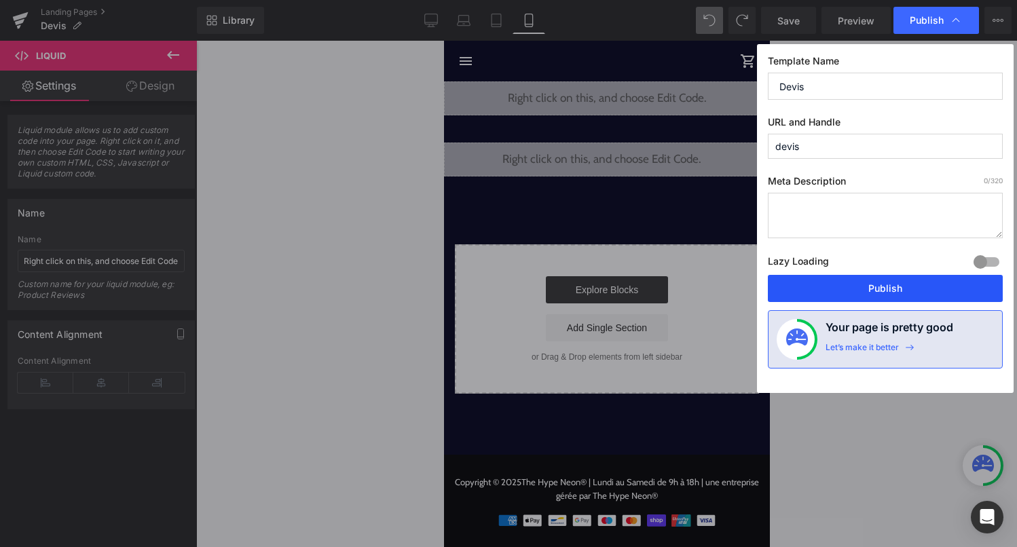
click at [879, 284] on button "Publish" at bounding box center [885, 288] width 235 height 27
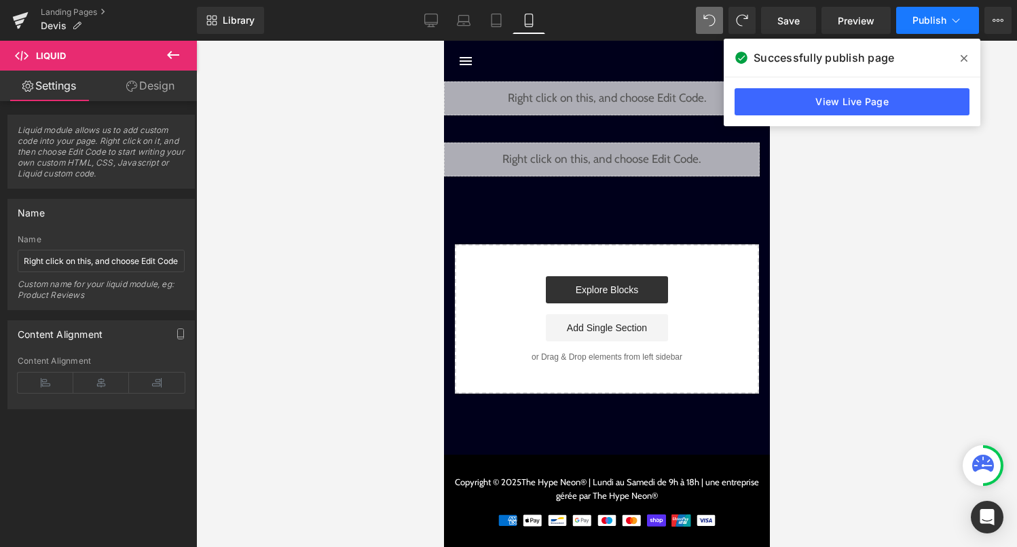
click at [915, 26] on button "Publish" at bounding box center [937, 20] width 83 height 27
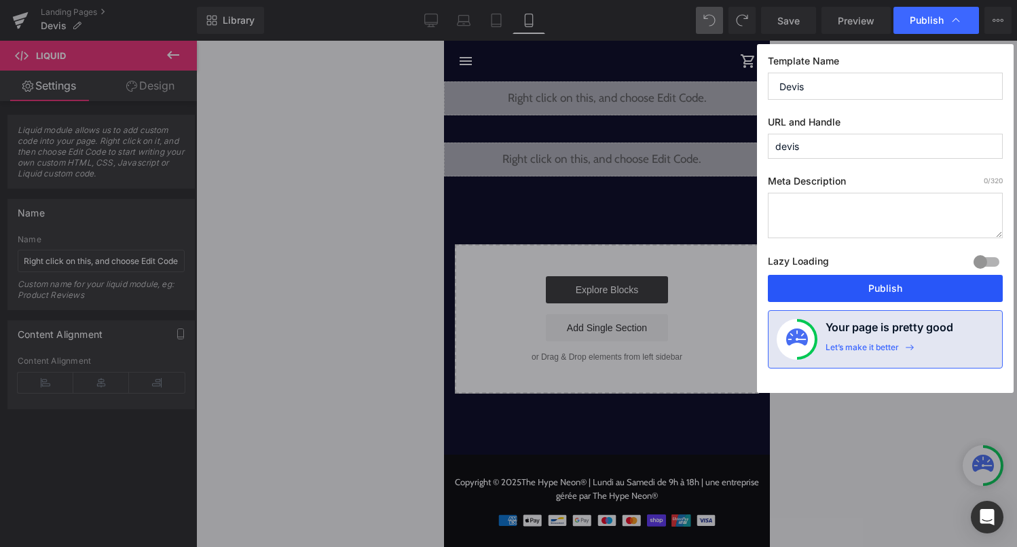
click at [836, 300] on button "Publish" at bounding box center [885, 288] width 235 height 27
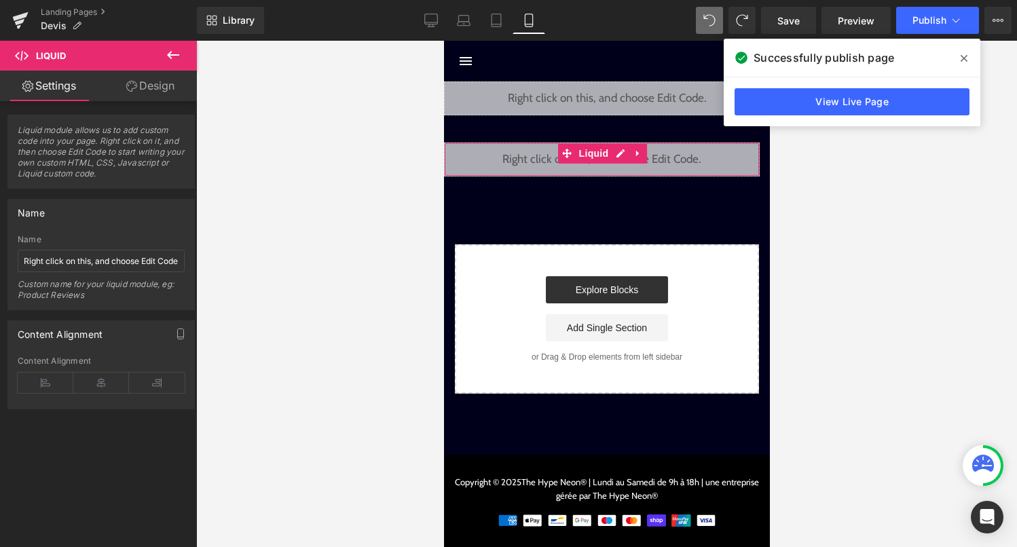
click at [616, 151] on div "Liquid" at bounding box center [601, 160] width 316 height 34
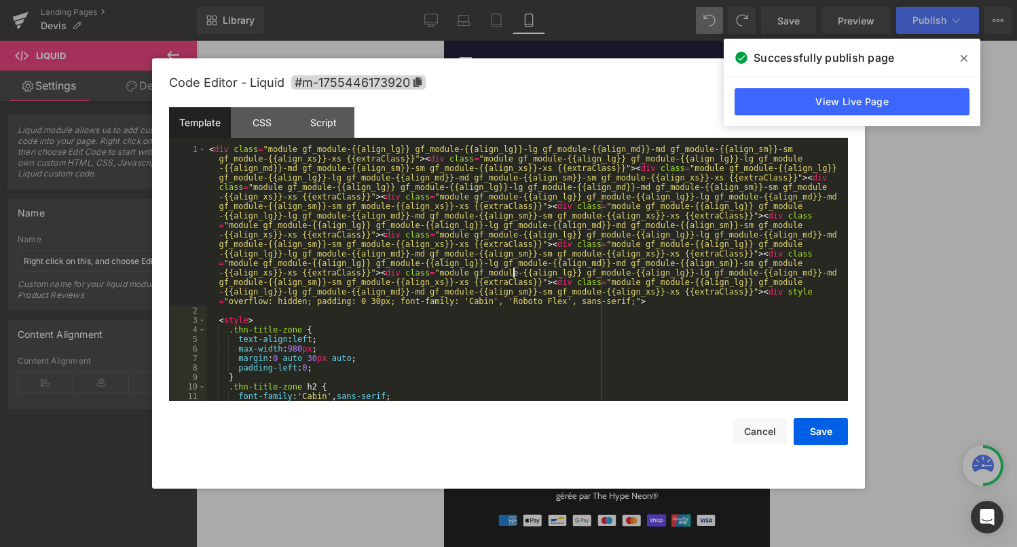
click at [515, 274] on div "< div class = "module gf_module-{{align_lg}} gf_module-{{align_lg}}-lg gf_modul…" at bounding box center [524, 359] width 636 height 428
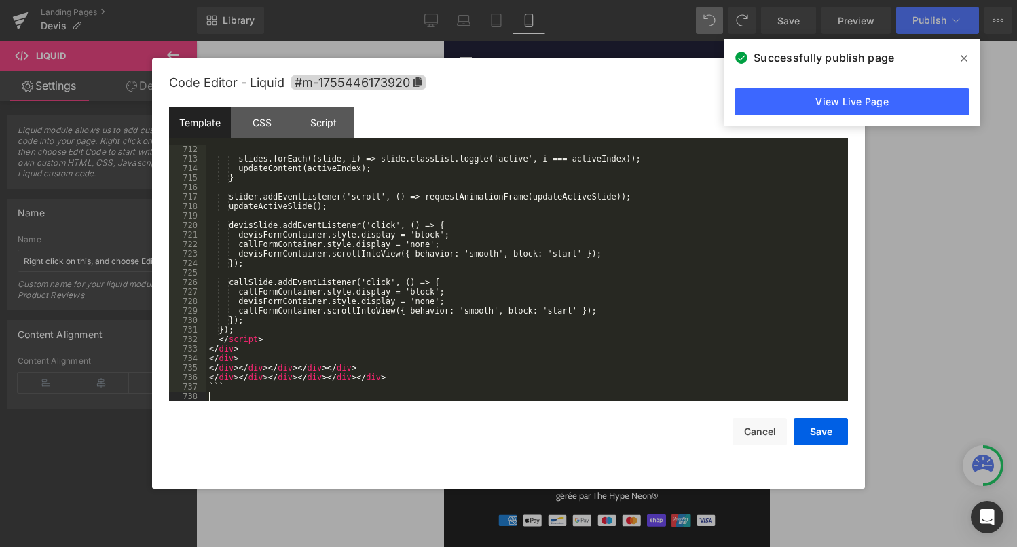
scroll to position [7089, 0]
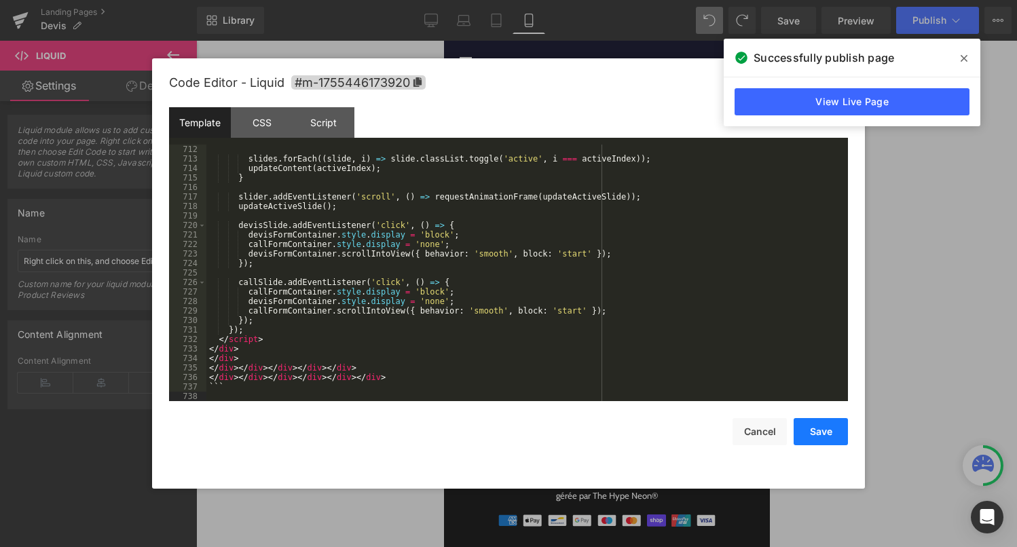
click at [815, 427] on button "Save" at bounding box center [821, 431] width 54 height 27
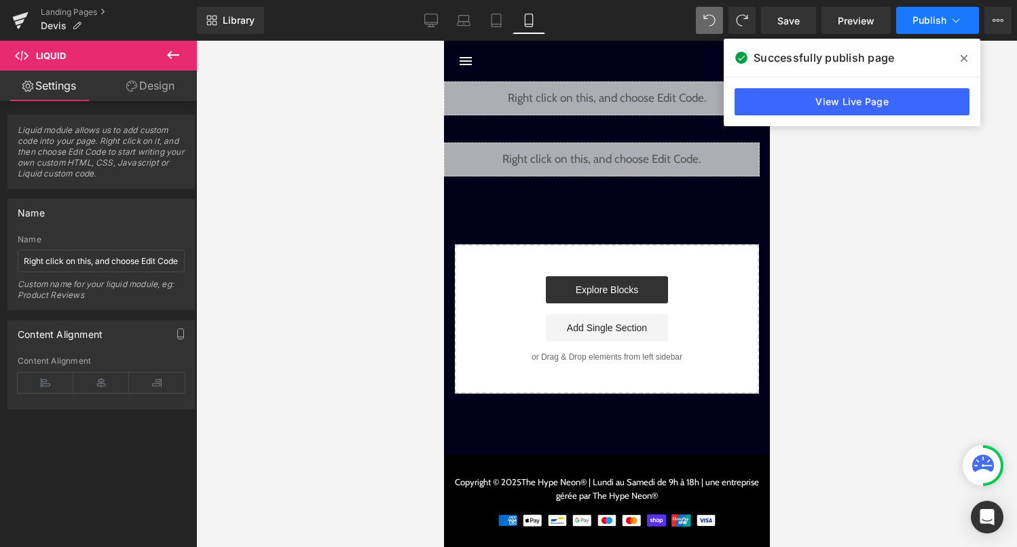
click at [928, 11] on button "Publish" at bounding box center [937, 20] width 83 height 27
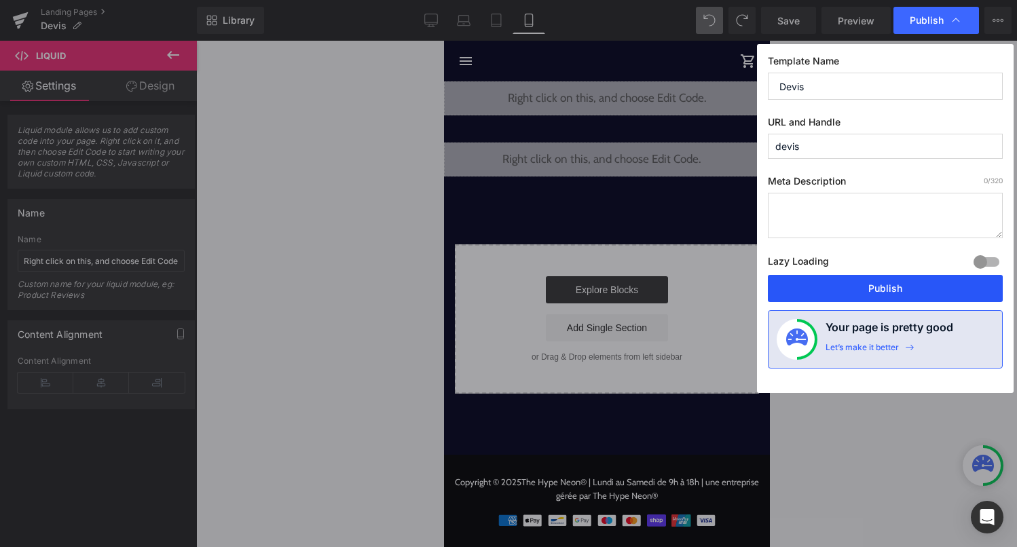
click at [948, 290] on button "Publish" at bounding box center [885, 288] width 235 height 27
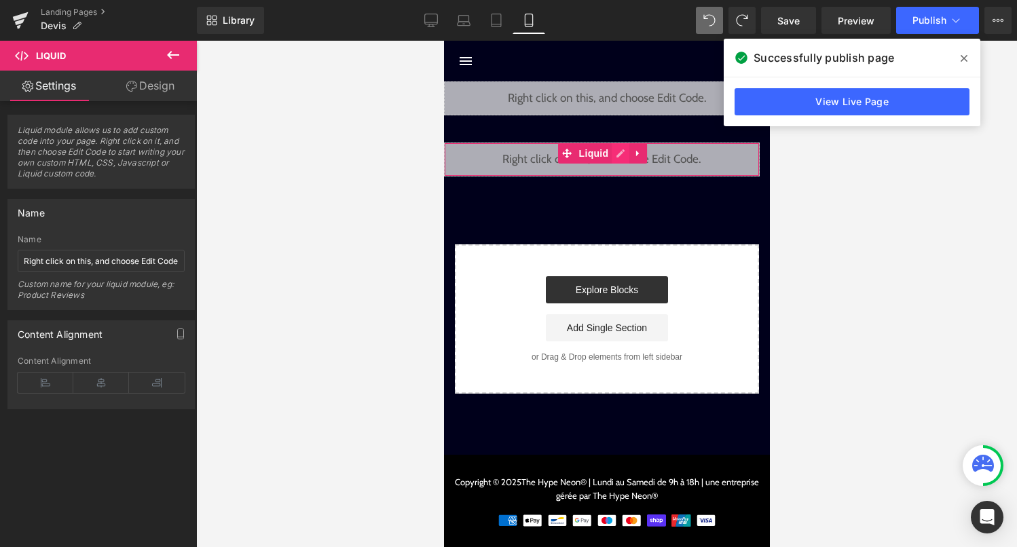
click at [616, 151] on div "Liquid" at bounding box center [601, 160] width 316 height 34
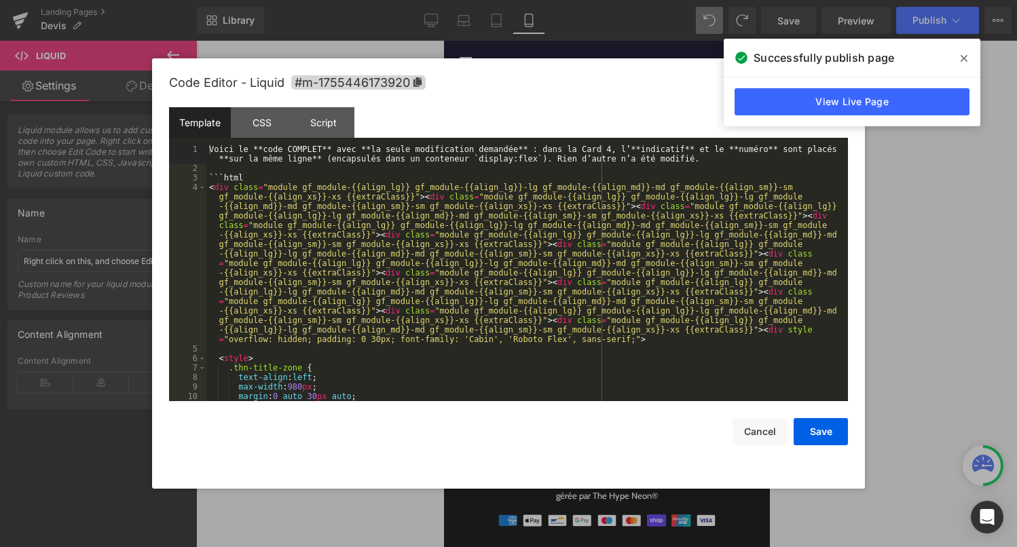
click at [560, 248] on div "Voici le **code COMPLET** avec **la seule modification demandée** : dans la Car…" at bounding box center [524, 287] width 636 height 285
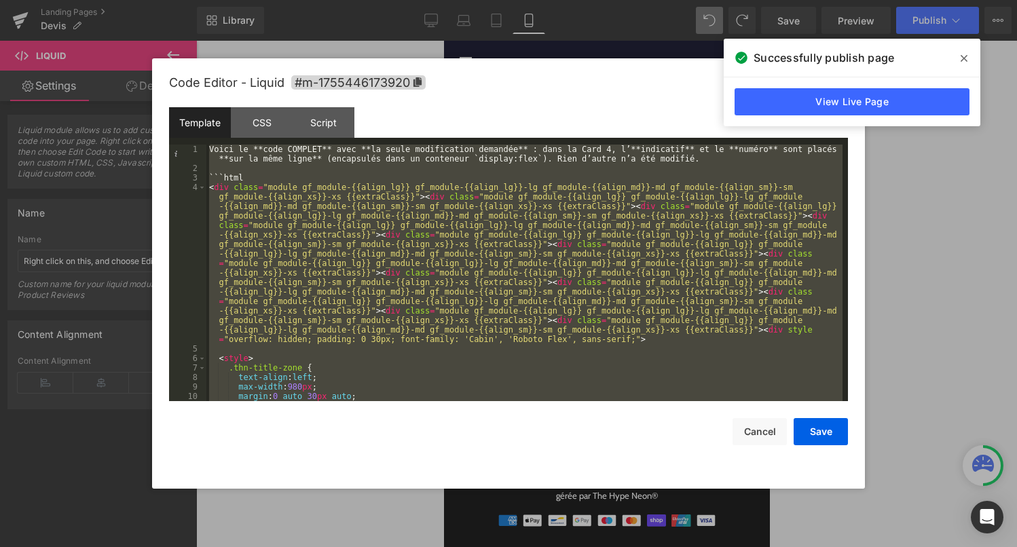
scroll to position [7042, 0]
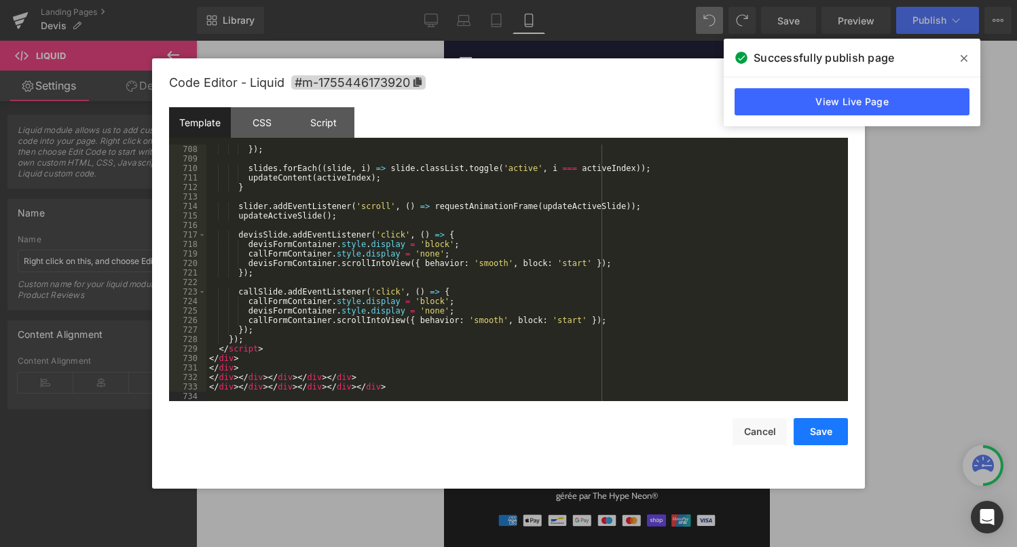
click at [815, 432] on button "Save" at bounding box center [821, 431] width 54 height 27
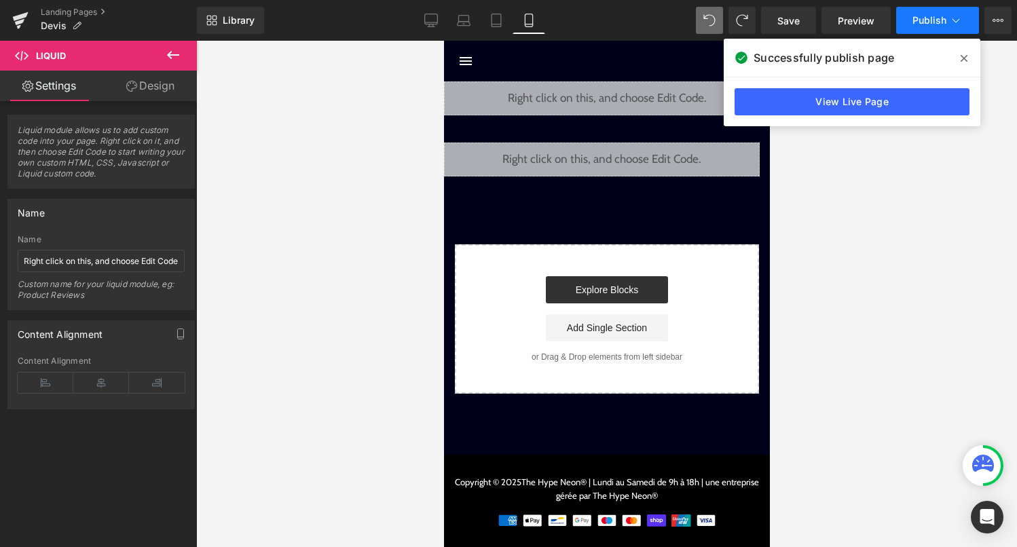
click at [927, 29] on button "Publish" at bounding box center [937, 20] width 83 height 27
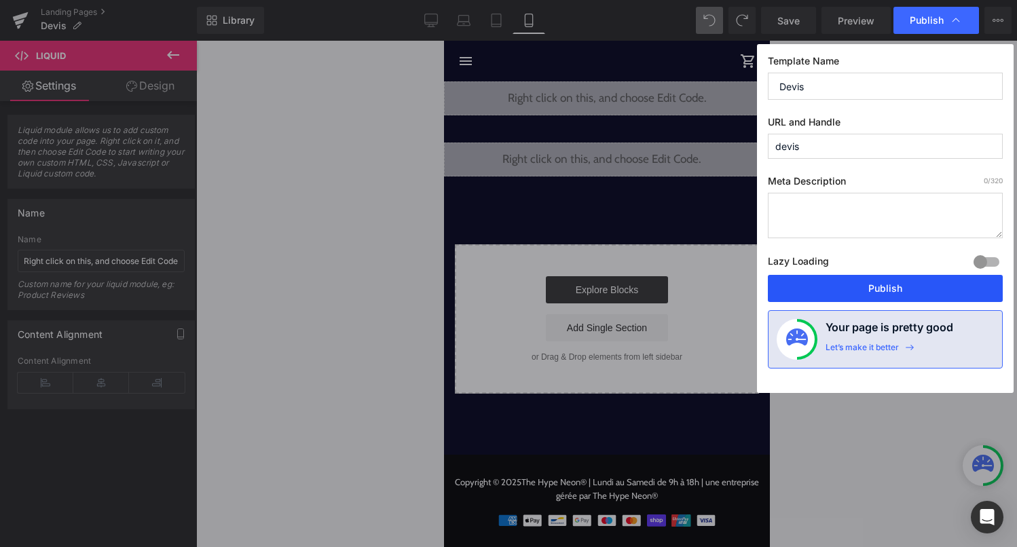
click at [880, 289] on button "Publish" at bounding box center [885, 288] width 235 height 27
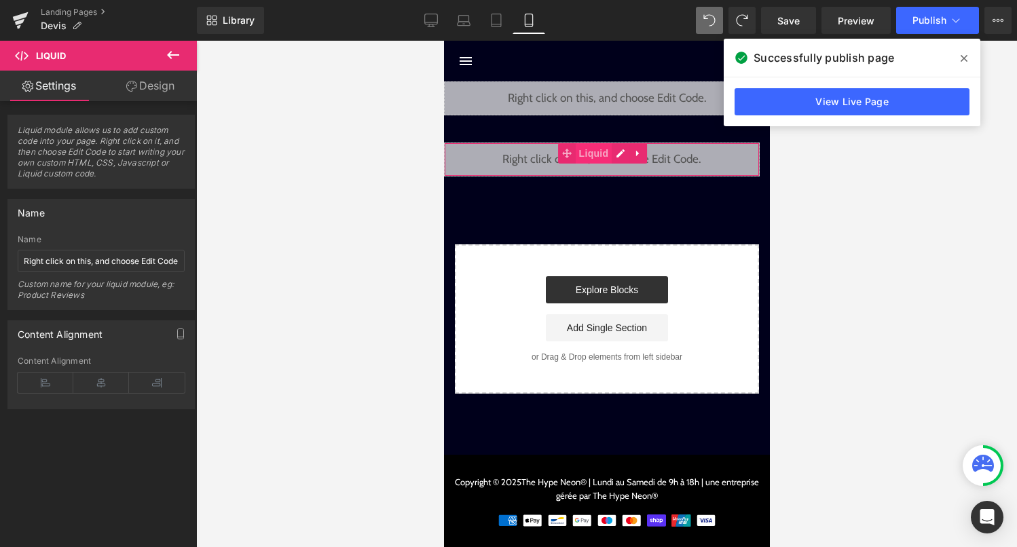
click at [597, 157] on span "Liquid" at bounding box center [593, 153] width 37 height 20
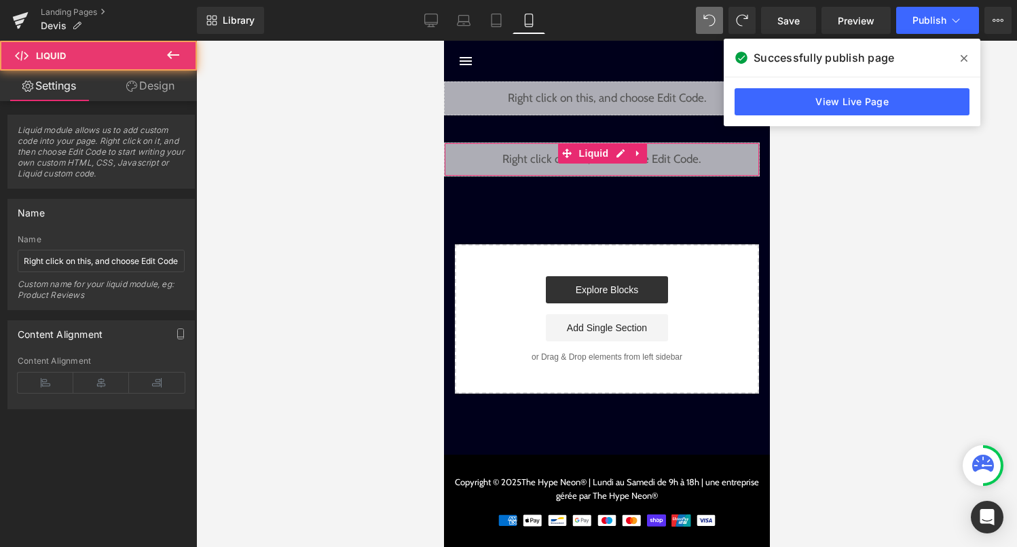
click at [176, 90] on link "Design" at bounding box center [150, 86] width 98 height 31
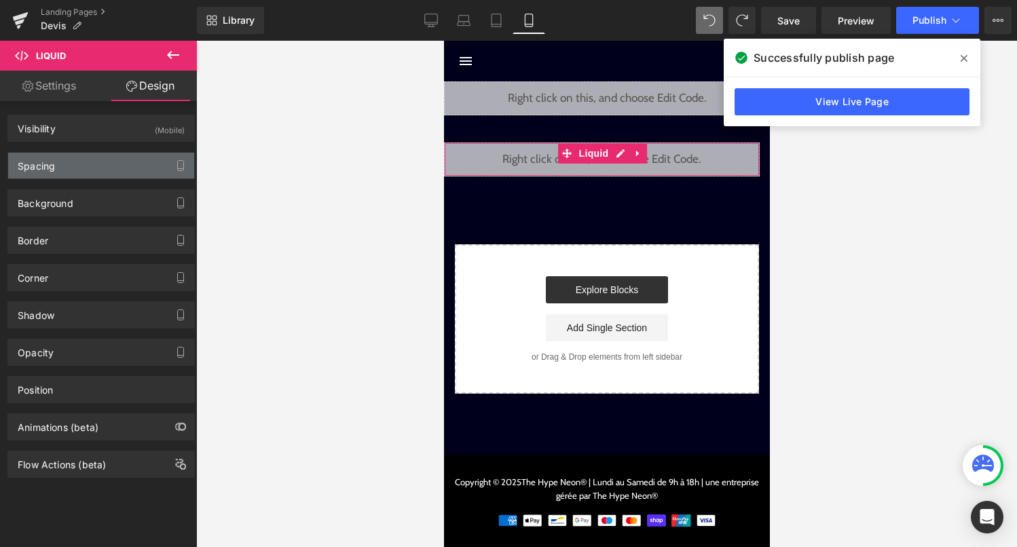
click at [132, 174] on div "Spacing" at bounding box center [101, 166] width 186 height 26
type input "40"
type input "15"
type input "0"
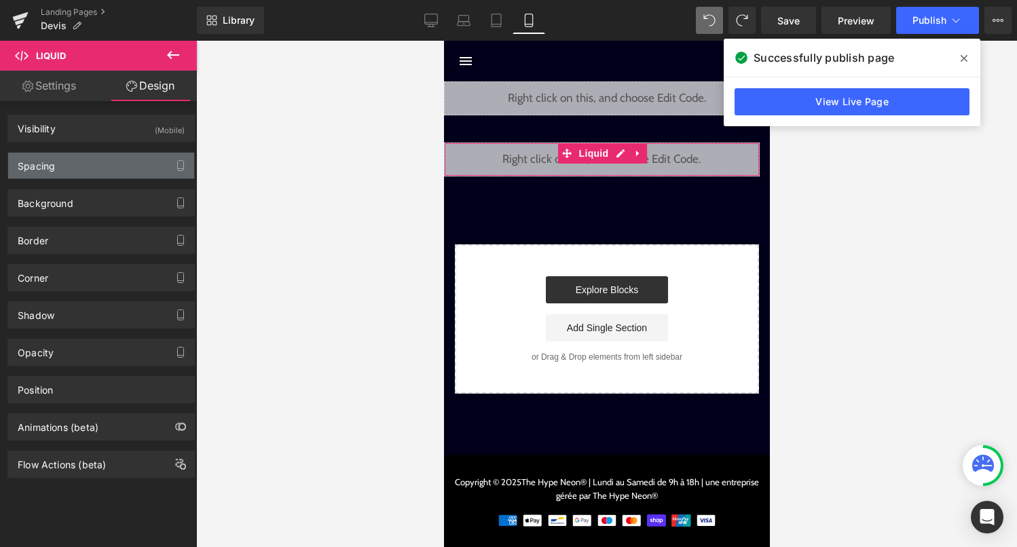
type input "0"
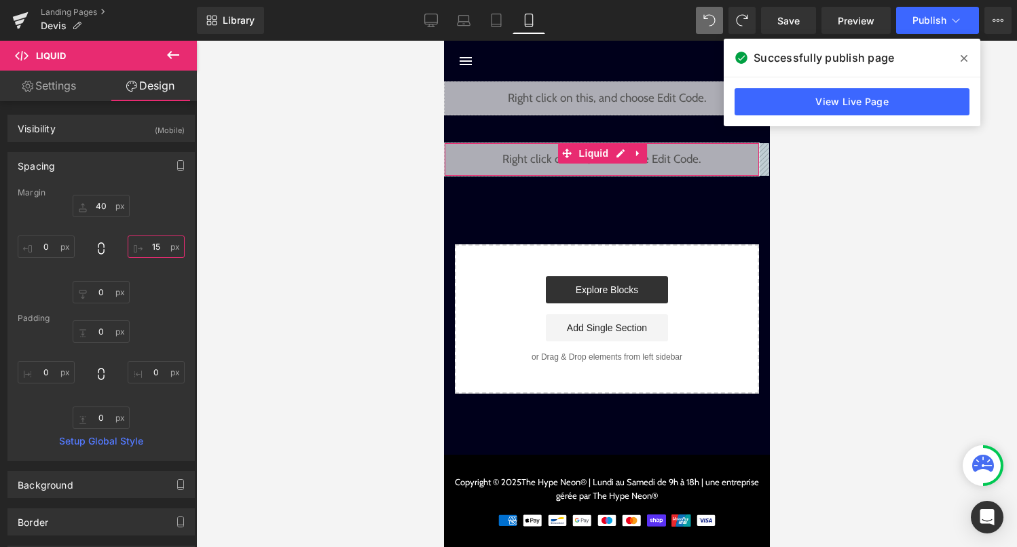
click at [151, 246] on input "15" at bounding box center [156, 247] width 57 height 22
type input "1"
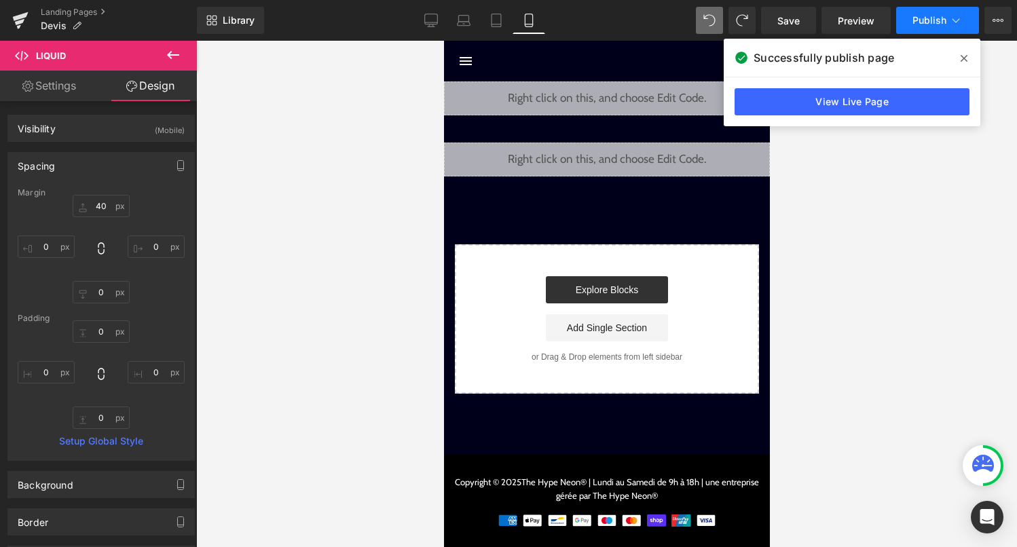
click at [949, 12] on button "Publish" at bounding box center [937, 20] width 83 height 27
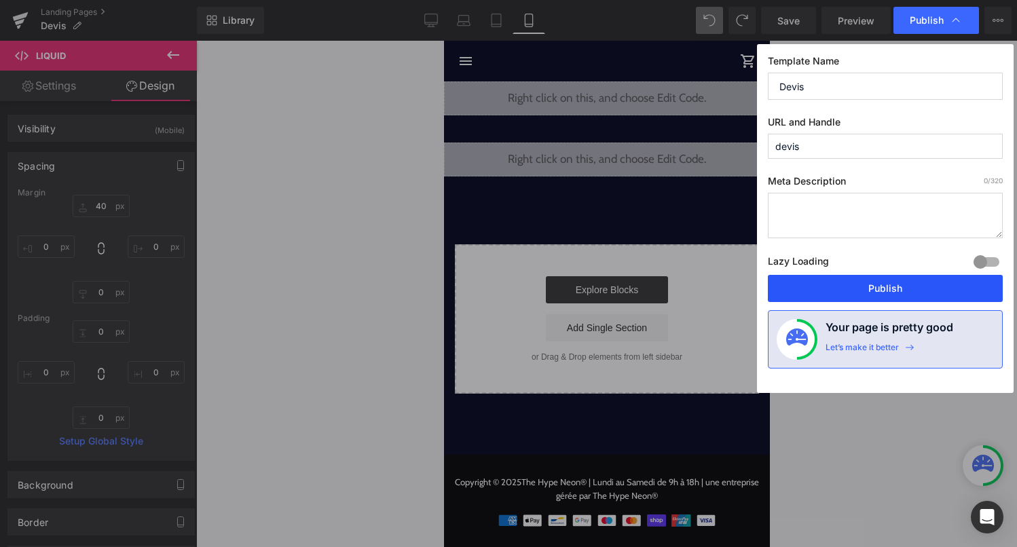
click at [894, 292] on button "Publish" at bounding box center [885, 288] width 235 height 27
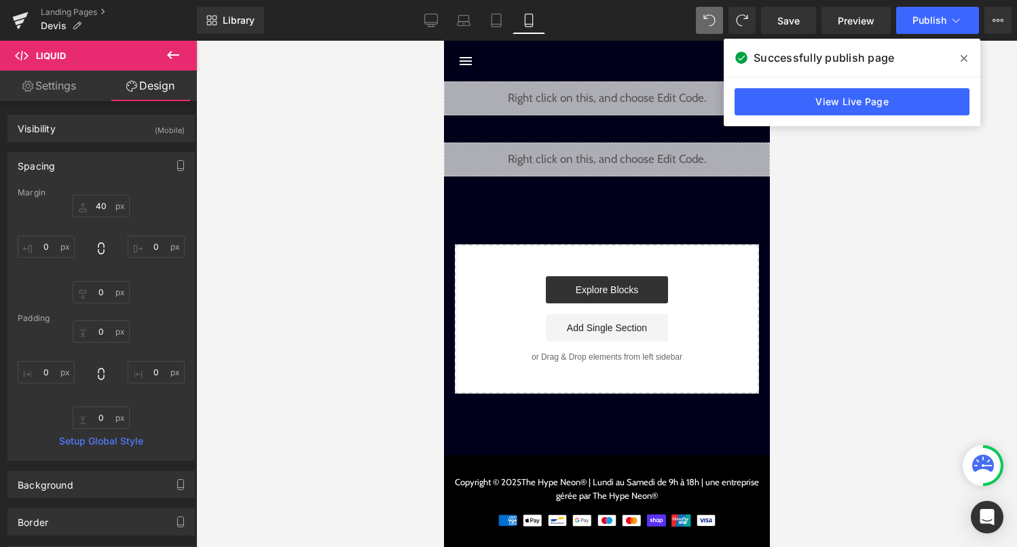
click at [625, 157] on icon at bounding box center [621, 153] width 7 height 8
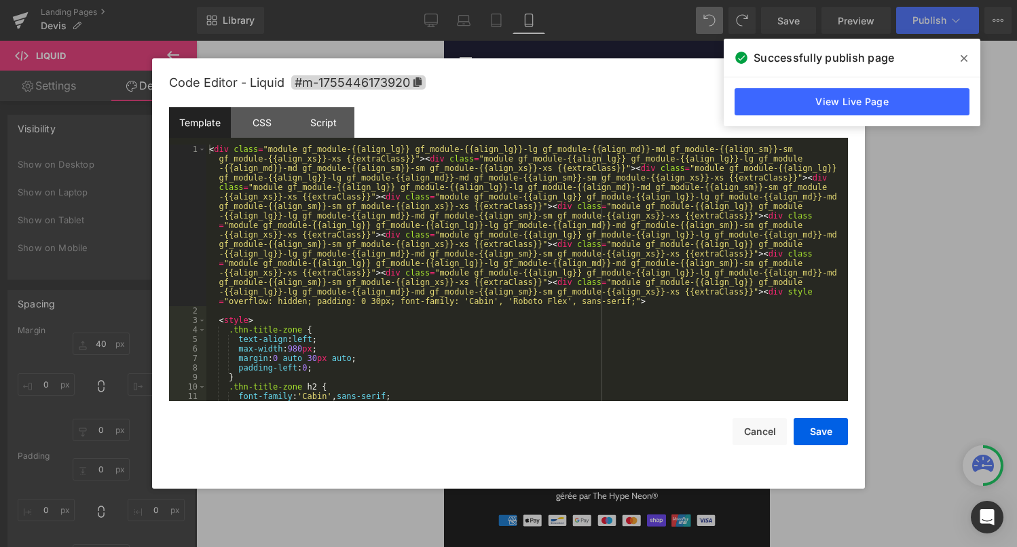
click at [593, 210] on div "< div class = "module gf_module-{{align_lg}} gf_module-{{align_lg}}-lg gf_modul…" at bounding box center [524, 359] width 636 height 428
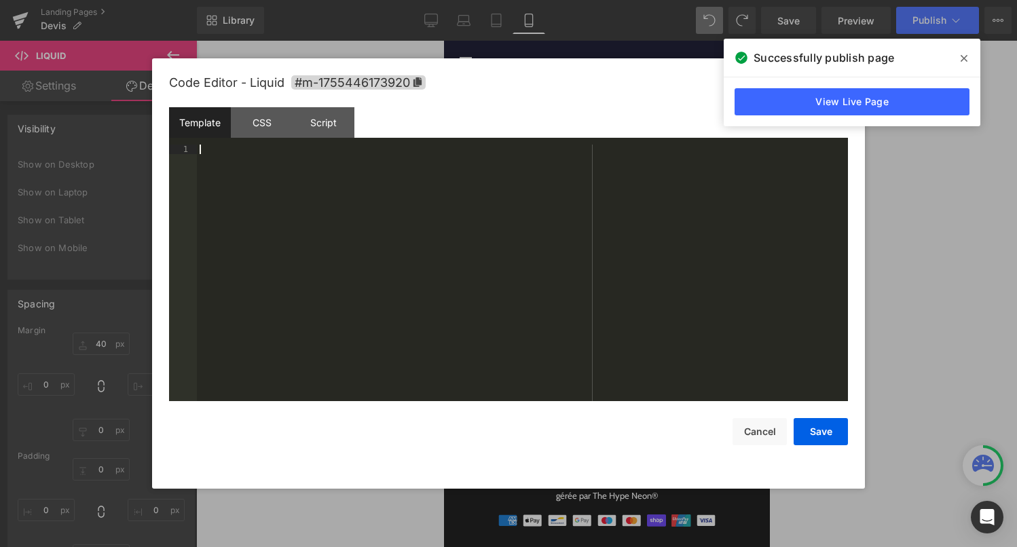
scroll to position [7051, 0]
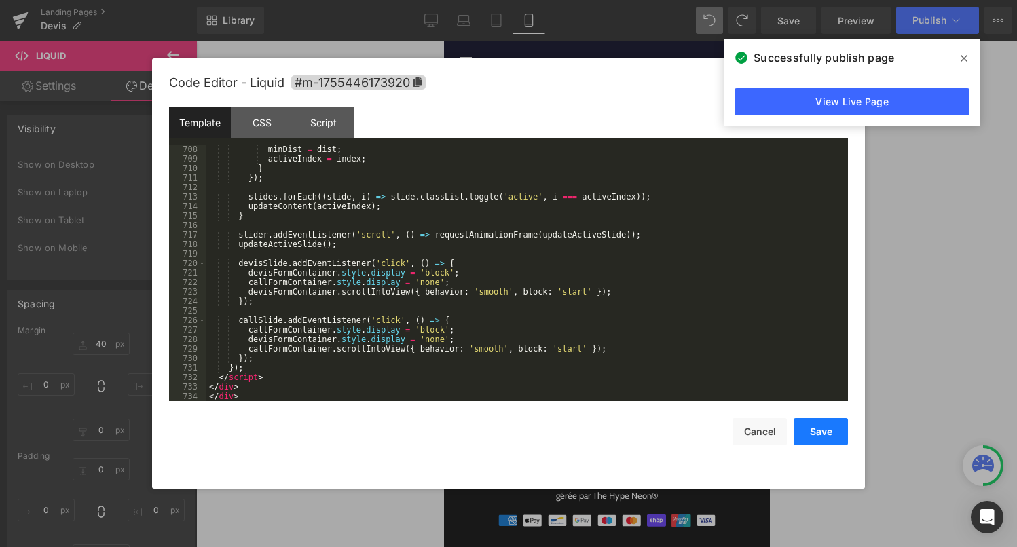
click at [813, 432] on button "Save" at bounding box center [821, 431] width 54 height 27
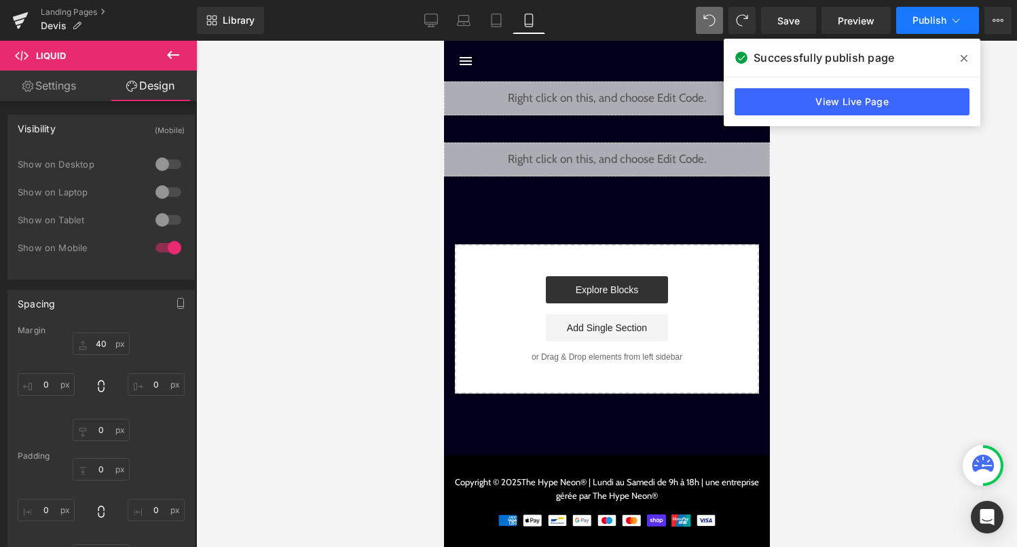
click at [956, 22] on icon at bounding box center [956, 21] width 14 height 14
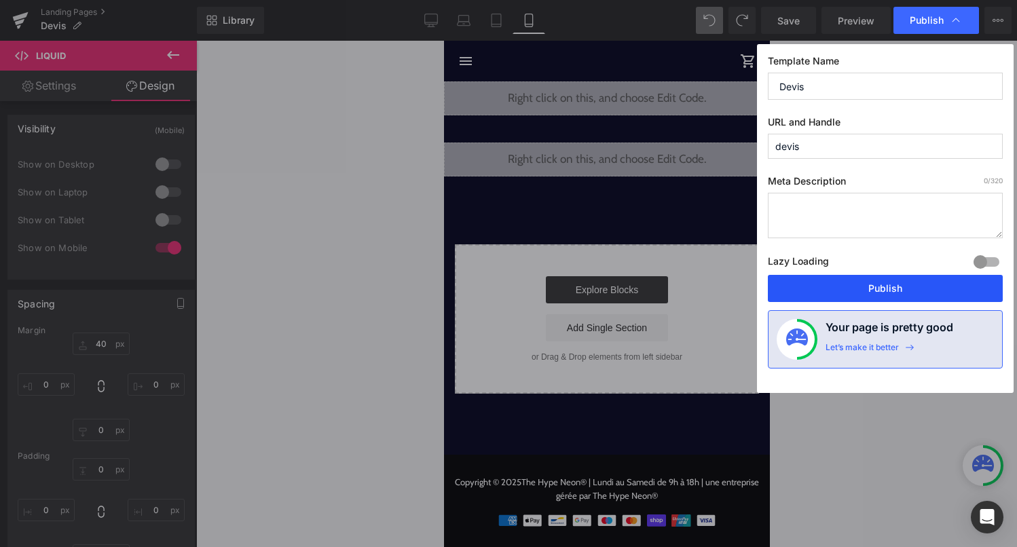
click at [892, 301] on button "Publish" at bounding box center [885, 288] width 235 height 27
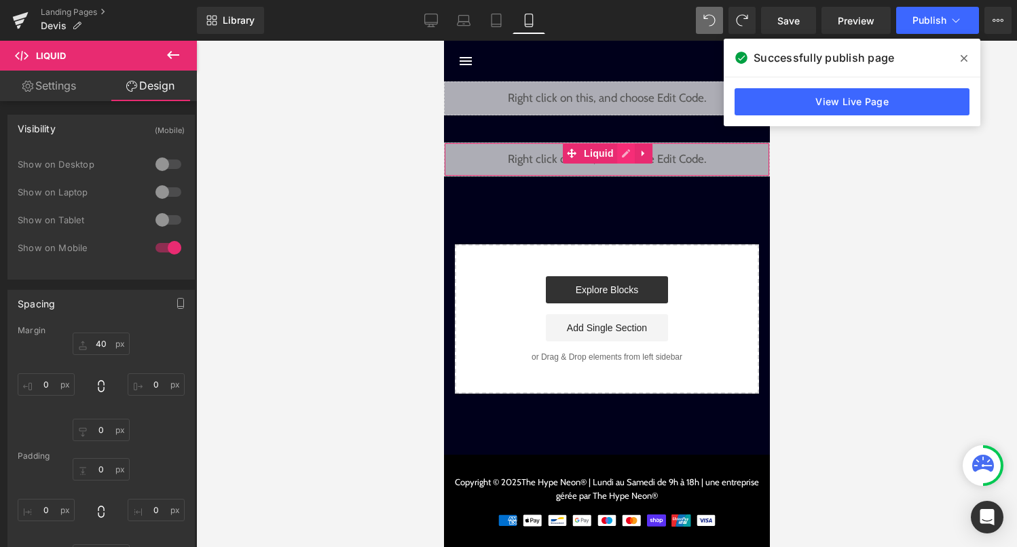
click at [622, 157] on div "Liquid" at bounding box center [606, 160] width 326 height 34
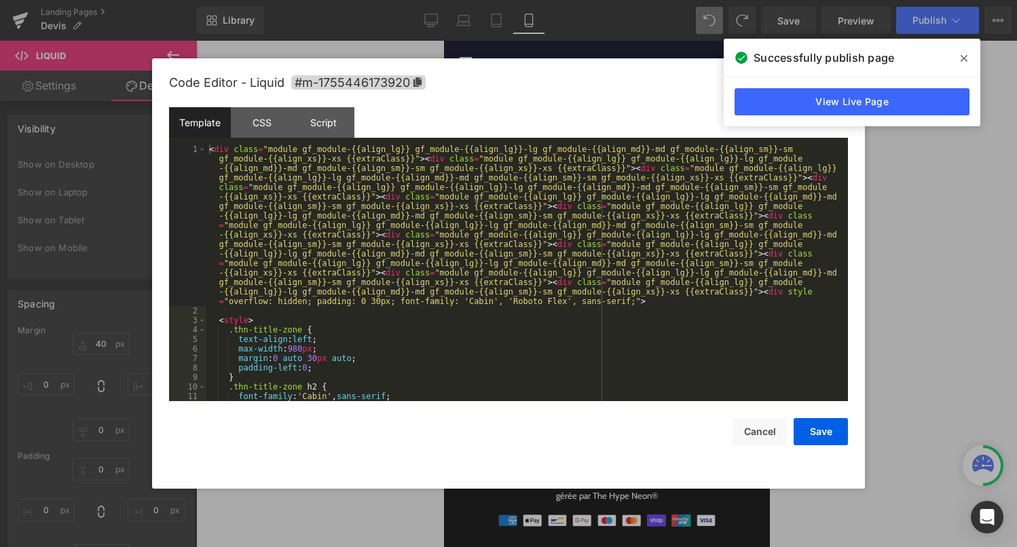
click at [594, 221] on div "< div class = "module gf_module-{{align_lg}} gf_module-{{align_lg}}-lg gf_modul…" at bounding box center [524, 359] width 636 height 428
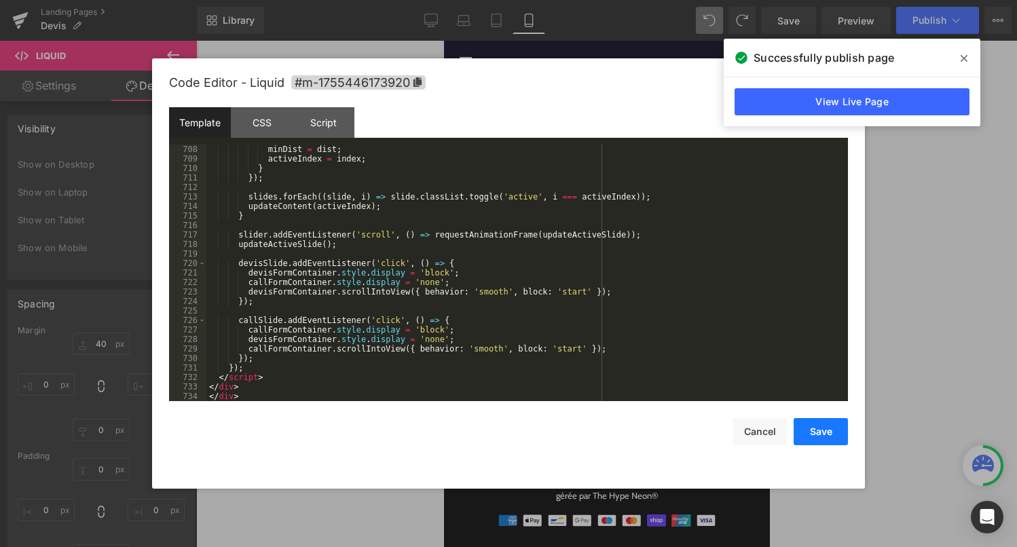
click at [829, 431] on button "Save" at bounding box center [821, 431] width 54 height 27
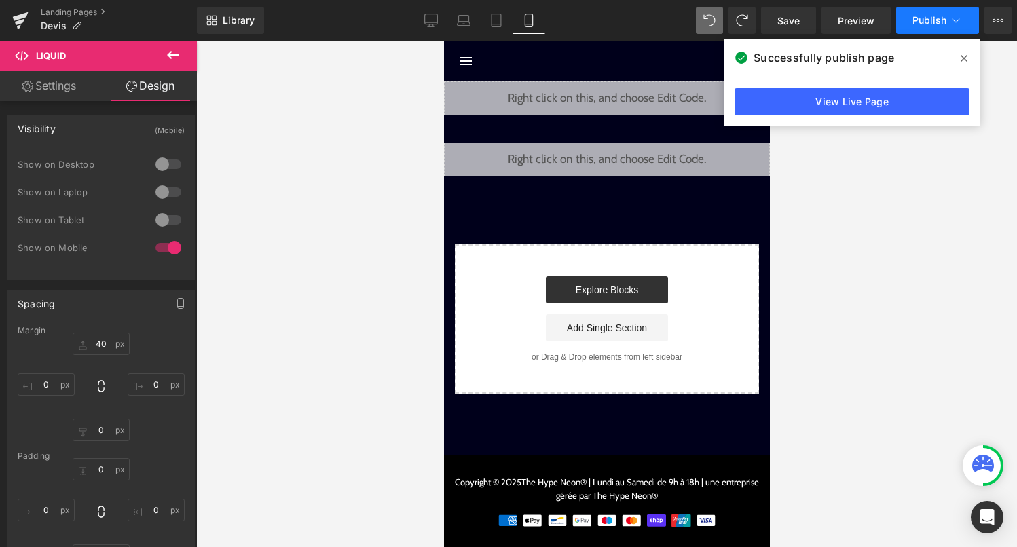
click at [936, 18] on span "Publish" at bounding box center [929, 20] width 34 height 11
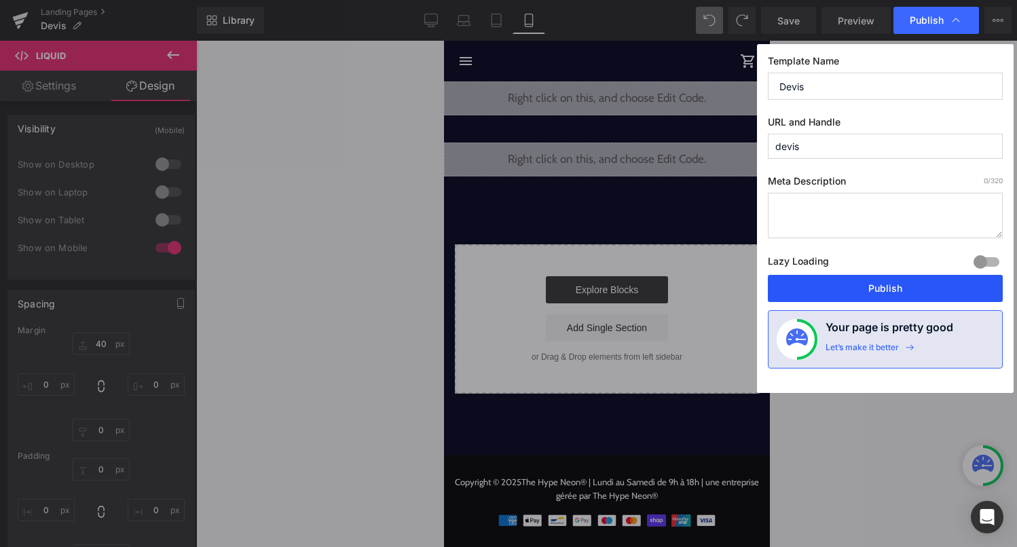
click at [861, 288] on button "Publish" at bounding box center [885, 288] width 235 height 27
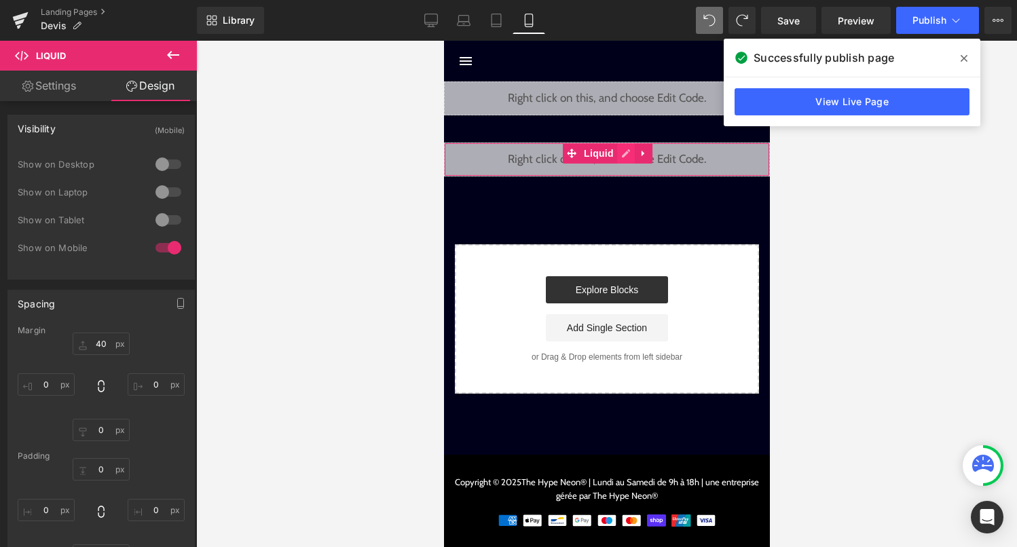
click at [617, 157] on div "Liquid" at bounding box center [606, 160] width 326 height 34
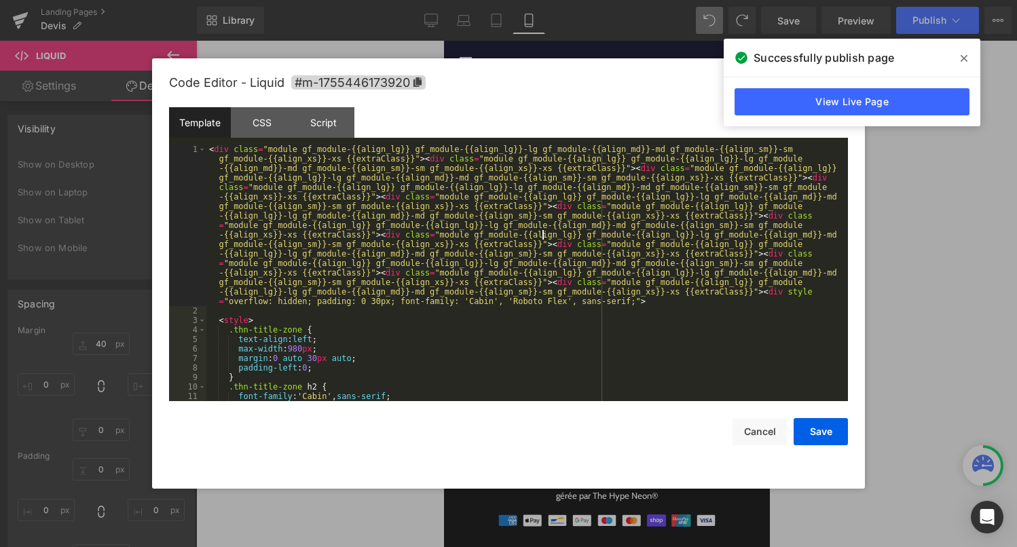
click at [544, 231] on div "< div class = "module gf_module-{{align_lg}} gf_module-{{align_lg}}-lg gf_modul…" at bounding box center [524, 359] width 636 height 428
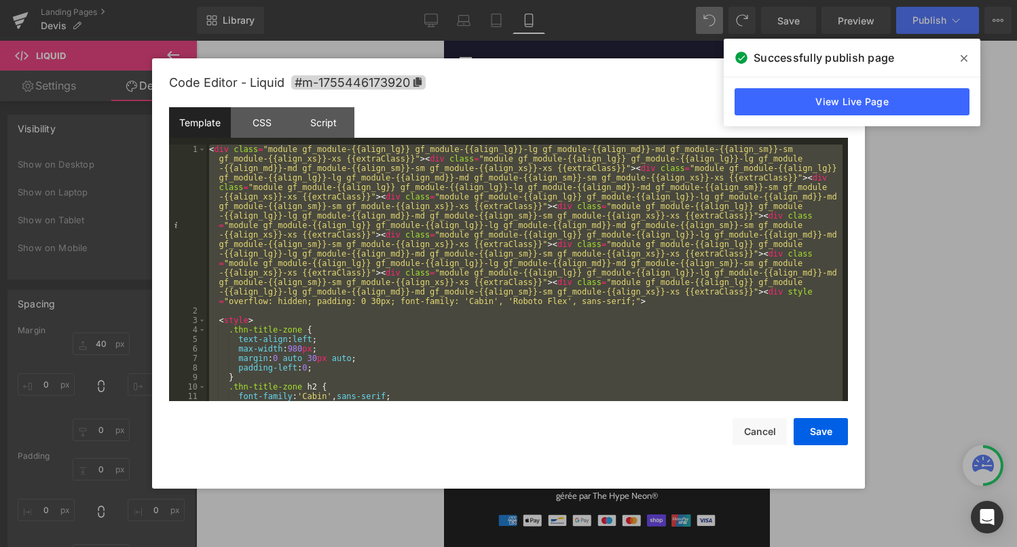
scroll to position [7070, 0]
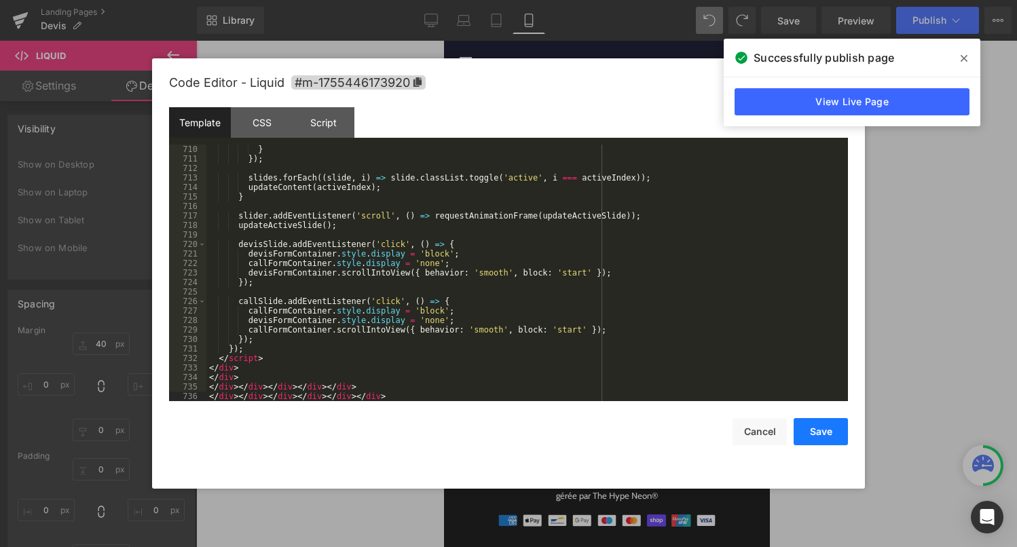
click at [827, 428] on button "Save" at bounding box center [821, 431] width 54 height 27
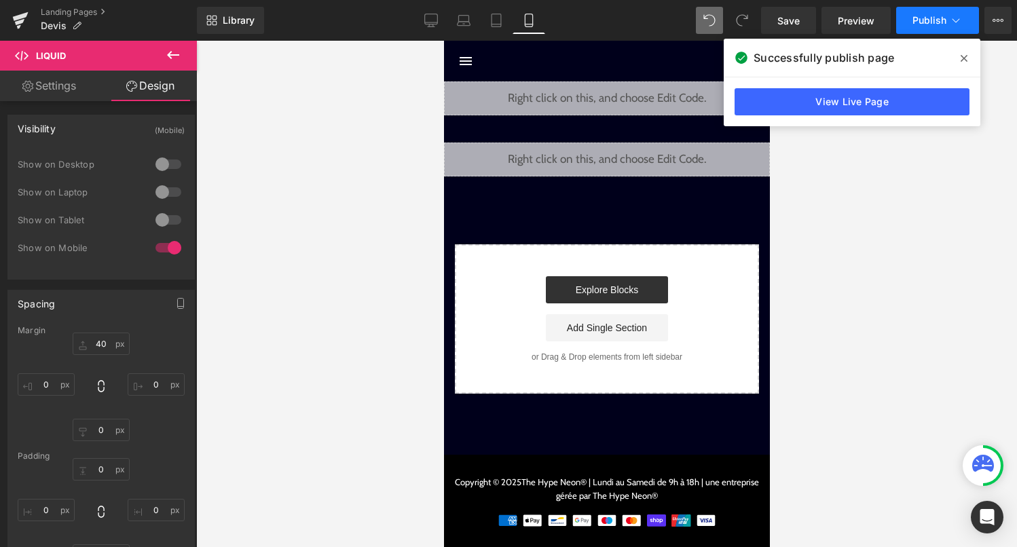
click at [951, 28] on button "Publish" at bounding box center [937, 20] width 83 height 27
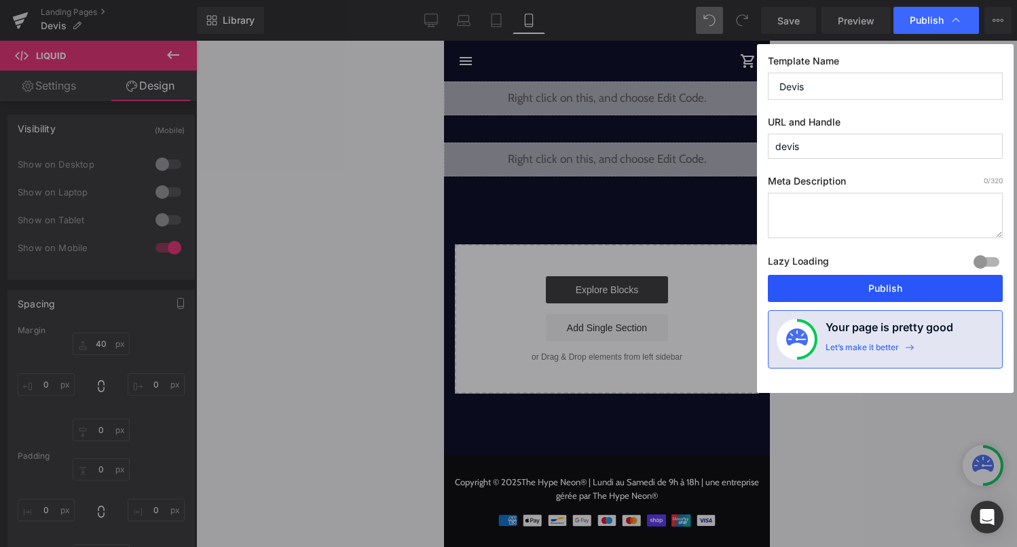
click at [929, 299] on button "Publish" at bounding box center [885, 288] width 235 height 27
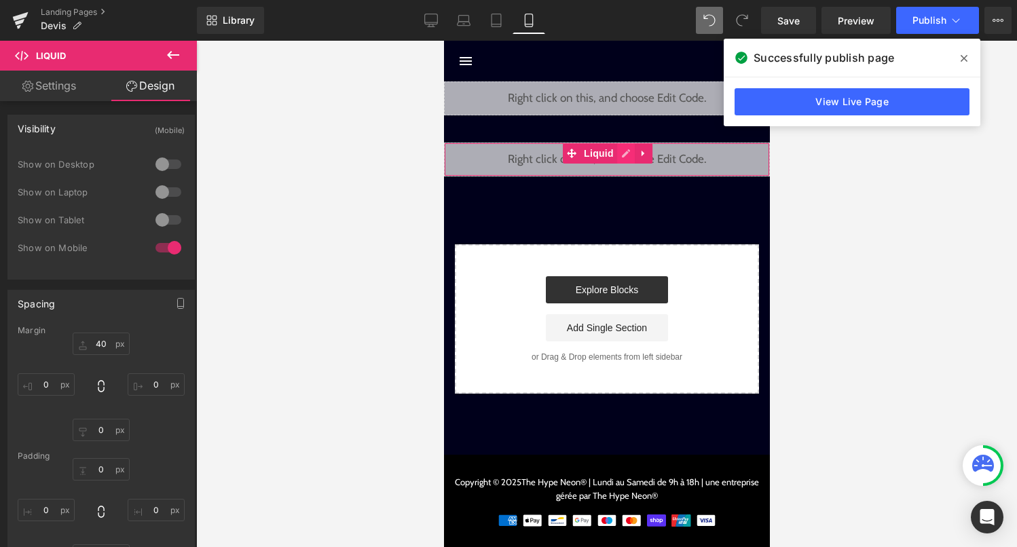
click at [620, 155] on div "Liquid" at bounding box center [606, 160] width 326 height 34
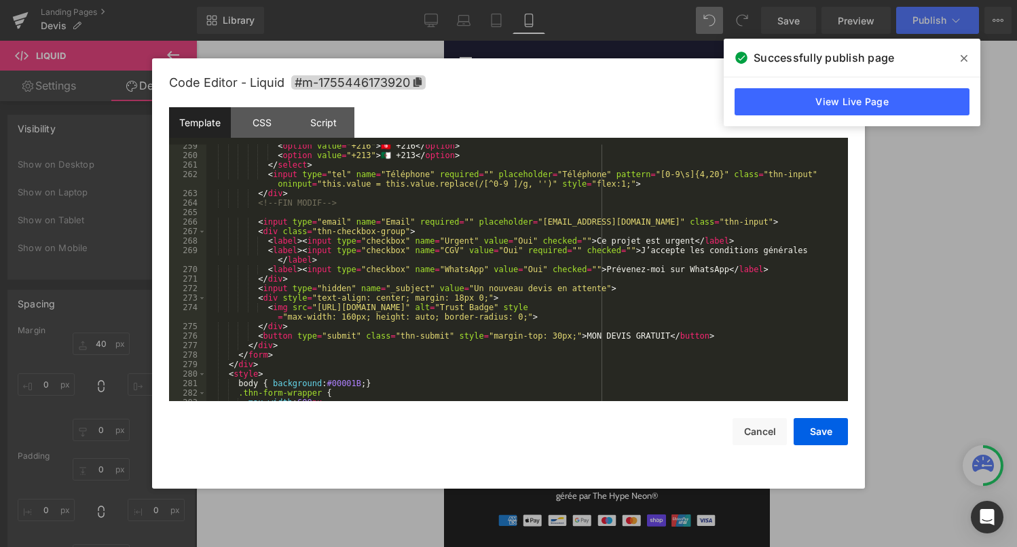
scroll to position [2664, 0]
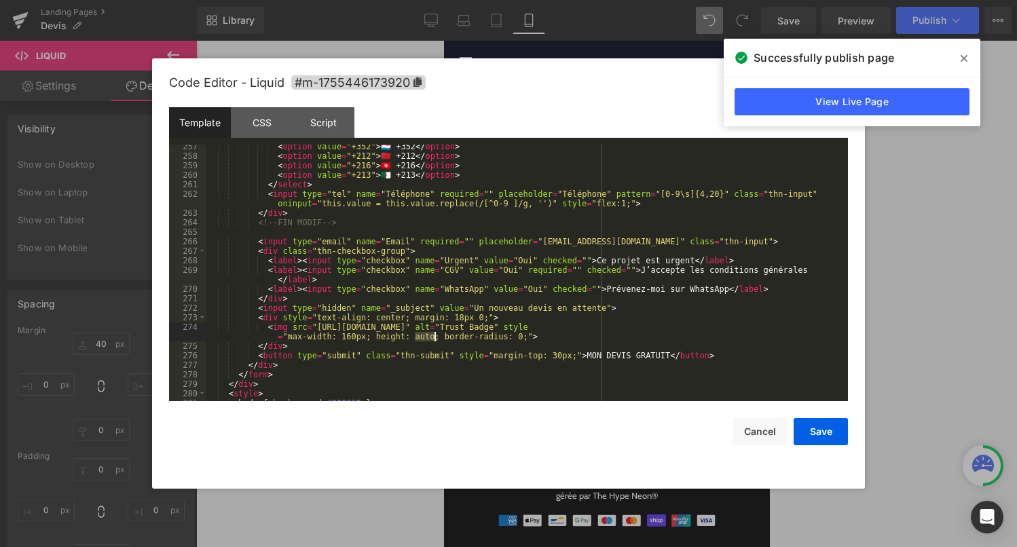
drag, startPoint x: 414, startPoint y: 339, endPoint x: 433, endPoint y: 339, distance: 19.0
click at [433, 339] on div "< option value = "+352" > 🇱🇺 +352 </ option > < option value = "+212" > 🇲🇦 +212…" at bounding box center [524, 280] width 636 height 276
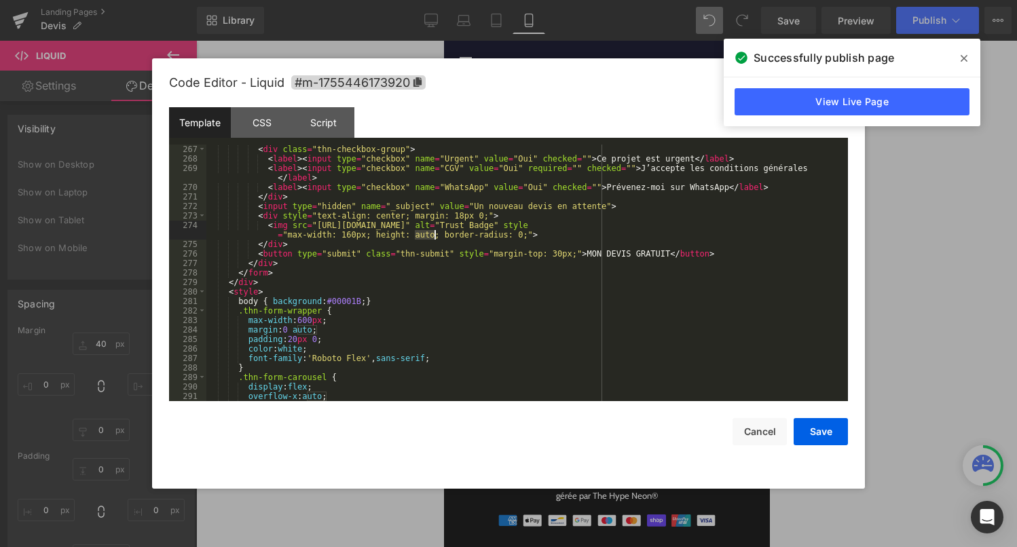
scroll to position [2765, 0]
click at [426, 240] on div "< input type = "email" name = "Email" required = "" placeholder = "email@exempl…" at bounding box center [524, 274] width 636 height 276
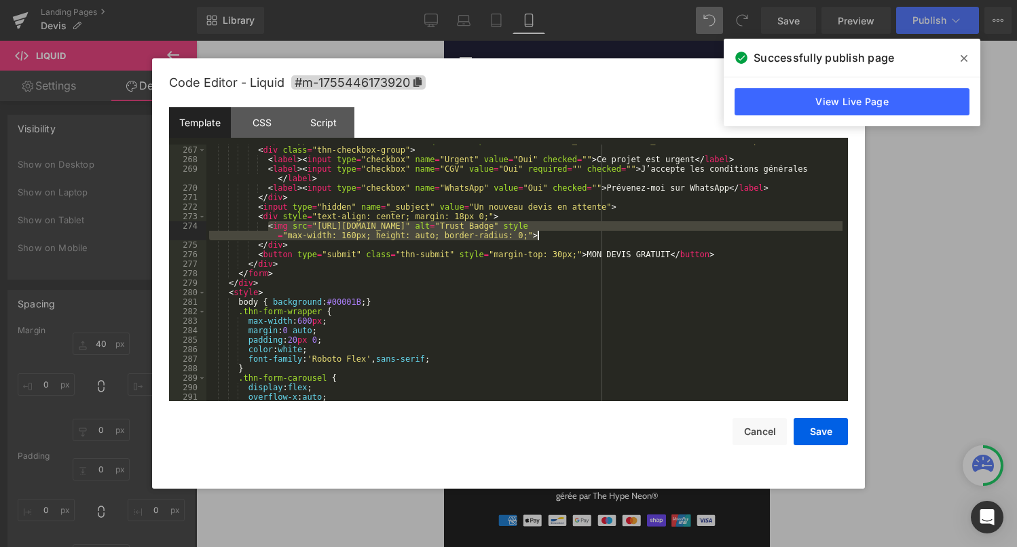
drag, startPoint x: 268, startPoint y: 227, endPoint x: 563, endPoint y: 236, distance: 294.7
click at [563, 236] on div "< input type = "email" name = "Email" required = "" placeholder = "email@exempl…" at bounding box center [524, 274] width 636 height 276
click at [455, 221] on div "< input type = "email" name = "Email" required = "" placeholder = "email@exempl…" at bounding box center [524, 274] width 636 height 276
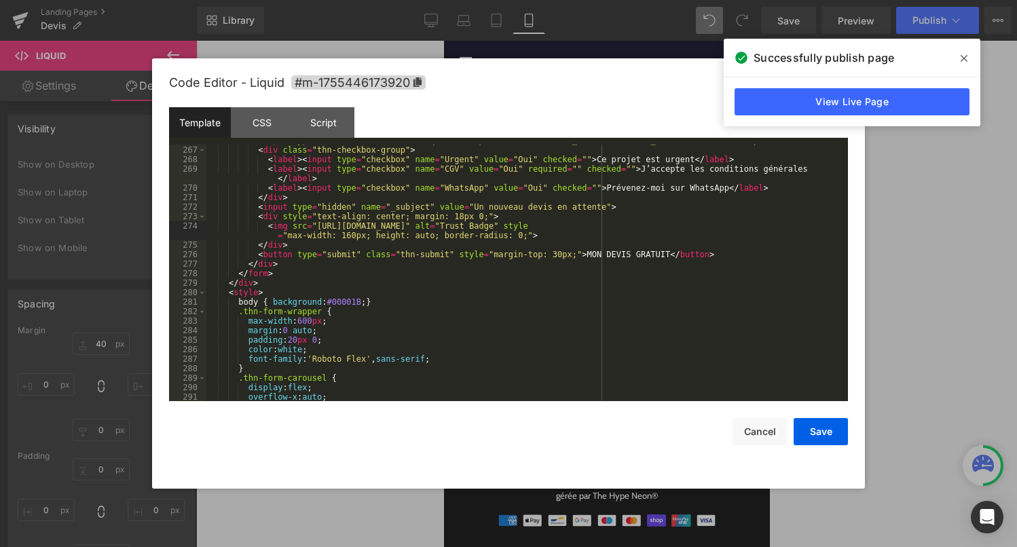
click at [413, 239] on div "< input type = "email" name = "Email" required = "" placeholder = "email@exempl…" at bounding box center [524, 274] width 636 height 276
click at [526, 240] on div "< input type = "email" name = "Email" required = "" placeholder = "email@exempl…" at bounding box center [524, 274] width 636 height 276
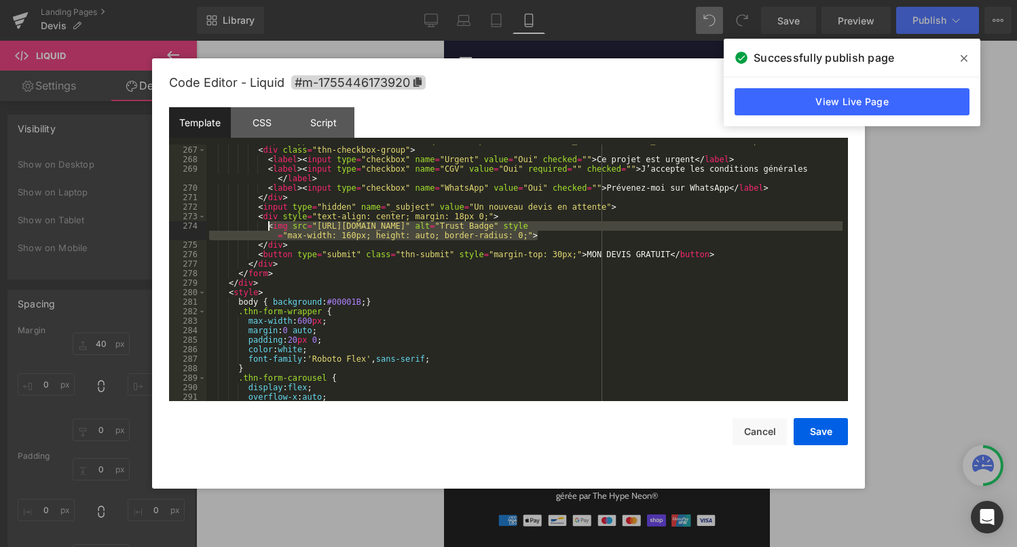
drag, startPoint x: 541, startPoint y: 236, endPoint x: 267, endPoint y: 226, distance: 274.4
click at [267, 226] on div "< input type = "email" name = "Email" required = "" placeholder = "email@exempl…" at bounding box center [524, 274] width 636 height 276
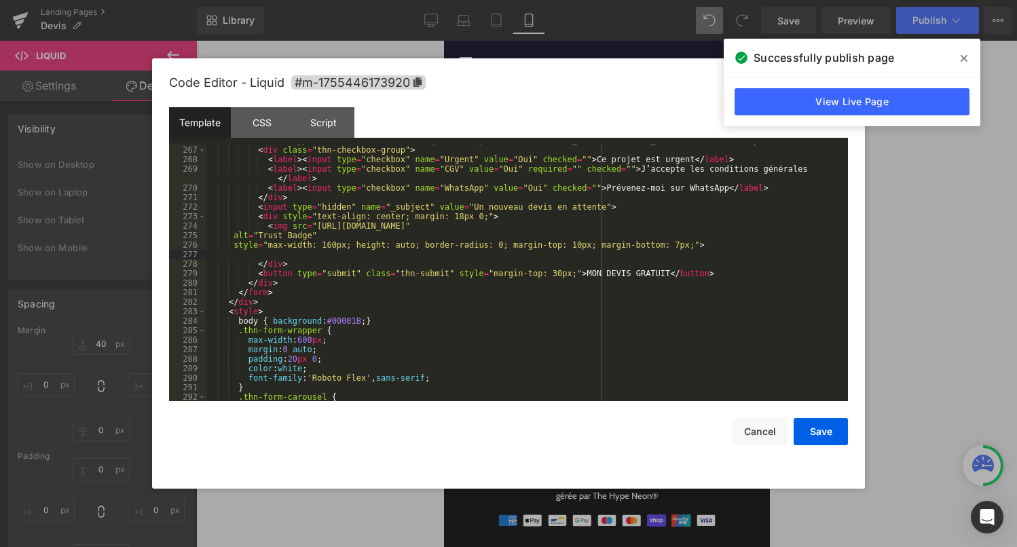
click at [578, 245] on div "< input type = "email" name = "Email" required = "" placeholder = "email@exempl…" at bounding box center [524, 274] width 636 height 276
click at [819, 441] on button "Save" at bounding box center [821, 431] width 54 height 27
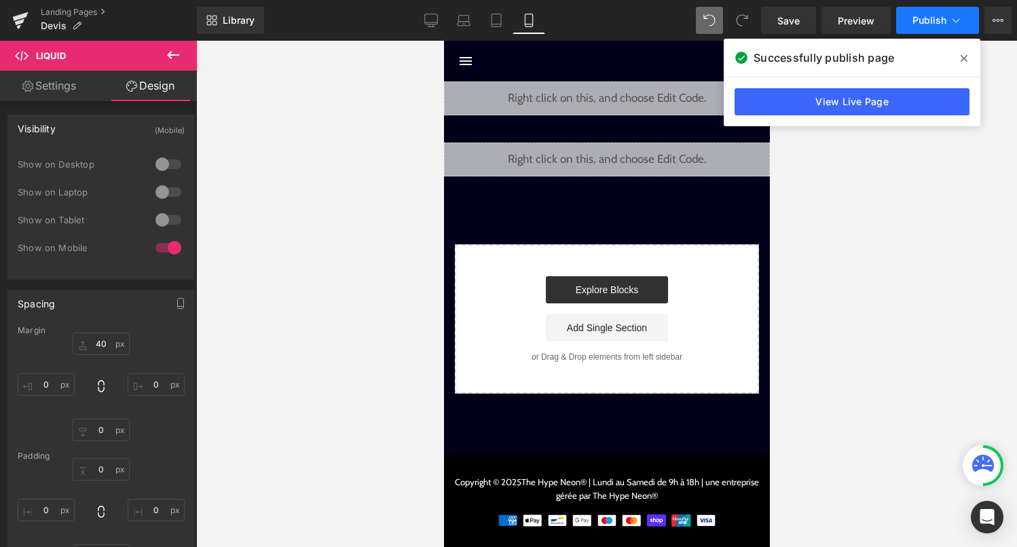
click at [924, 23] on span "Publish" at bounding box center [929, 20] width 34 height 11
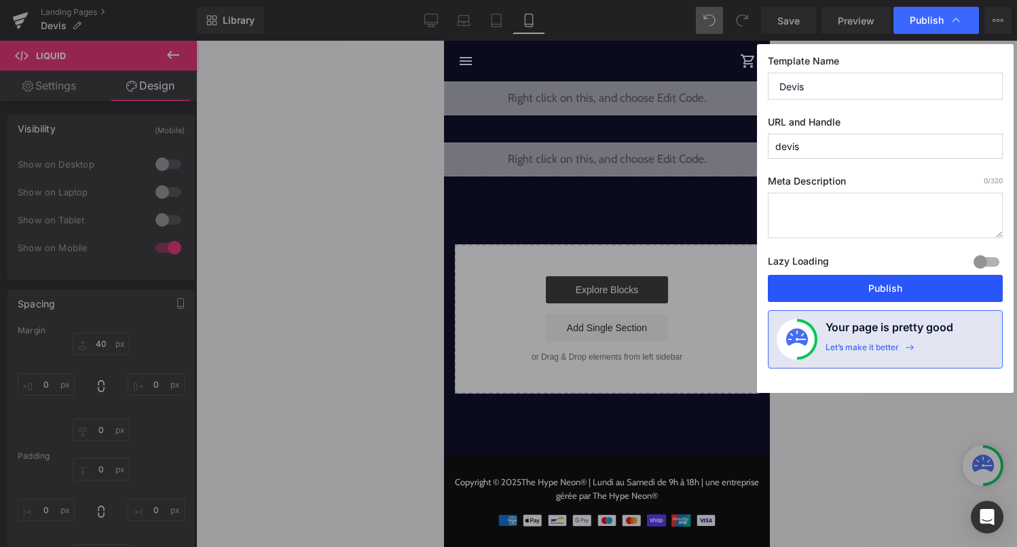
click at [842, 297] on button "Publish" at bounding box center [885, 288] width 235 height 27
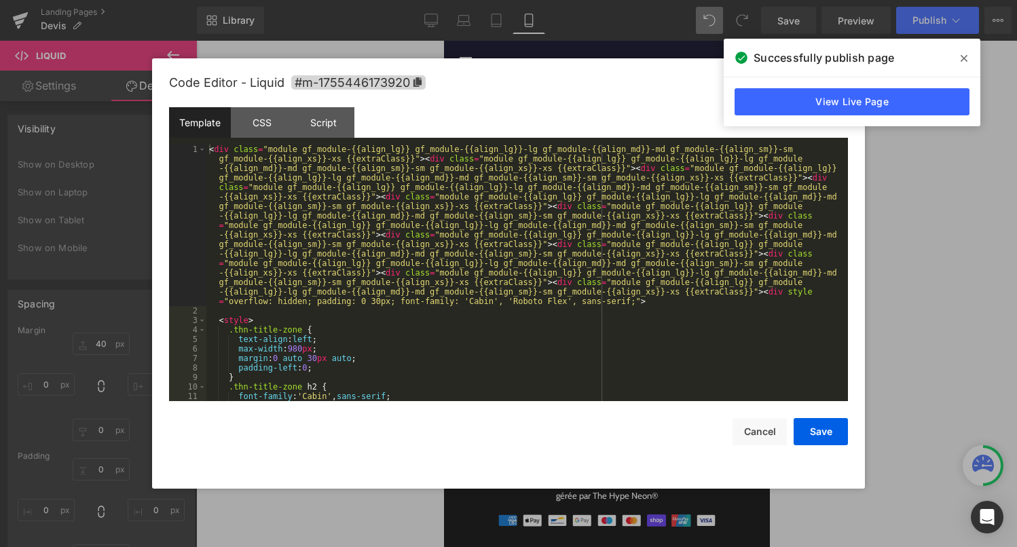
click at [623, 156] on div "Liquid" at bounding box center [606, 160] width 326 height 34
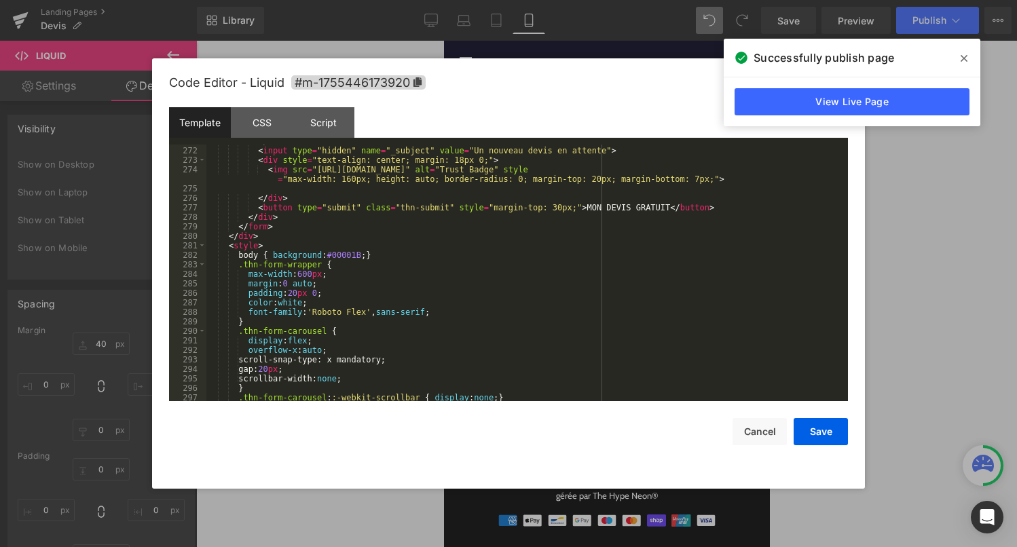
scroll to position [2770, 0]
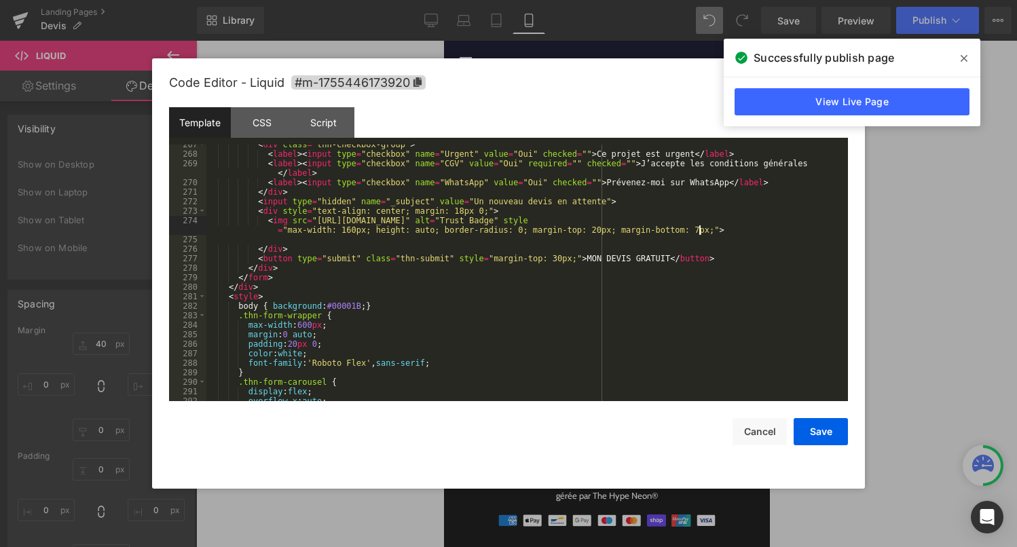
click at [697, 231] on div "< div class = "thn-checkbox-group" > < label > < input type = "checkbox" name =…" at bounding box center [524, 278] width 636 height 276
click at [824, 434] on button "Save" at bounding box center [821, 431] width 54 height 27
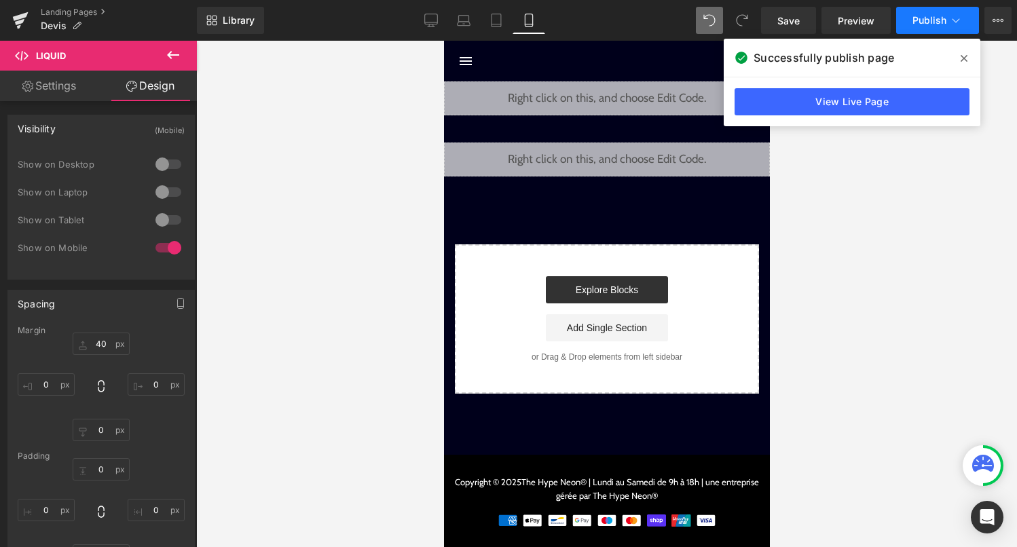
click at [941, 19] on span "Publish" at bounding box center [929, 20] width 34 height 11
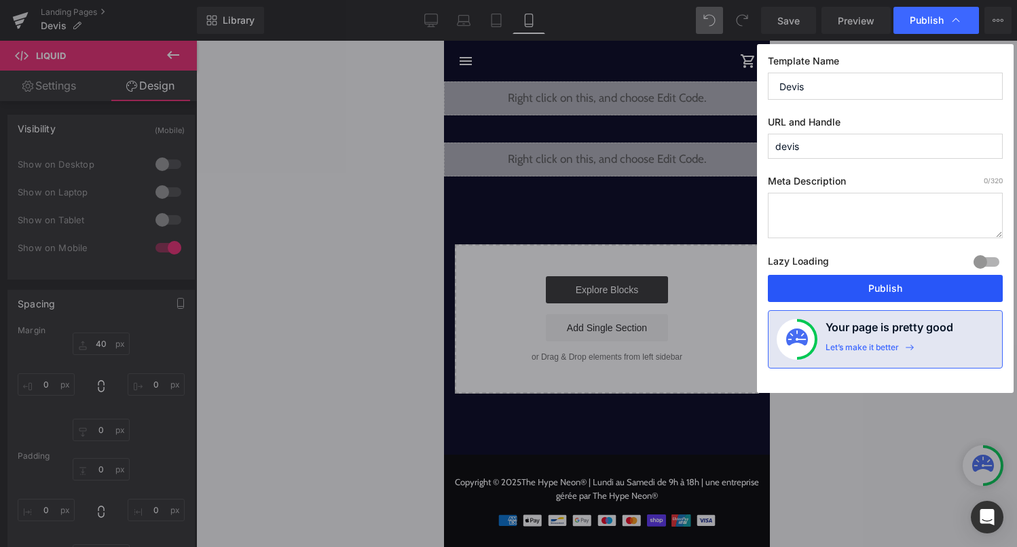
click at [874, 282] on button "Publish" at bounding box center [885, 288] width 235 height 27
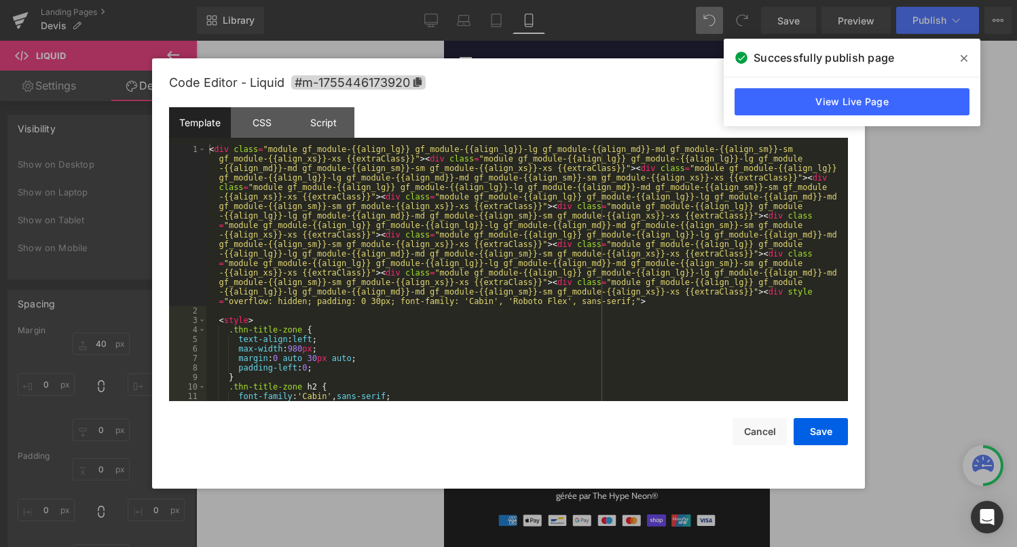
click at [622, 157] on div "Liquid" at bounding box center [606, 160] width 326 height 34
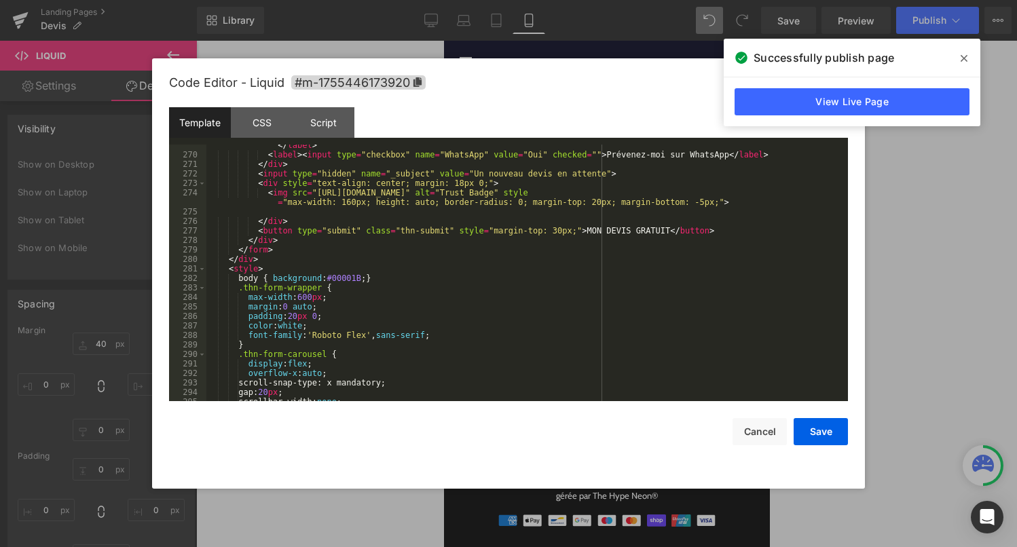
scroll to position [2798, 0]
click at [703, 204] on div "< label > < input type = "checkbox" name = "CGV" value = "Oui" required = "" ch…" at bounding box center [524, 273] width 636 height 285
click at [812, 427] on button "Save" at bounding box center [821, 431] width 54 height 27
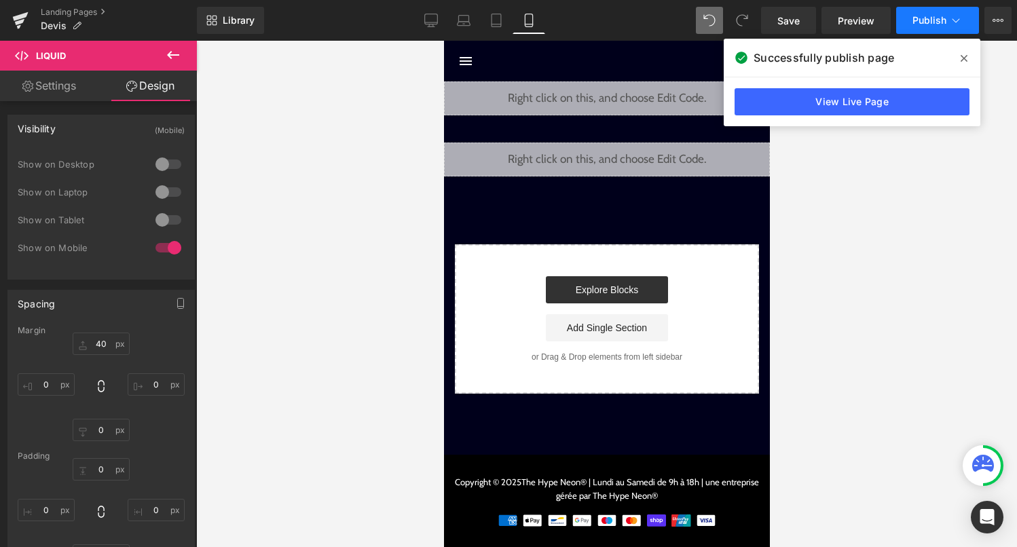
click at [946, 26] on button "Publish" at bounding box center [937, 20] width 83 height 27
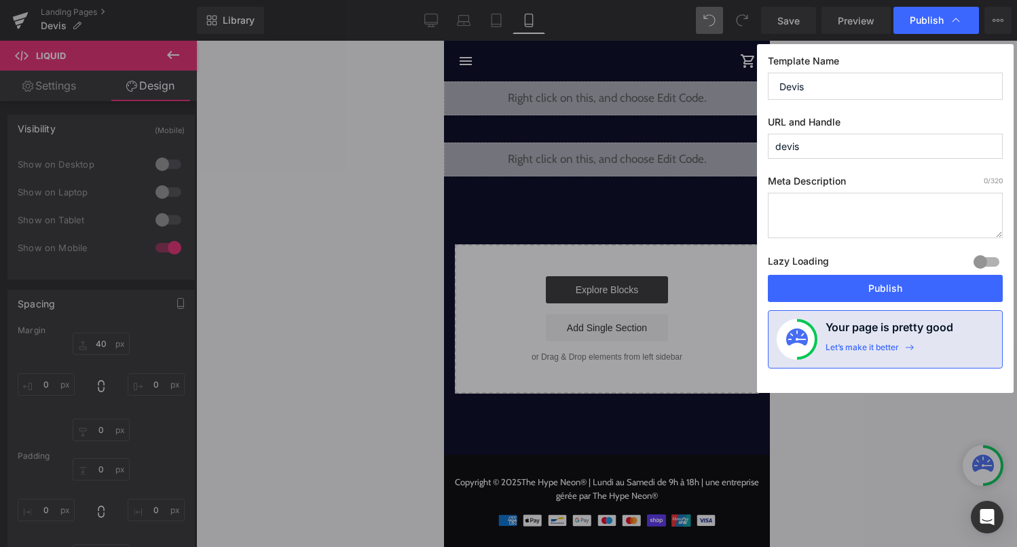
click at [876, 293] on button "Publish" at bounding box center [885, 288] width 235 height 27
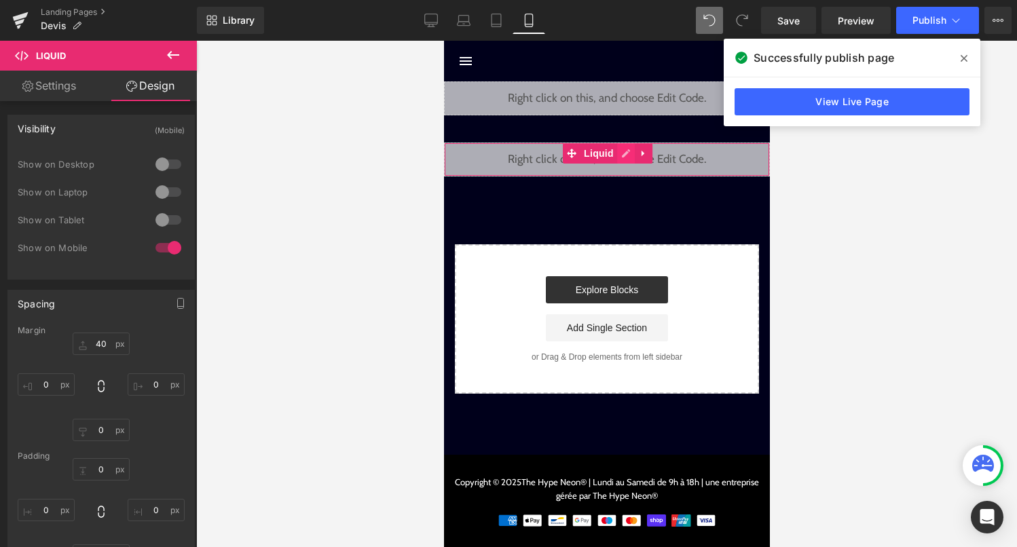
click at [627, 155] on div "Liquid" at bounding box center [606, 160] width 326 height 34
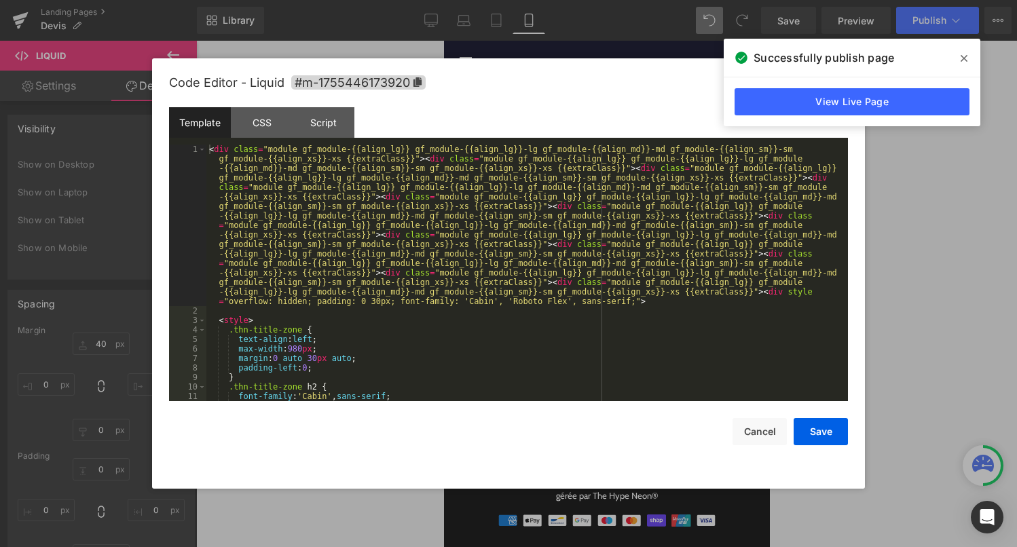
drag, startPoint x: 574, startPoint y: 329, endPoint x: 574, endPoint y: 107, distance: 221.3
click at [574, 139] on div "Template CSS Script Data 1 2 3 4 5 6 7 8 9 10 11 12 < div class = "module gf_mo…" at bounding box center [508, 254] width 679 height 294
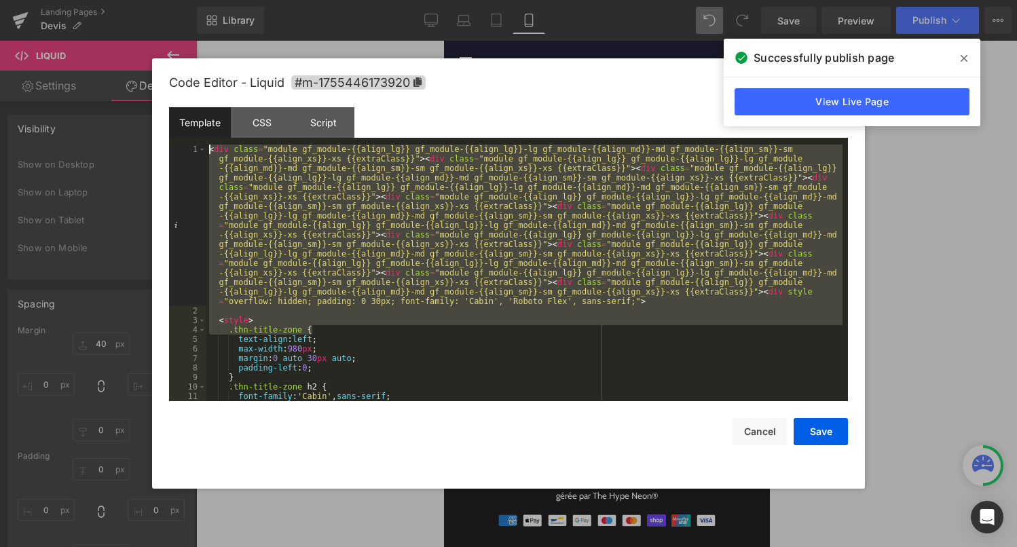
click at [512, 352] on div "< div class = "module gf_module-{{align_lg}} gf_module-{{align_lg}}-lg gf_modul…" at bounding box center [524, 359] width 636 height 428
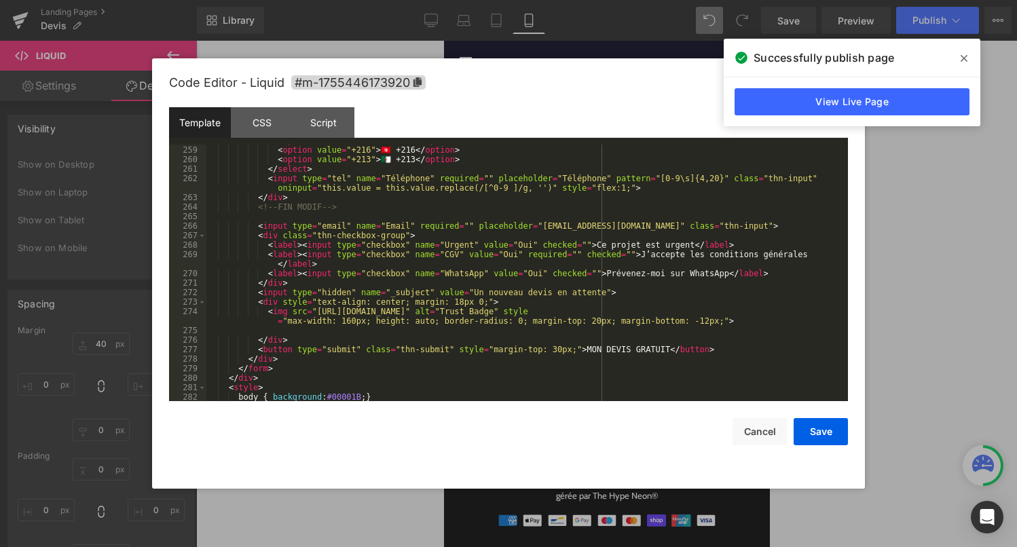
scroll to position [2724, 0]
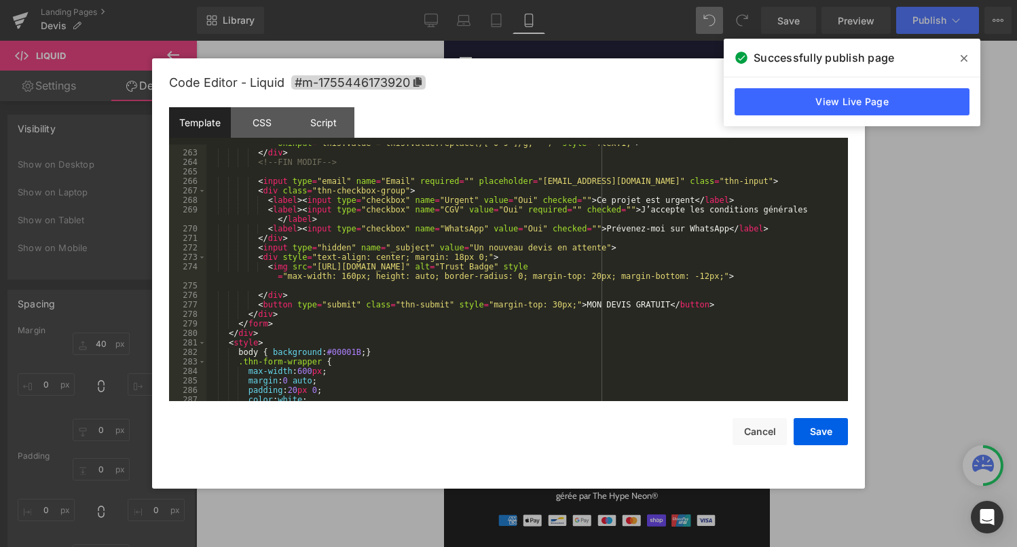
click at [707, 276] on div "< input type = "tel" name = "Téléphone" required = "" placeholder = "Téléphone"…" at bounding box center [524, 271] width 636 height 285
click at [806, 430] on button "Save" at bounding box center [821, 431] width 54 height 27
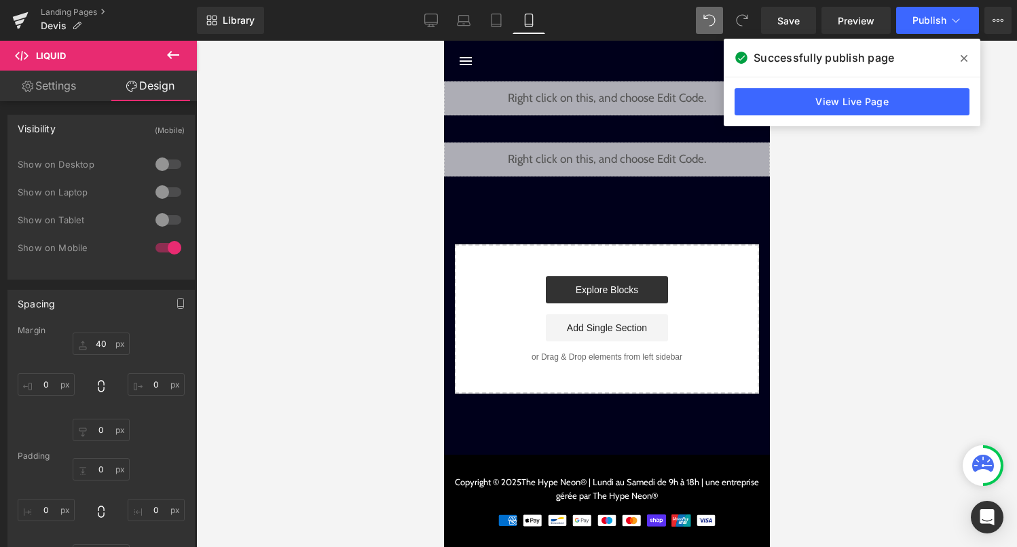
click at [924, 39] on div "Successfully publish page" at bounding box center [852, 58] width 257 height 38
click at [927, 33] on button "Publish" at bounding box center [937, 20] width 83 height 27
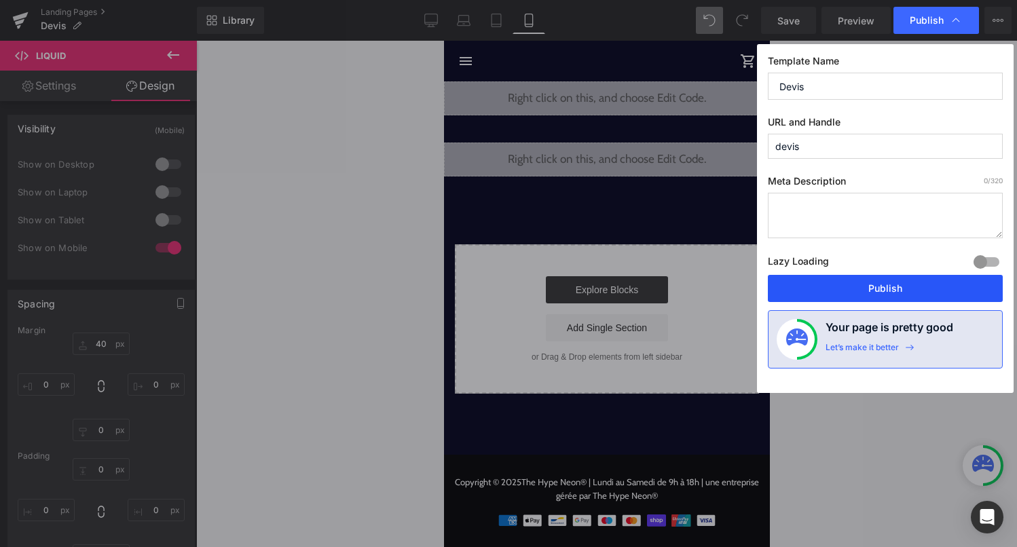
click at [849, 299] on button "Publish" at bounding box center [885, 288] width 235 height 27
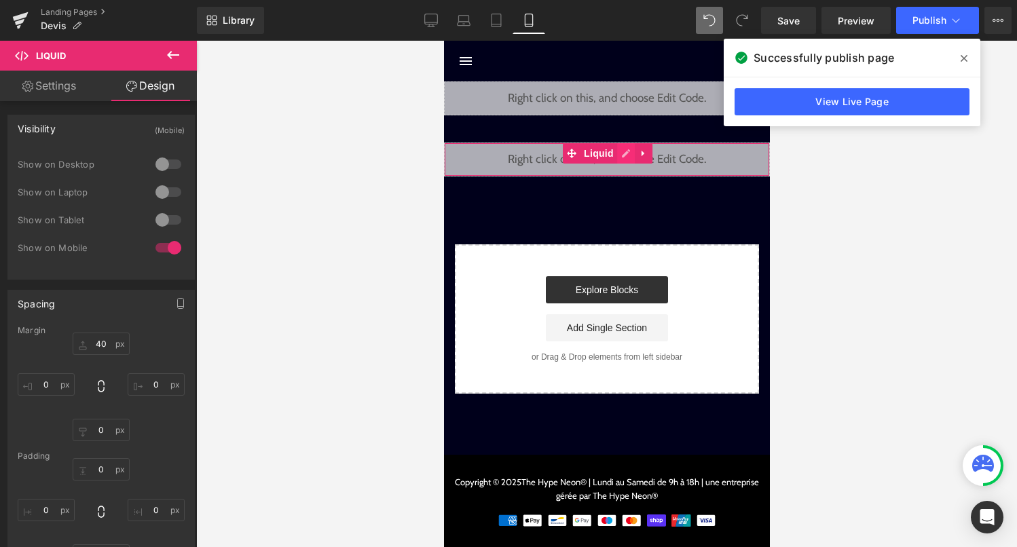
click at [622, 150] on div "Liquid" at bounding box center [606, 160] width 326 height 34
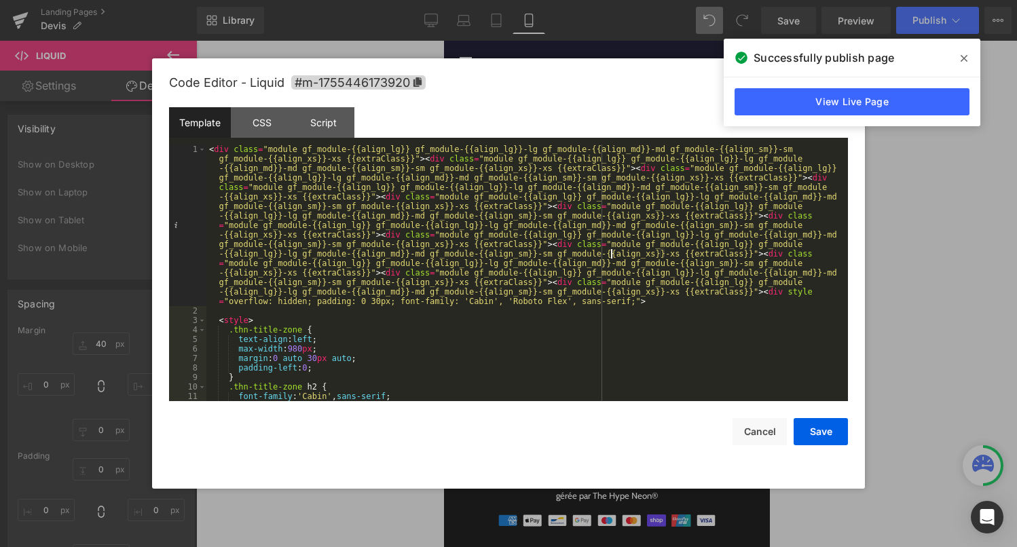
click at [610, 252] on div "< div class = "module gf_module-{{align_lg}} gf_module-{{align_lg}}-lg gf_modul…" at bounding box center [524, 359] width 636 height 428
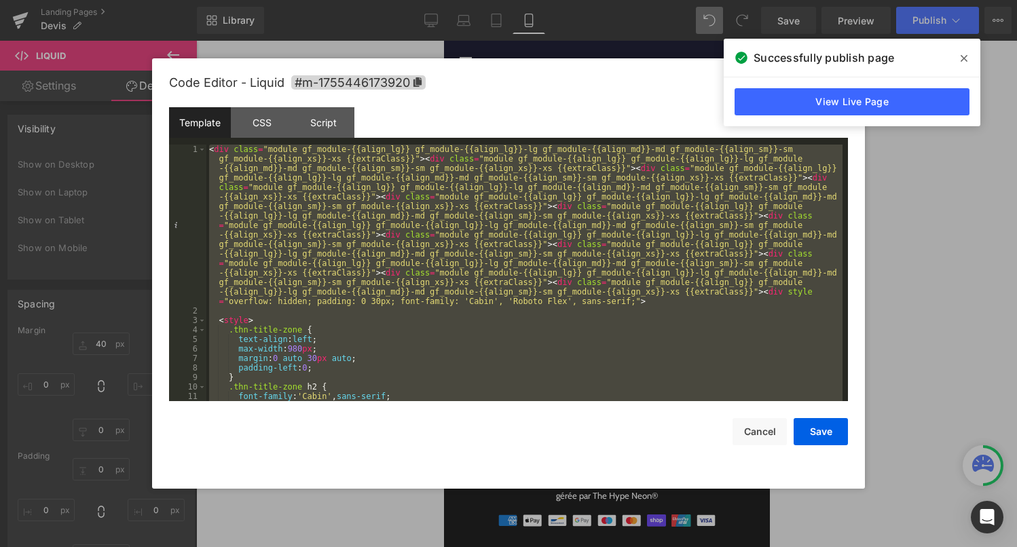
scroll to position [7080, 0]
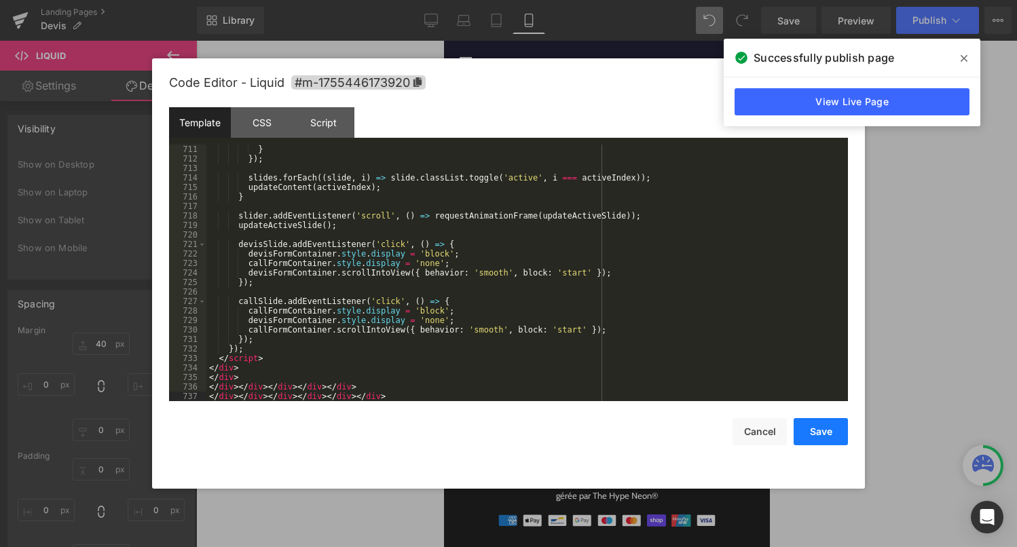
click at [824, 437] on button "Save" at bounding box center [821, 431] width 54 height 27
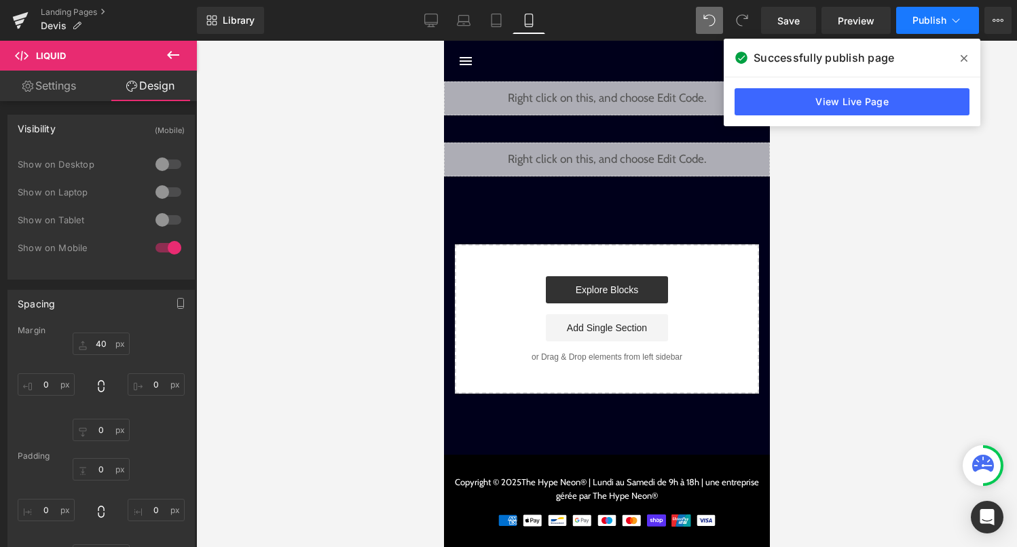
click at [920, 12] on button "Publish" at bounding box center [937, 20] width 83 height 27
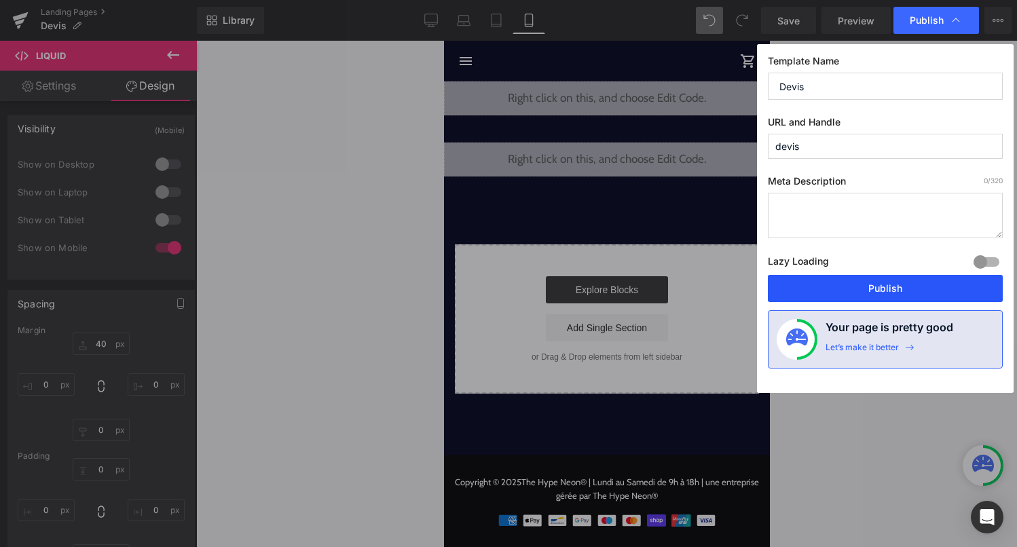
click at [865, 282] on button "Publish" at bounding box center [885, 288] width 235 height 27
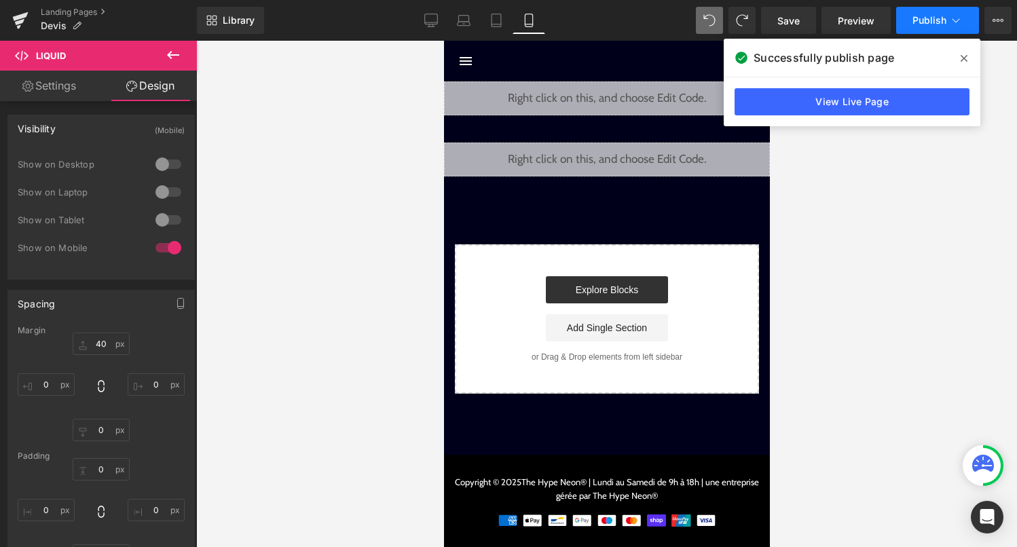
click at [914, 17] on span "Publish" at bounding box center [929, 20] width 34 height 11
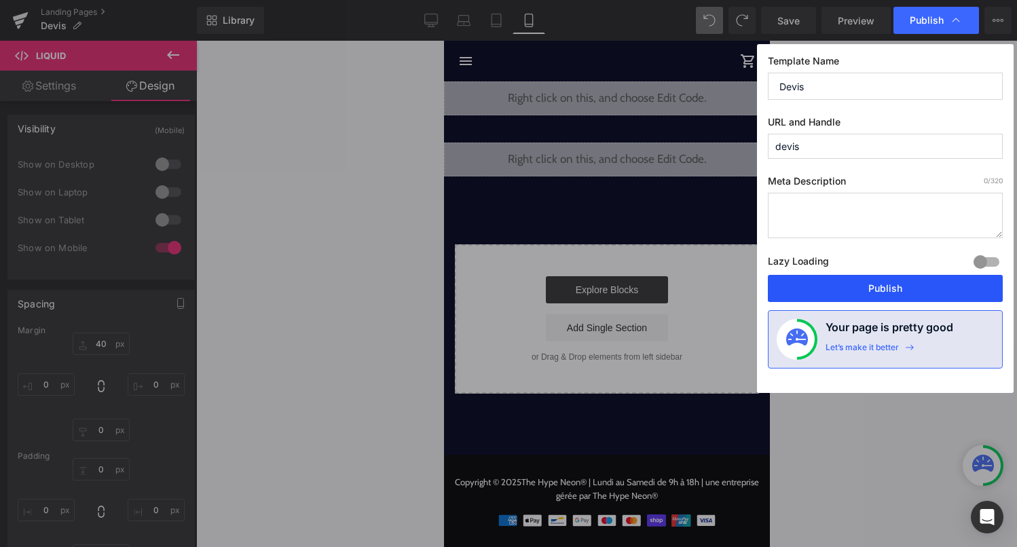
click at [880, 280] on button "Publish" at bounding box center [885, 288] width 235 height 27
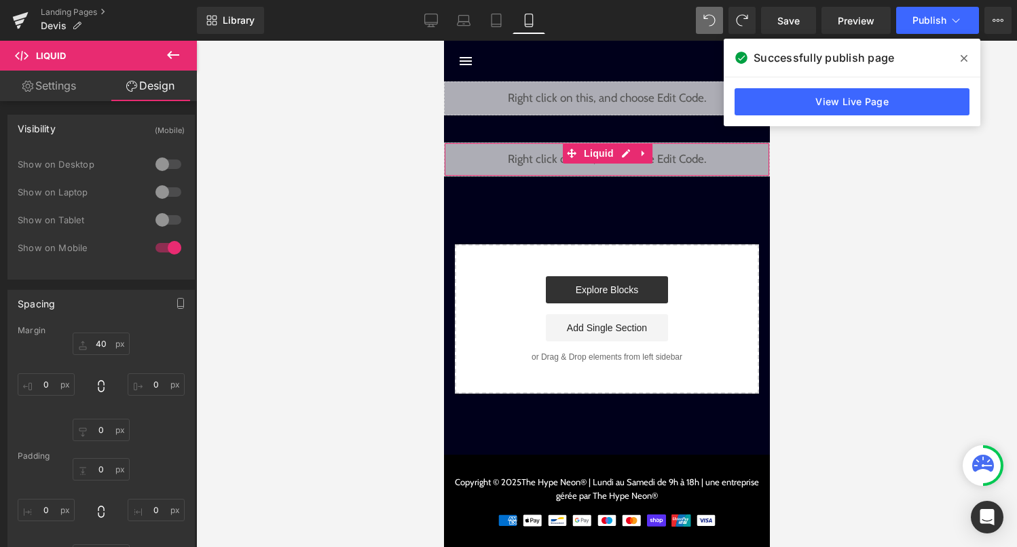
click at [622, 160] on div "Liquid" at bounding box center [606, 160] width 326 height 34
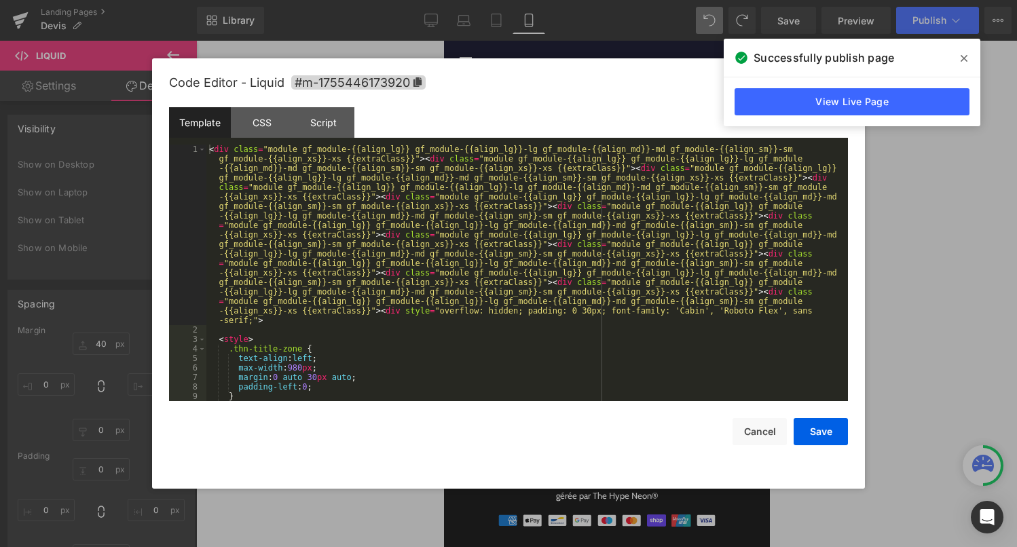
click at [590, 280] on div "< div class = "module gf_module-{{align_lg}} gf_module-{{align_lg}}-lg gf_modul…" at bounding box center [524, 368] width 636 height 447
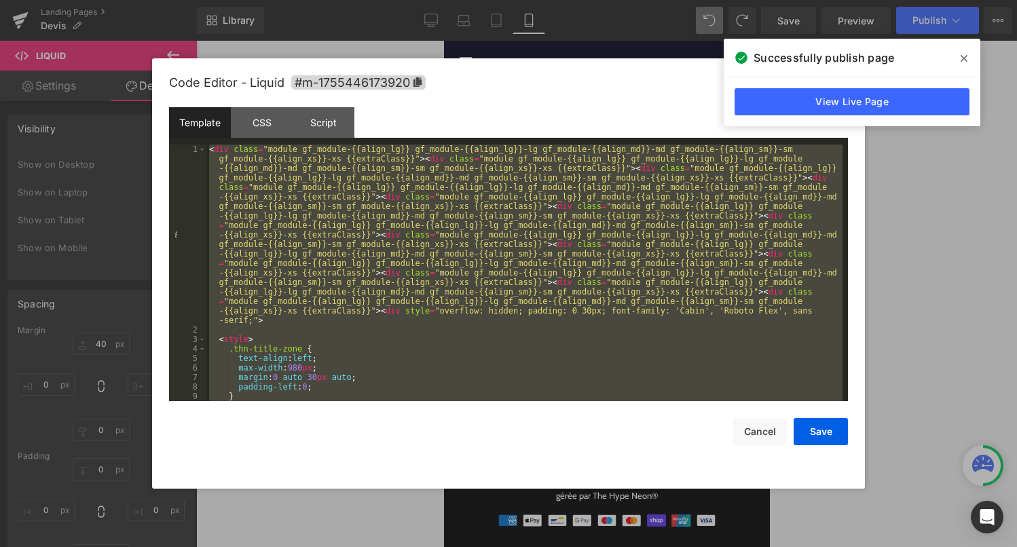
scroll to position [6624, 0]
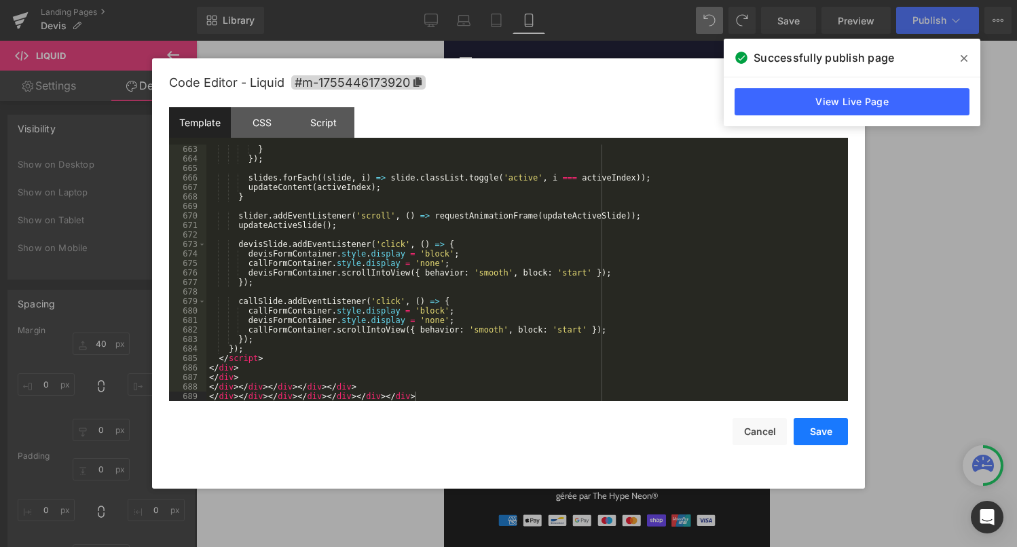
click at [823, 424] on button "Save" at bounding box center [821, 431] width 54 height 27
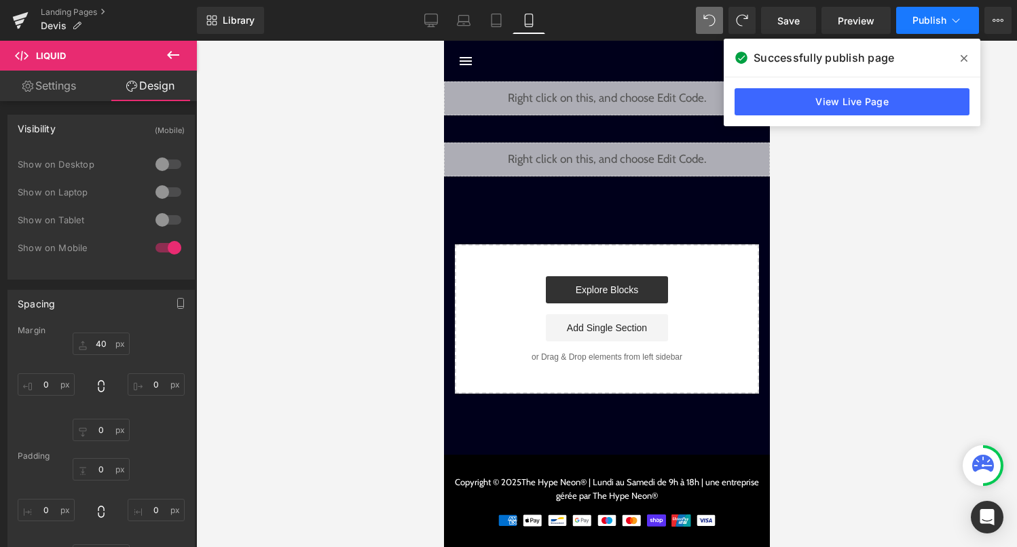
click at [921, 31] on button "Publish" at bounding box center [937, 20] width 83 height 27
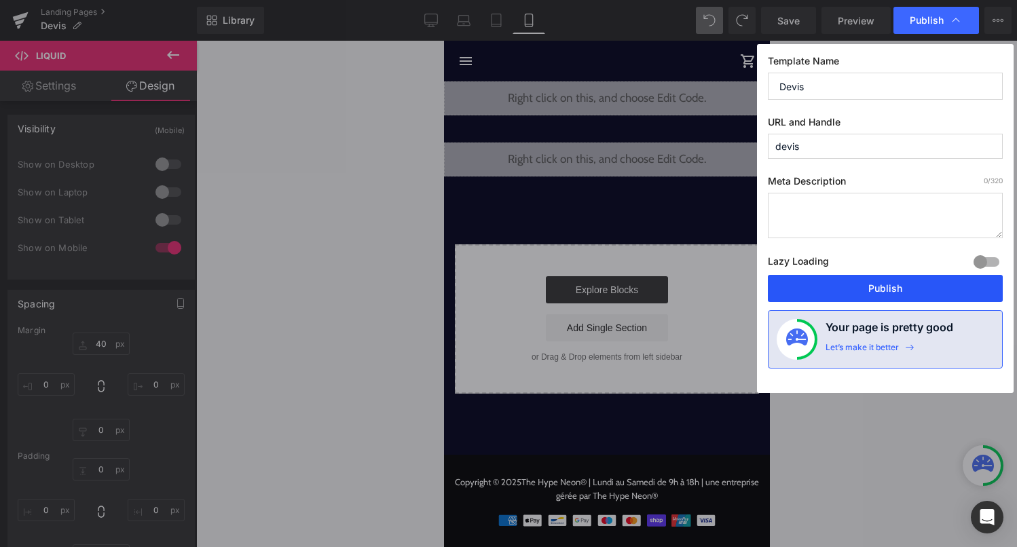
click at [931, 281] on button "Publish" at bounding box center [885, 288] width 235 height 27
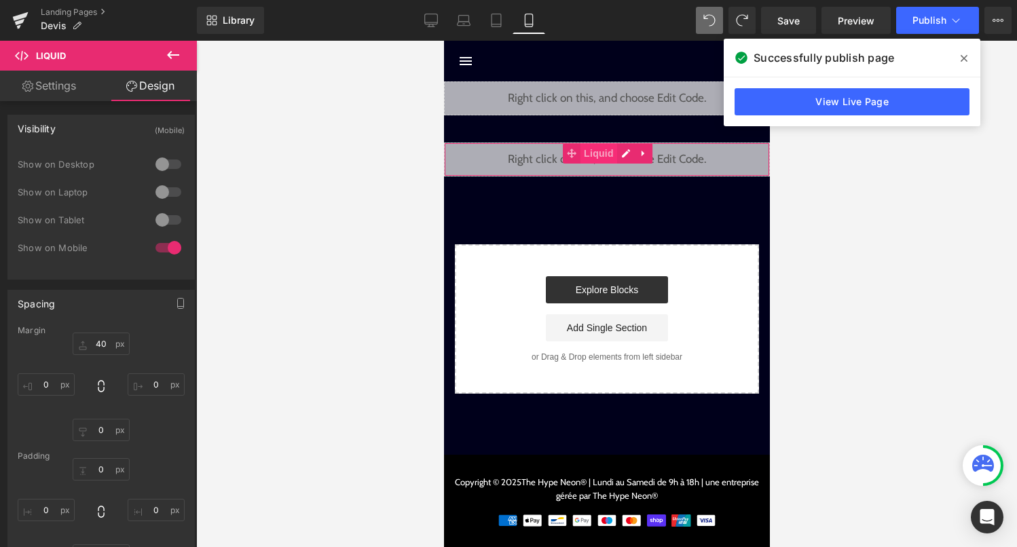
click at [615, 159] on span "Liquid" at bounding box center [598, 153] width 37 height 20
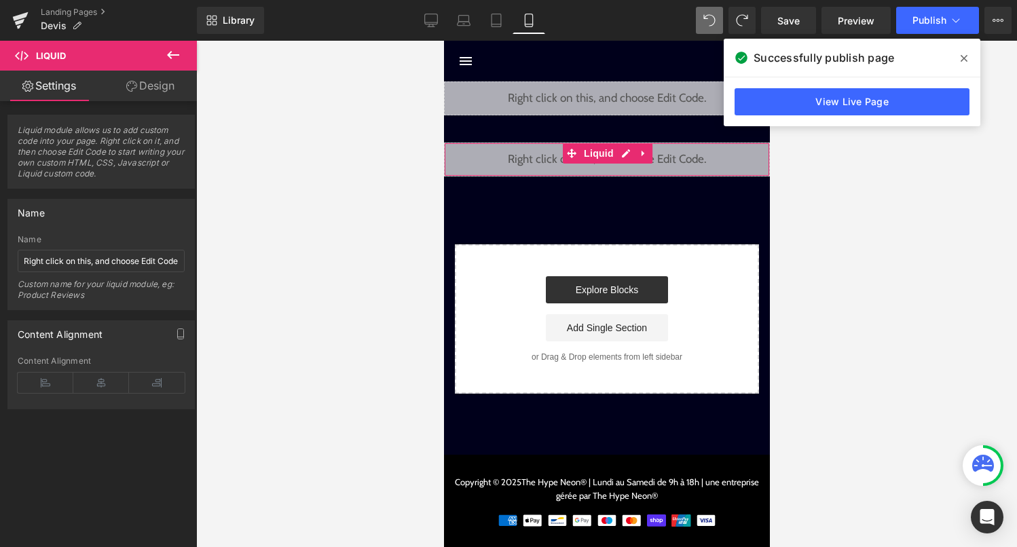
click at [621, 160] on div "Liquid" at bounding box center [606, 160] width 326 height 34
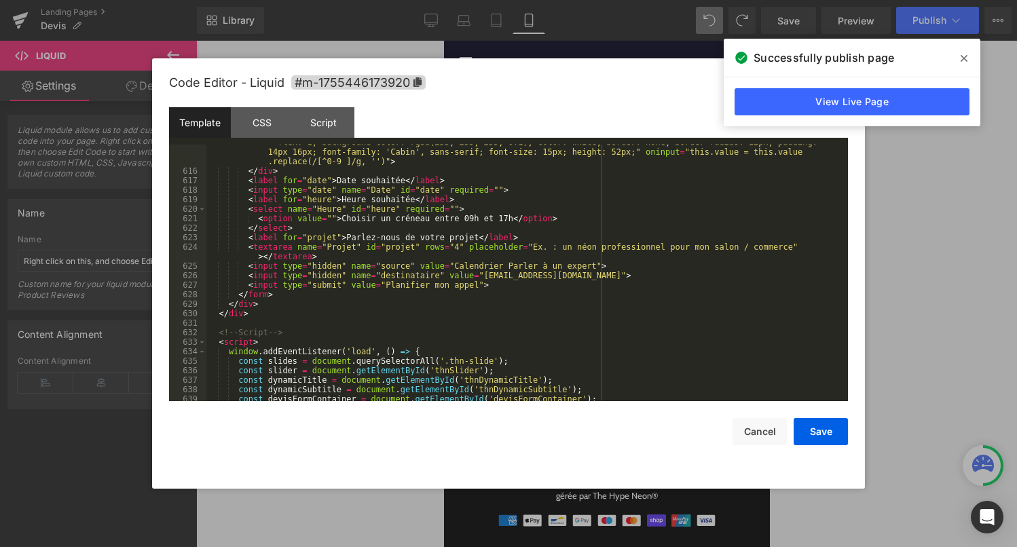
scroll to position [6121, 0]
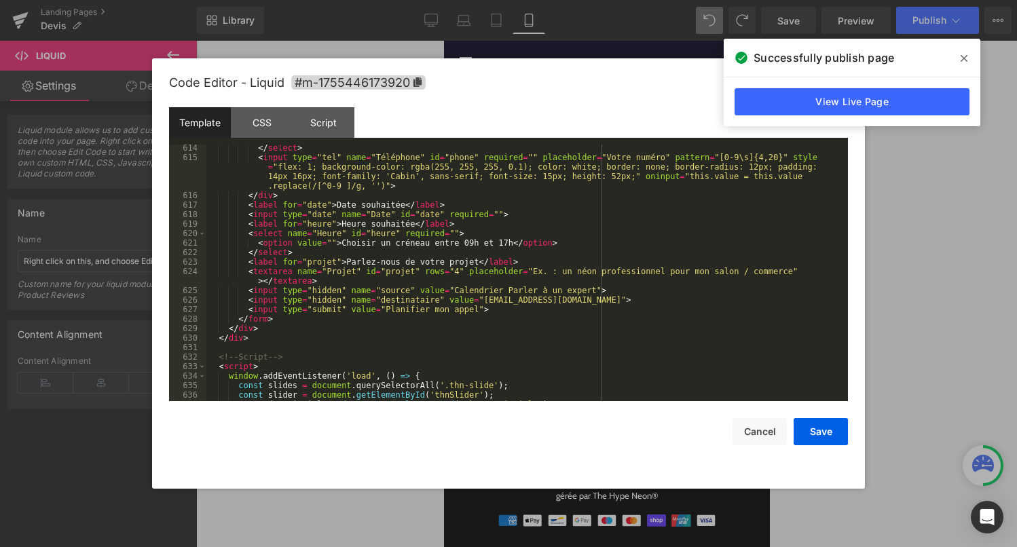
click at [460, 274] on div "</ select > < input type = "tel" name = "Téléphone" id = "phone" required = "" …" at bounding box center [524, 281] width 636 height 276
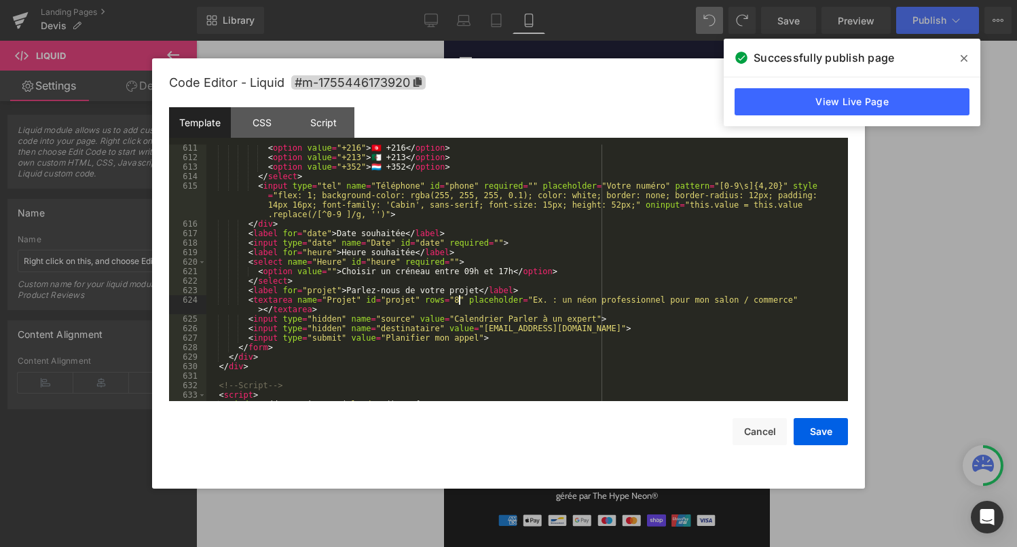
scroll to position [6093, 0]
drag, startPoint x: 344, startPoint y: 271, endPoint x: 358, endPoint y: 272, distance: 13.6
click at [359, 272] on div "< option value = "+216" > 🇹🇳 +216 </ option > < option value = "+213" > 🇩🇿 +213…" at bounding box center [524, 281] width 636 height 276
click at [358, 271] on div "< option value = "+216" > 🇹🇳 +216 </ option > < option value = "+213" > 🇩🇿 +213…" at bounding box center [524, 281] width 636 height 276
drag, startPoint x: 343, startPoint y: 273, endPoint x: 514, endPoint y: 274, distance: 171.1
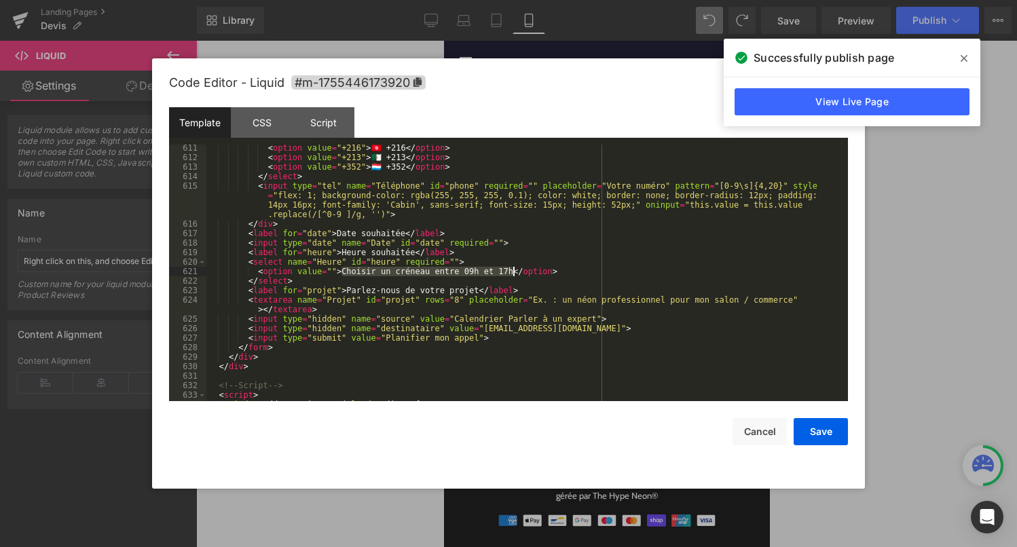
click at [514, 274] on div "< option value = "+216" > 🇹🇳 +216 </ option > < option value = "+213" > 🇩🇿 +213…" at bounding box center [524, 281] width 636 height 276
click at [332, 271] on div "< option value = "+216" > 🇹🇳 +216 </ option > < option value = "+213" > 🇩🇿 +213…" at bounding box center [524, 281] width 636 height 276
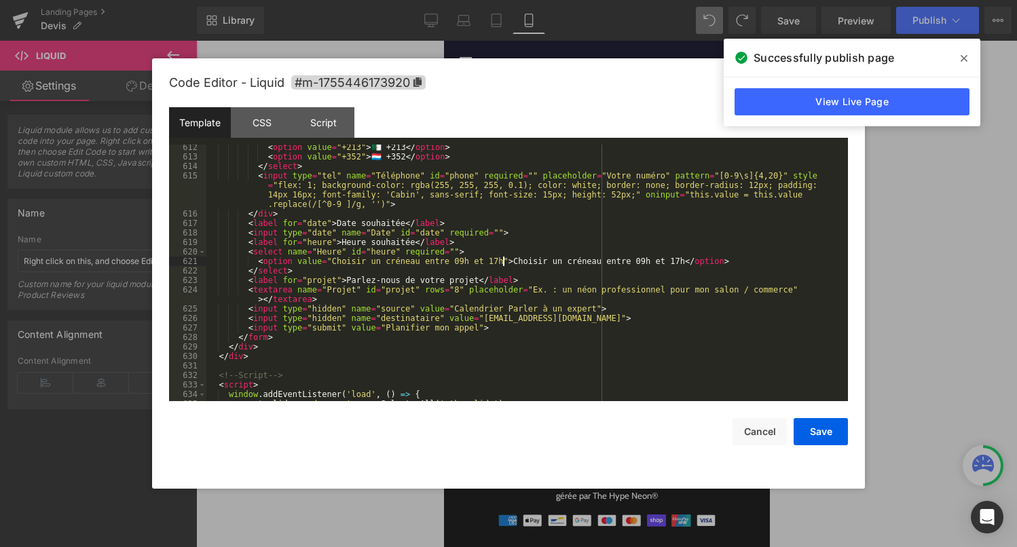
scroll to position [6112, 0]
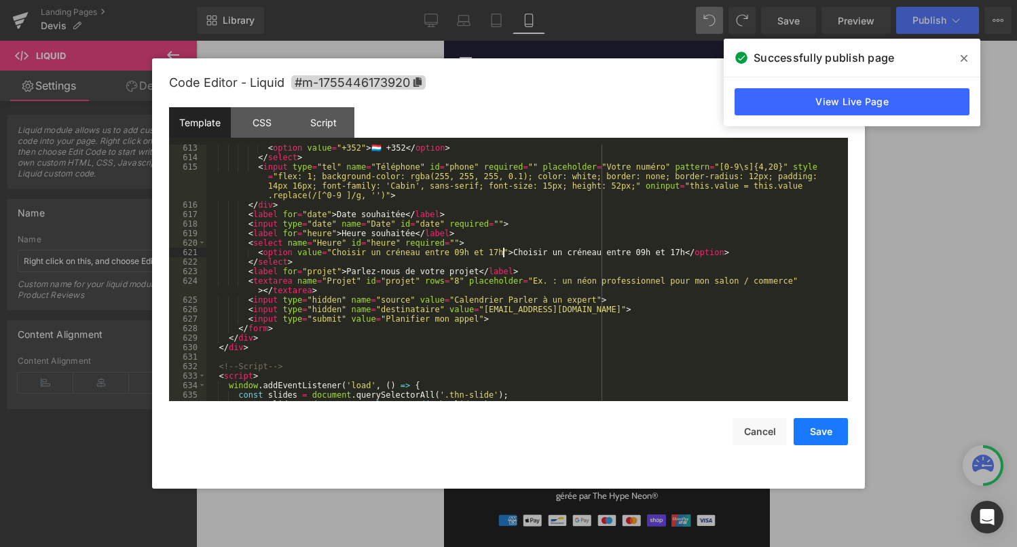
click at [800, 431] on button "Save" at bounding box center [821, 431] width 54 height 27
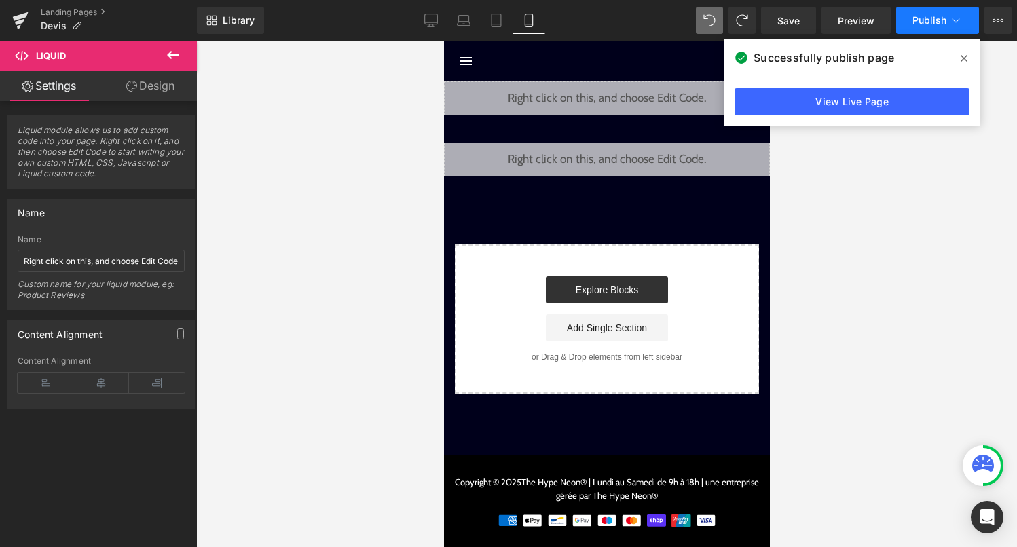
click at [915, 24] on span "Publish" at bounding box center [929, 20] width 34 height 11
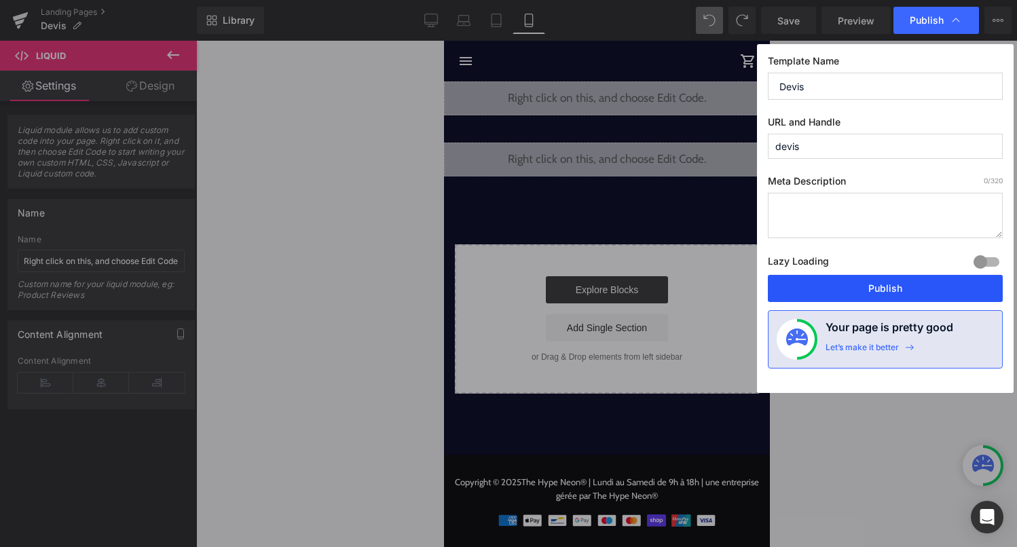
click at [828, 288] on button "Publish" at bounding box center [885, 288] width 235 height 27
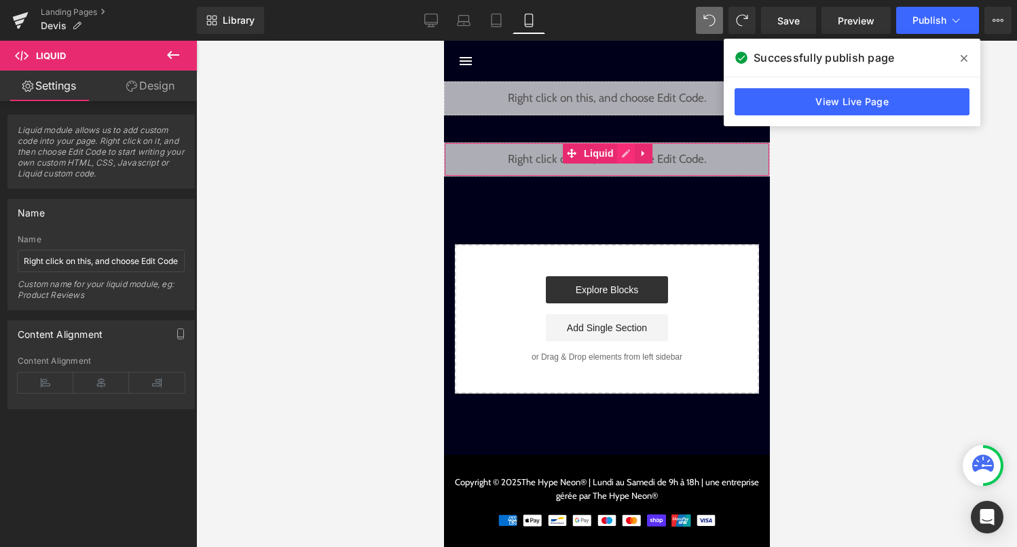
click at [622, 161] on div "Liquid" at bounding box center [606, 160] width 326 height 34
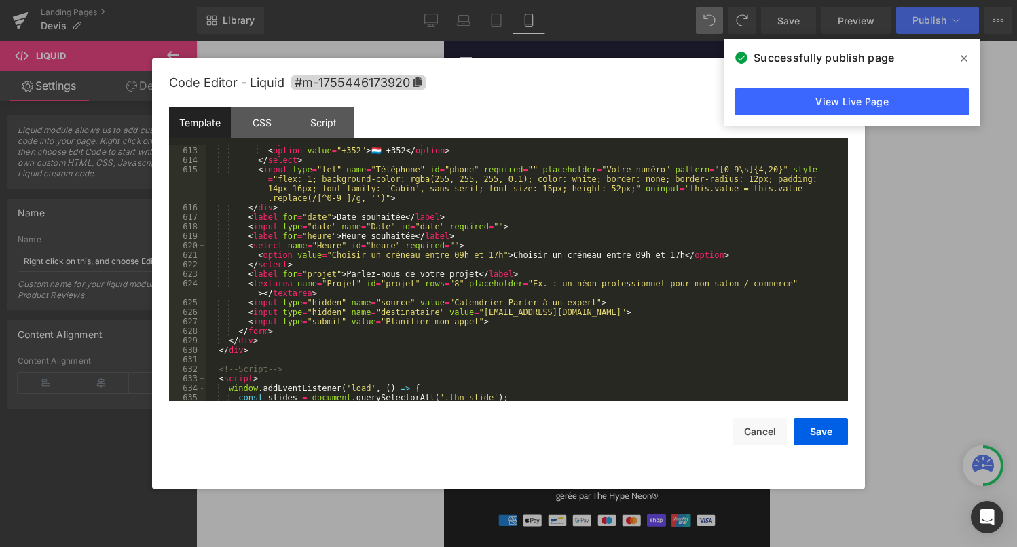
scroll to position [6109, 0]
click at [458, 285] on div "< option value = "+213" > 🇩🇿 +213 </ option > < option value = "+352" > 🇱🇺 +352…" at bounding box center [524, 274] width 636 height 276
click at [572, 288] on div "< option value = "+213" > 🇩🇿 +213 </ option > < option value = "+352" > 🇱🇺 +352…" at bounding box center [524, 274] width 636 height 276
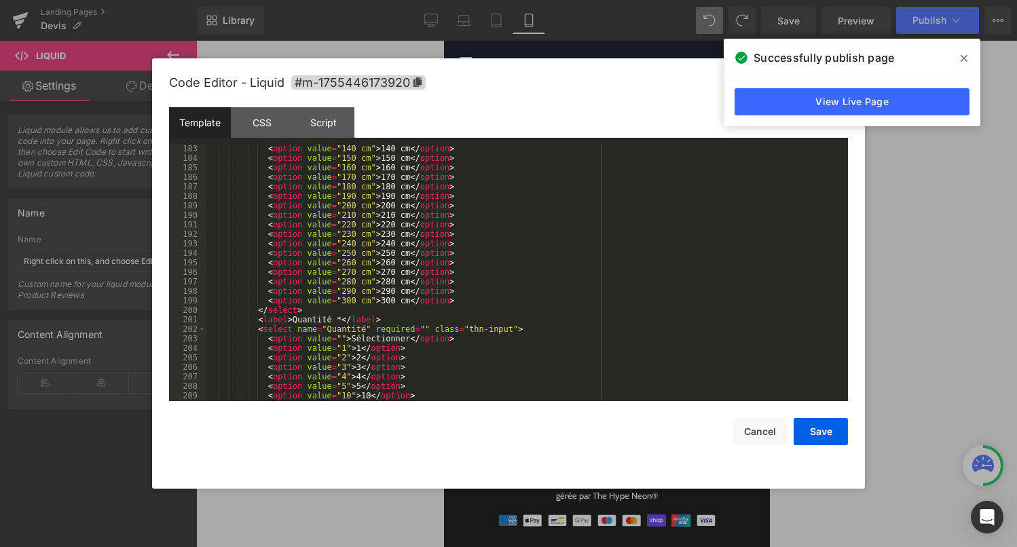
scroll to position [1893, 0]
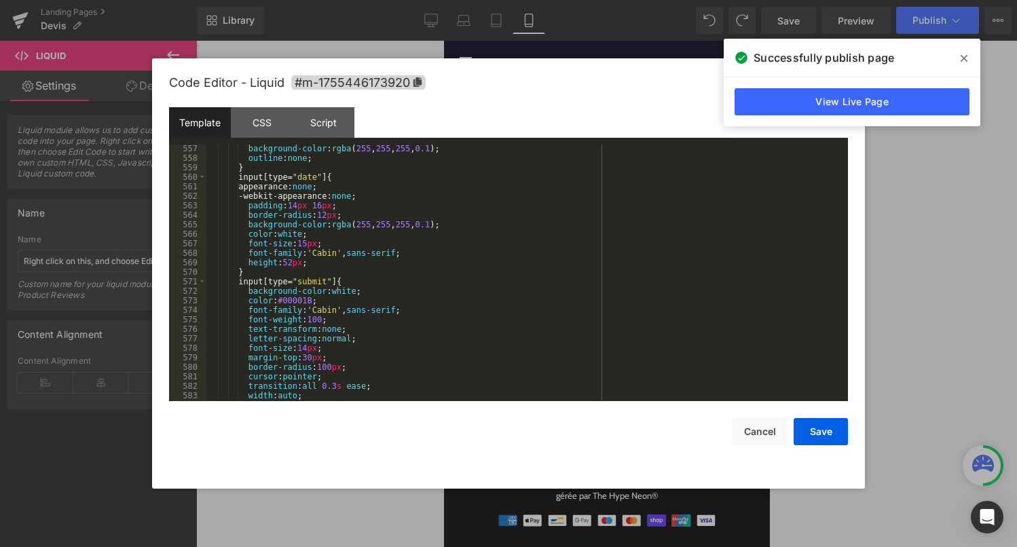
scroll to position [6643, 0]
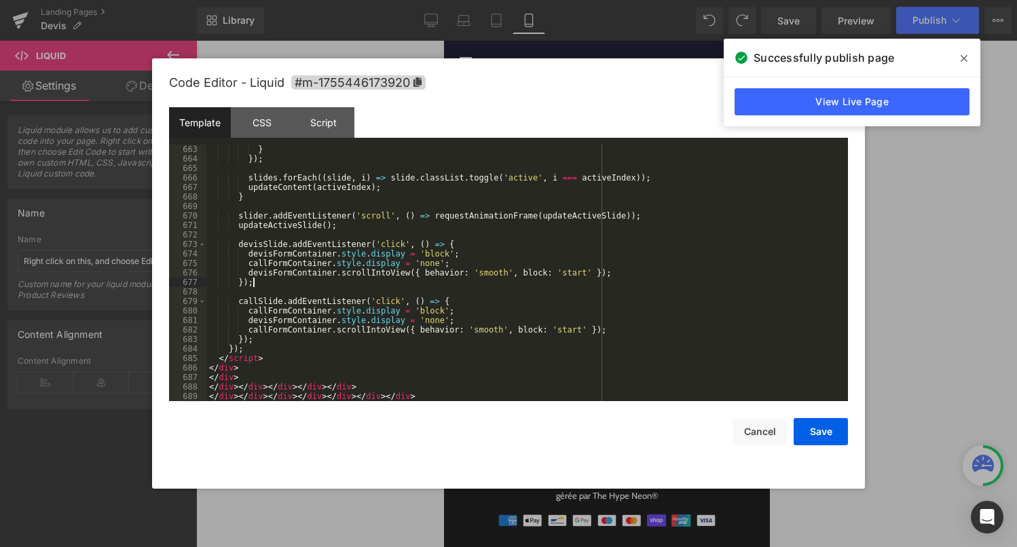
click at [314, 282] on div "} }) ; slides . forEach (( slide , i ) => slide . classList . toggle ( 'active'…" at bounding box center [524, 283] width 636 height 276
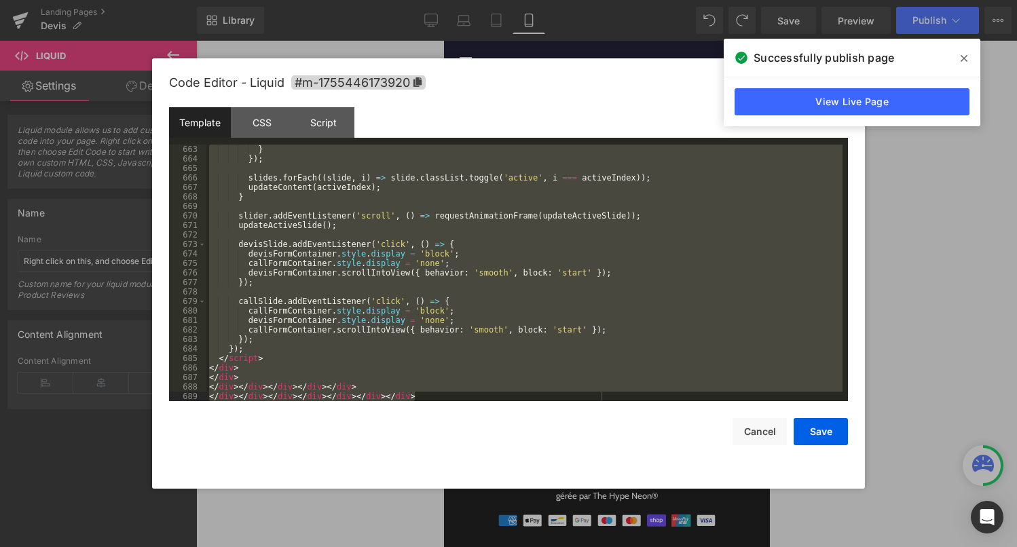
scroll to position [6662, 0]
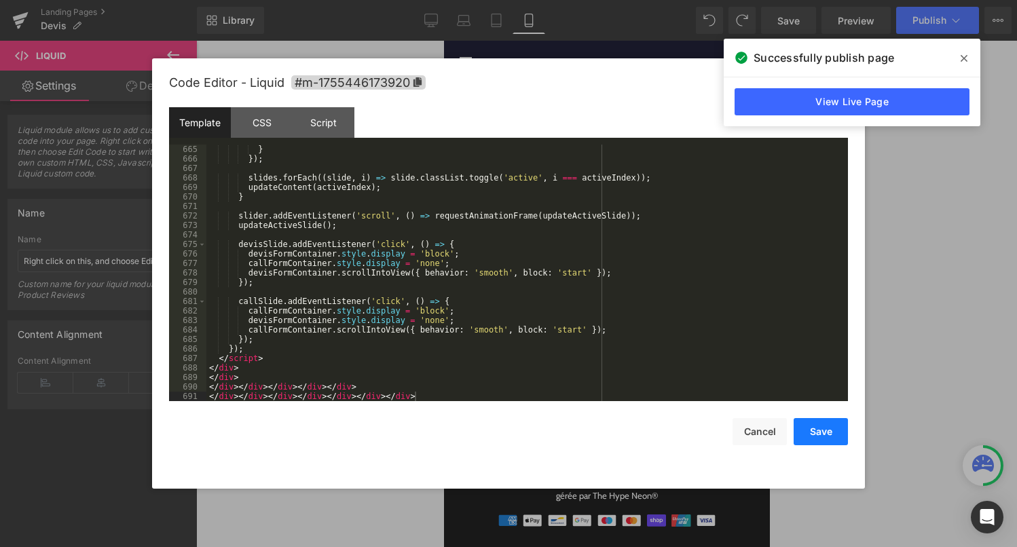
click at [807, 429] on button "Save" at bounding box center [821, 431] width 54 height 27
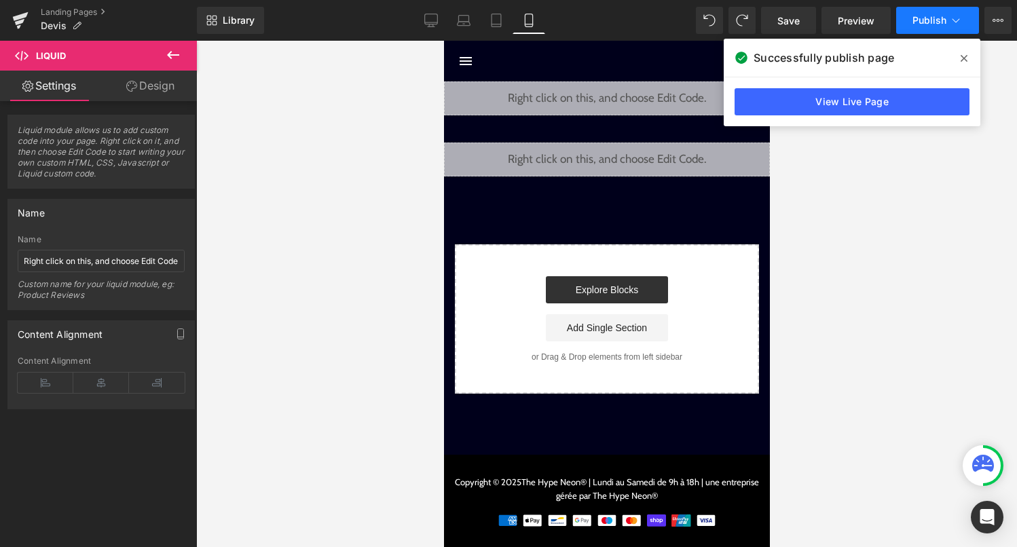
click at [929, 24] on span "Publish" at bounding box center [929, 20] width 34 height 11
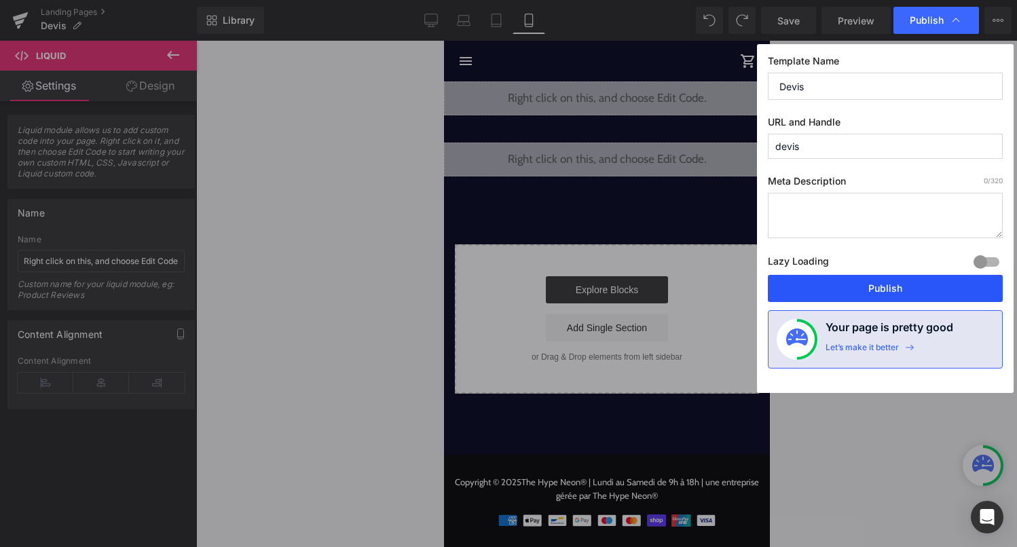
click at [830, 295] on button "Publish" at bounding box center [885, 288] width 235 height 27
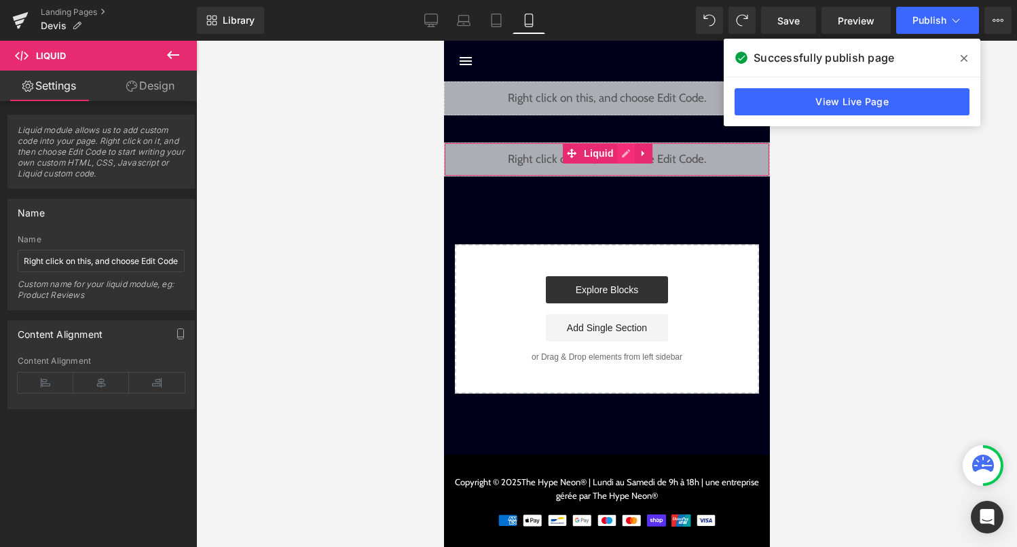
click at [623, 156] on div "Liquid" at bounding box center [606, 160] width 326 height 34
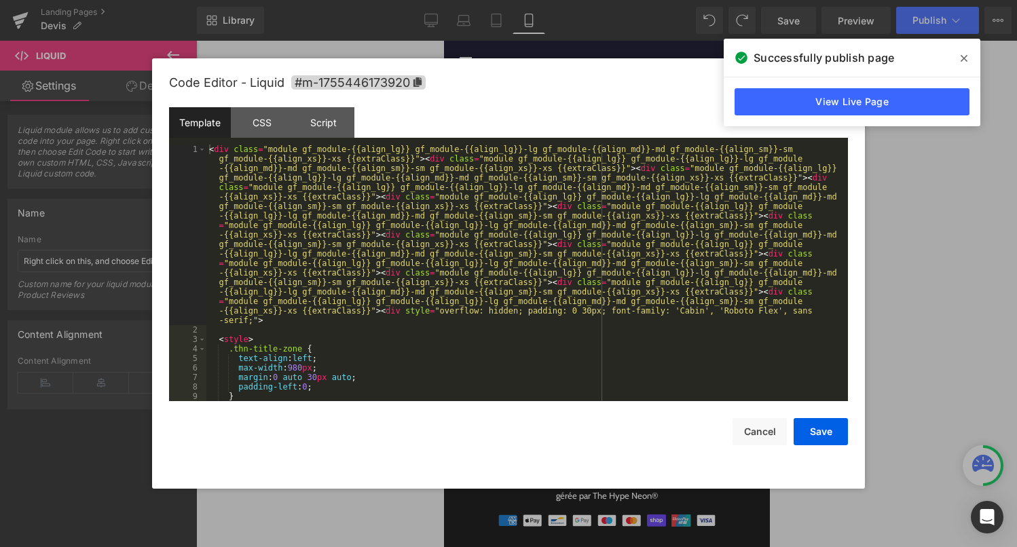
click at [507, 272] on div "< div class = "module gf_module-{{align_lg}} gf_module-{{align_lg}}-lg gf_modul…" at bounding box center [524, 368] width 636 height 447
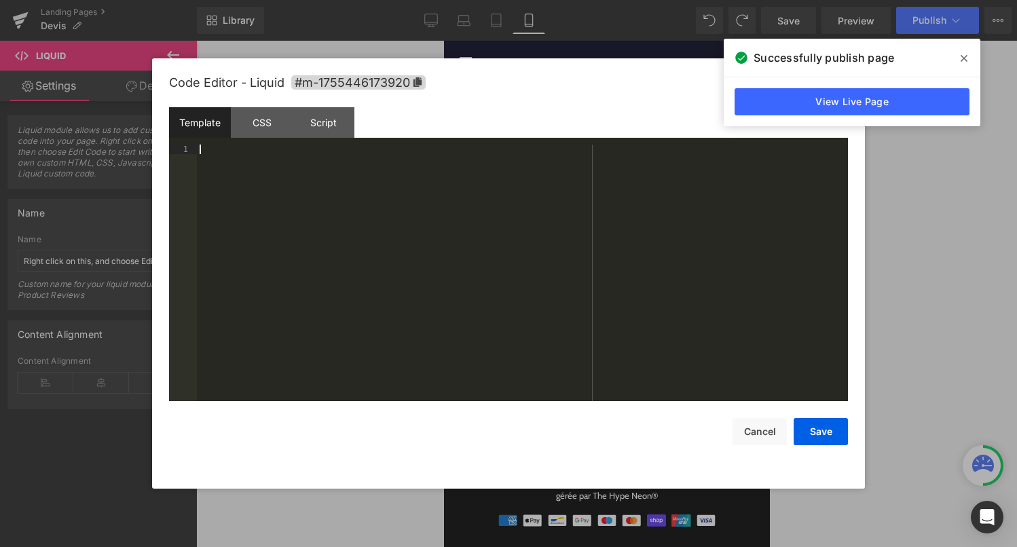
scroll to position [6633, 0]
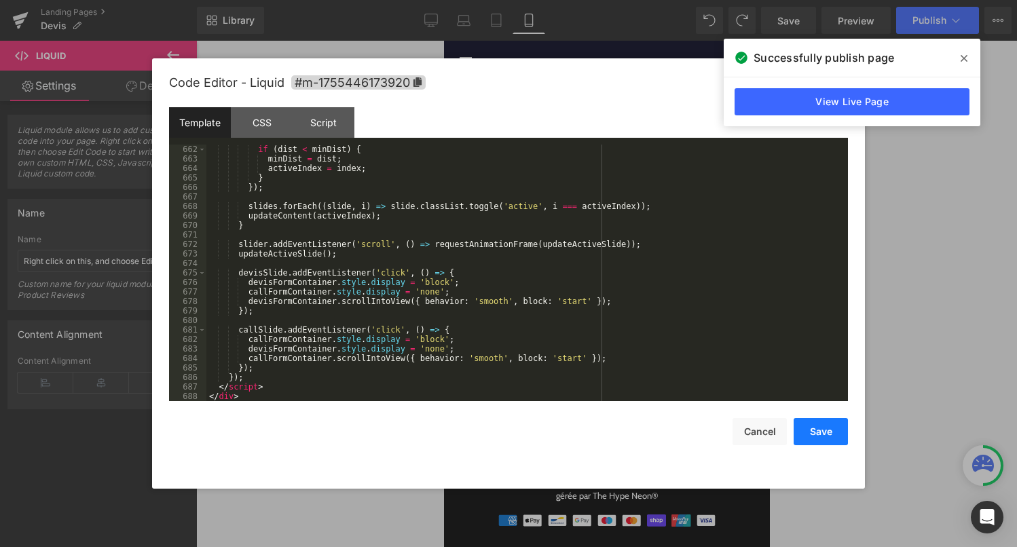
click at [808, 430] on button "Save" at bounding box center [821, 431] width 54 height 27
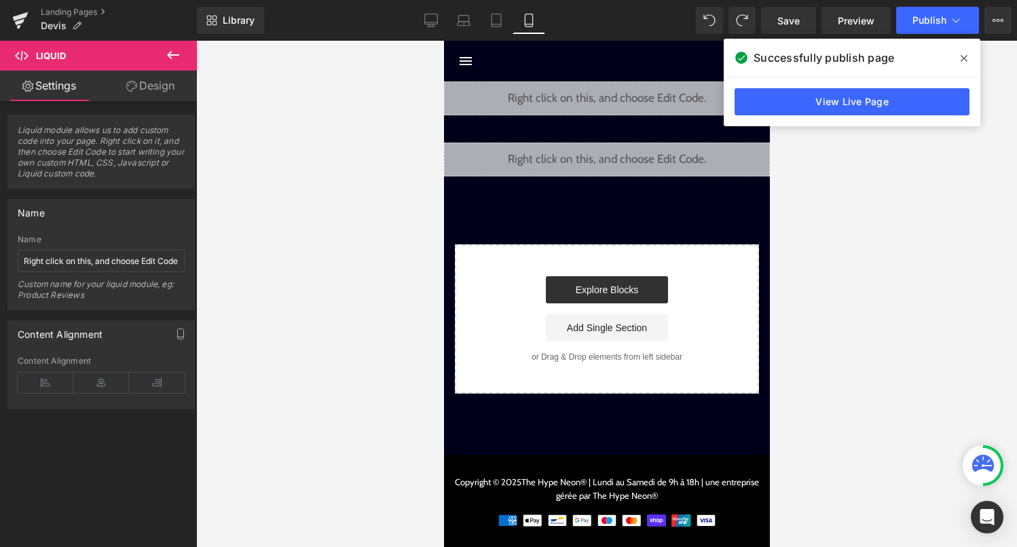
click at [950, 35] on div "Library Mobile Desktop Laptop Tablet Mobile Save Preview Publish Scheduled View…" at bounding box center [607, 20] width 820 height 41
click at [951, 24] on icon at bounding box center [956, 21] width 14 height 14
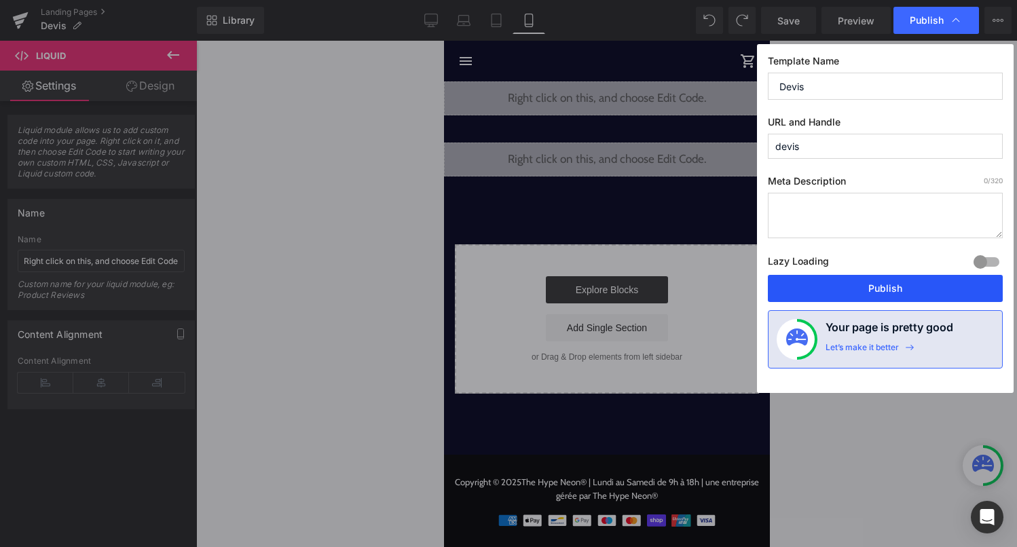
click at [887, 288] on button "Publish" at bounding box center [885, 288] width 235 height 27
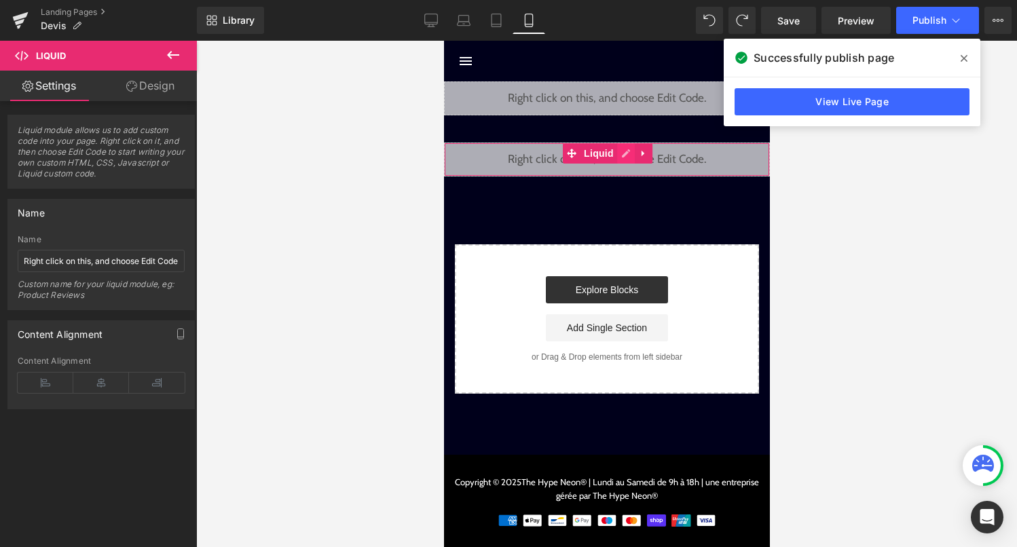
click at [619, 153] on div "Liquid" at bounding box center [606, 160] width 326 height 34
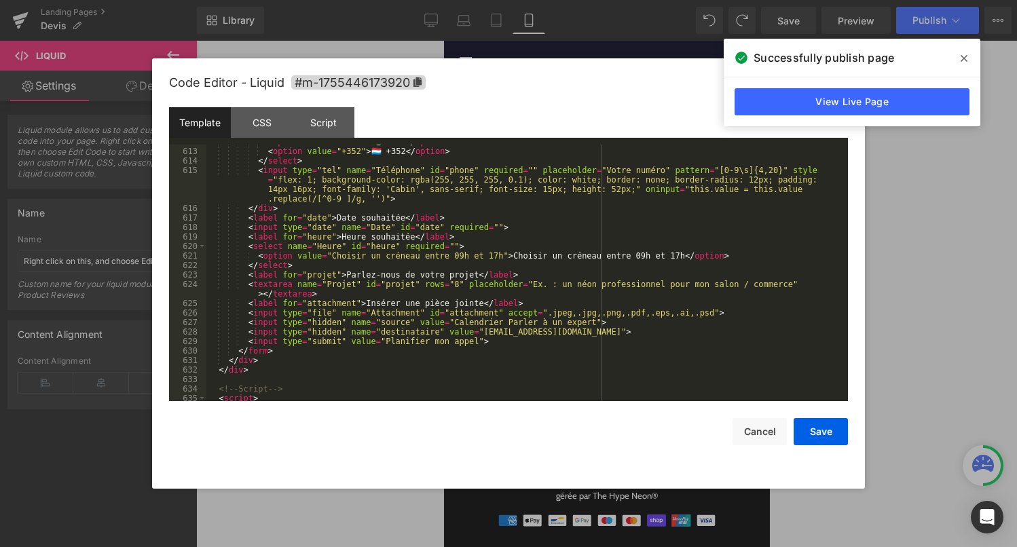
scroll to position [6118, 0]
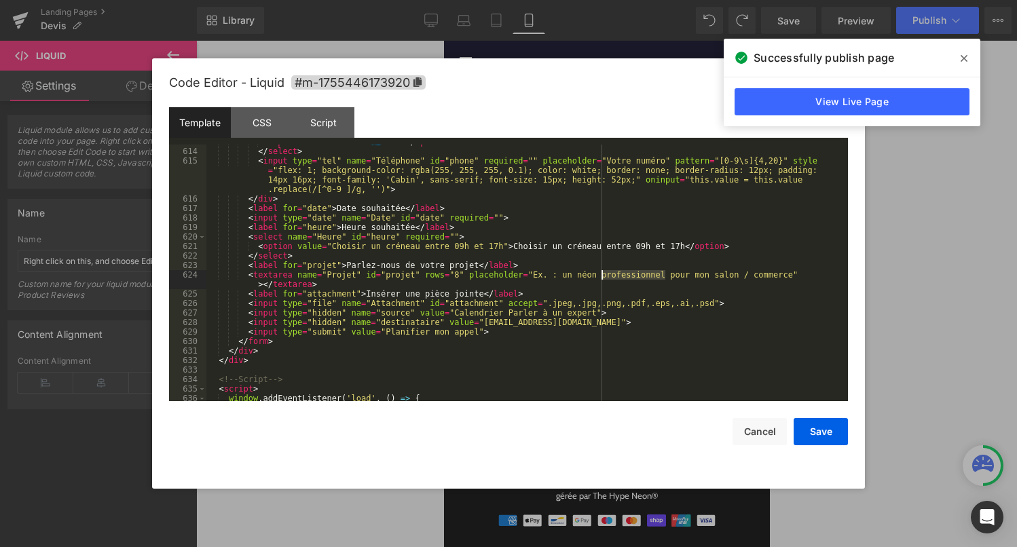
drag, startPoint x: 664, startPoint y: 275, endPoint x: 602, endPoint y: 276, distance: 61.8
click at [601, 276] on div "< option value = "+352" > 🇱🇺 +352 </ option > </ select > < input type = "tel" …" at bounding box center [524, 275] width 636 height 276
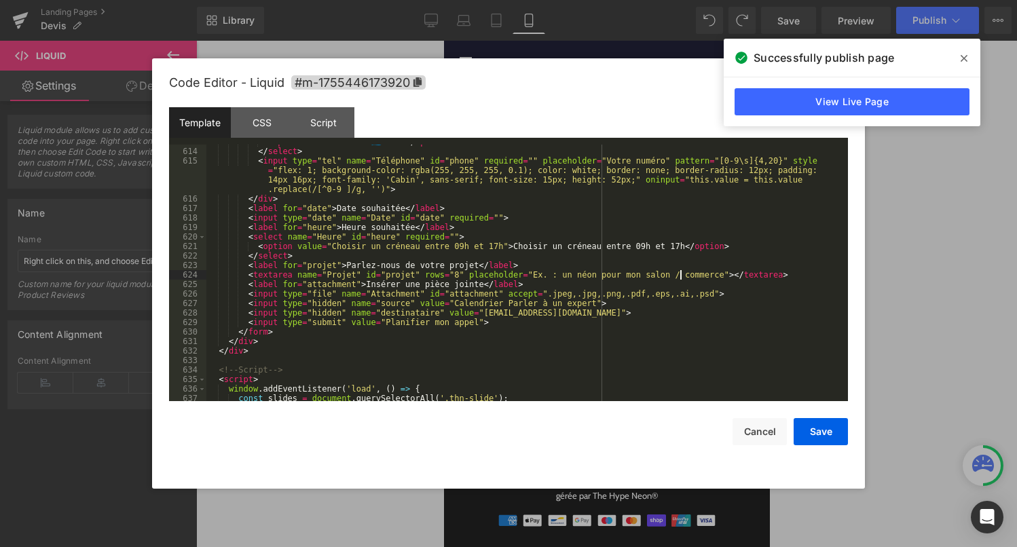
click at [681, 276] on div "< option value = "+352" > 🇱🇺 +352 </ option > </ select > < input type = "tel" …" at bounding box center [524, 275] width 636 height 276
click at [820, 433] on button "Save" at bounding box center [821, 431] width 54 height 27
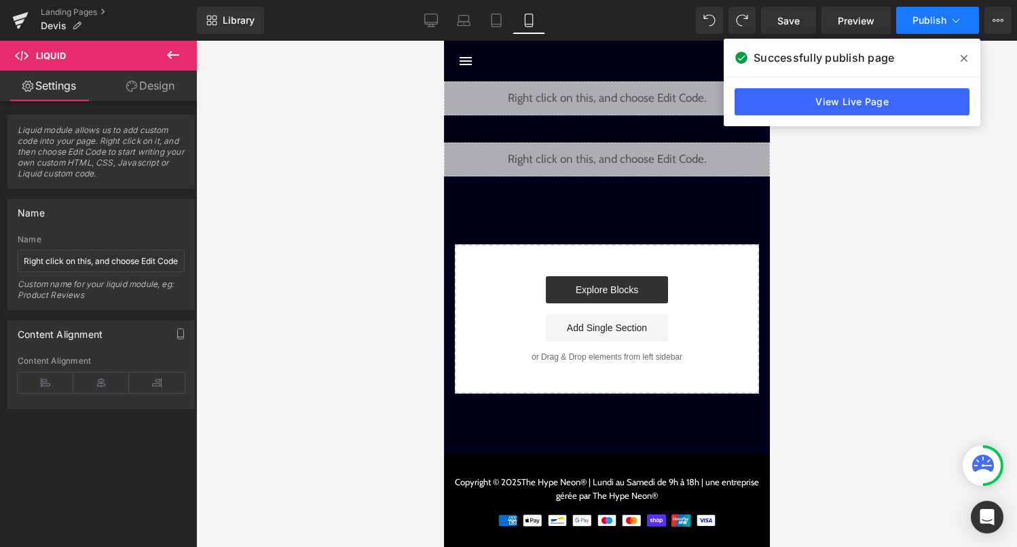
click at [956, 27] on button "Publish" at bounding box center [937, 20] width 83 height 27
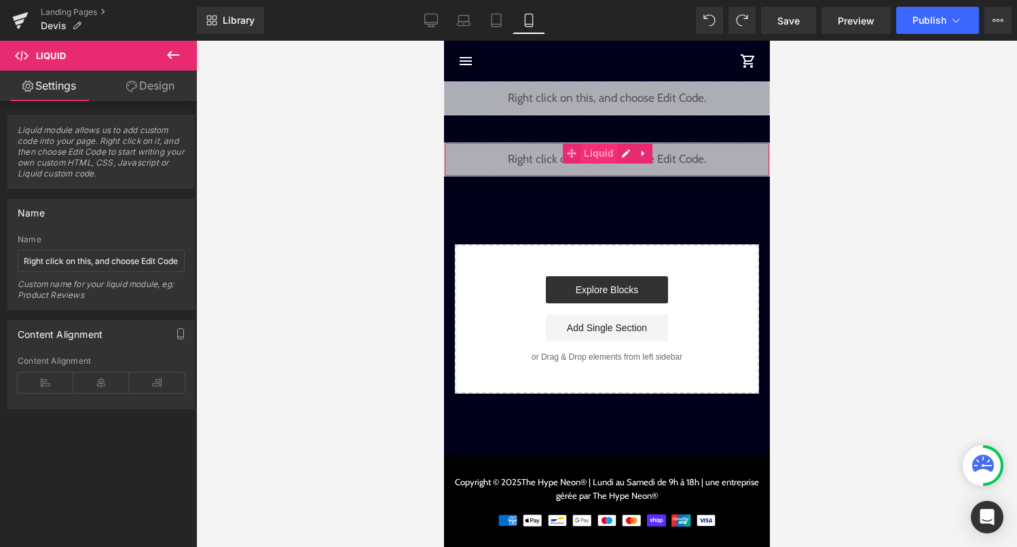
click at [593, 147] on span "Liquid" at bounding box center [598, 153] width 37 height 20
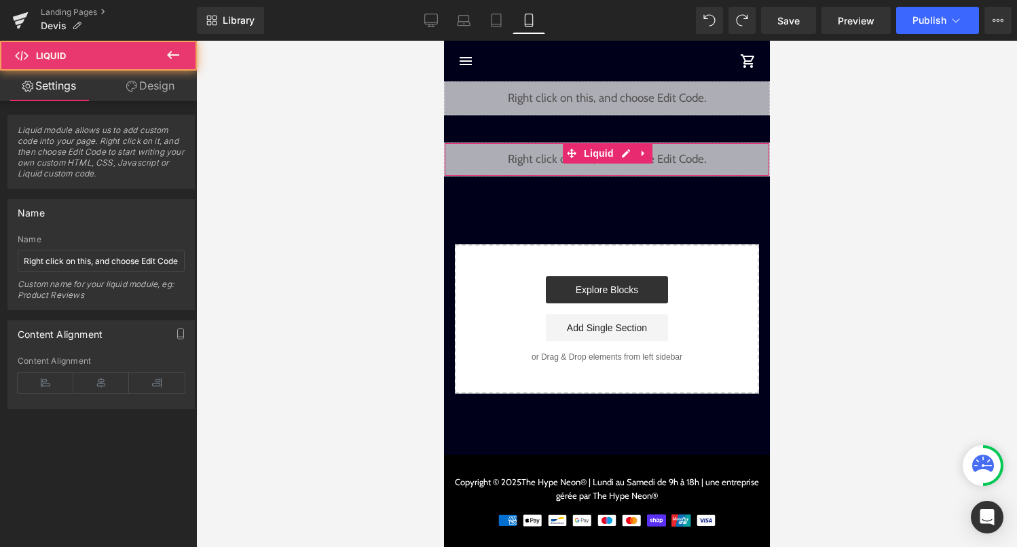
click at [164, 90] on link "Design" at bounding box center [150, 86] width 98 height 31
click at [0, 0] on div "Spacing" at bounding box center [0, 0] width 0 height 0
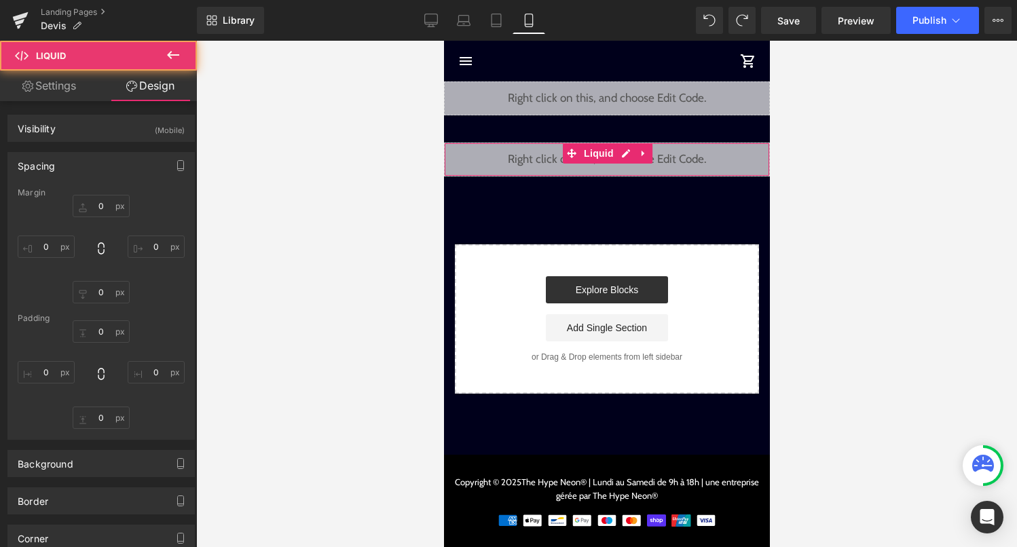
type input "40"
type input "0"
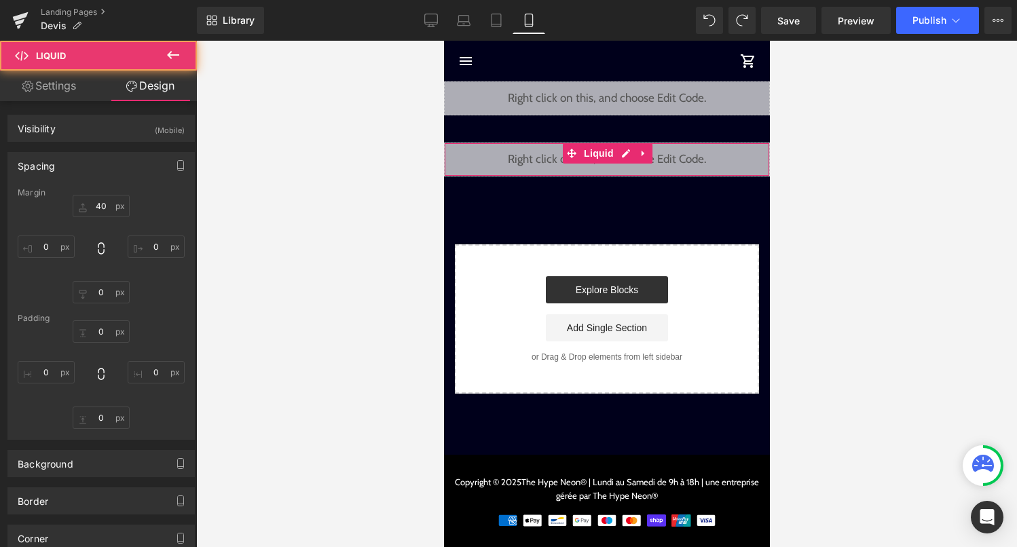
type input "0"
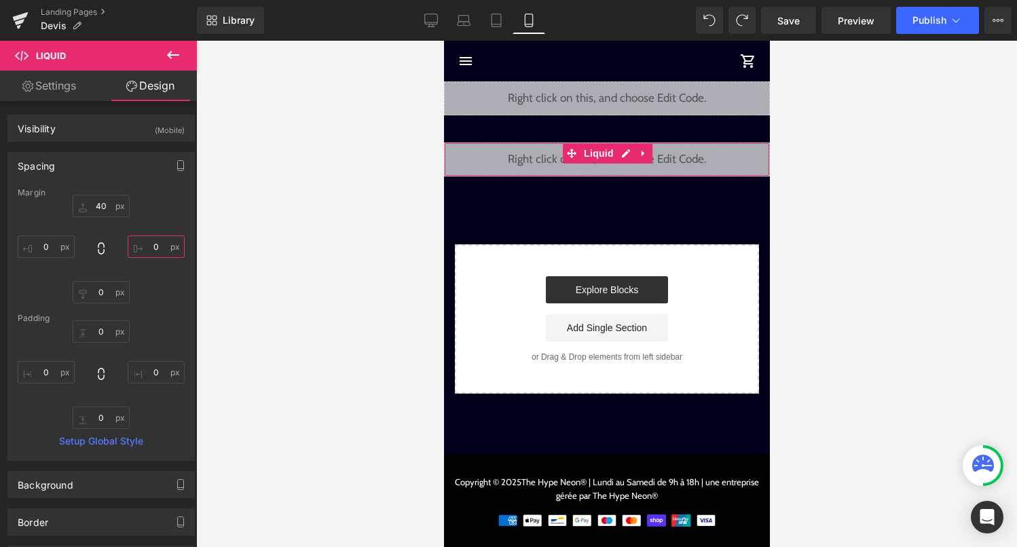
click at [147, 238] on input "0" at bounding box center [156, 247] width 57 height 22
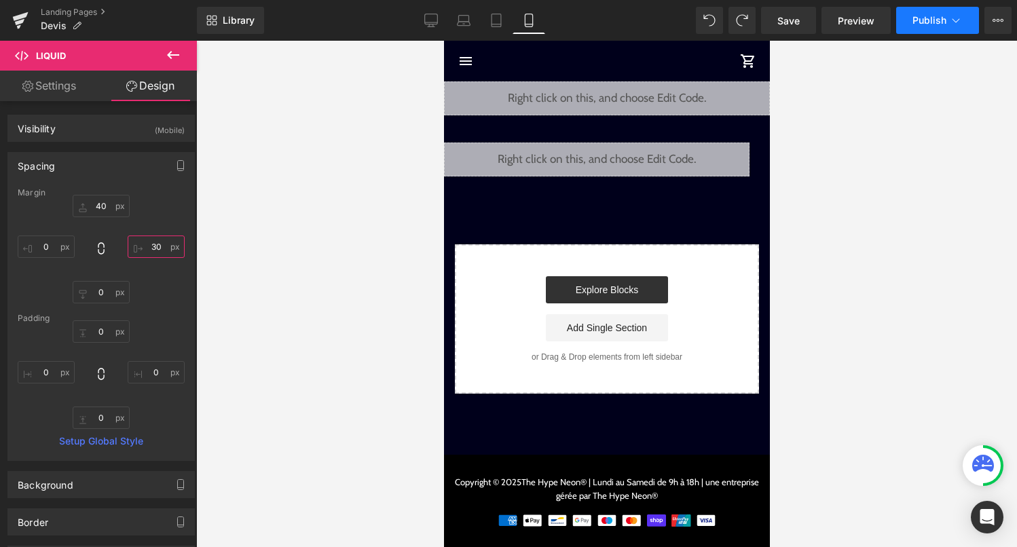
type input "30"
click at [929, 17] on span "Publish" at bounding box center [929, 20] width 34 height 11
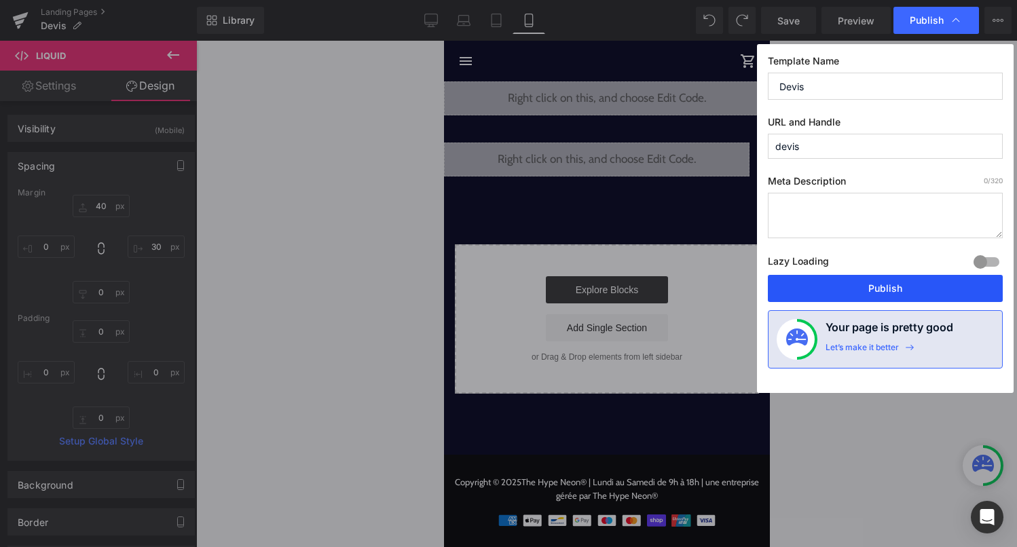
click at [800, 293] on button "Publish" at bounding box center [885, 288] width 235 height 27
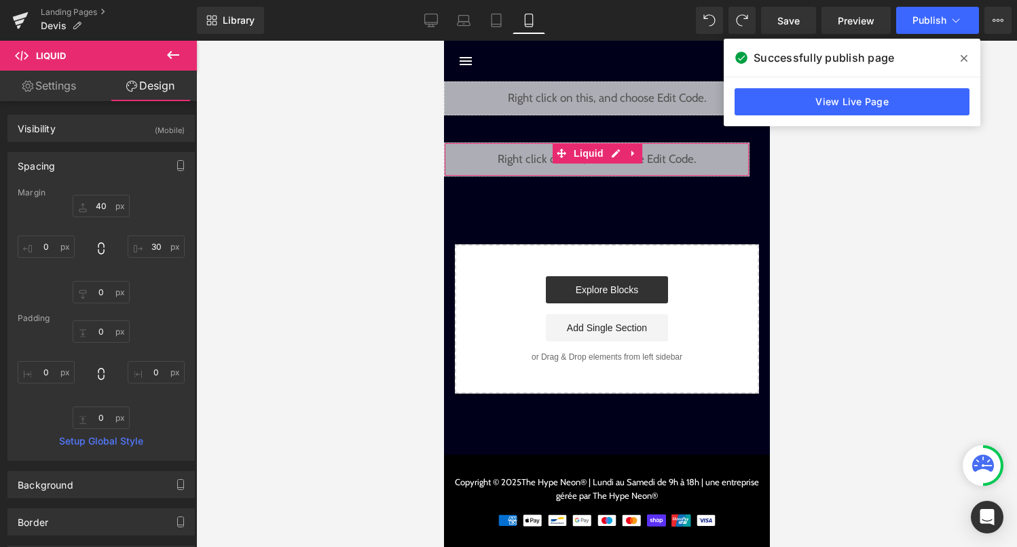
click at [591, 152] on span "Liquid" at bounding box center [588, 153] width 37 height 20
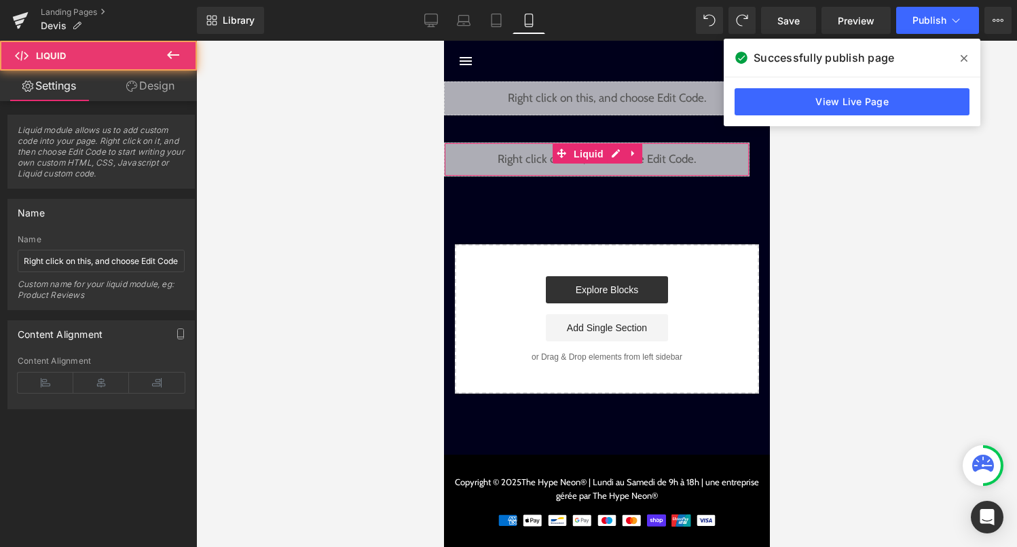
click at [155, 85] on link "Design" at bounding box center [150, 86] width 98 height 31
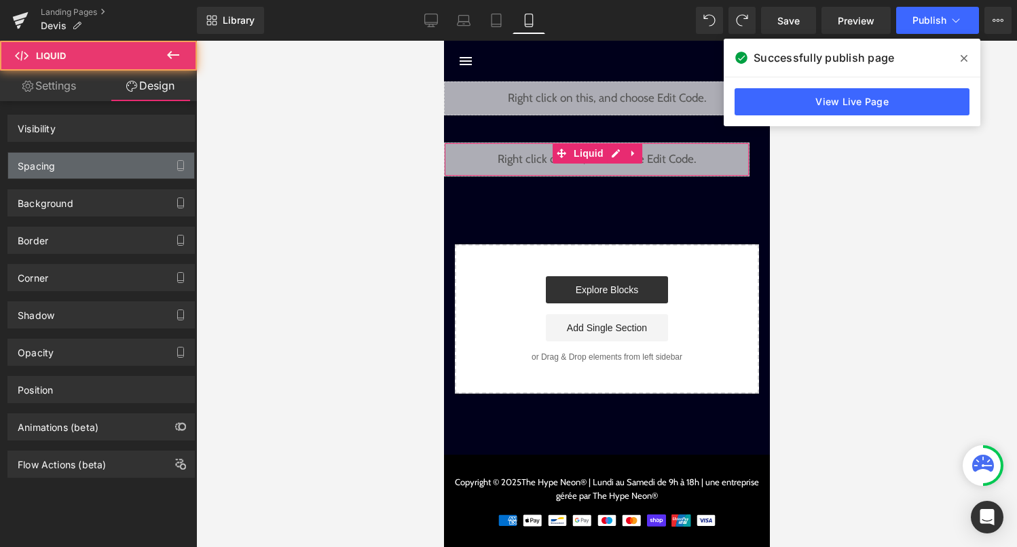
click at [121, 166] on div "Spacing" at bounding box center [101, 166] width 186 height 26
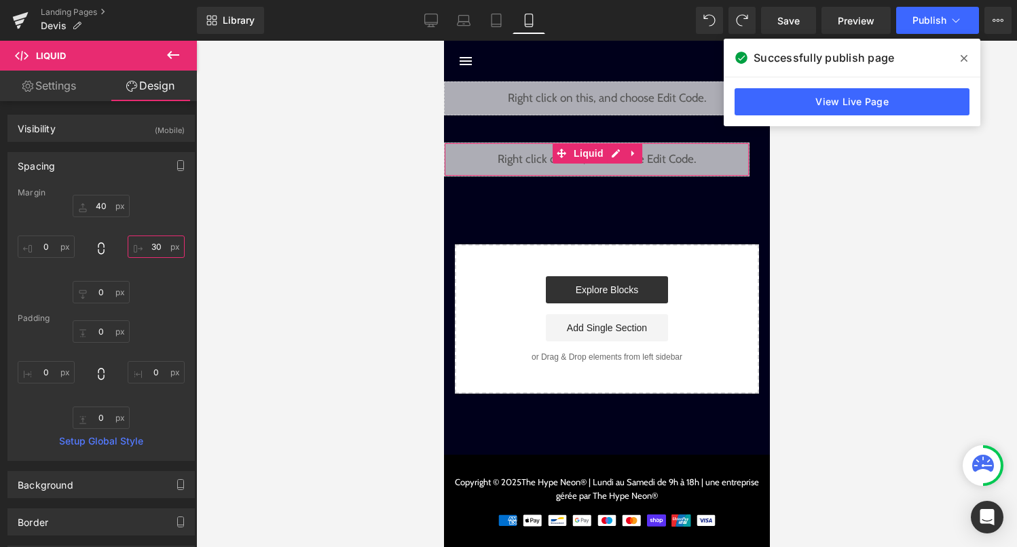
click at [155, 248] on input "30" at bounding box center [156, 247] width 57 height 22
click at [628, 154] on div "Liquid" at bounding box center [606, 160] width 326 height 34
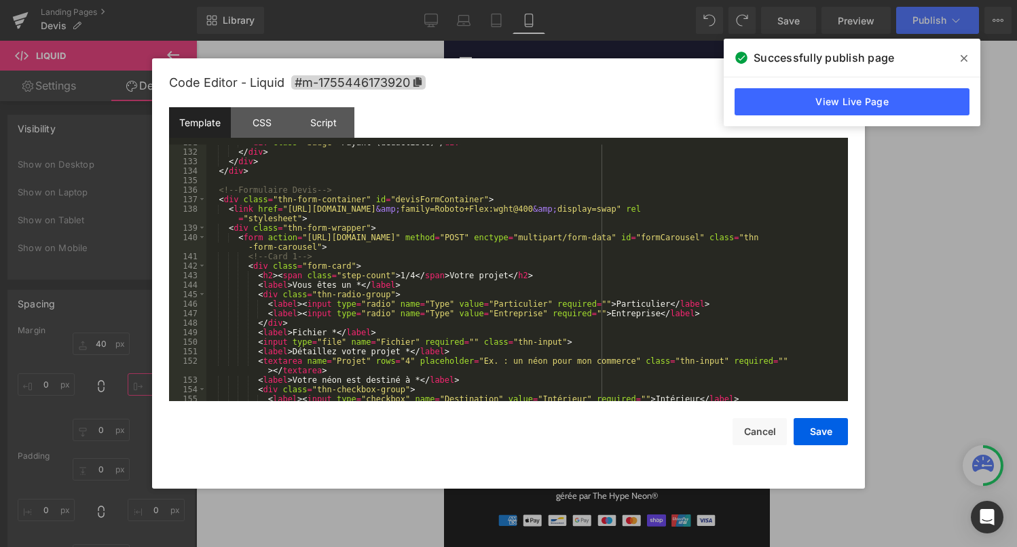
scroll to position [1425, 0]
drag, startPoint x: 620, startPoint y: 312, endPoint x: 663, endPoint y: 316, distance: 42.9
click at [663, 316] on div "< div class = "badge" > [PERSON_NAME] (déductible) </ div > </ div > </ div > <…" at bounding box center [524, 274] width 636 height 276
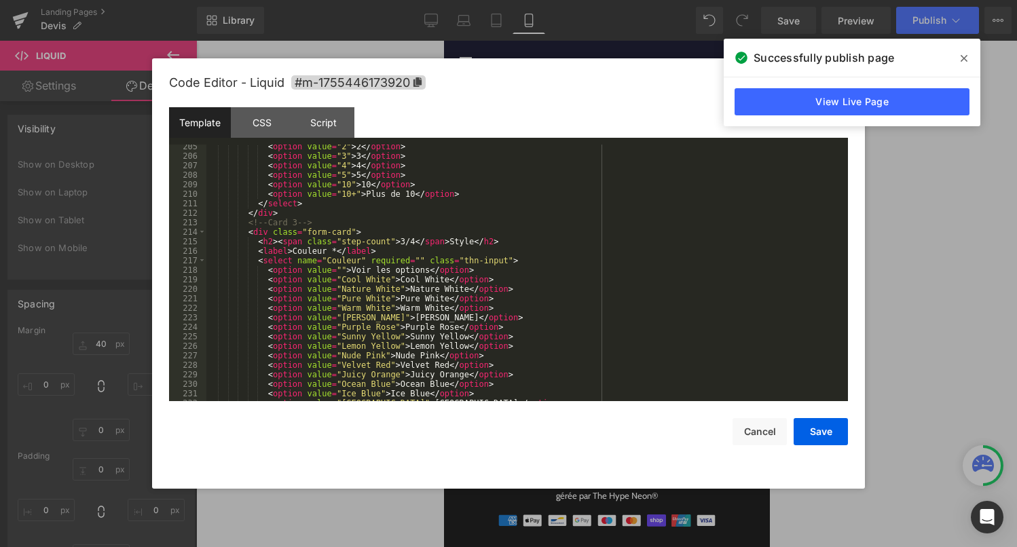
scroll to position [2161, 0]
click at [809, 427] on button "Save" at bounding box center [821, 431] width 54 height 27
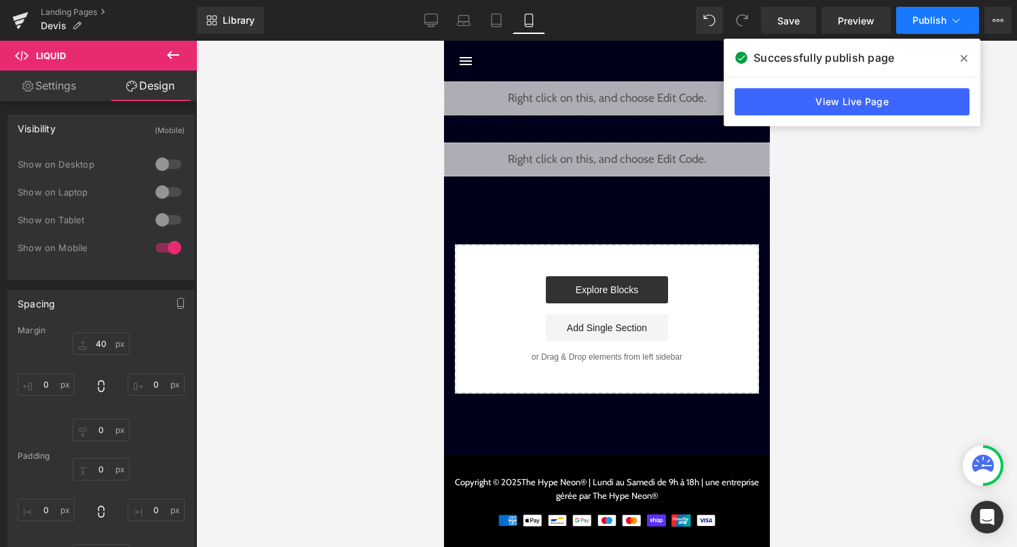
click at [910, 27] on button "Publish" at bounding box center [937, 20] width 83 height 27
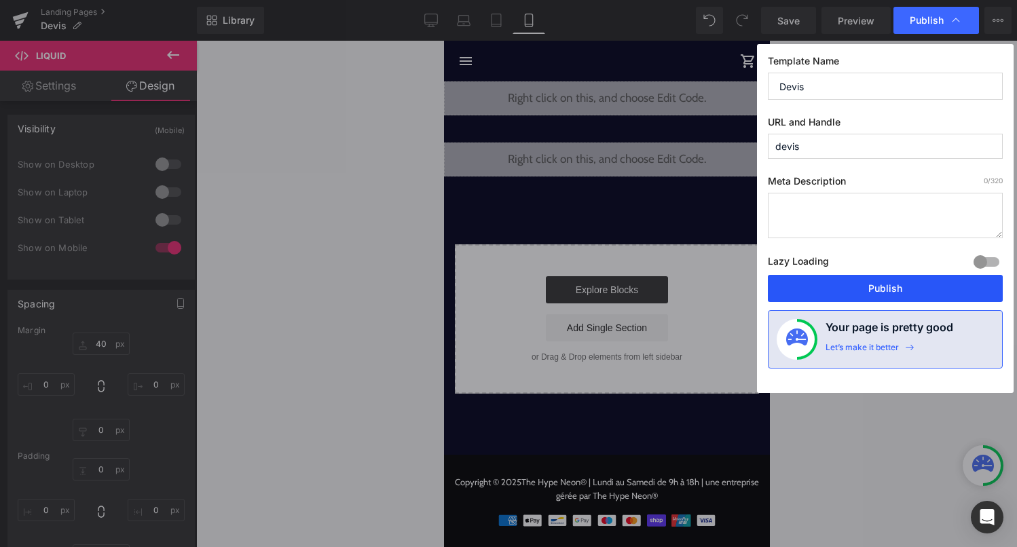
click at [933, 291] on button "Publish" at bounding box center [885, 288] width 235 height 27
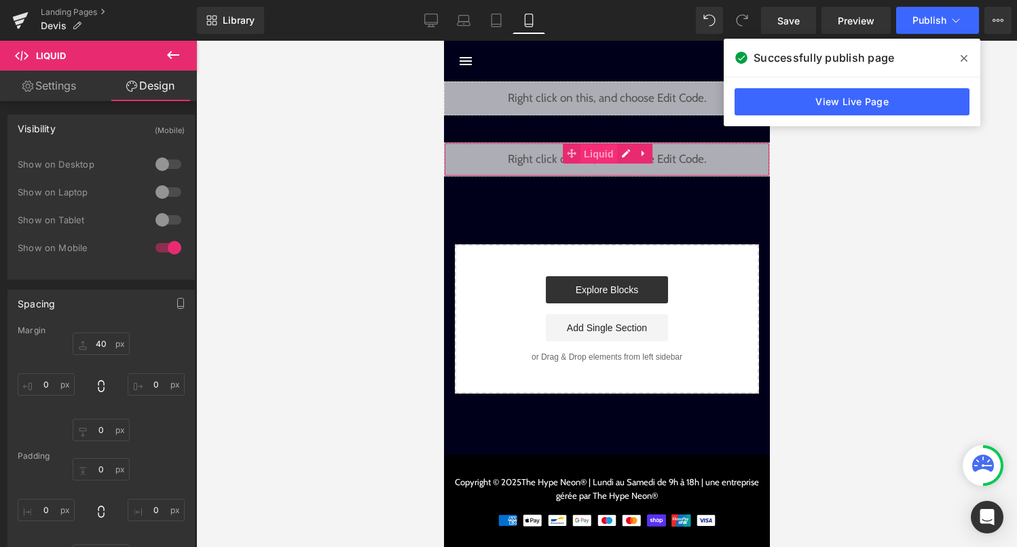
click at [606, 159] on span "Liquid" at bounding box center [598, 154] width 37 height 20
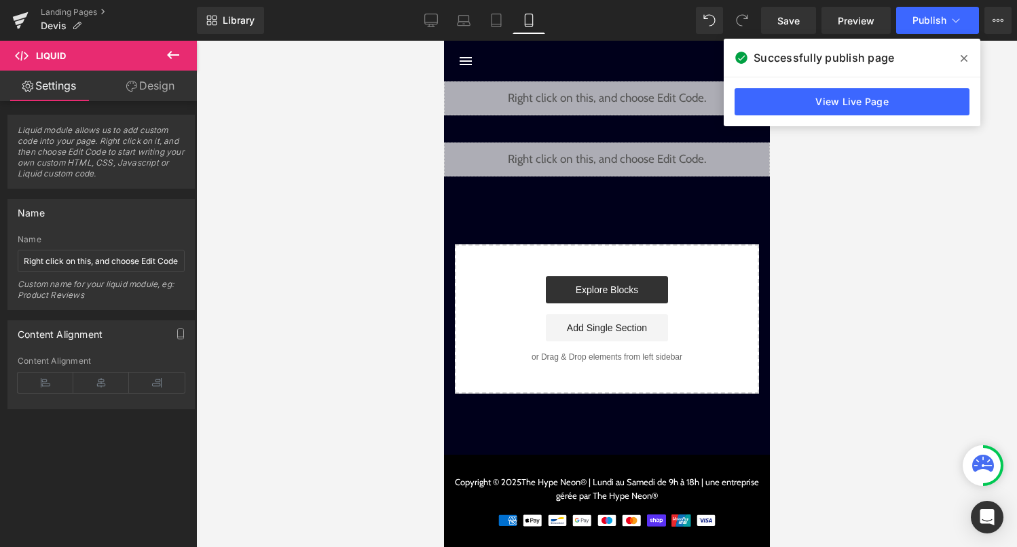
click at [144, 69] on span "Liquid" at bounding box center [82, 56] width 136 height 30
click at [149, 86] on link "Design" at bounding box center [150, 86] width 98 height 31
click at [0, 0] on button "button" at bounding box center [0, 0] width 0 height 0
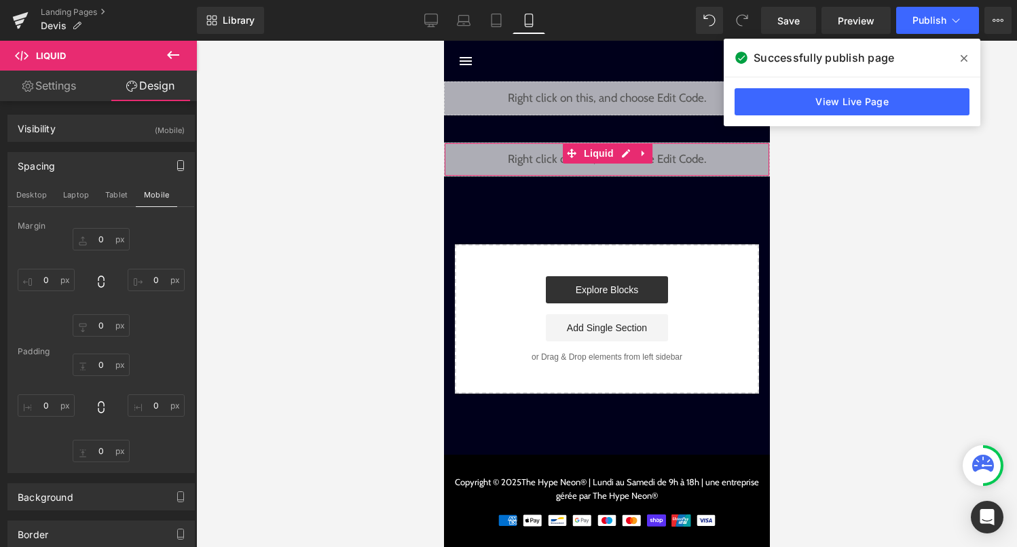
type input "40"
type input "0"
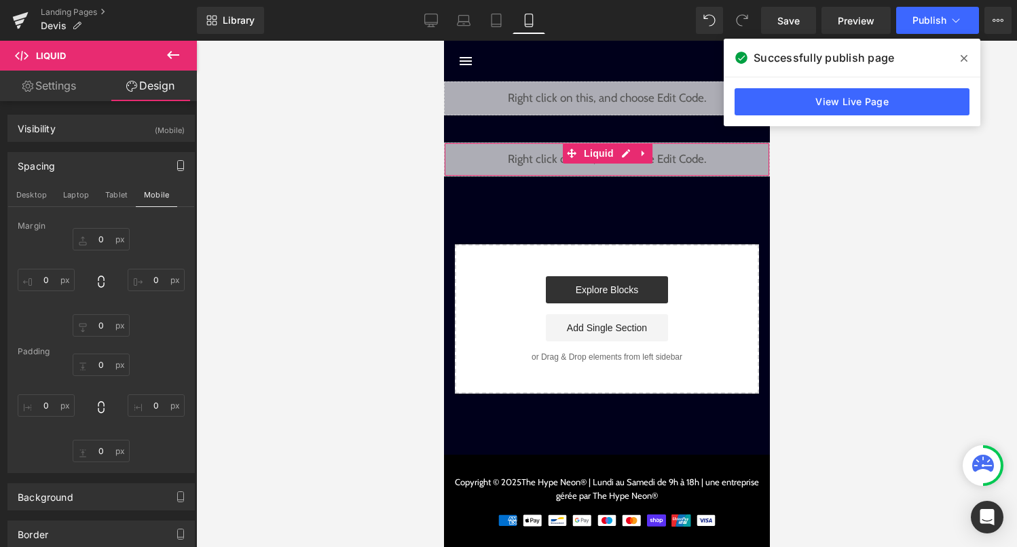
type input "0"
click at [145, 280] on input "0" at bounding box center [156, 280] width 57 height 22
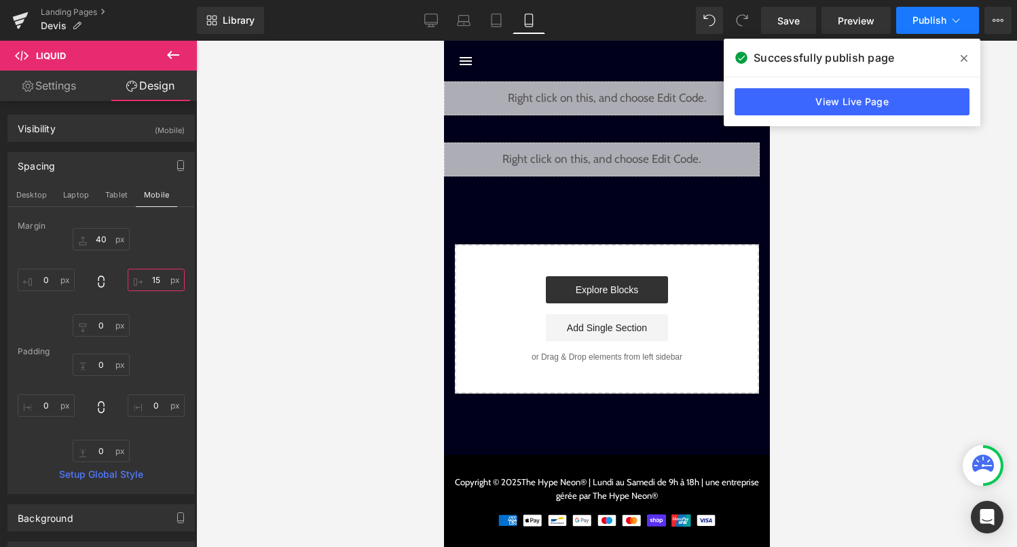
type input "15"
click at [941, 25] on span "Publish" at bounding box center [929, 20] width 34 height 11
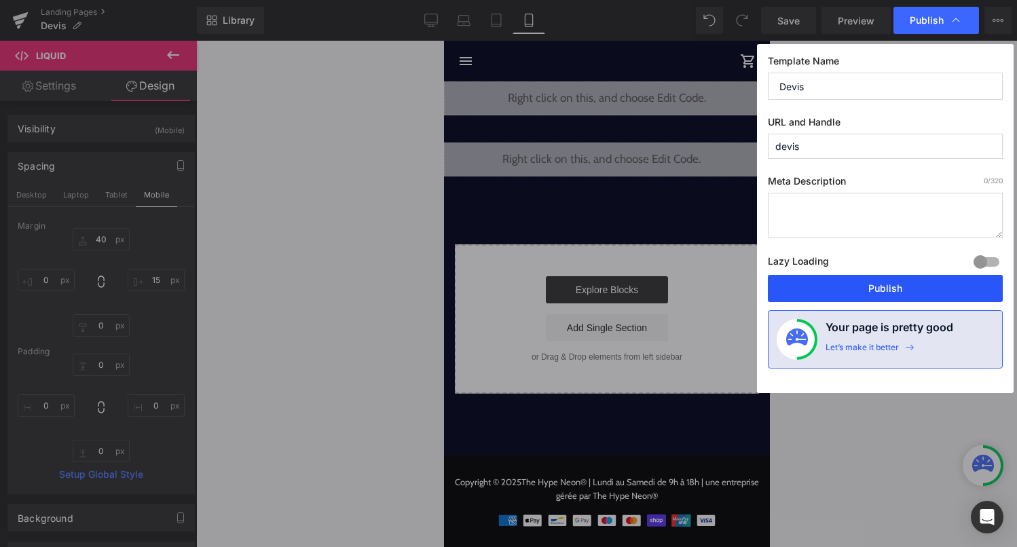
click at [952, 287] on button "Publish" at bounding box center [885, 288] width 235 height 27
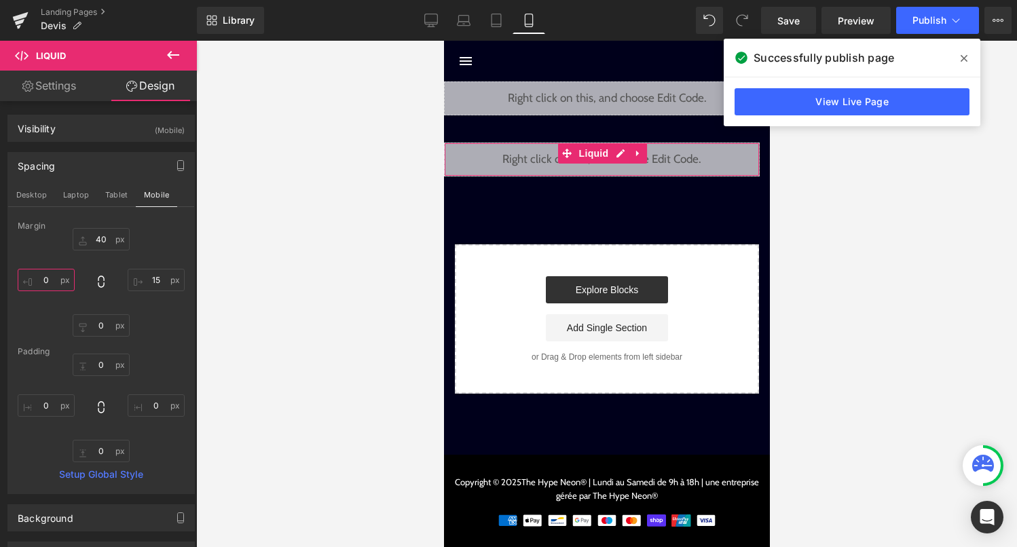
click at [44, 282] on input "0" at bounding box center [46, 280] width 57 height 22
type input "10"
click at [157, 287] on input "15" at bounding box center [156, 280] width 57 height 22
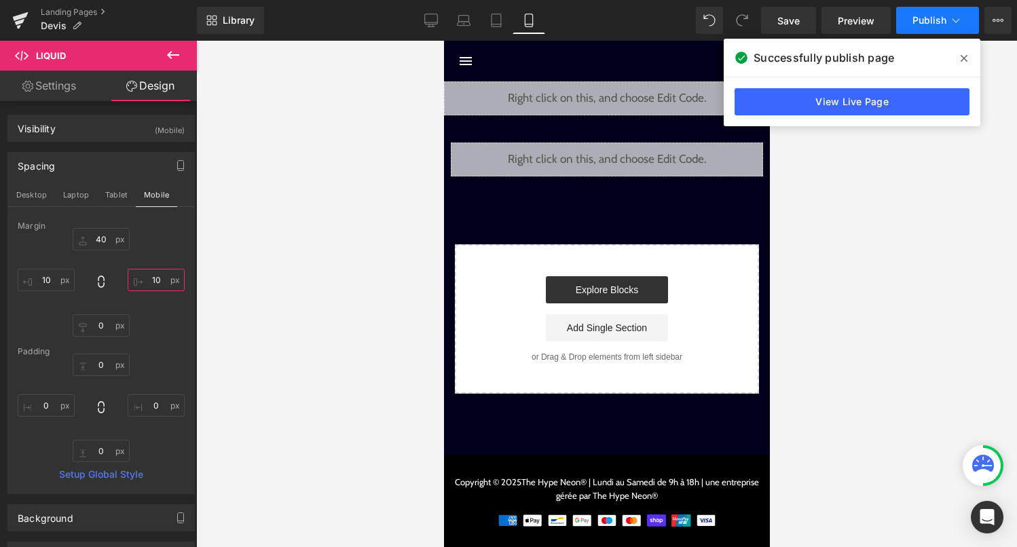
type input "10"
click at [954, 8] on button "Publish" at bounding box center [937, 20] width 83 height 27
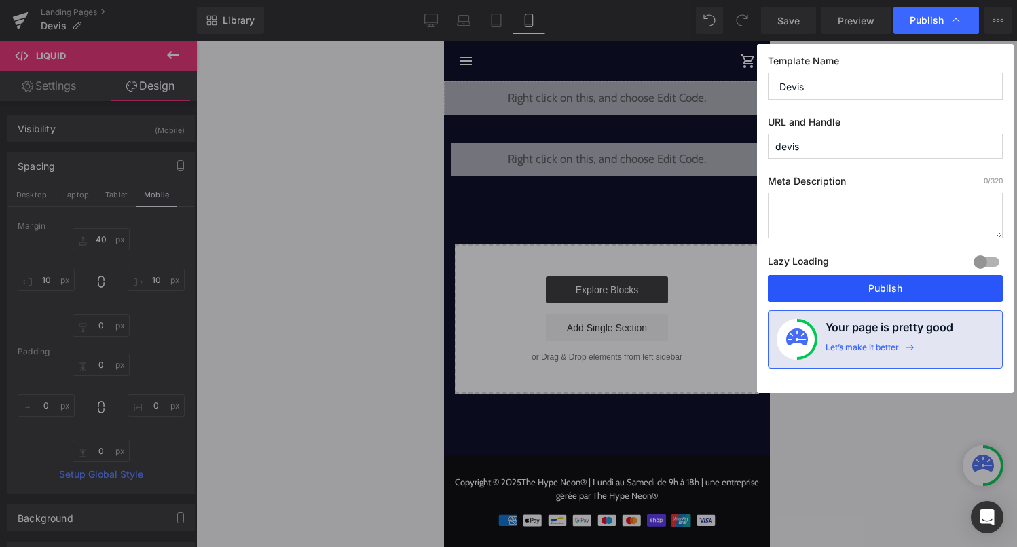
click at [901, 276] on button "Publish" at bounding box center [885, 288] width 235 height 27
